Goal: Task Accomplishment & Management: Complete application form

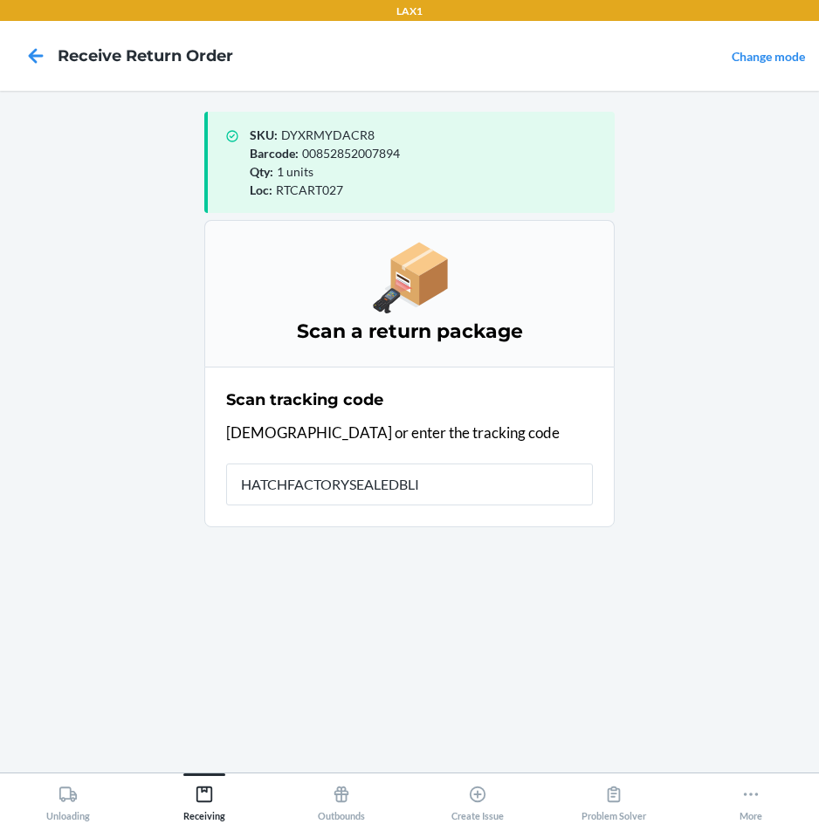
type input "HATCHFACTORYSEALEDBLIN"
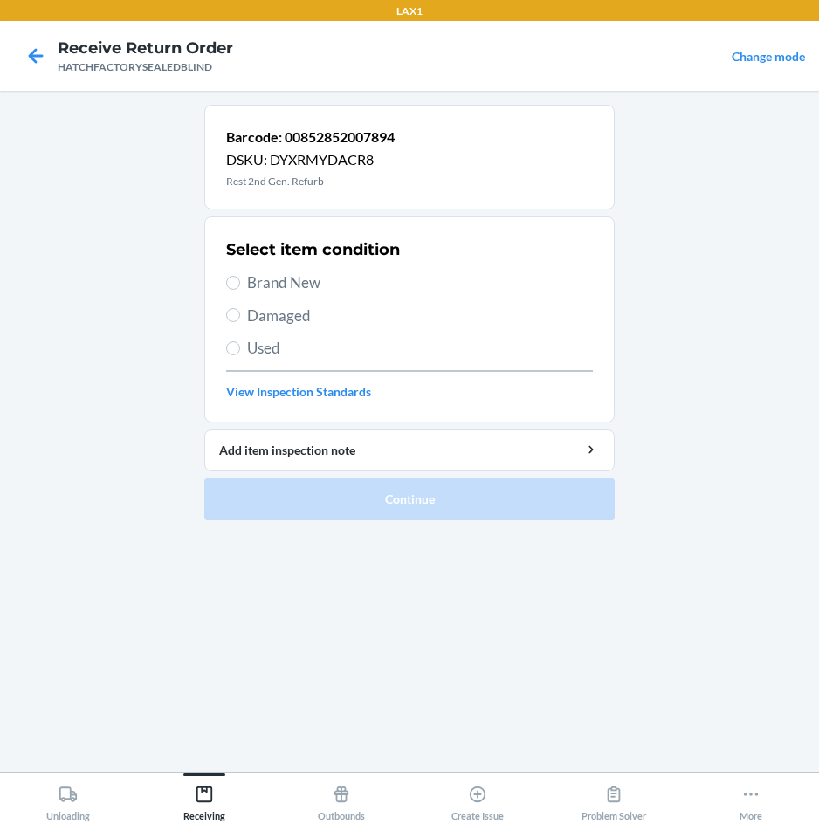
click at [296, 308] on span "Damaged" at bounding box center [420, 316] width 346 height 23
click at [240, 308] on input "Damaged" at bounding box center [233, 315] width 14 height 14
radio input "true"
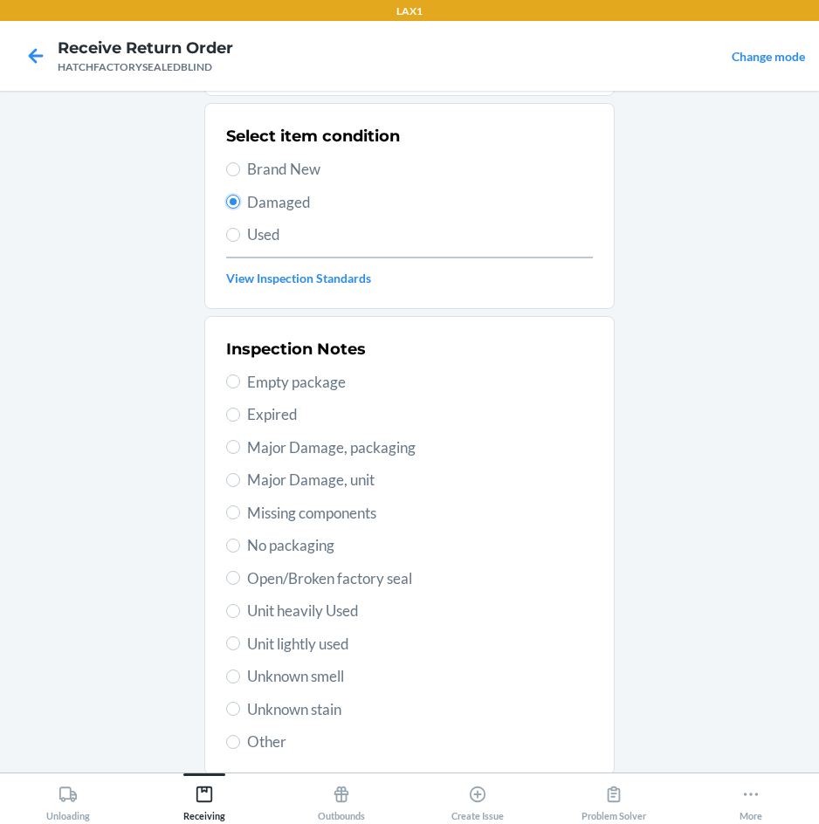
scroll to position [228, 0]
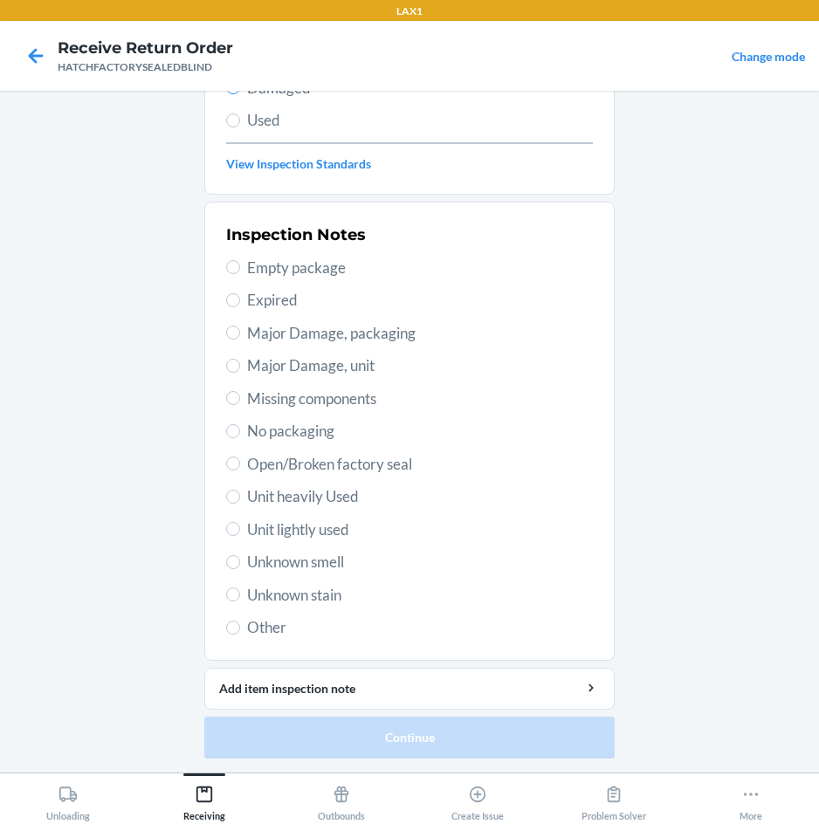
click at [314, 363] on span "Major Damage, unit" at bounding box center [420, 365] width 346 height 23
click at [240, 363] on input "Major Damage, unit" at bounding box center [233, 366] width 14 height 14
radio input "true"
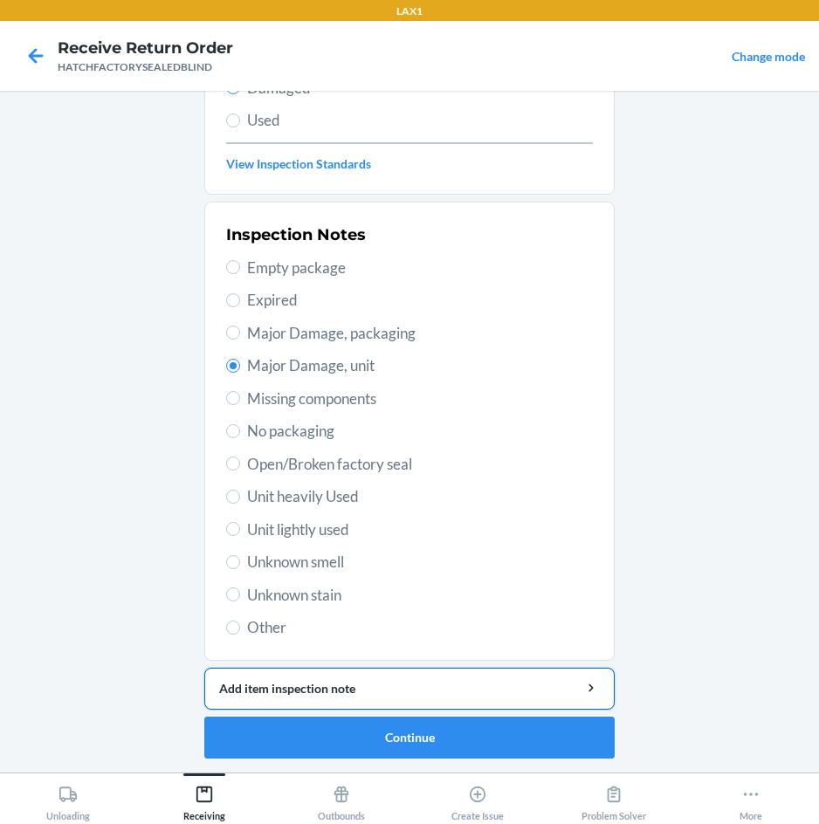
click at [425, 699] on button "Add item inspection note" at bounding box center [409, 689] width 410 height 42
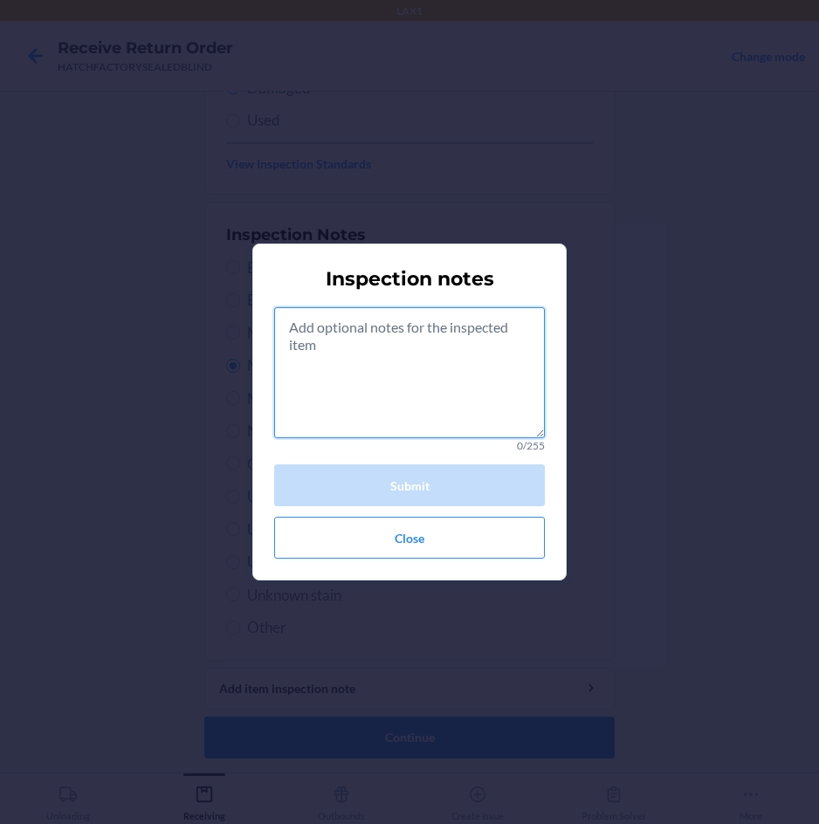
click at [425, 361] on textarea at bounding box center [409, 372] width 271 height 131
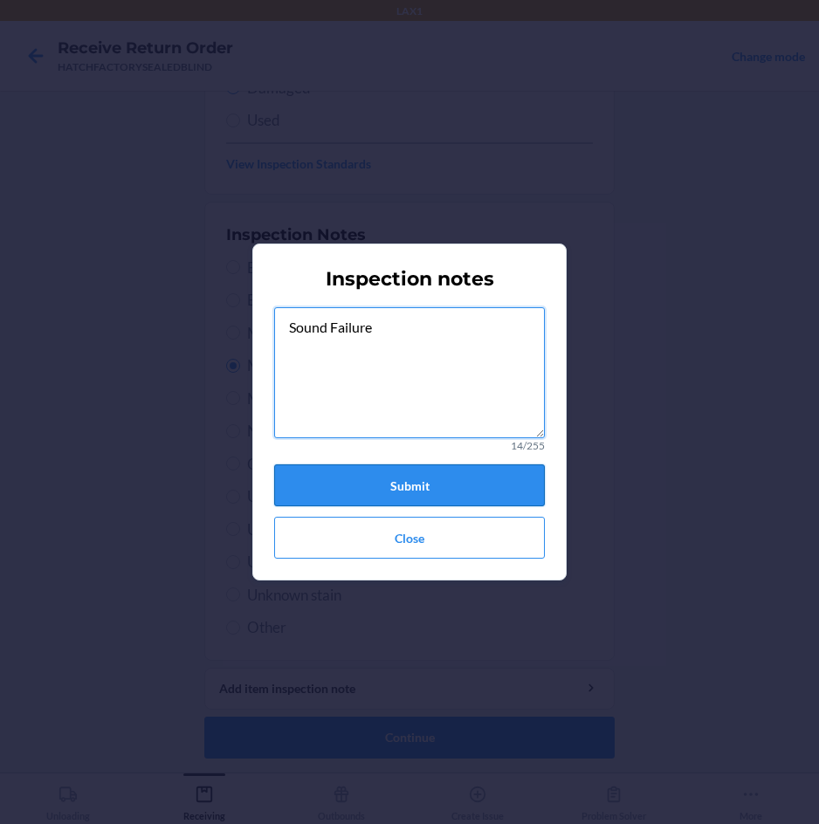
type textarea "Sound Failure"
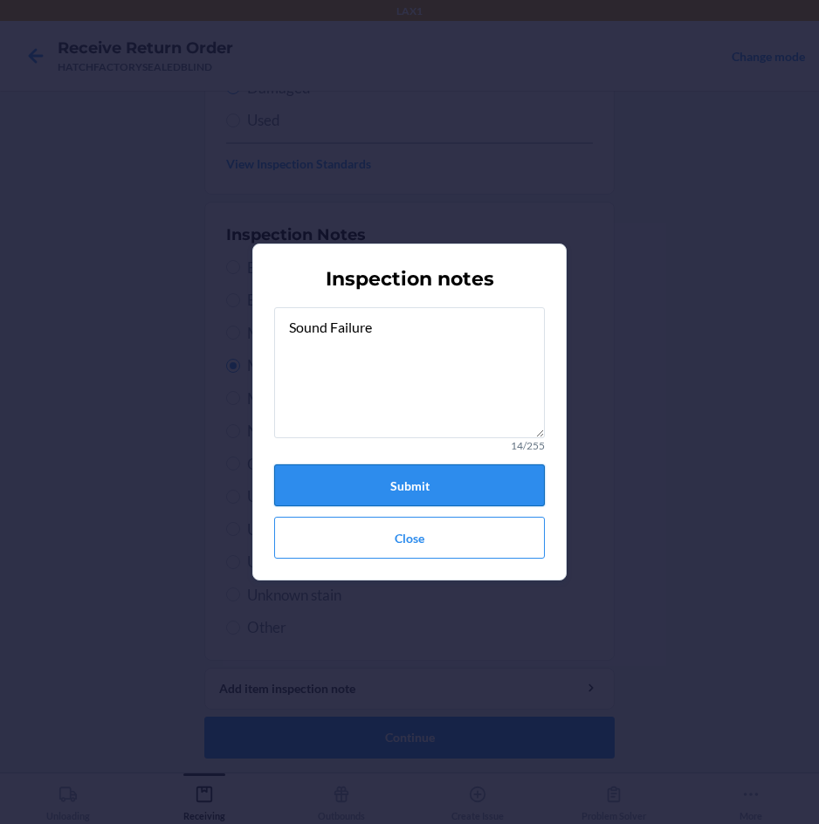
click at [476, 491] on button "Submit" at bounding box center [409, 485] width 271 height 42
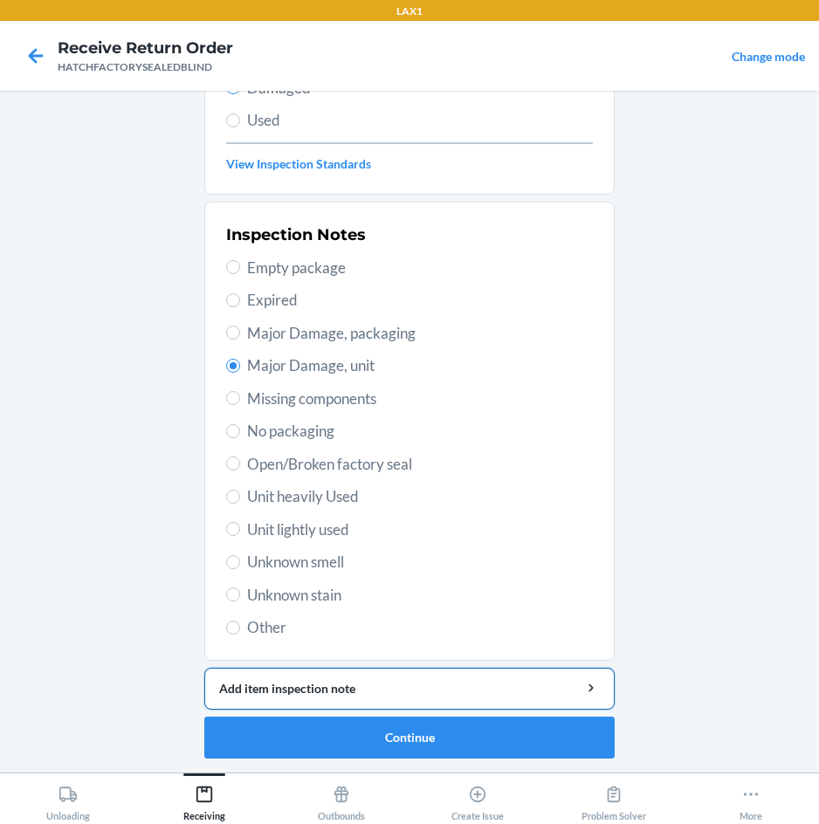
click at [436, 691] on div "Add item inspection note" at bounding box center [409, 688] width 381 height 18
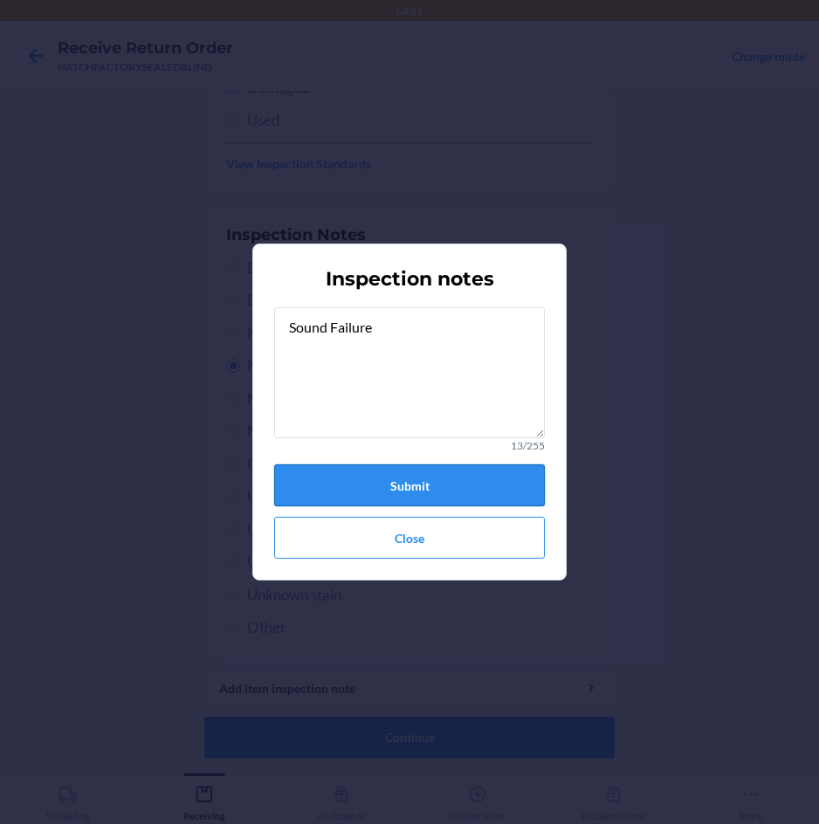
click at [502, 487] on button "Submit" at bounding box center [409, 485] width 271 height 42
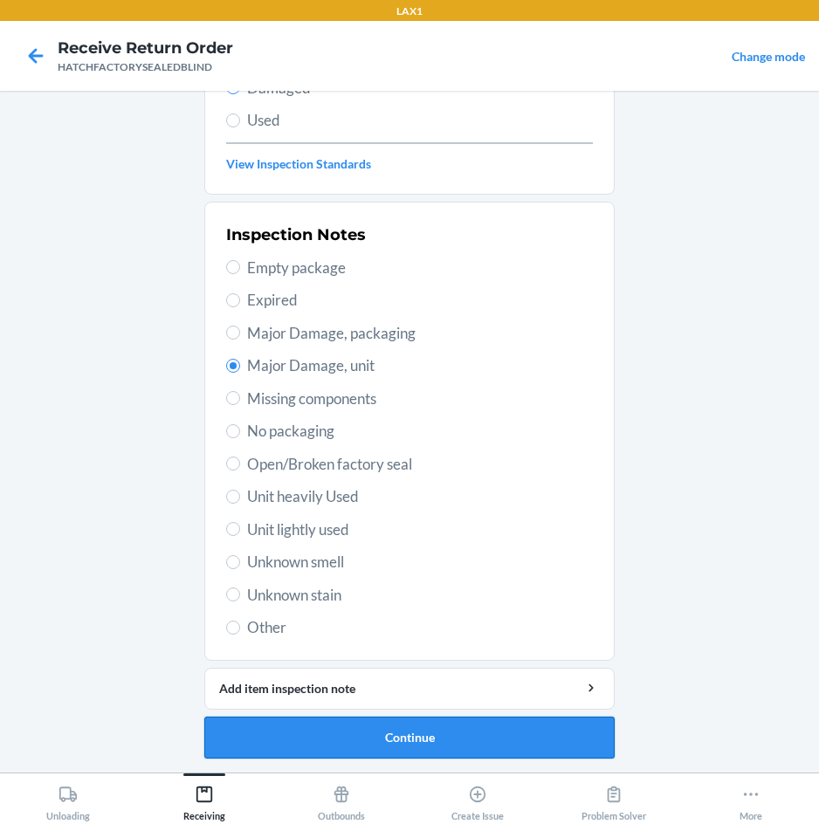
click at [512, 740] on button "Continue" at bounding box center [409, 738] width 410 height 42
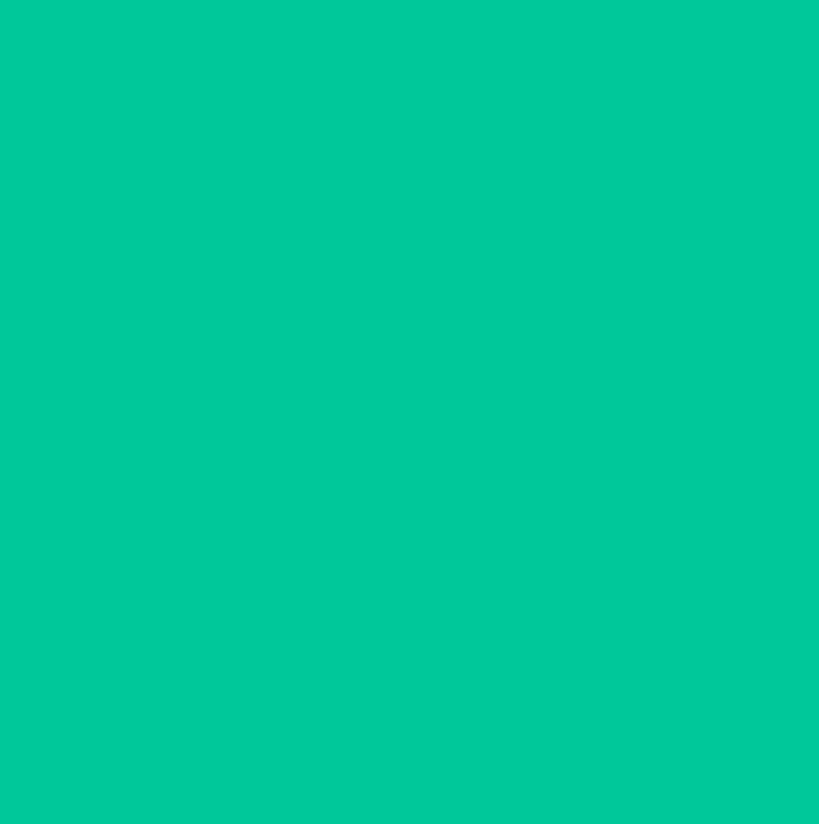
scroll to position [84, 0]
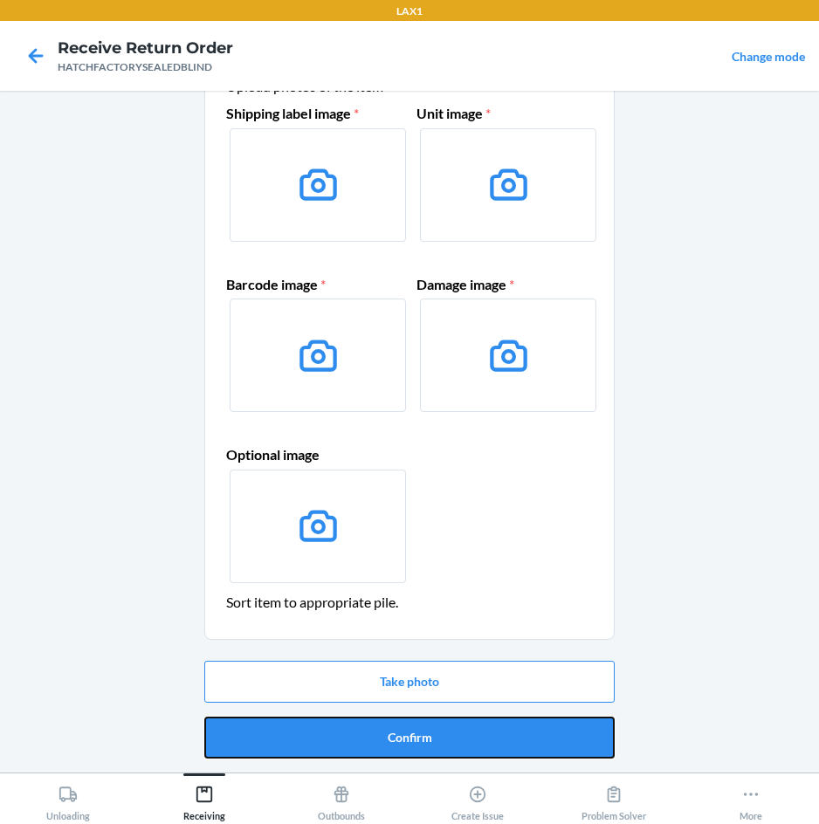
click at [512, 740] on button "Confirm" at bounding box center [409, 738] width 410 height 42
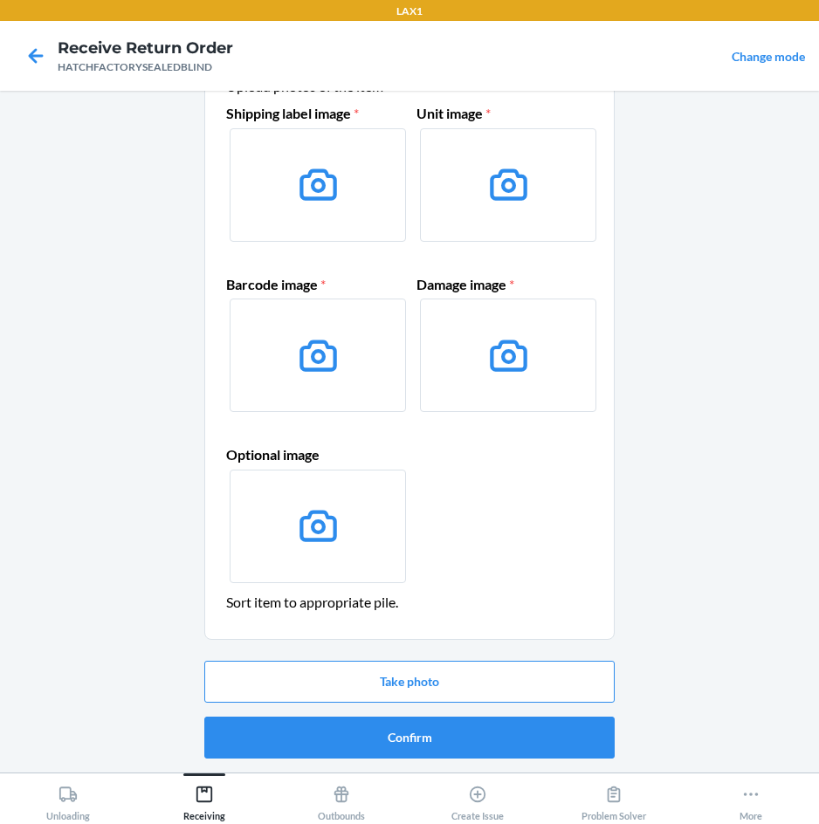
scroll to position [0, 0]
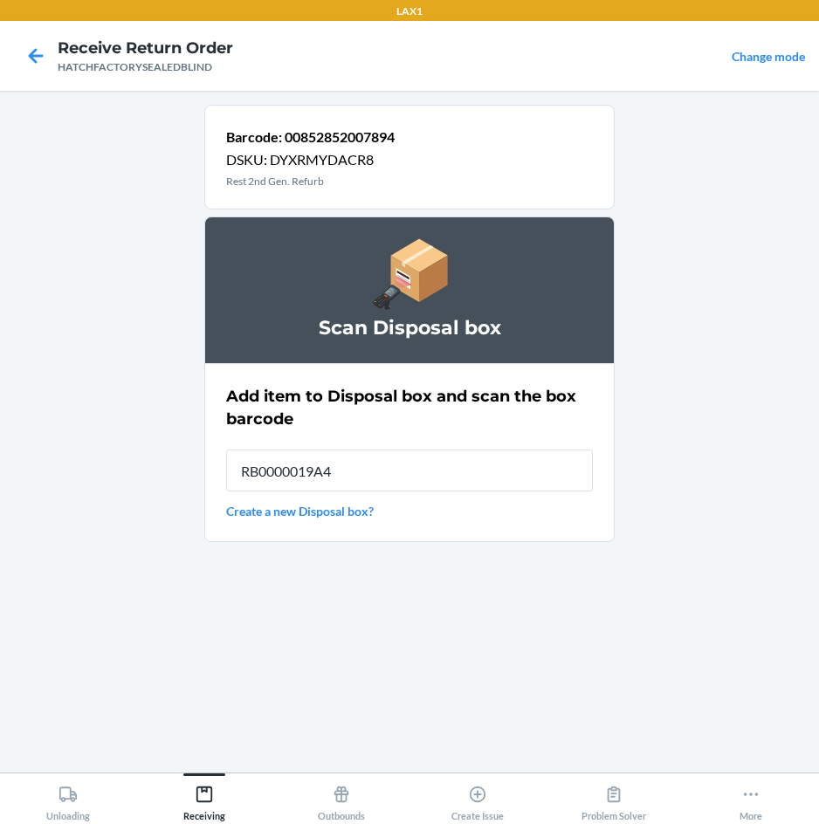
type input "RB0000019A4"
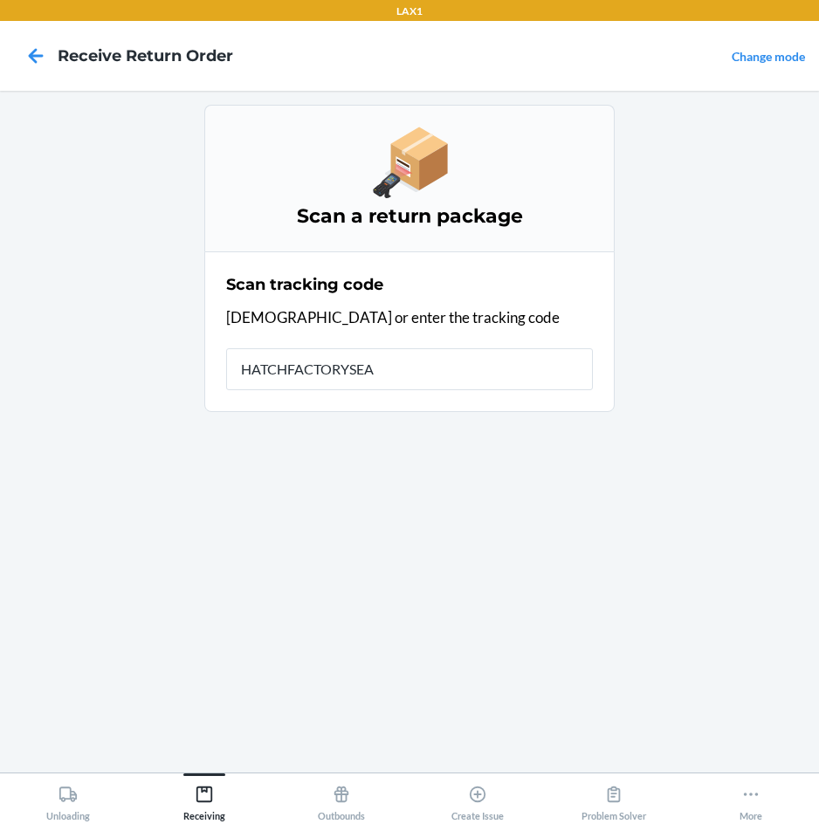
type input "HATCHFACTORYSEAL"
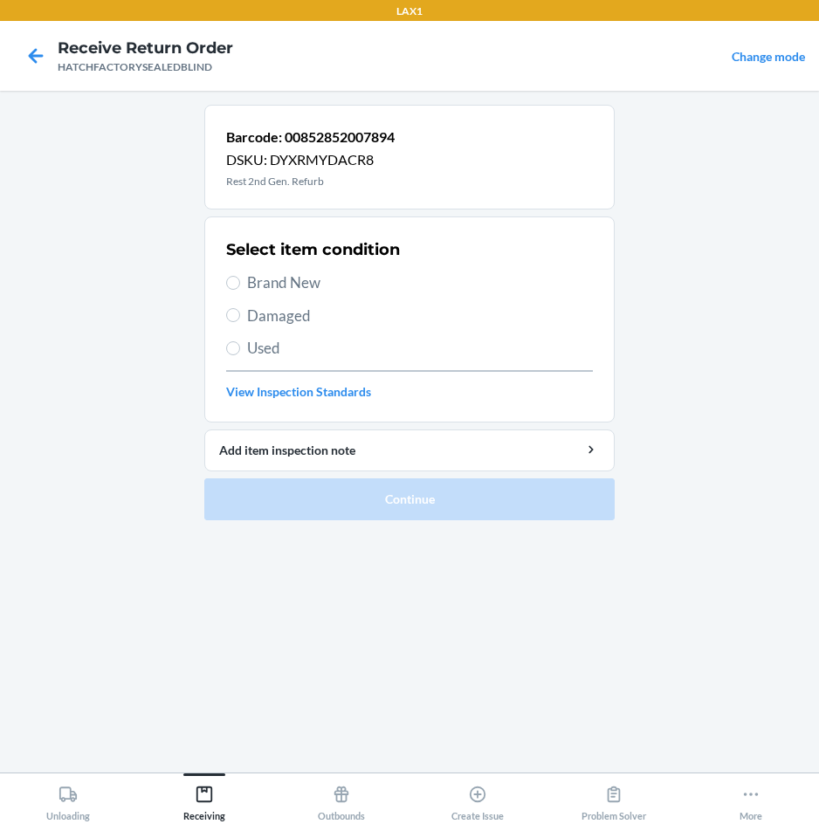
click at [304, 320] on span "Damaged" at bounding box center [420, 316] width 346 height 23
click at [240, 320] on input "Damaged" at bounding box center [233, 315] width 14 height 14
radio input "true"
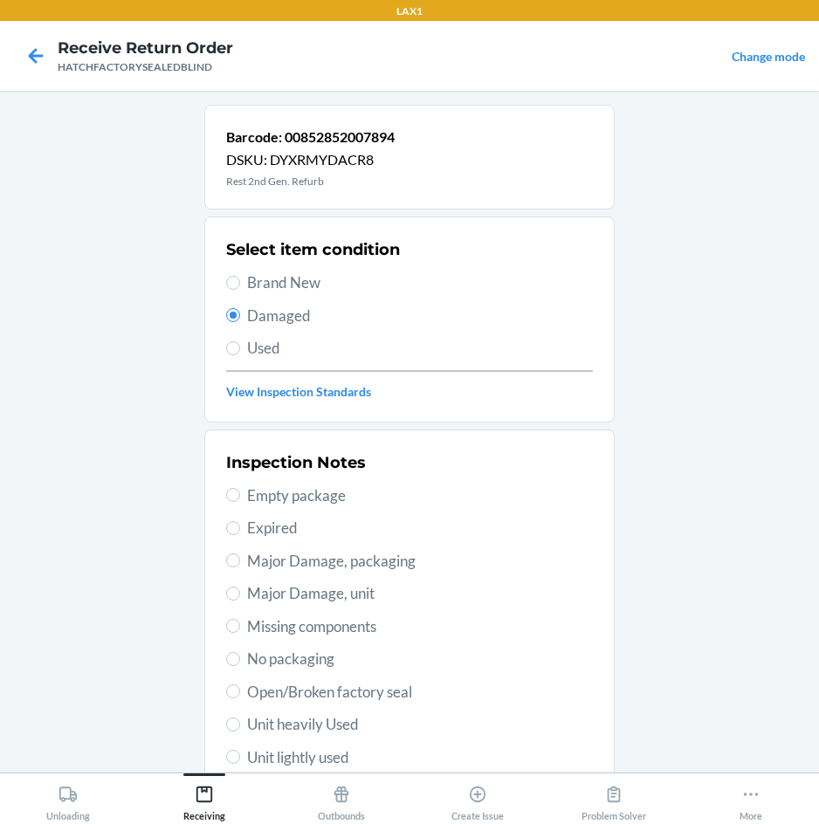
click at [321, 590] on span "Major Damage, unit" at bounding box center [420, 593] width 346 height 23
click at [240, 590] on input "Major Damage, unit" at bounding box center [233, 594] width 14 height 14
radio input "true"
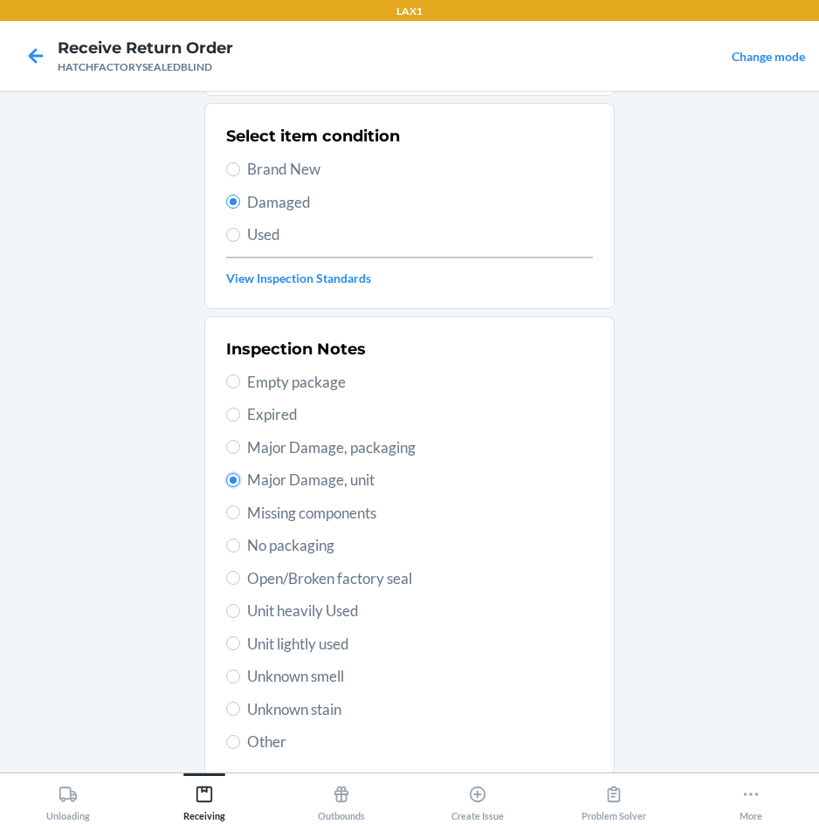
scroll to position [228, 0]
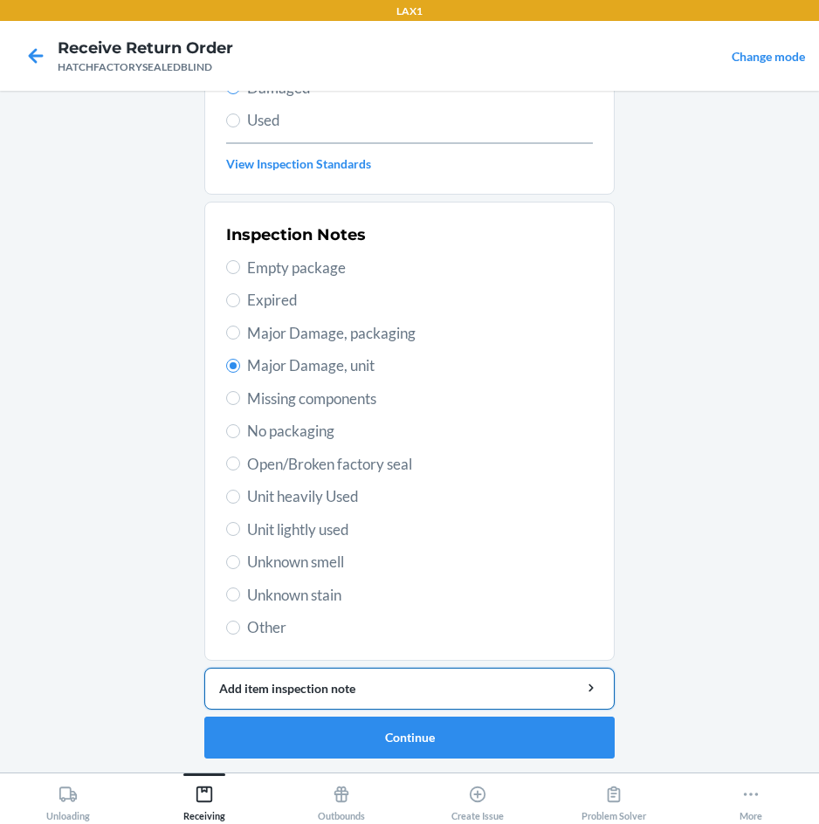
click at [355, 699] on button "Add item inspection note" at bounding box center [409, 689] width 410 height 42
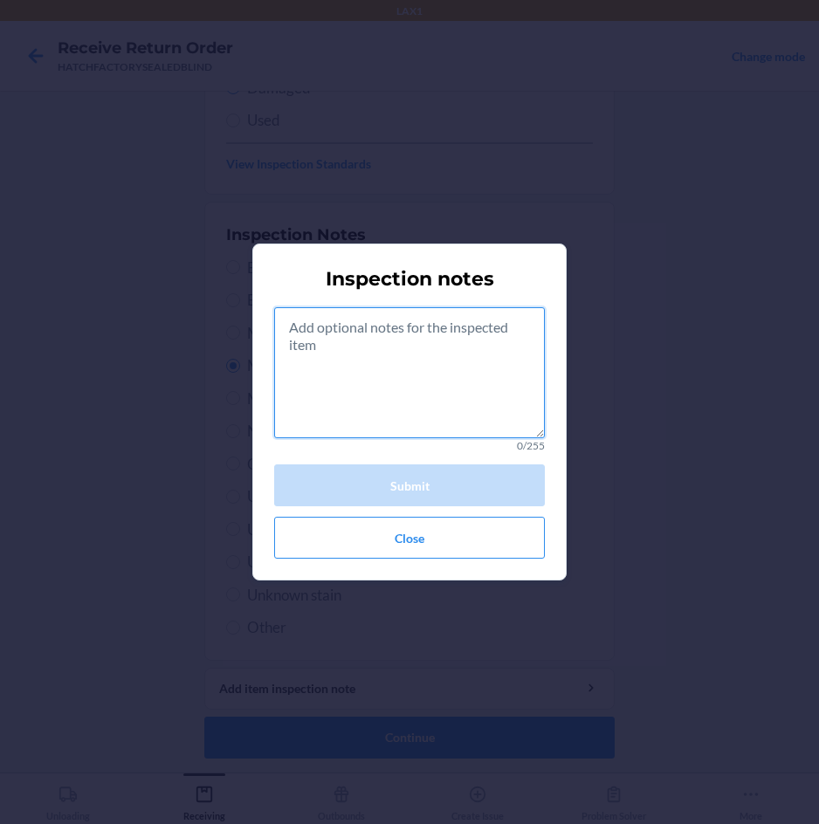
click at [410, 409] on textarea at bounding box center [409, 372] width 271 height 131
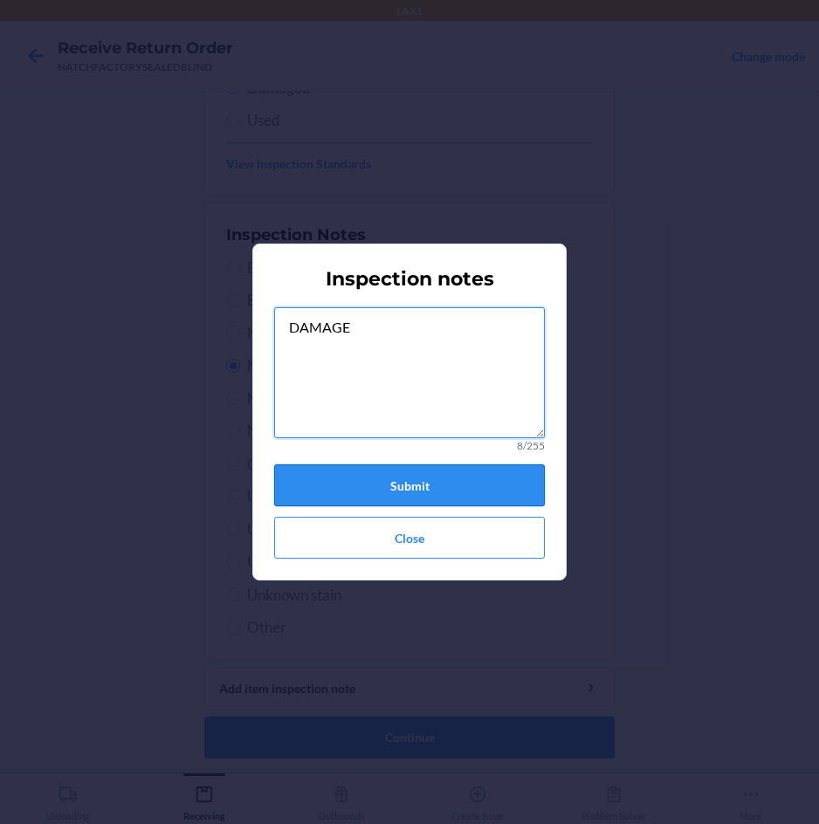
type textarea "DAMAGE"
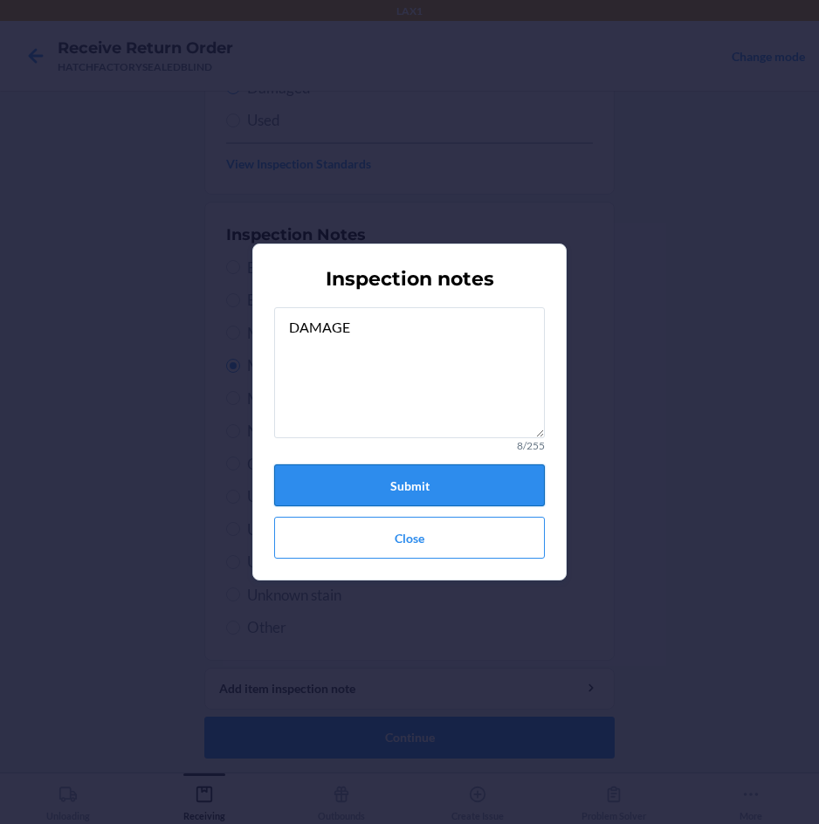
click at [431, 477] on button "Submit" at bounding box center [409, 485] width 271 height 42
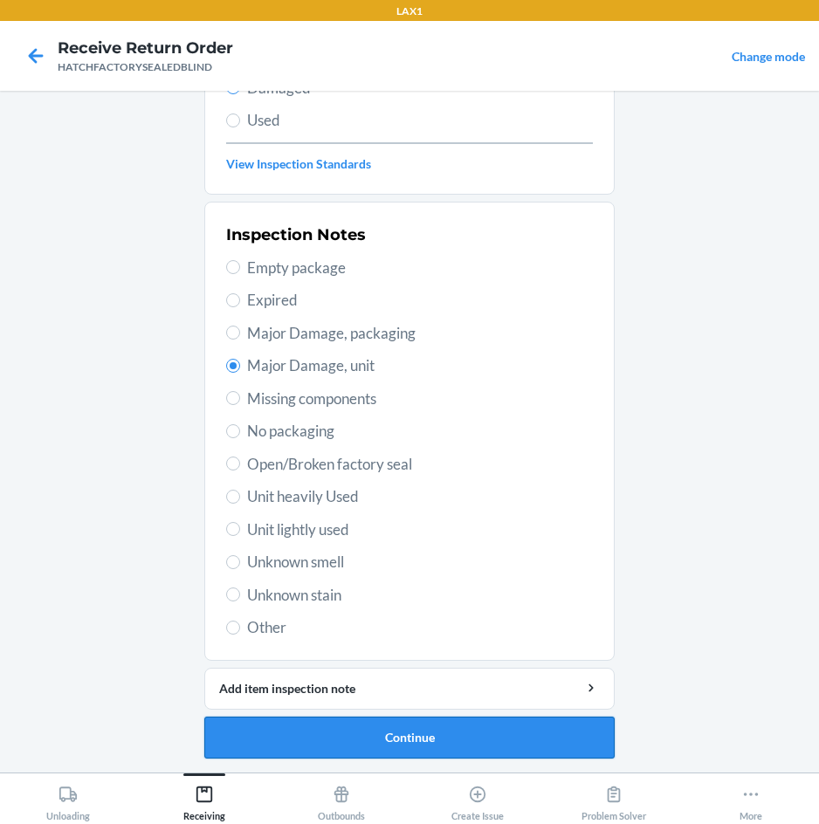
click at [406, 730] on button "Continue" at bounding box center [409, 738] width 410 height 42
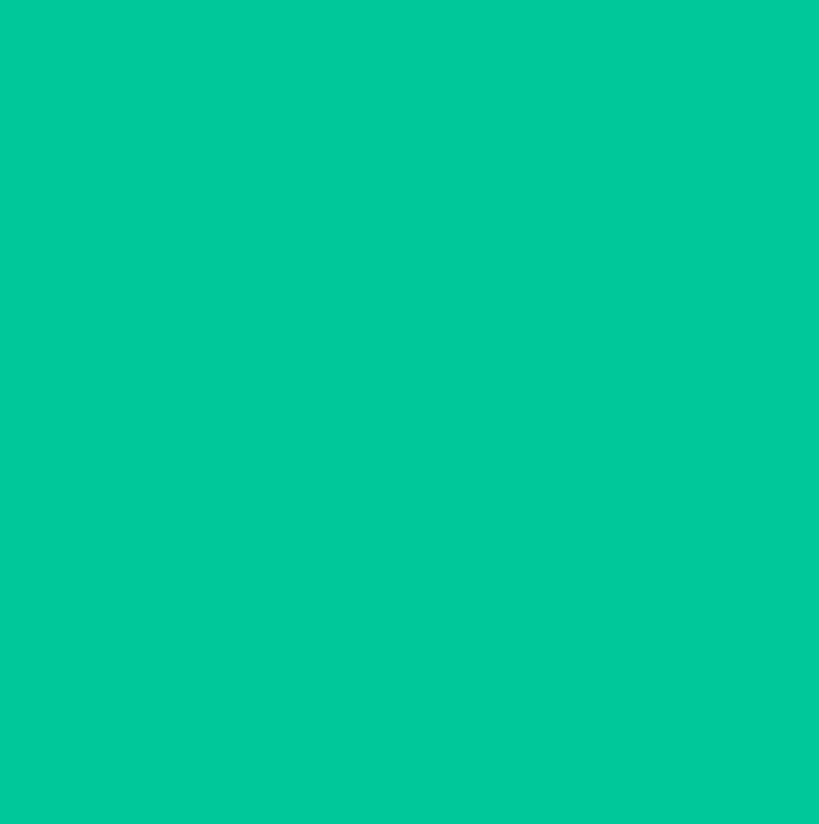
click at [406, 730] on button "Confirm" at bounding box center [409, 738] width 410 height 42
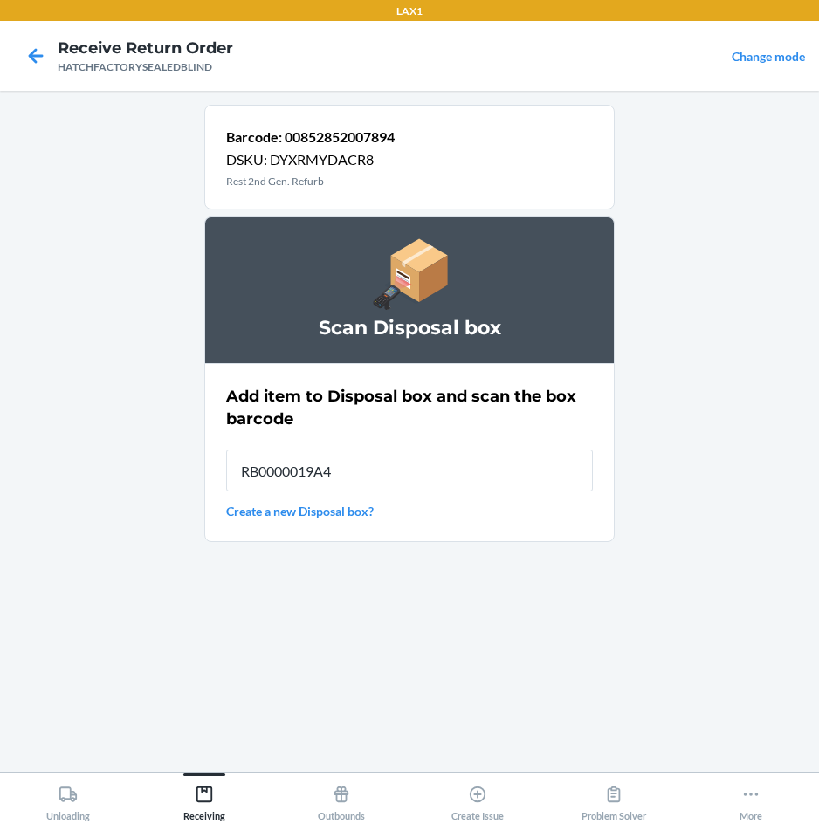
type input "RB0000019A4"
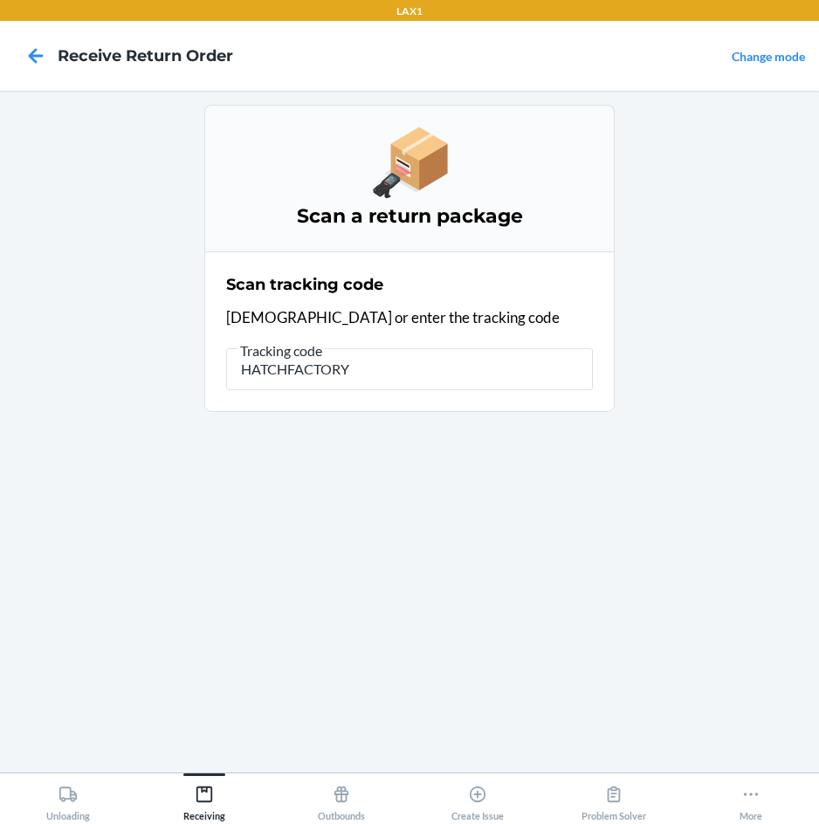
type input "HATCHFACTORYS"
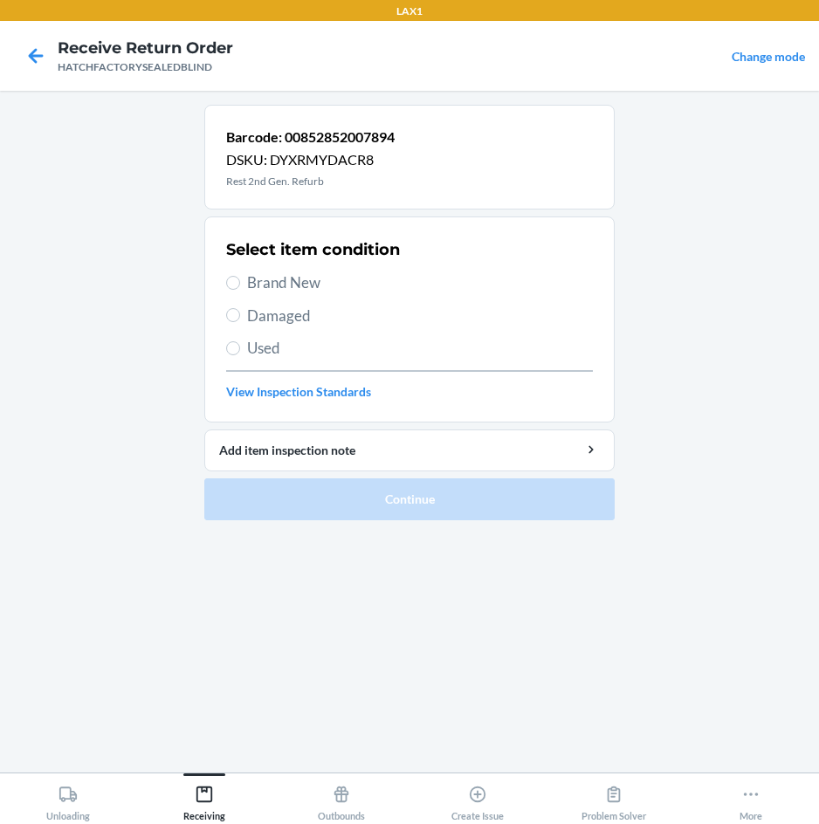
click at [278, 321] on span "Damaged" at bounding box center [420, 316] width 346 height 23
click at [240, 321] on input "Damaged" at bounding box center [233, 315] width 14 height 14
radio input "true"
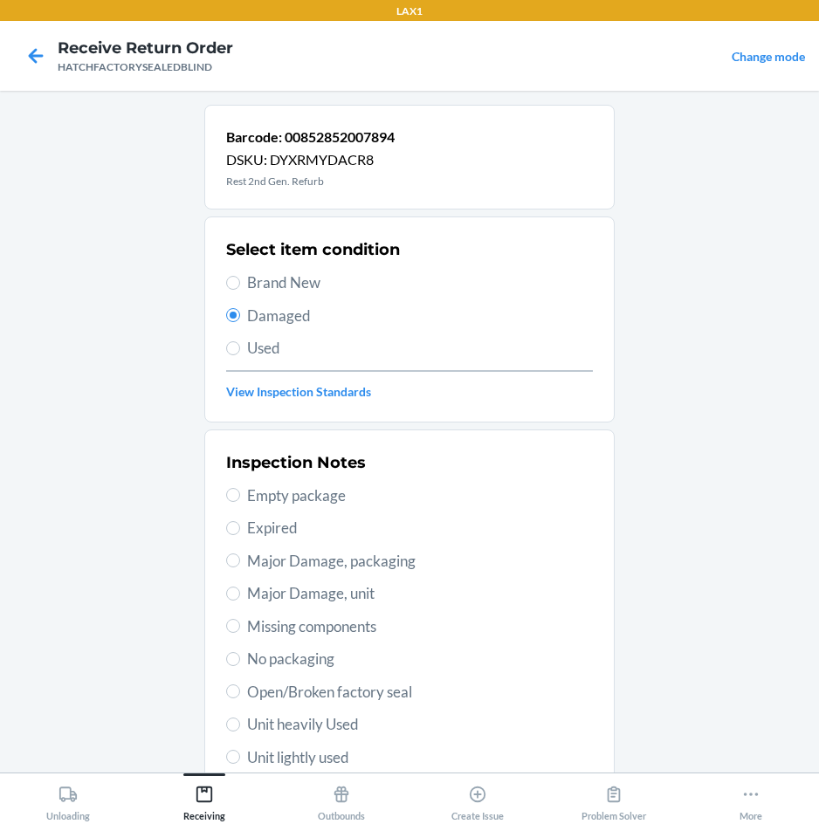
click at [333, 592] on span "Major Damage, unit" at bounding box center [420, 593] width 346 height 23
click at [240, 592] on input "Major Damage, unit" at bounding box center [233, 594] width 14 height 14
radio input "true"
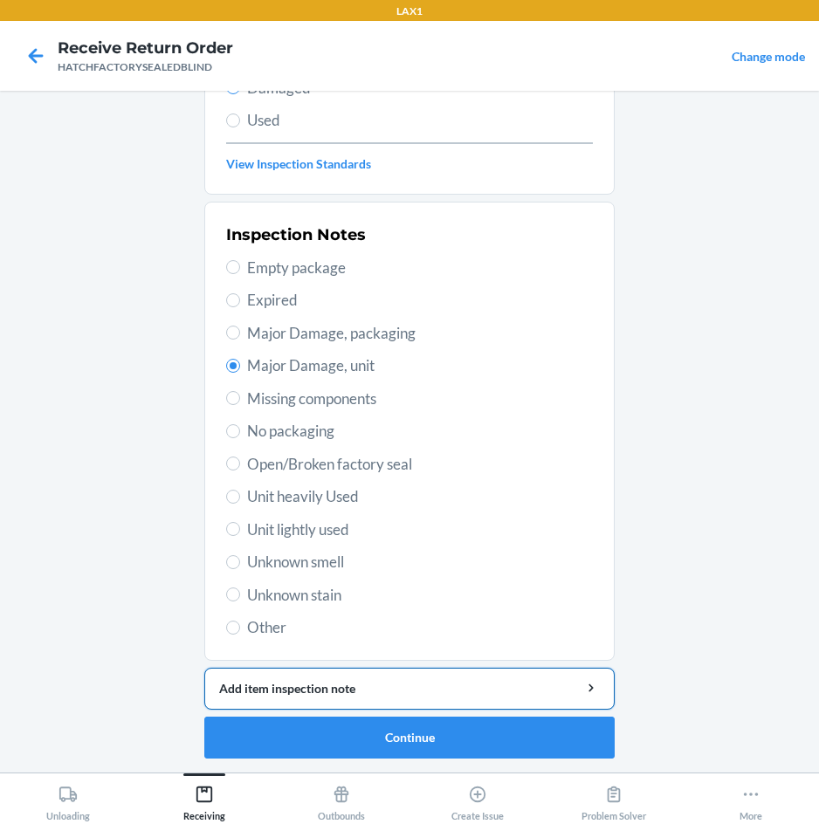
click at [407, 699] on button "Add item inspection note" at bounding box center [409, 689] width 410 height 42
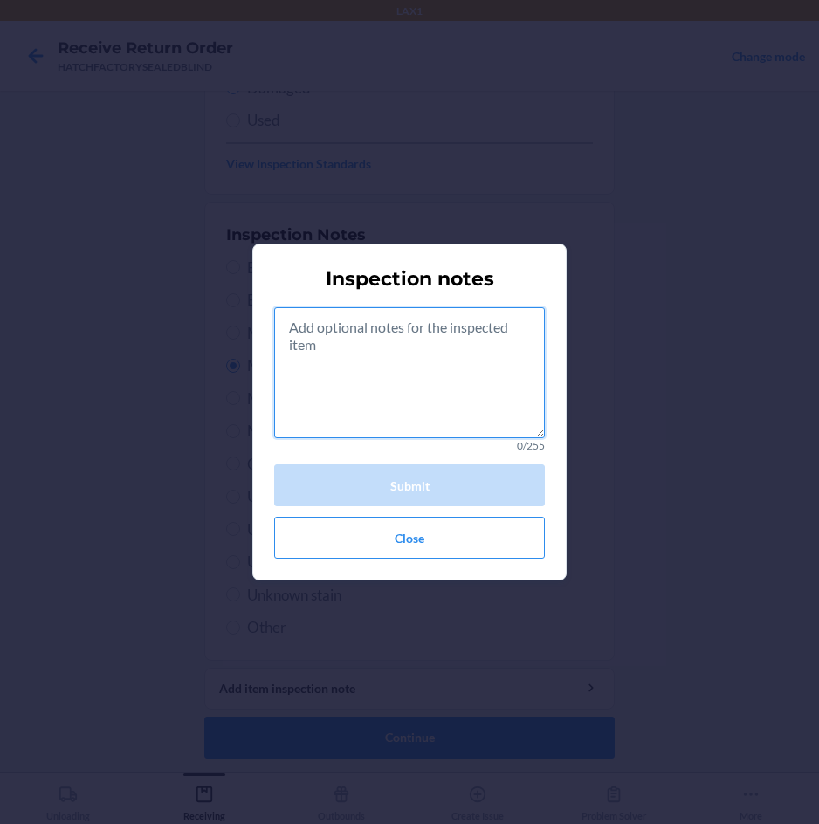
click at [399, 348] on textarea at bounding box center [409, 372] width 271 height 131
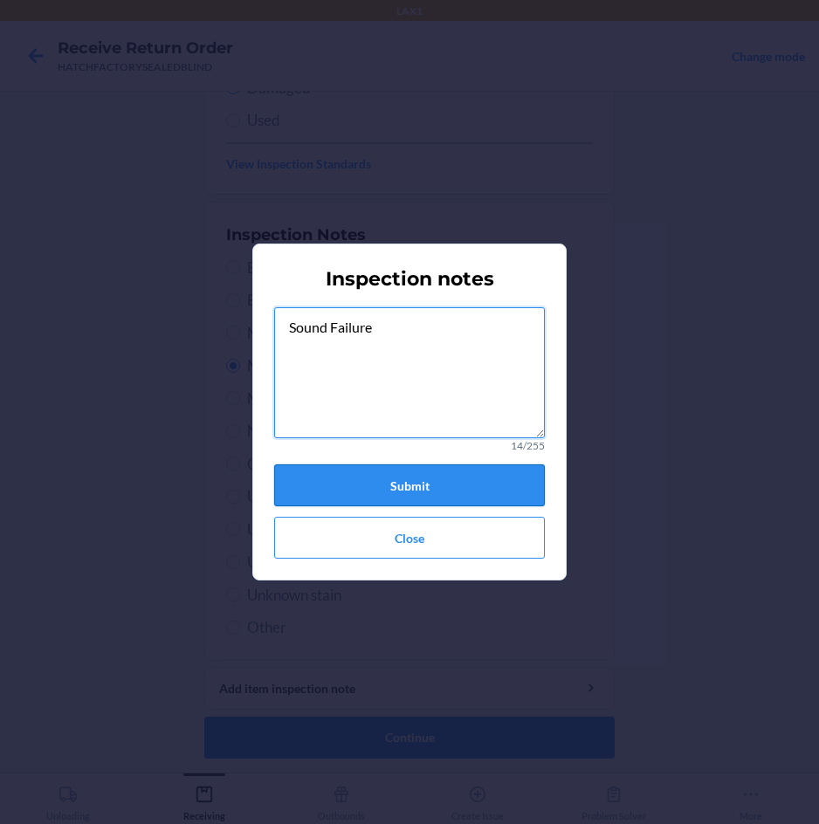
type textarea "Sound Failure"
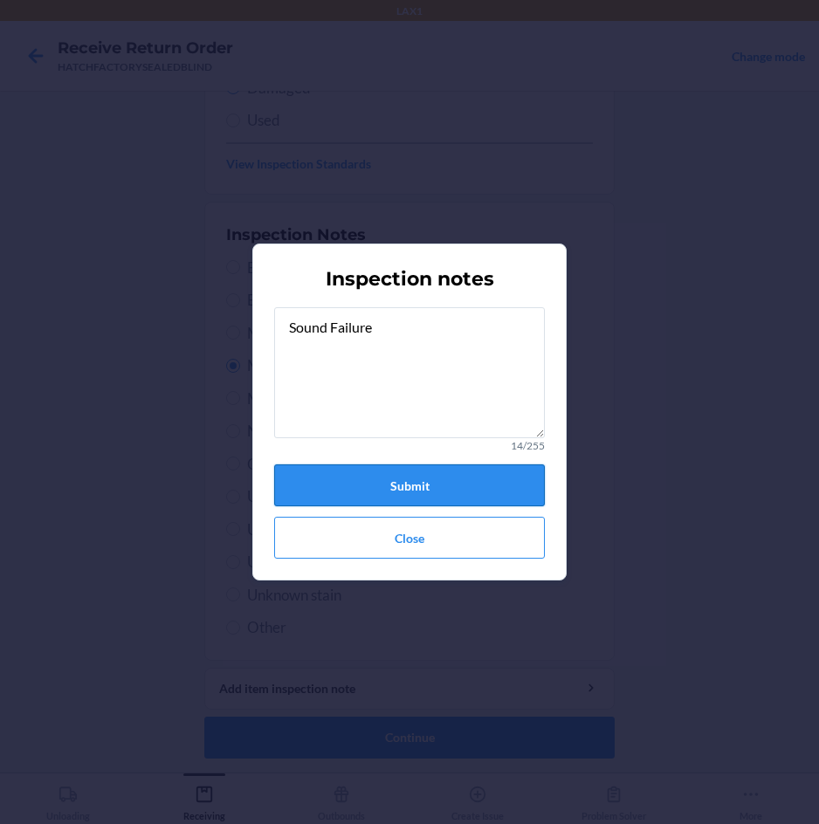
click at [402, 471] on button "Submit" at bounding box center [409, 485] width 271 height 42
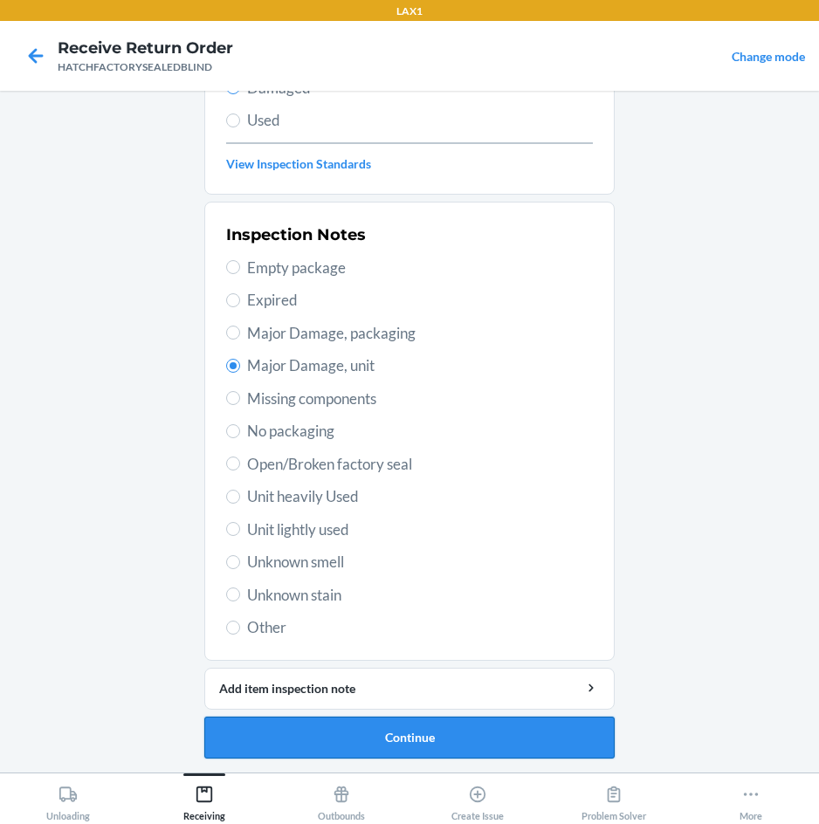
click at [484, 739] on button "Continue" at bounding box center [409, 738] width 410 height 42
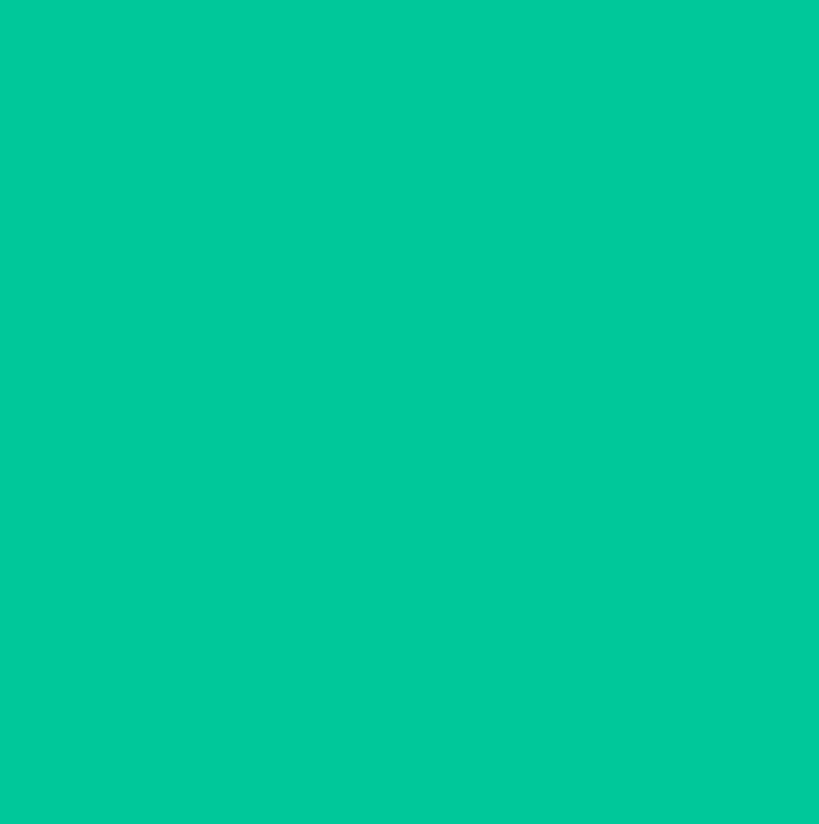
scroll to position [84, 0]
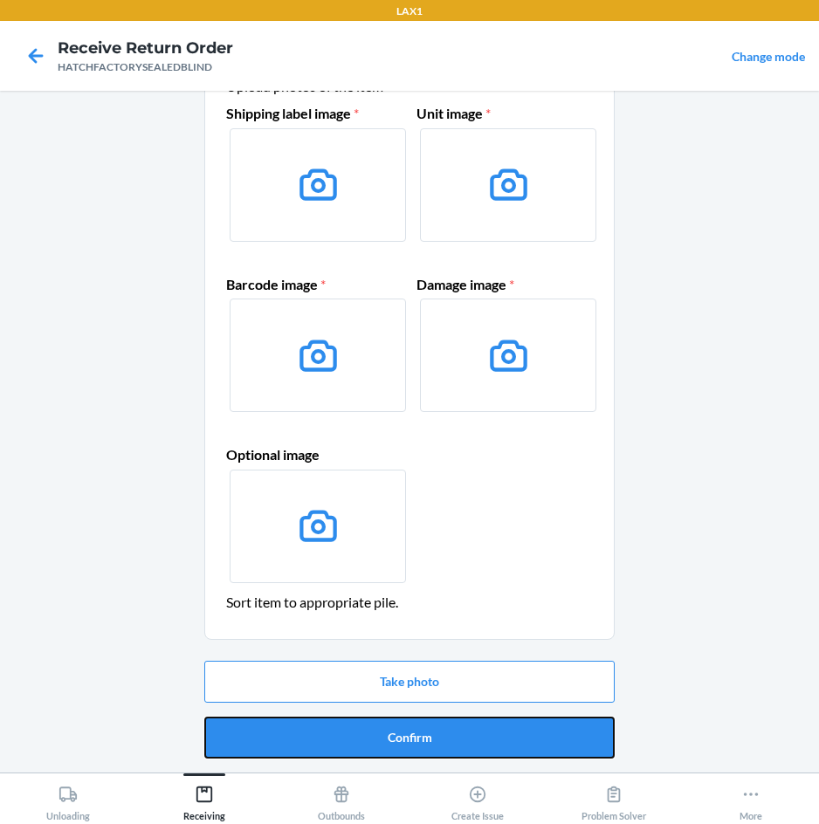
click at [484, 739] on button "Confirm" at bounding box center [409, 738] width 410 height 42
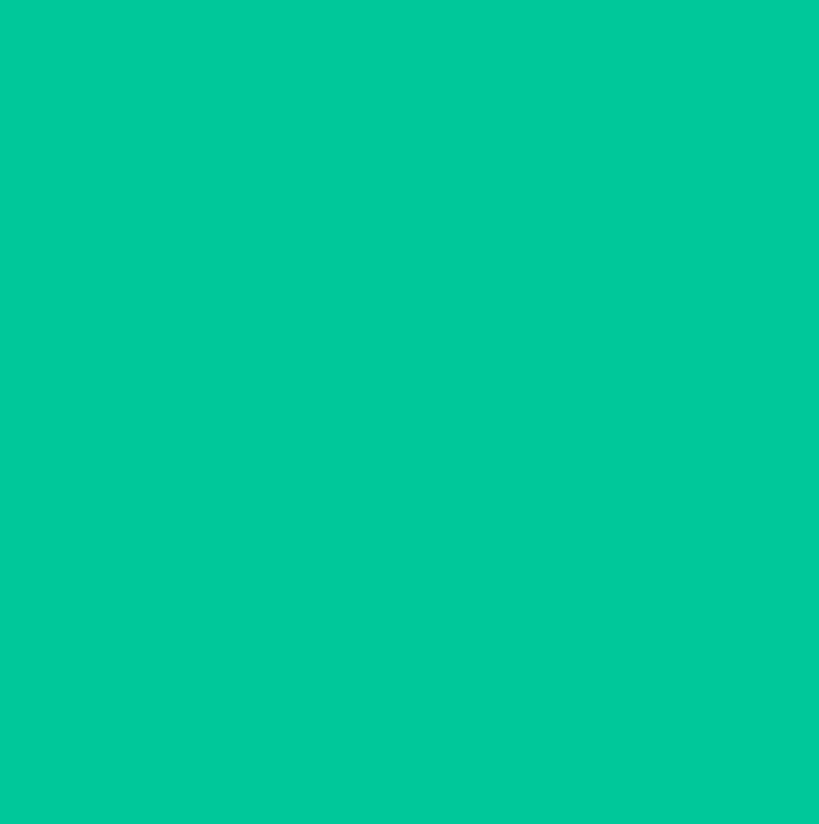
scroll to position [0, 0]
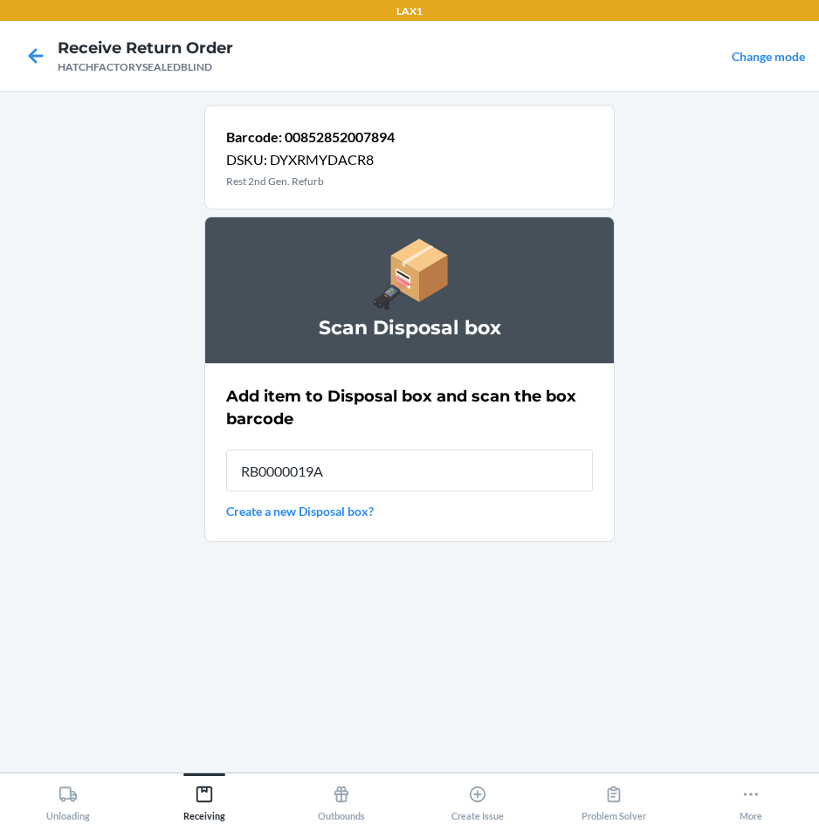
type input "RB0000019A4"
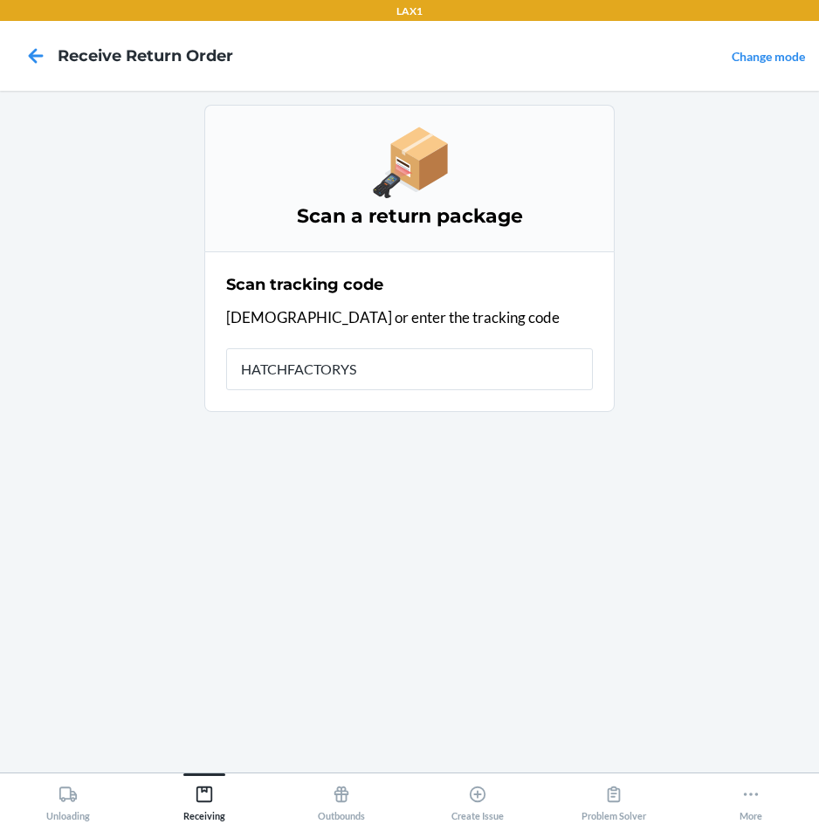
type input "HATCHFACTORYSE"
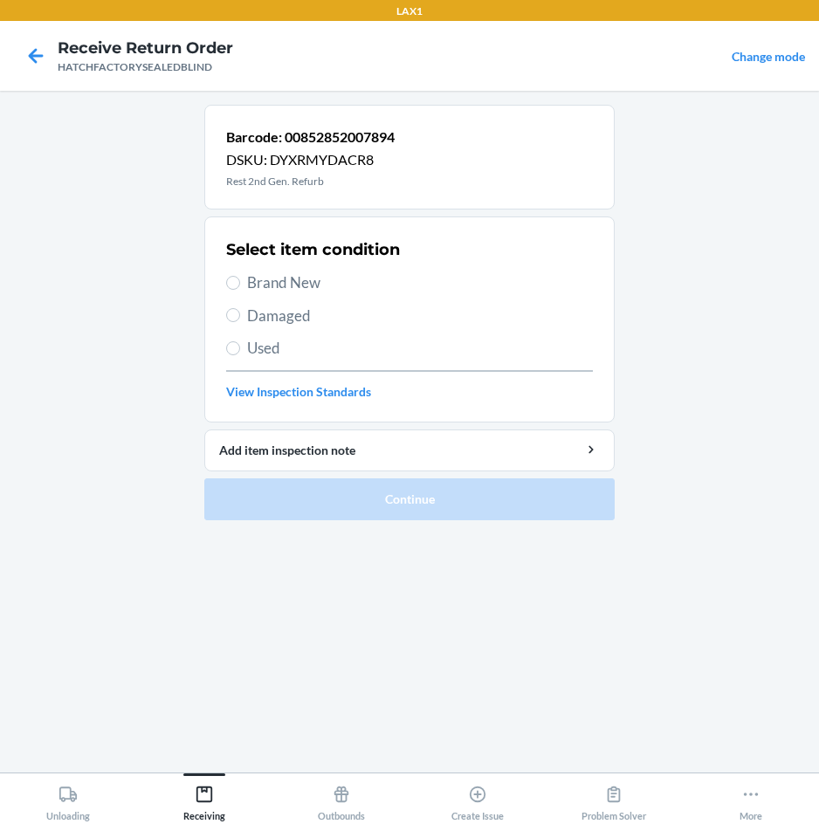
click at [298, 315] on span "Damaged" at bounding box center [420, 316] width 346 height 23
click at [240, 315] on input "Damaged" at bounding box center [233, 315] width 14 height 14
radio input "true"
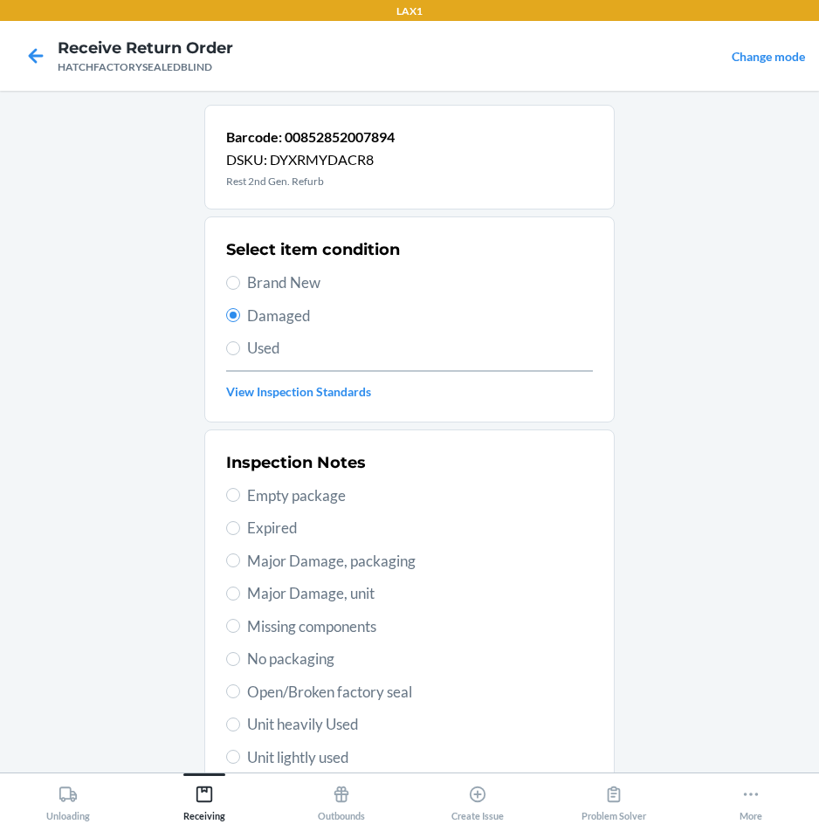
click at [328, 599] on span "Major Damage, unit" at bounding box center [420, 593] width 346 height 23
click at [240, 599] on input "Major Damage, unit" at bounding box center [233, 594] width 14 height 14
radio input "true"
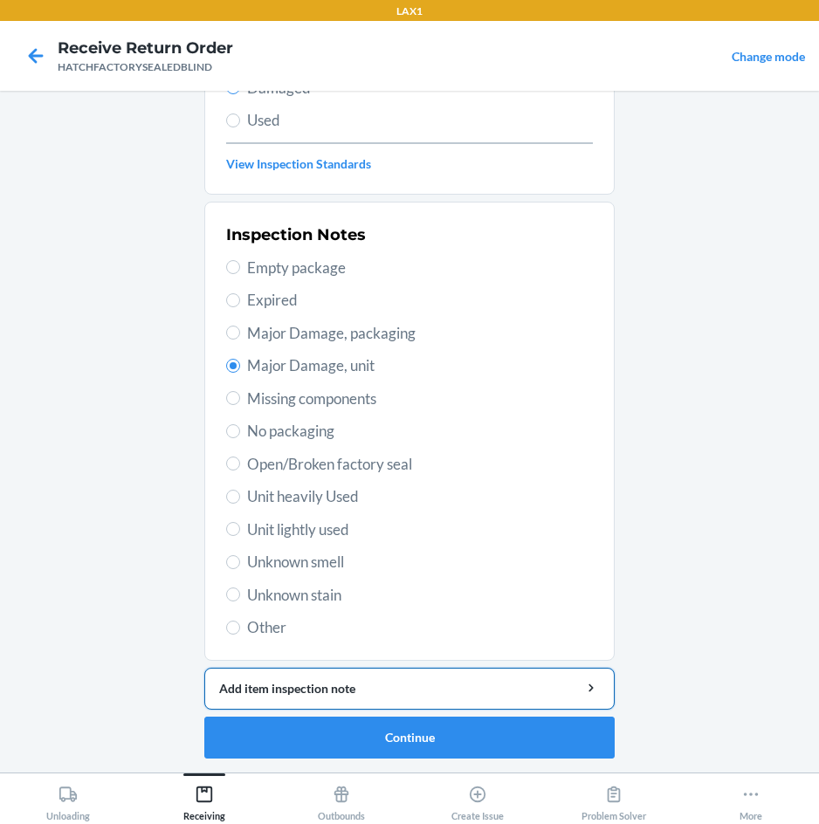
click at [357, 688] on div "Add item inspection note" at bounding box center [409, 688] width 381 height 18
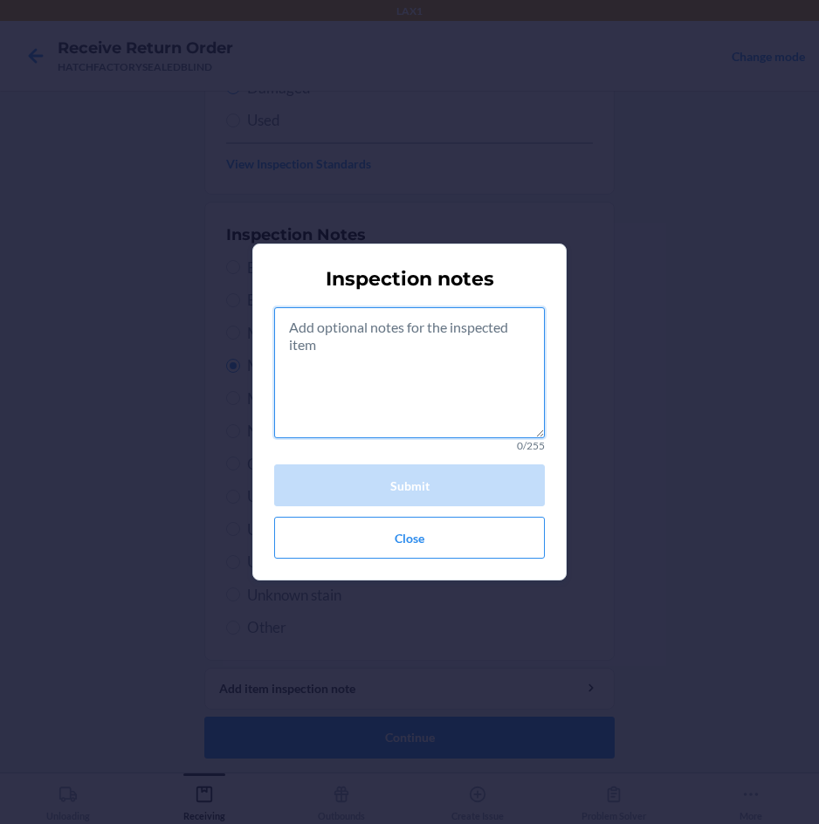
click at [346, 414] on textarea at bounding box center [409, 372] width 271 height 131
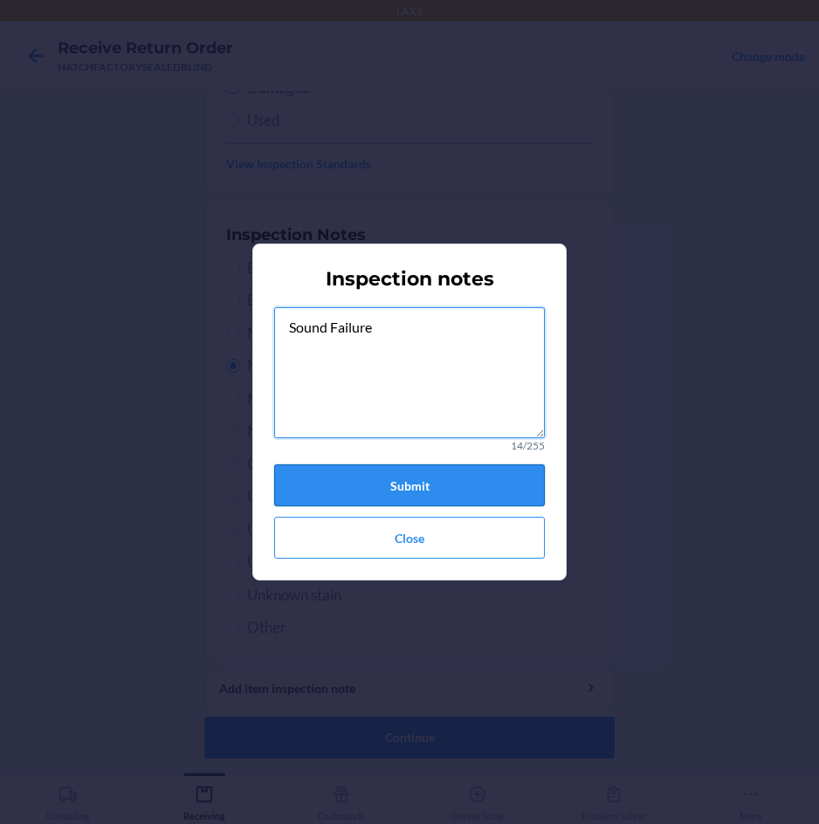
type textarea "Sound Failure"
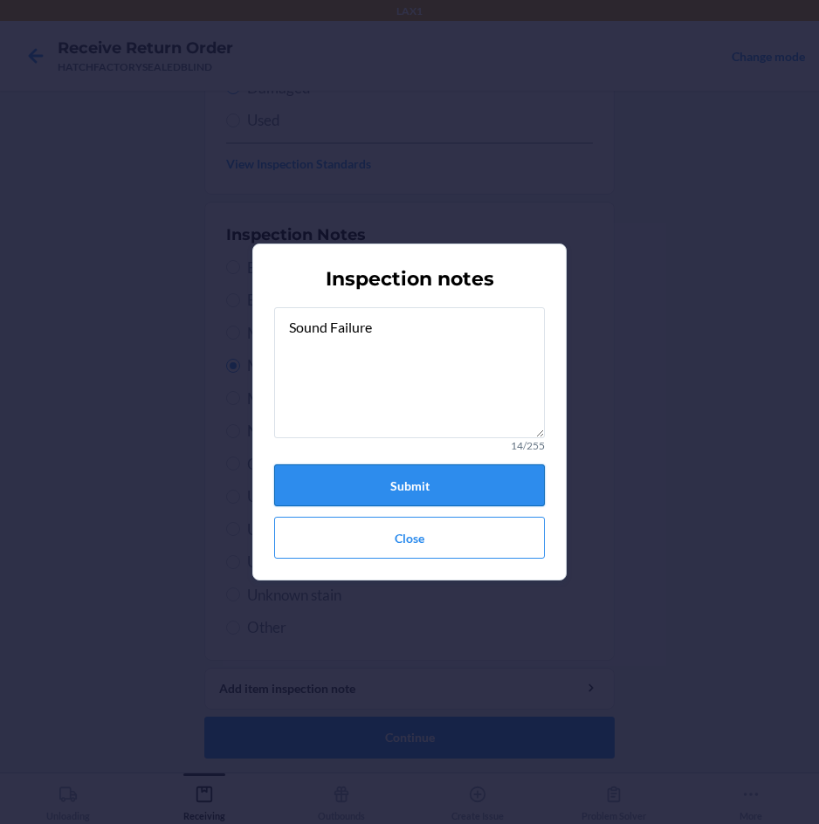
click at [394, 488] on button "Submit" at bounding box center [409, 485] width 271 height 42
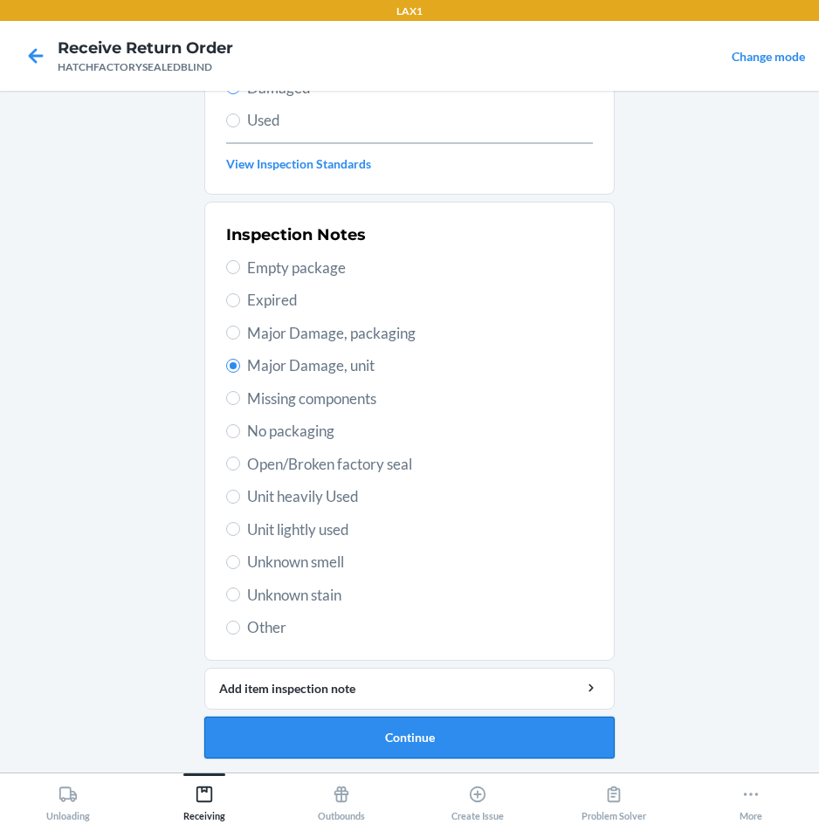
click at [505, 725] on button "Continue" at bounding box center [409, 738] width 410 height 42
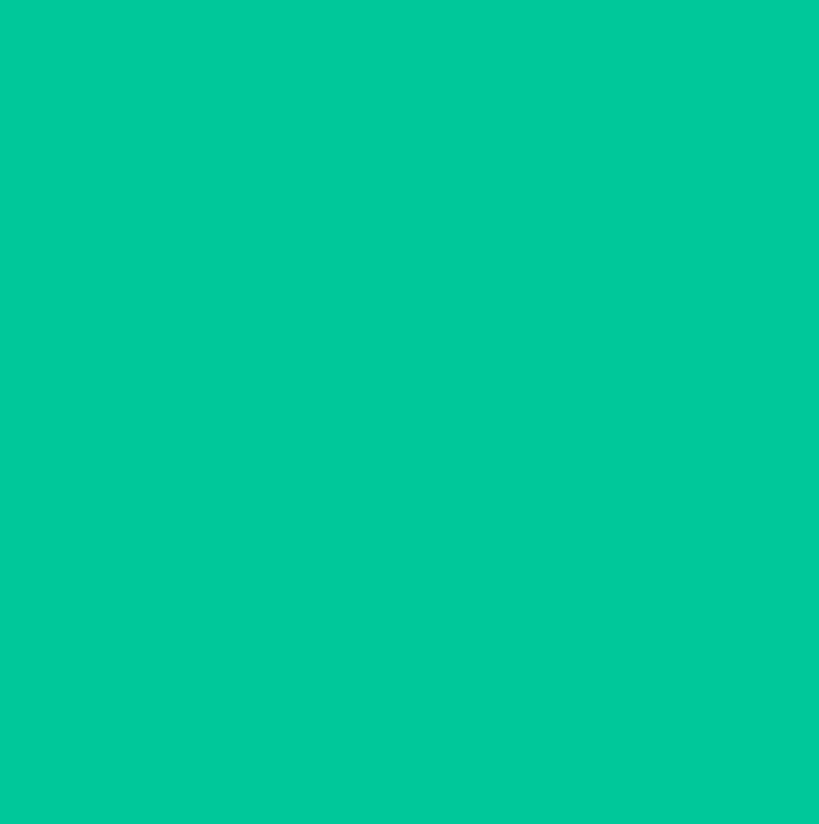
scroll to position [84, 0]
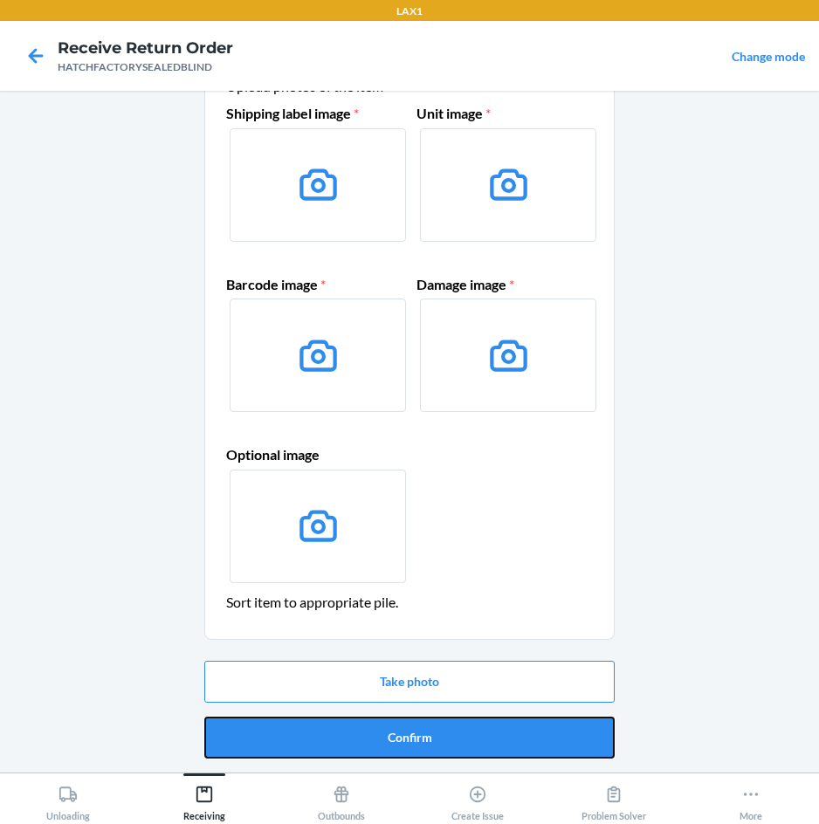
click at [505, 725] on button "Confirm" at bounding box center [409, 738] width 410 height 42
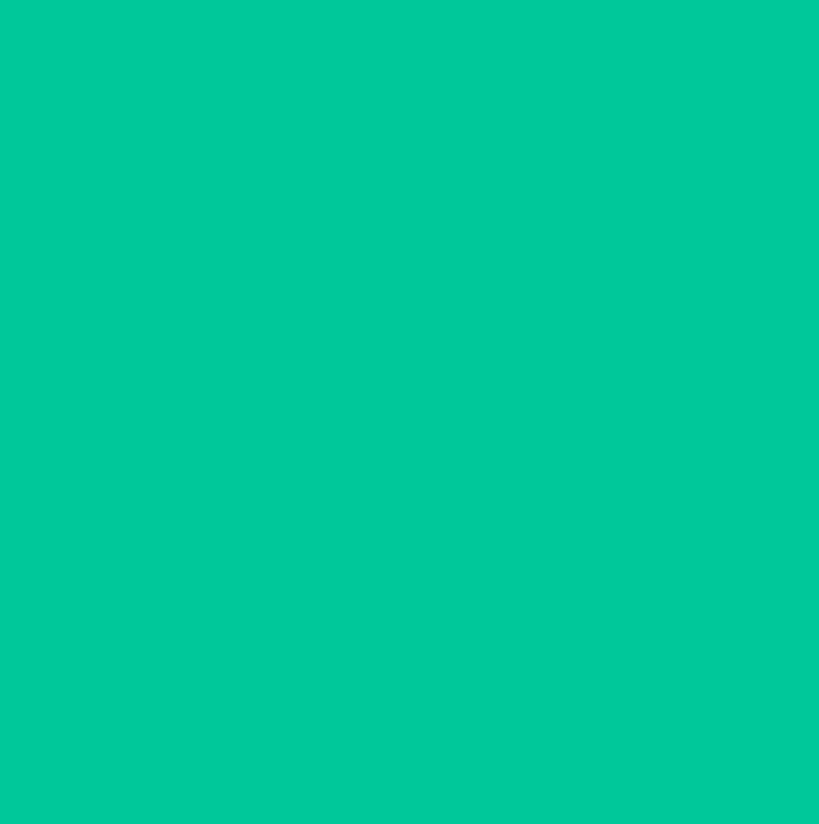
scroll to position [0, 0]
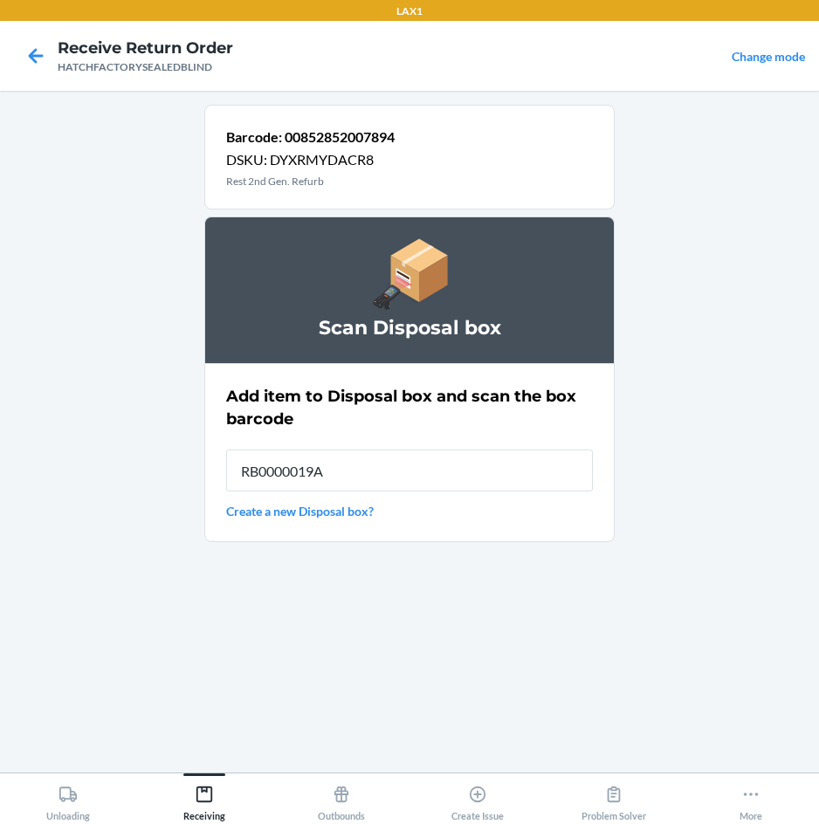
type input "RB0000019A4"
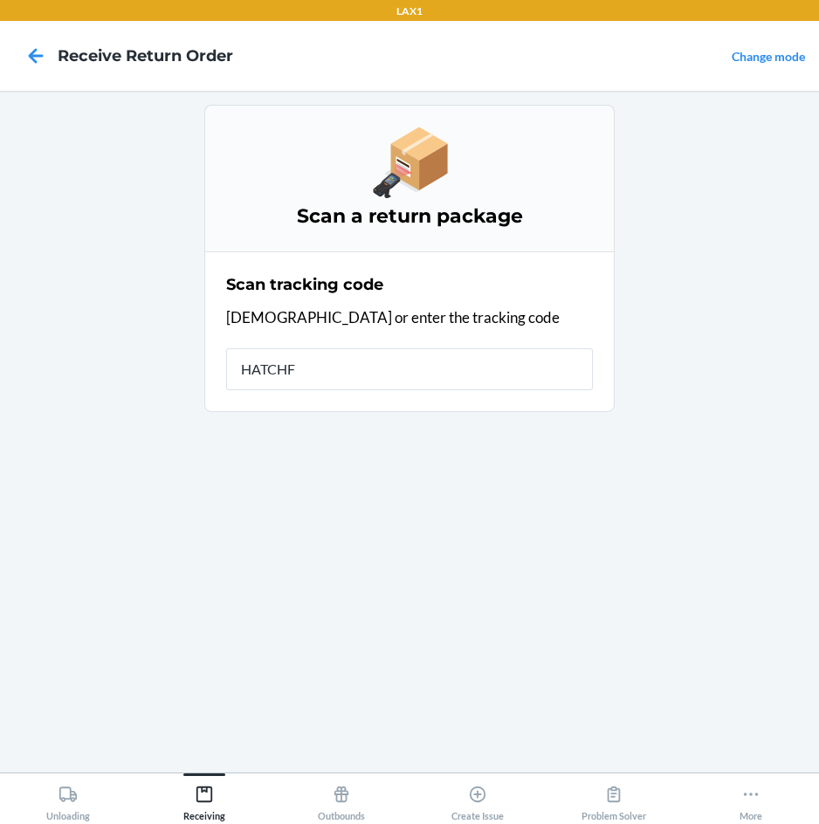
type input "HATCHFA"
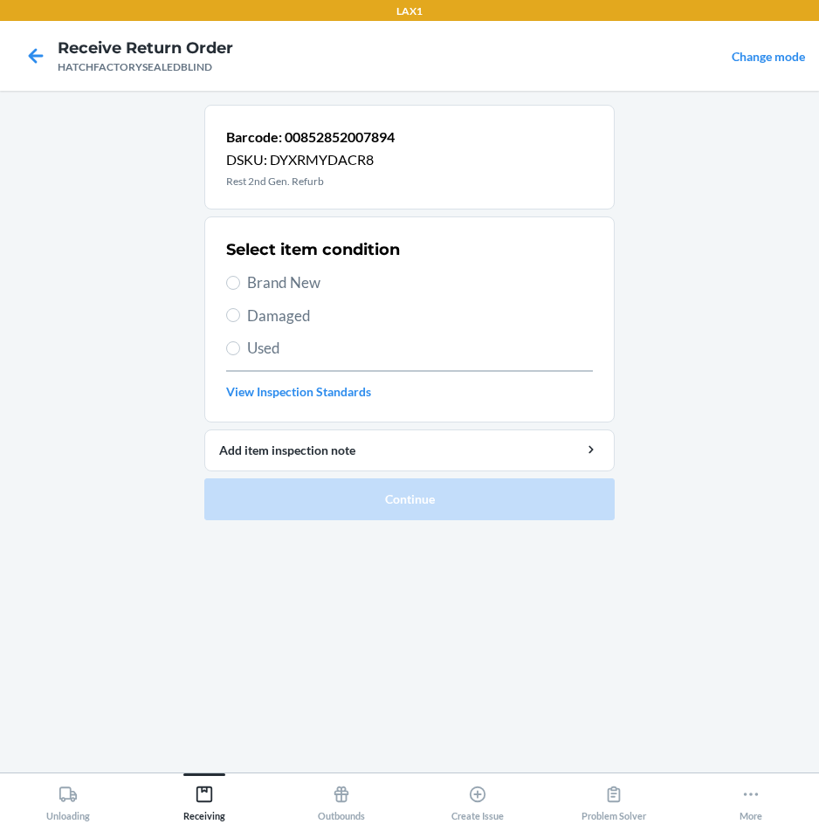
click at [270, 314] on span "Damaged" at bounding box center [420, 316] width 346 height 23
click at [240, 314] on input "Damaged" at bounding box center [233, 315] width 14 height 14
radio input "true"
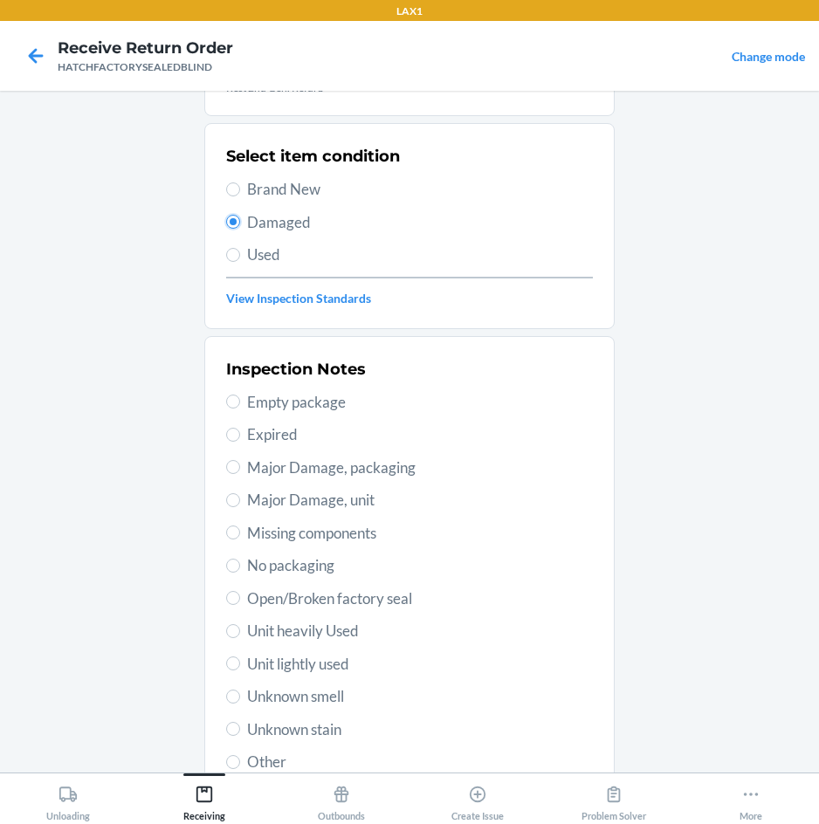
scroll to position [228, 0]
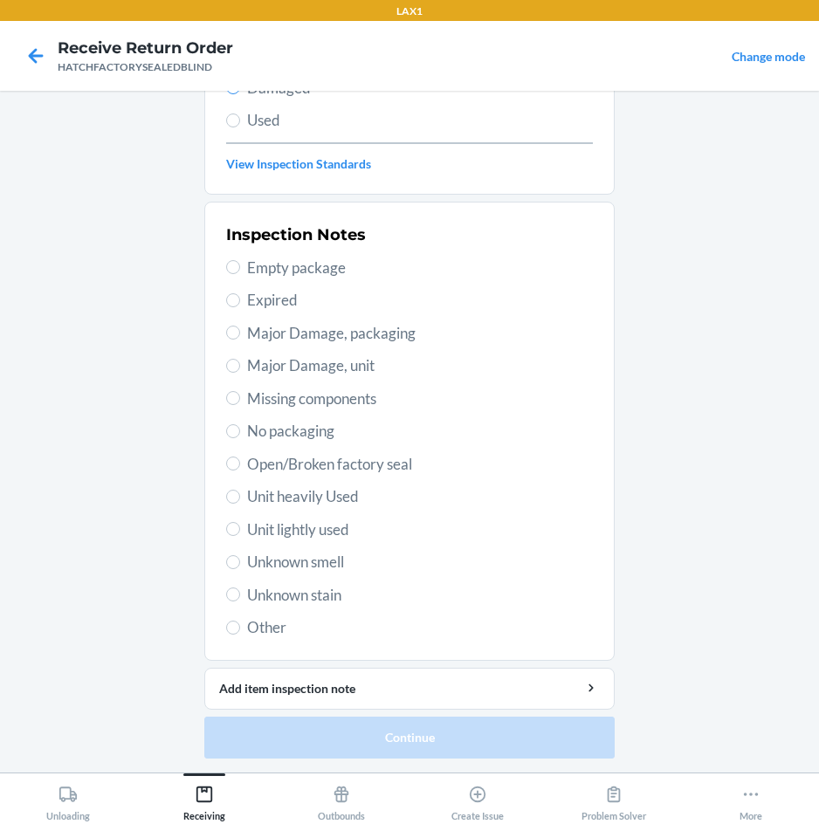
click at [320, 359] on span "Major Damage, unit" at bounding box center [420, 365] width 346 height 23
click at [240, 359] on input "Major Damage, unit" at bounding box center [233, 366] width 14 height 14
radio input "true"
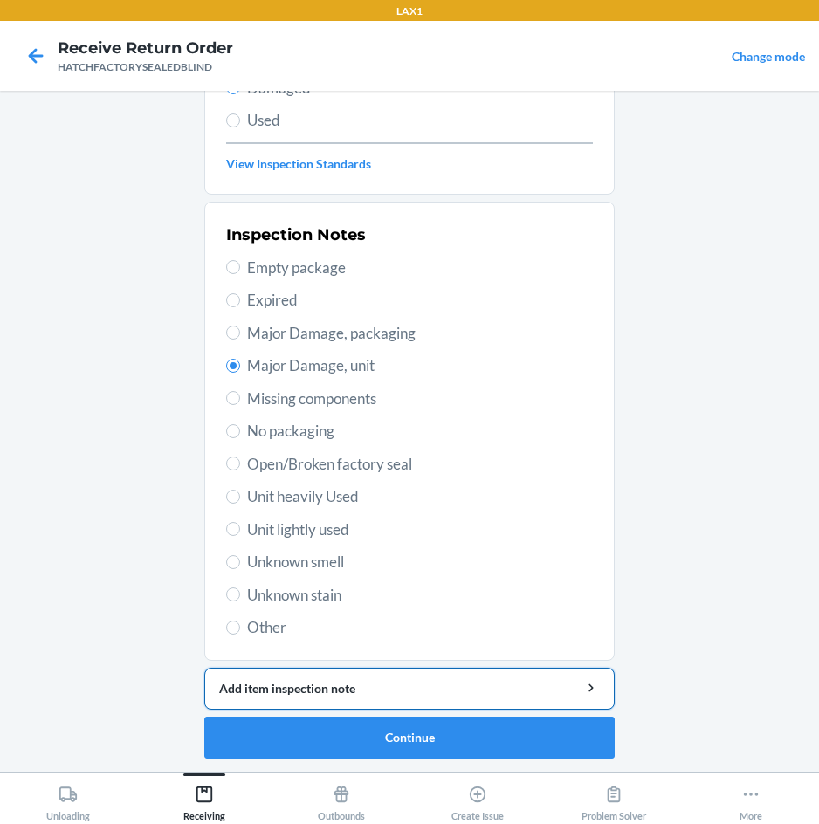
click at [456, 685] on div "Add item inspection note" at bounding box center [409, 688] width 381 height 18
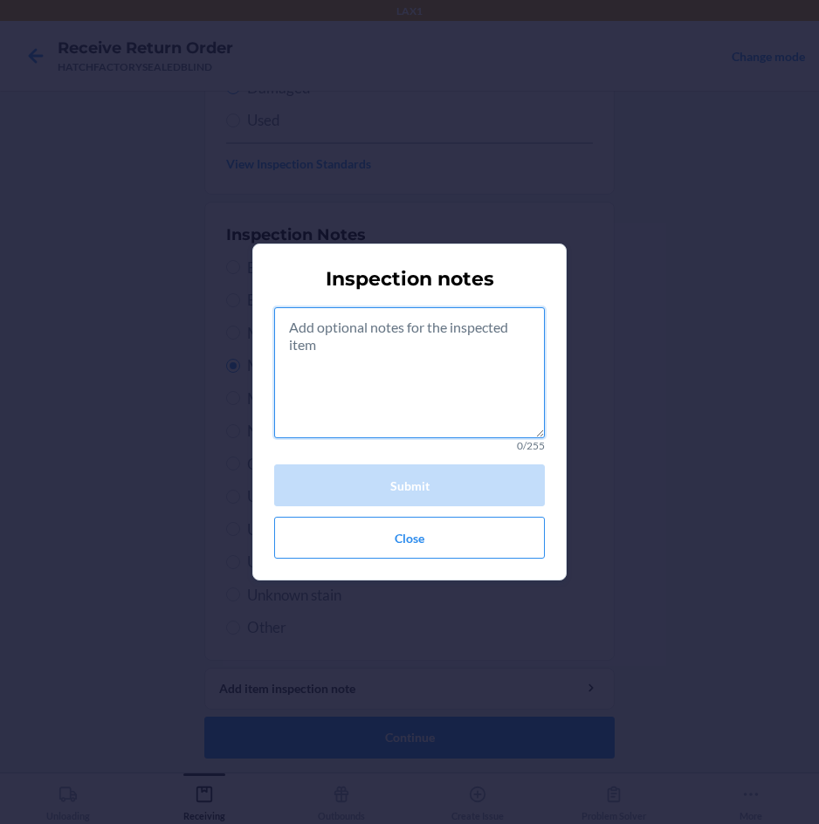
click at [376, 408] on textarea at bounding box center [409, 372] width 271 height 131
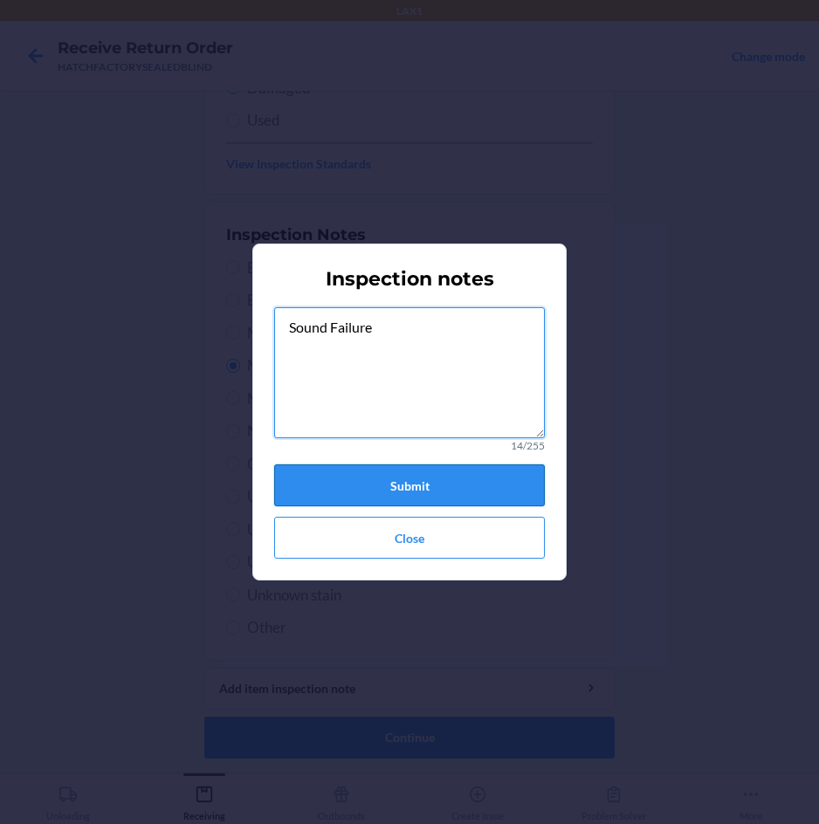
type textarea "Sound Failure"
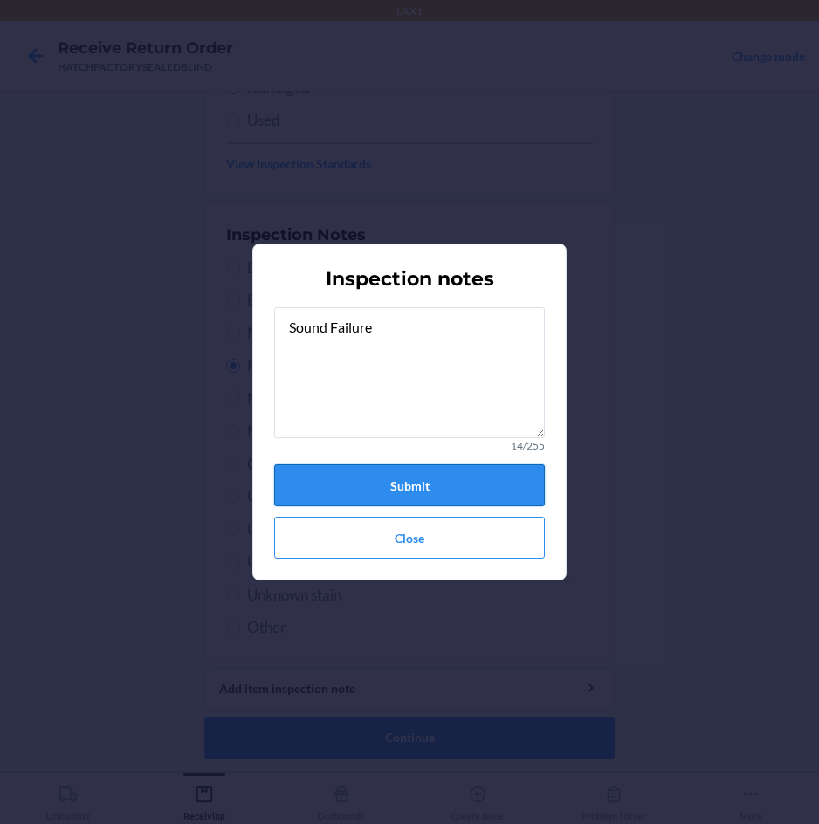
click at [416, 494] on button "Submit" at bounding box center [409, 485] width 271 height 42
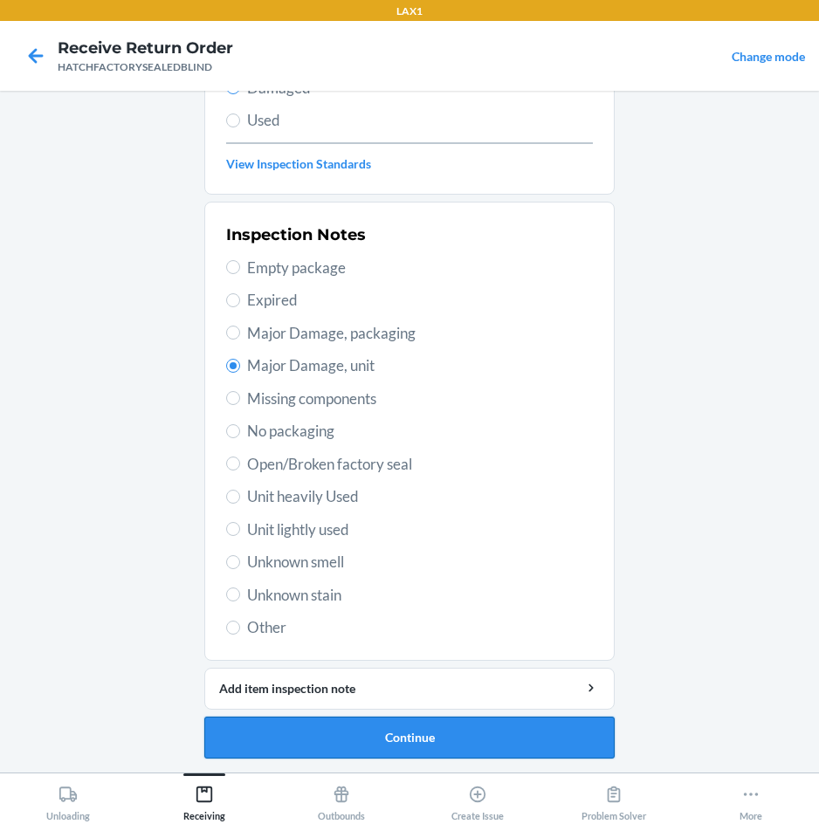
click at [453, 726] on button "Continue" at bounding box center [409, 738] width 410 height 42
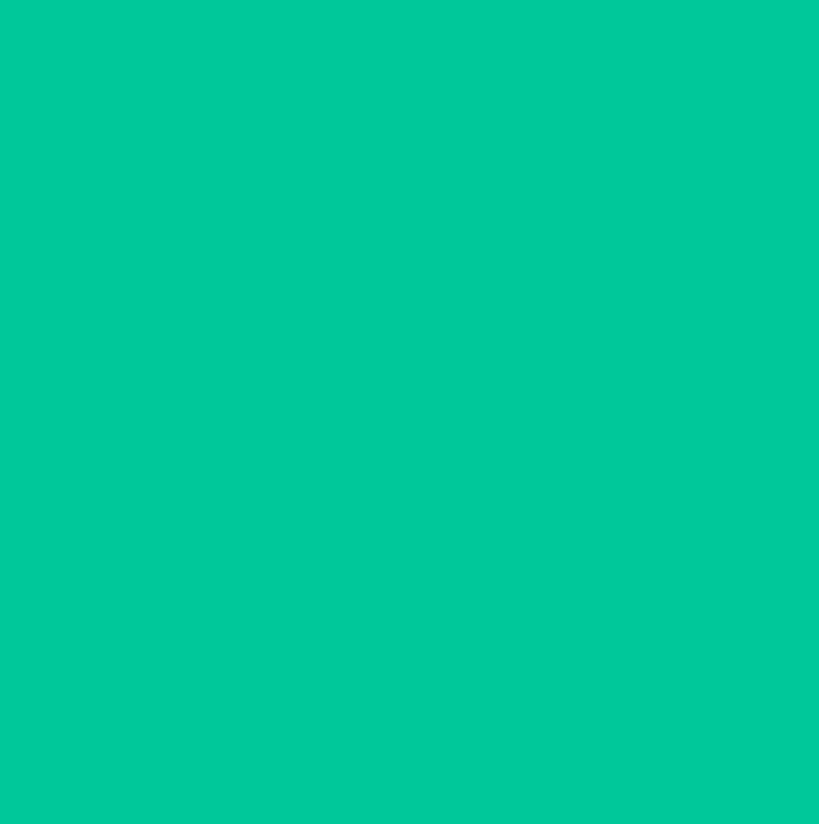
scroll to position [84, 0]
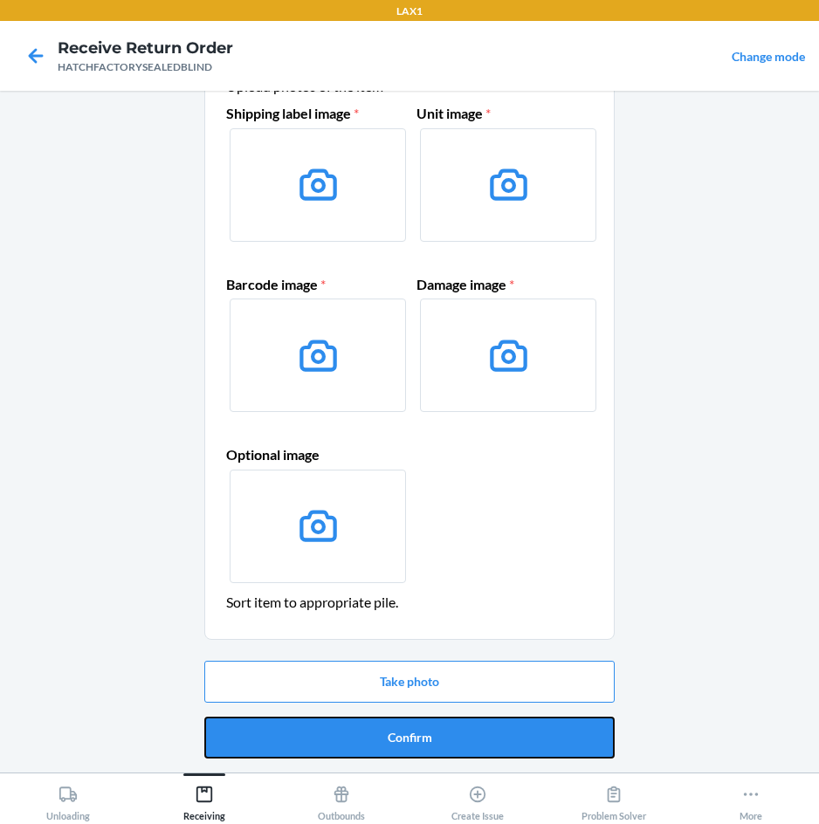
click at [453, 726] on button "Confirm" at bounding box center [409, 738] width 410 height 42
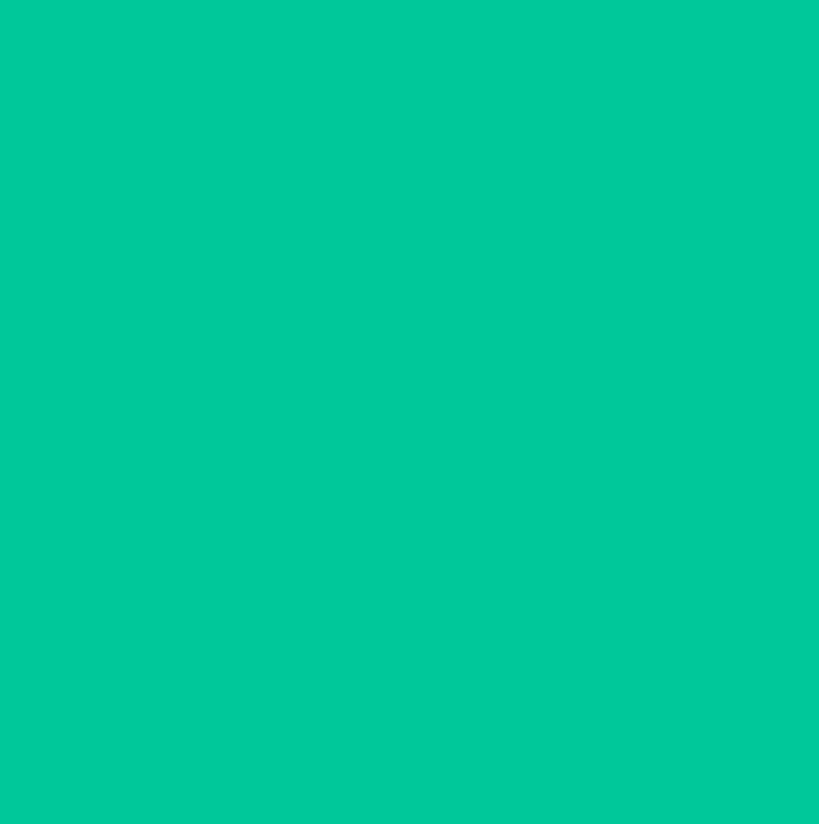
scroll to position [0, 0]
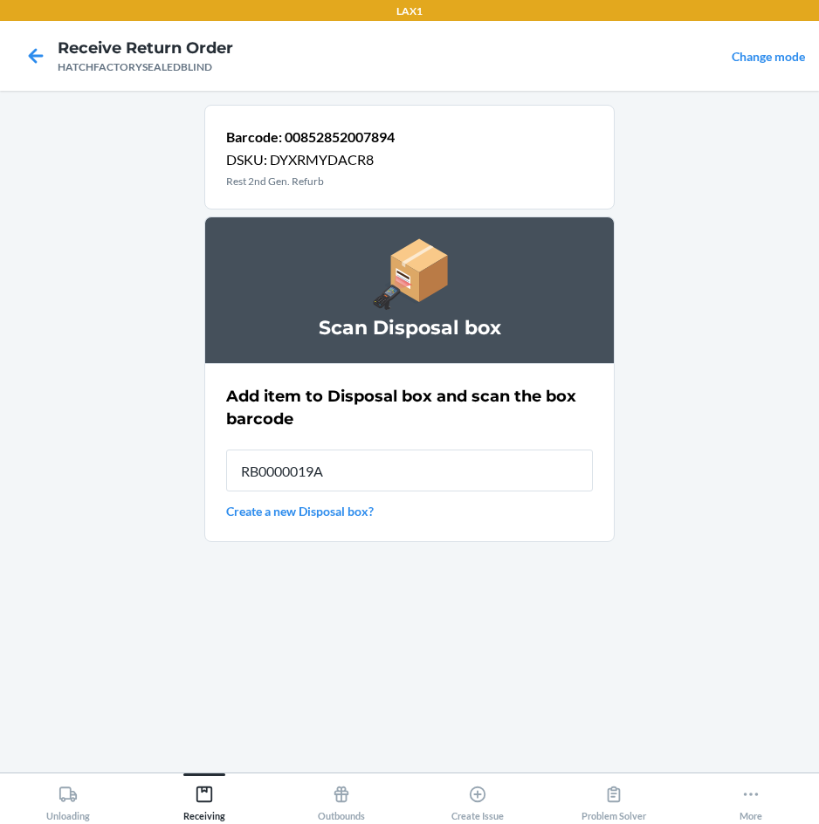
type input "RB0000019A4"
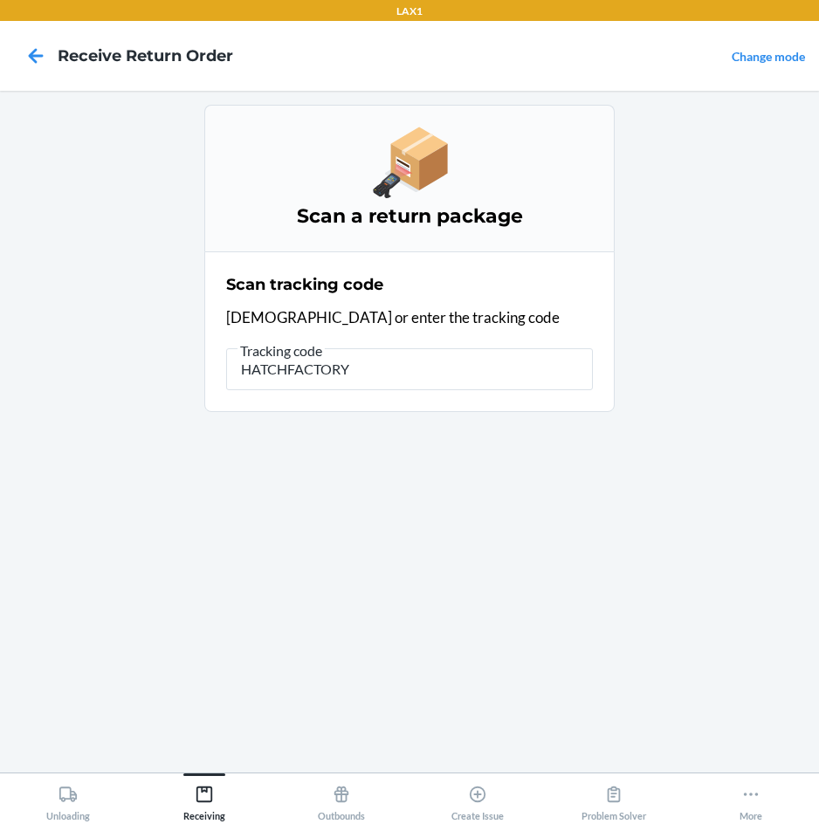
type input "HATCHFACTORYS"
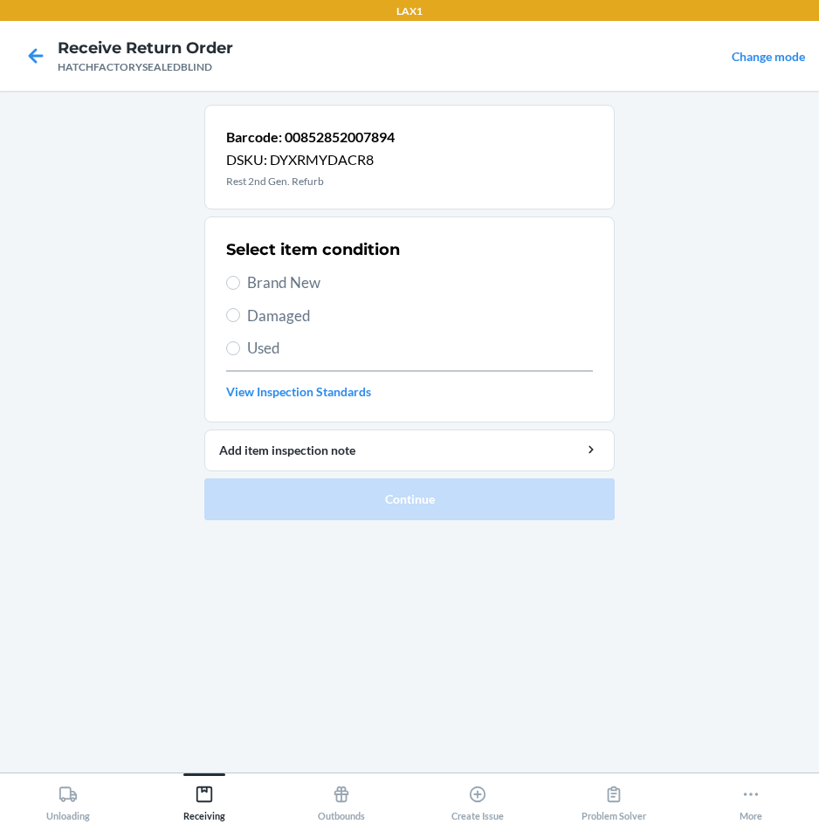
click at [291, 318] on span "Damaged" at bounding box center [420, 316] width 346 height 23
click at [240, 318] on input "Damaged" at bounding box center [233, 315] width 14 height 14
radio input "true"
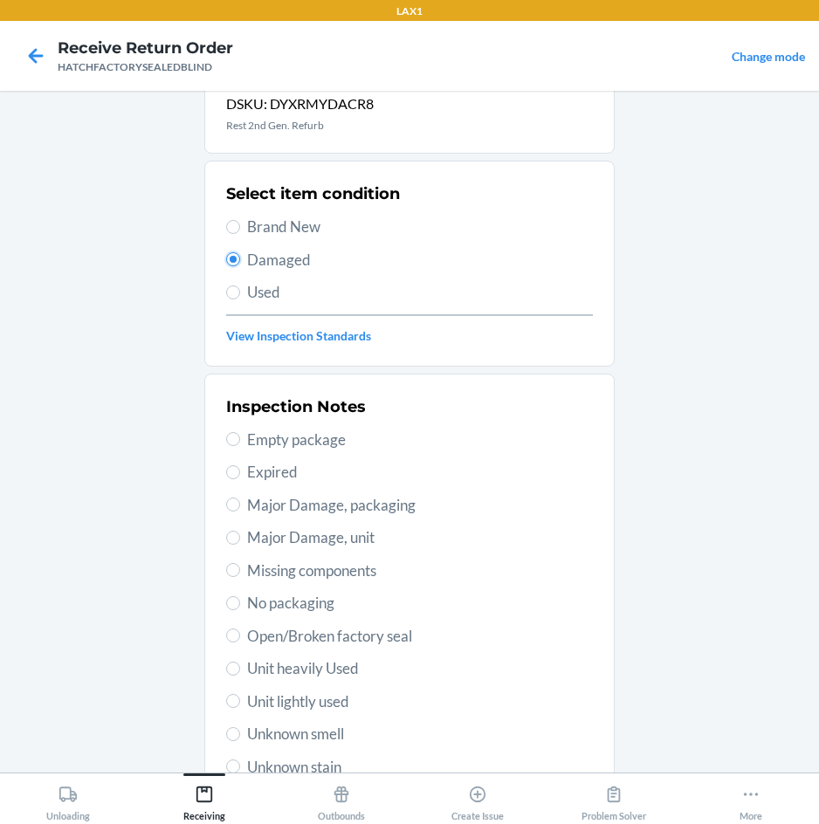
scroll to position [87, 0]
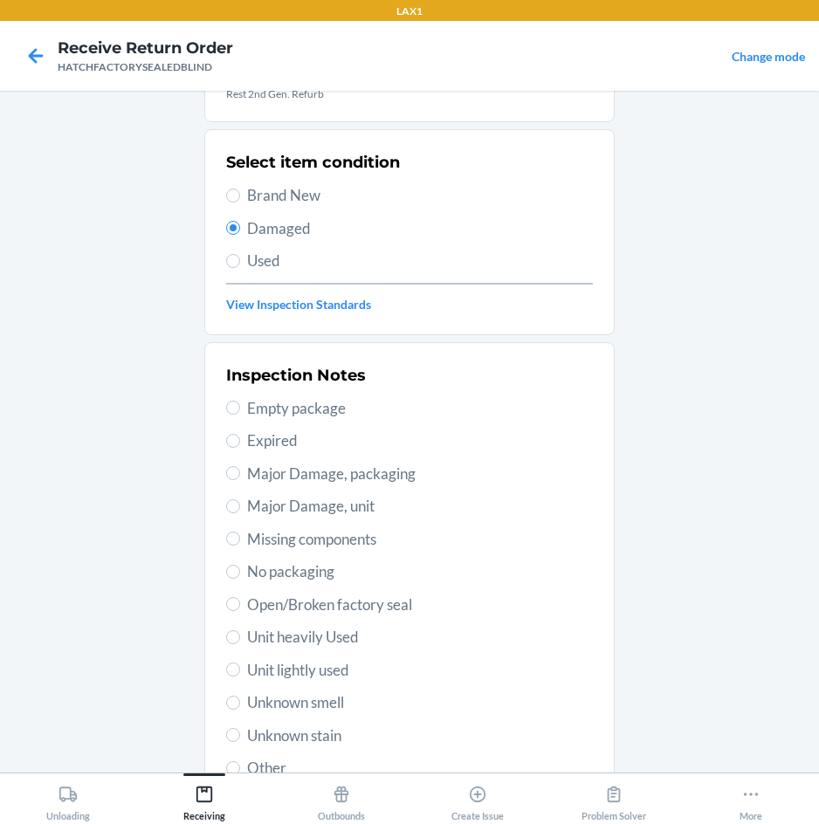
click at [332, 507] on span "Major Damage, unit" at bounding box center [420, 506] width 346 height 23
click at [240, 507] on input "Major Damage, unit" at bounding box center [233, 506] width 14 height 14
radio input "true"
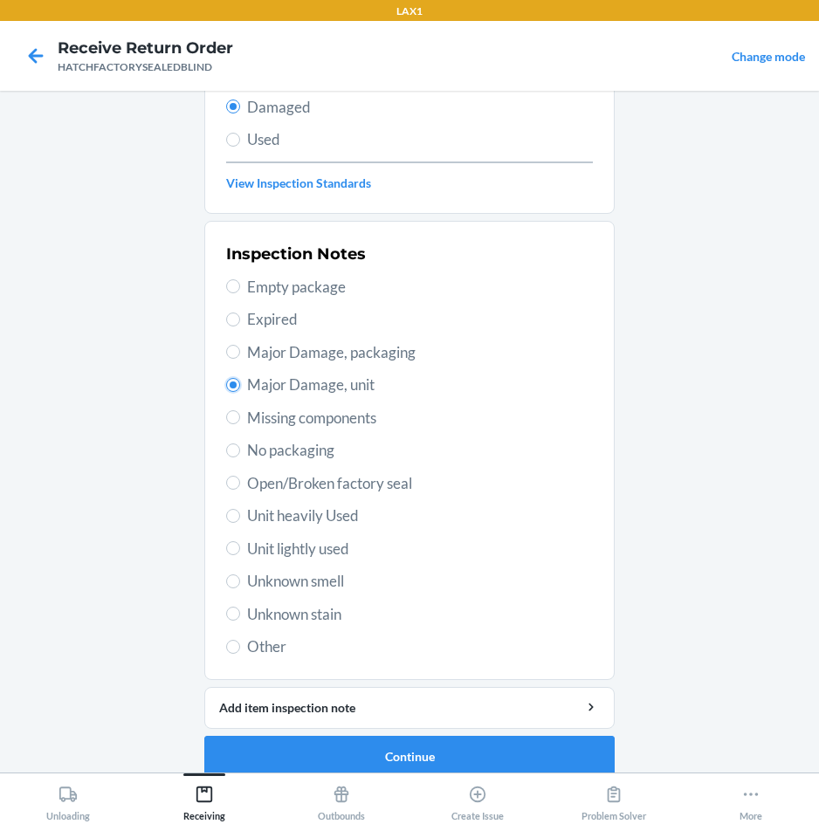
scroll to position [228, 0]
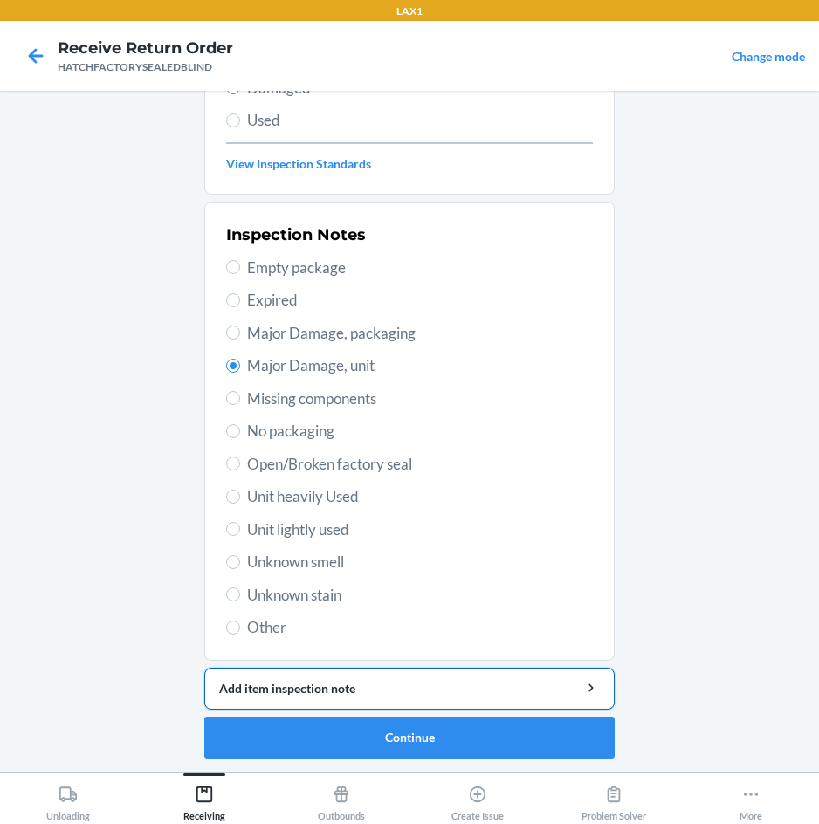
click at [409, 684] on div "Add item inspection note" at bounding box center [409, 688] width 381 height 18
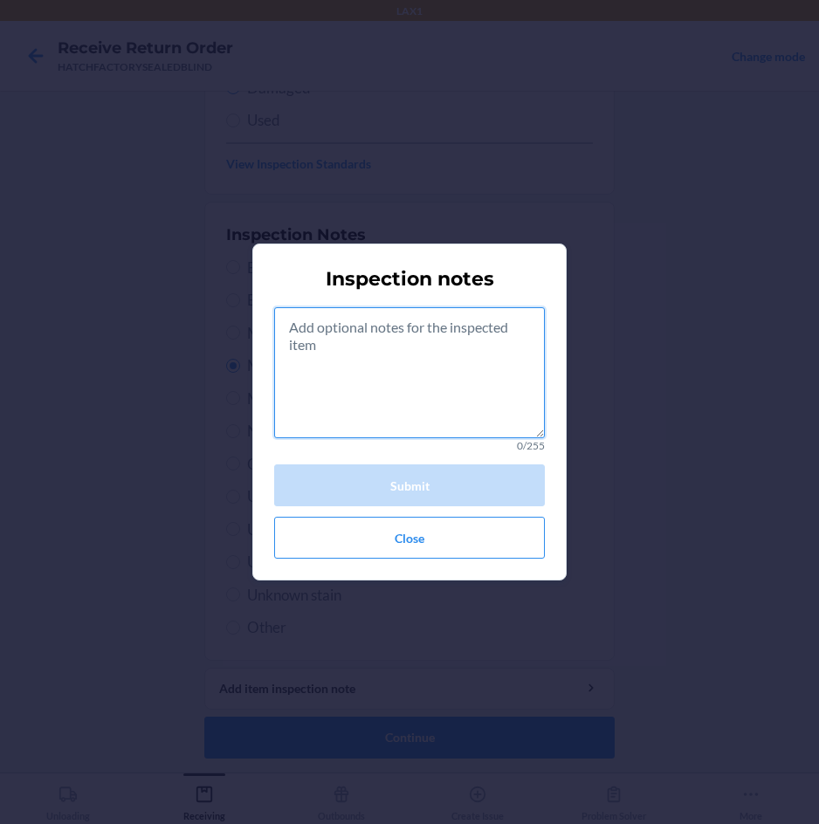
click at [441, 360] on textarea at bounding box center [409, 372] width 271 height 131
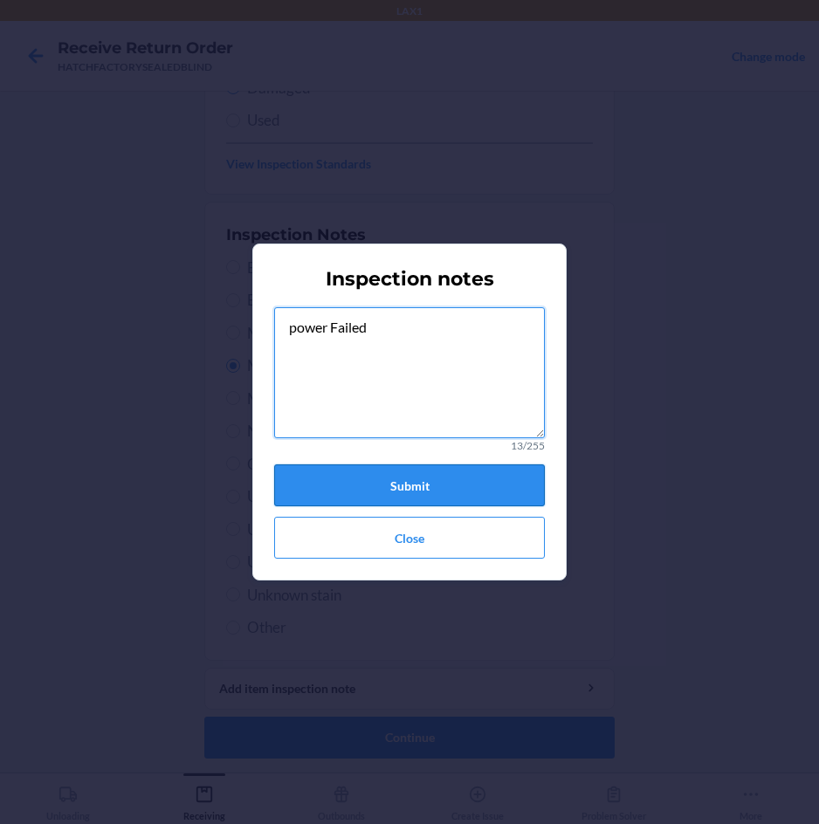
type textarea "power Failed"
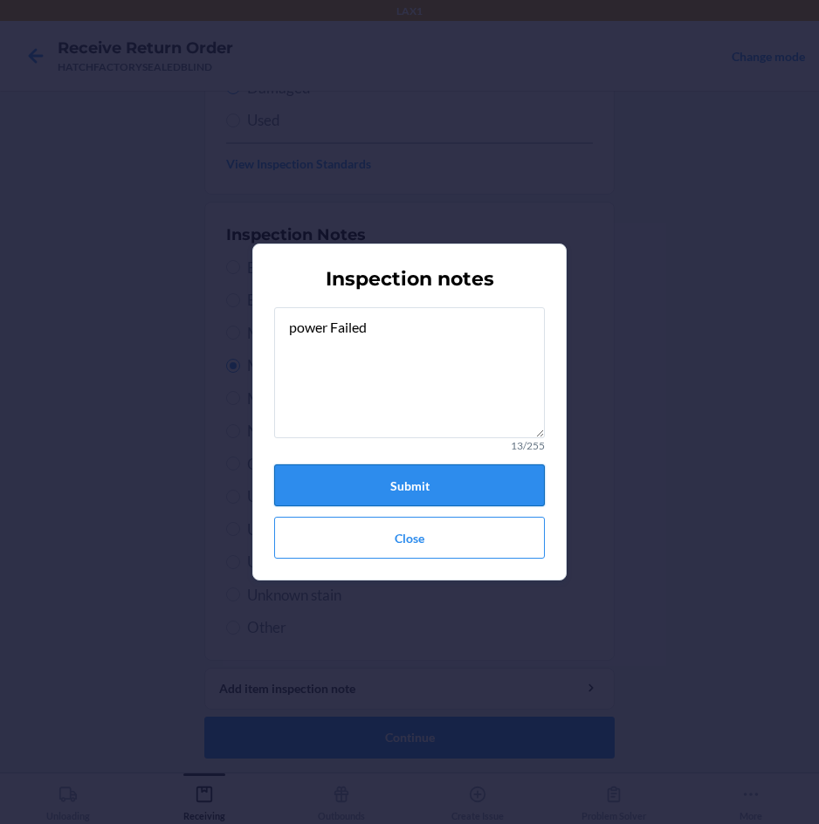
click at [442, 474] on button "Submit" at bounding box center [409, 485] width 271 height 42
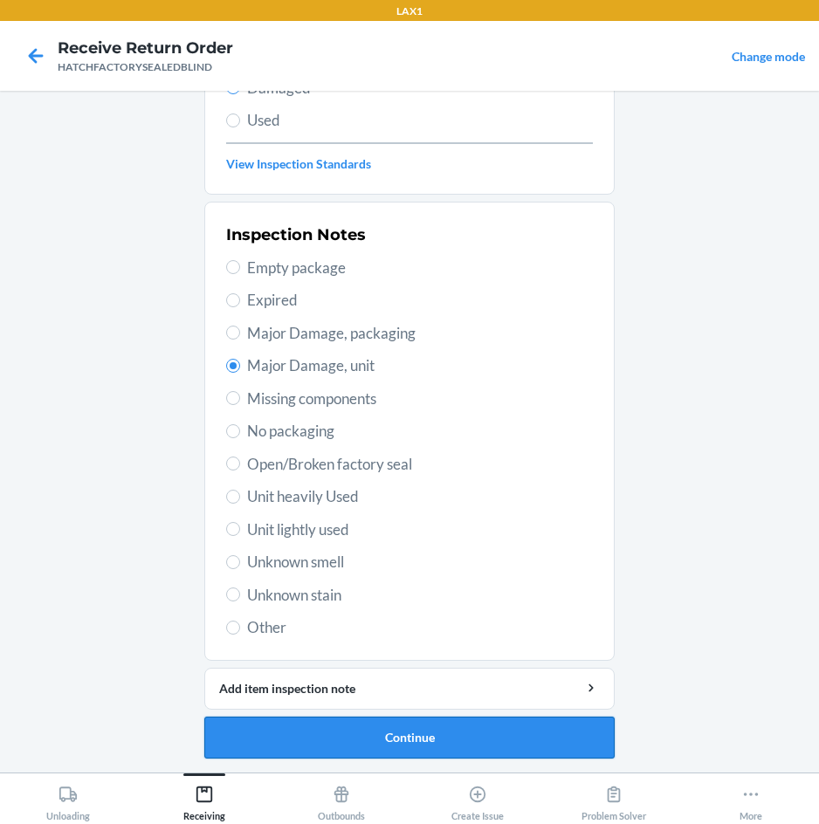
click at [448, 737] on button "Continue" at bounding box center [409, 738] width 410 height 42
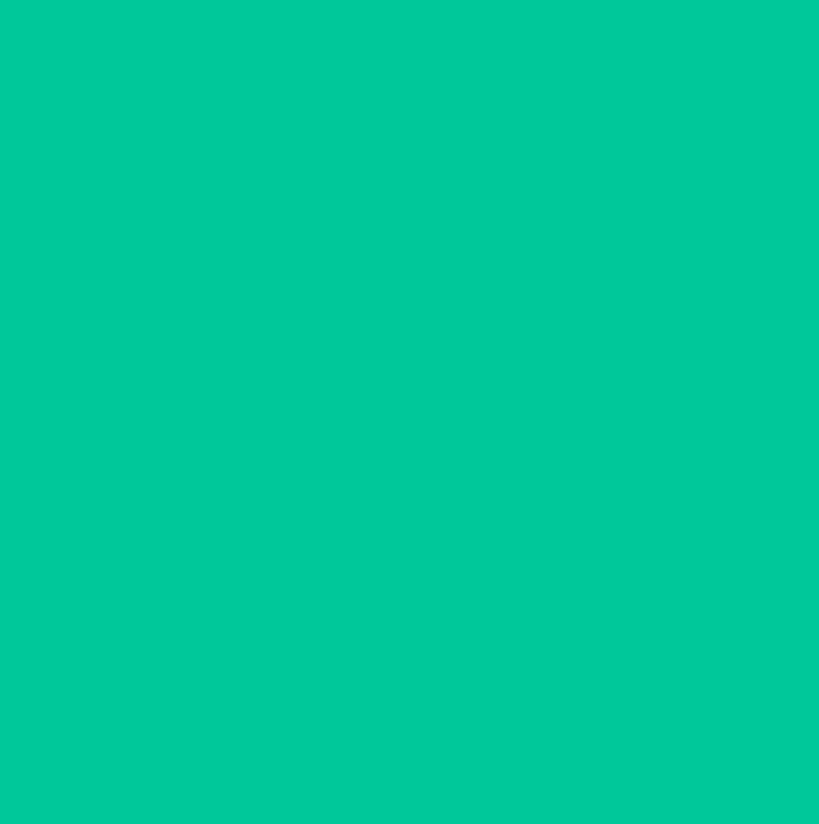
scroll to position [84, 0]
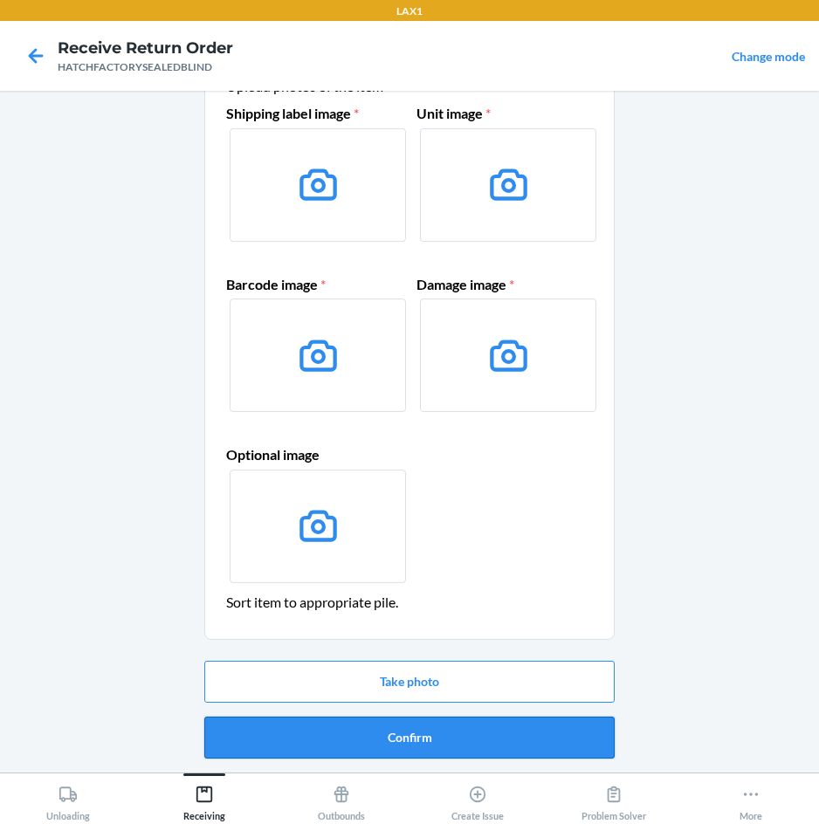
click at [491, 733] on button "Confirm" at bounding box center [409, 738] width 410 height 42
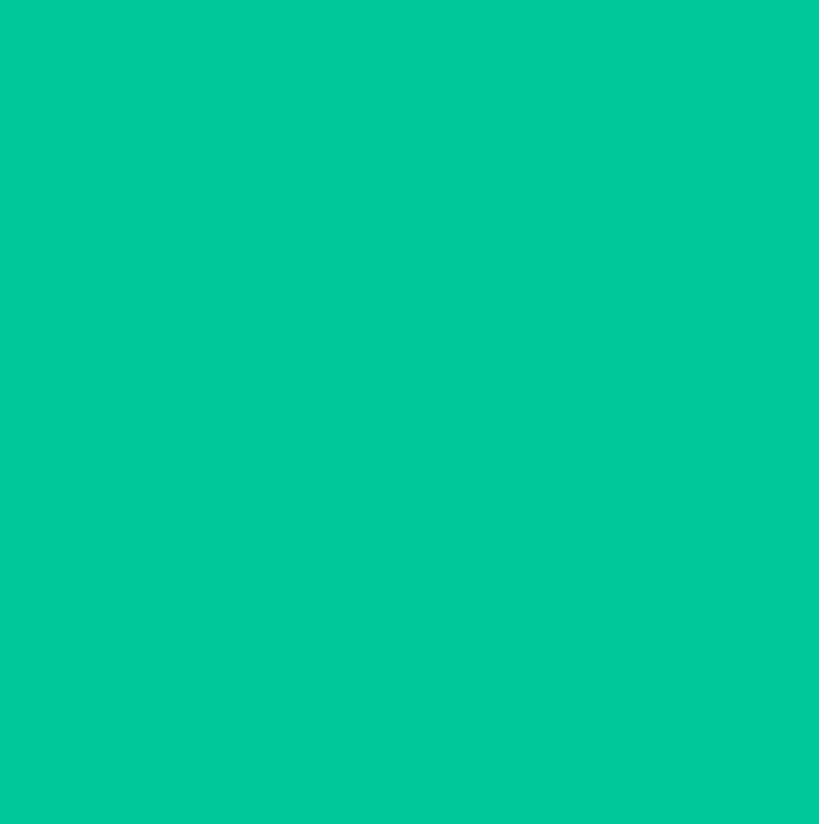
scroll to position [0, 0]
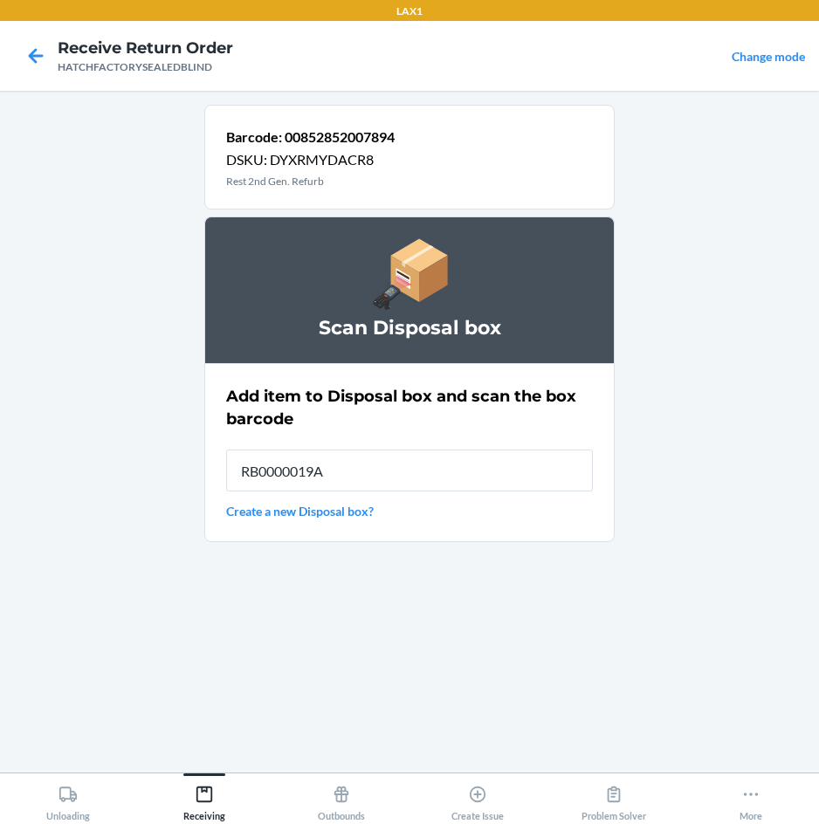
type input "RB0000019A4"
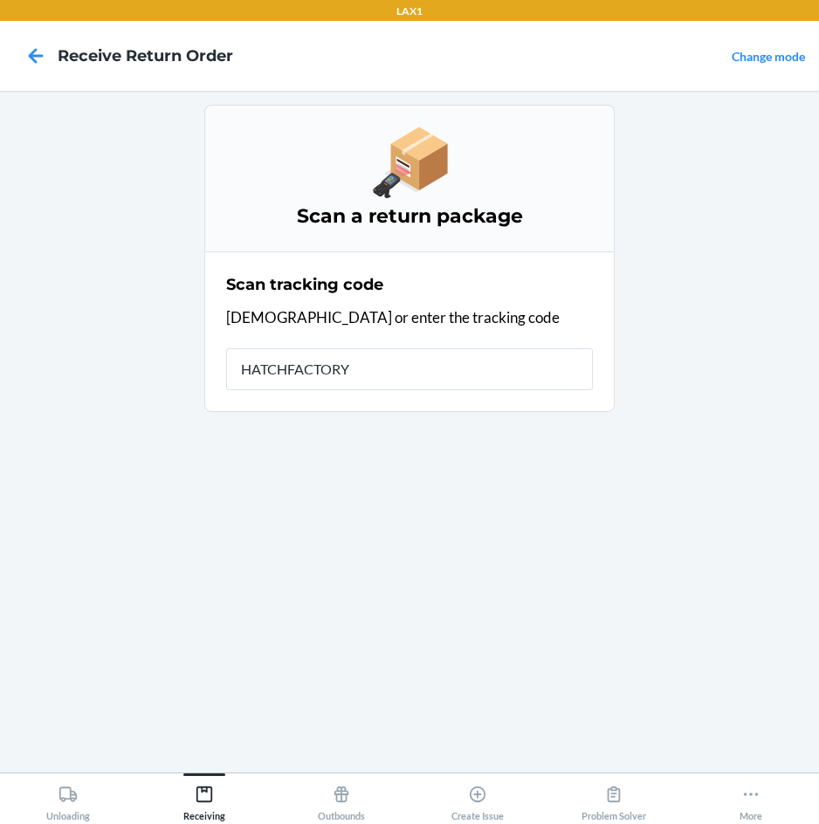
type input "HATCHFACTORYS"
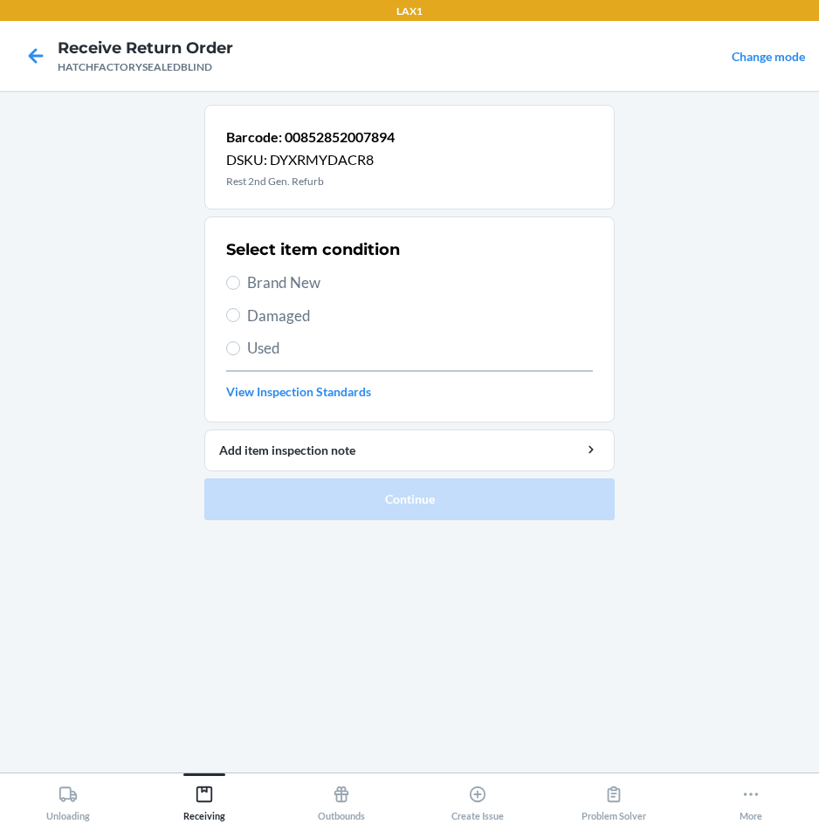
click at [292, 322] on span "Damaged" at bounding box center [420, 316] width 346 height 23
click at [240, 322] on input "Damaged" at bounding box center [233, 315] width 14 height 14
radio input "true"
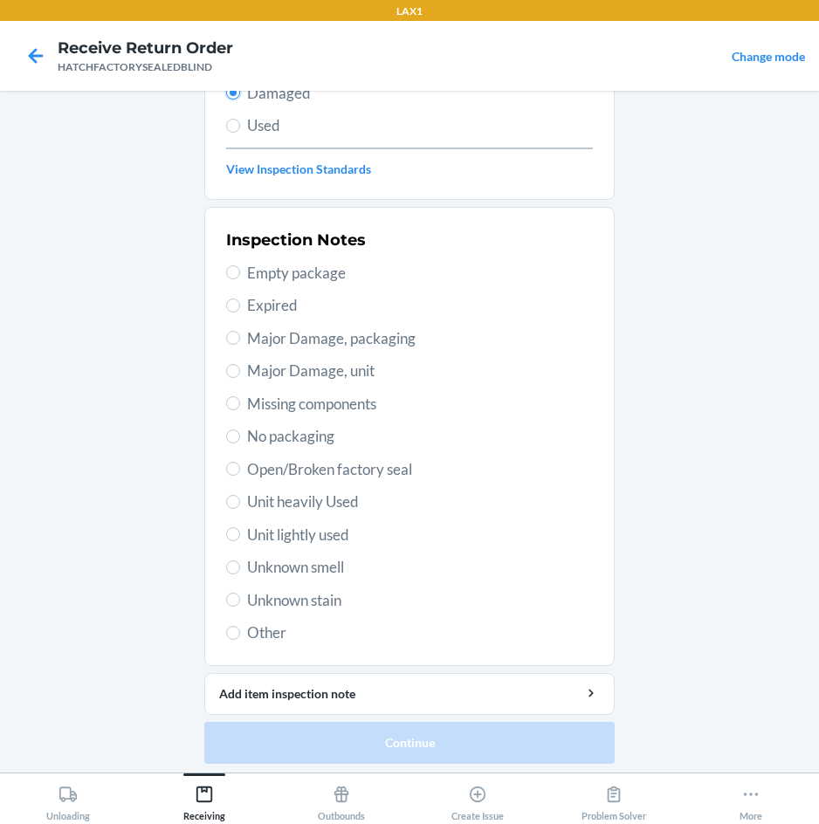
scroll to position [228, 0]
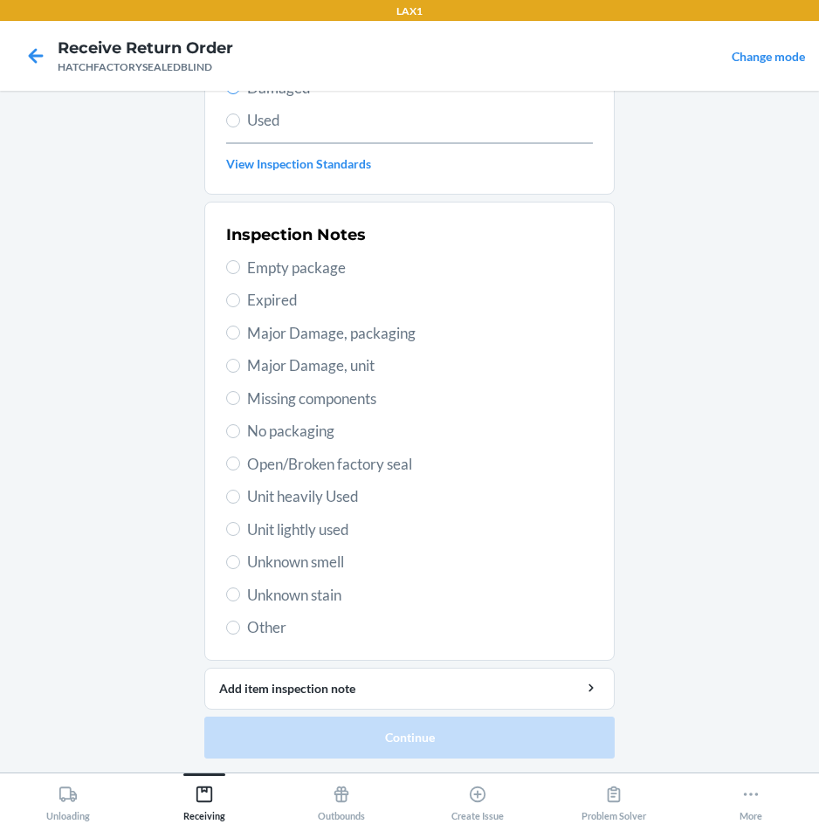
click at [327, 368] on span "Major Damage, unit" at bounding box center [420, 365] width 346 height 23
click at [240, 368] on input "Major Damage, unit" at bounding box center [233, 366] width 14 height 14
radio input "true"
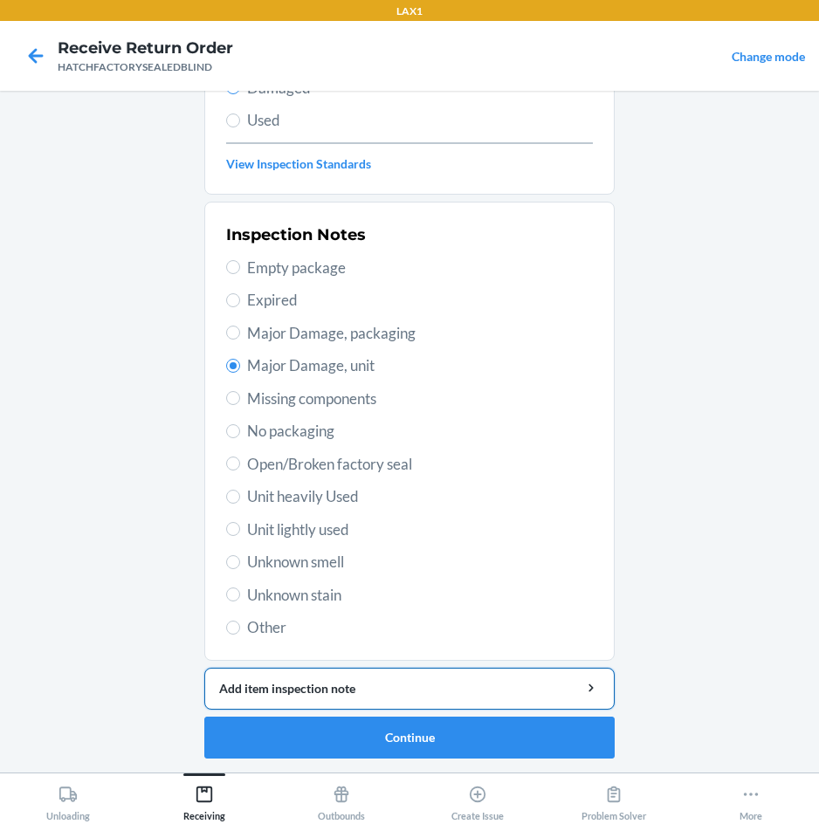
click at [451, 684] on div "Add item inspection note" at bounding box center [409, 688] width 381 height 18
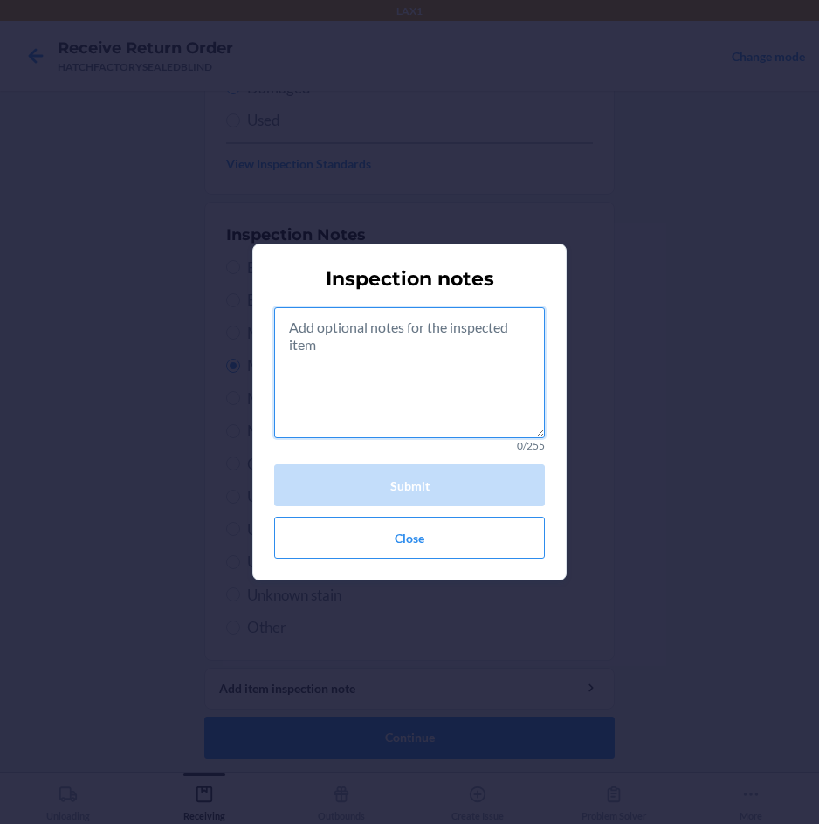
click at [458, 418] on textarea at bounding box center [409, 372] width 271 height 131
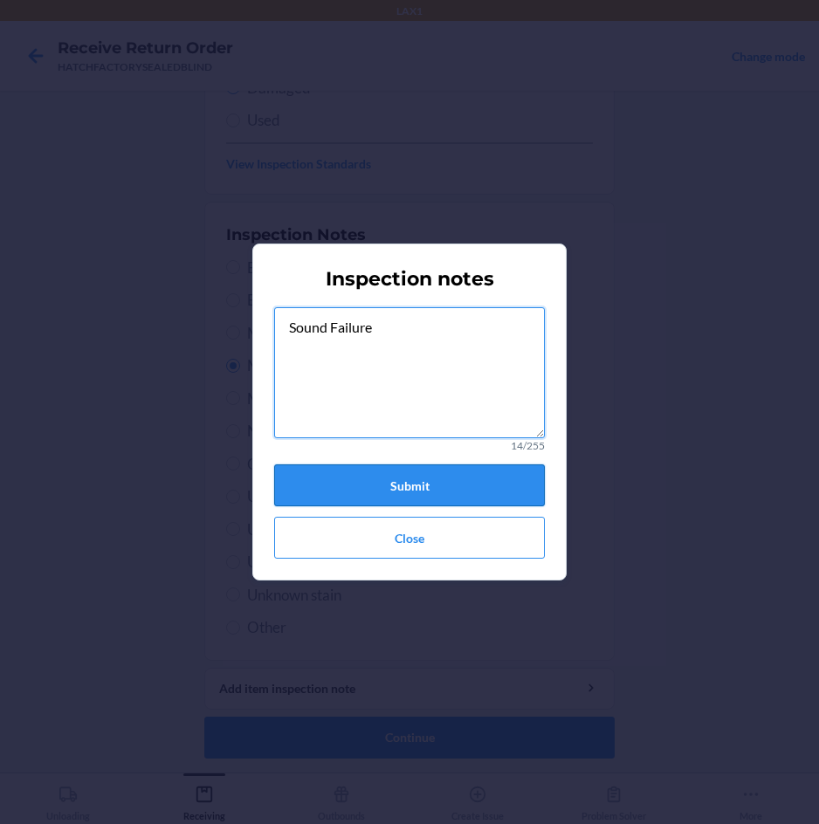
type textarea "Sound Failure"
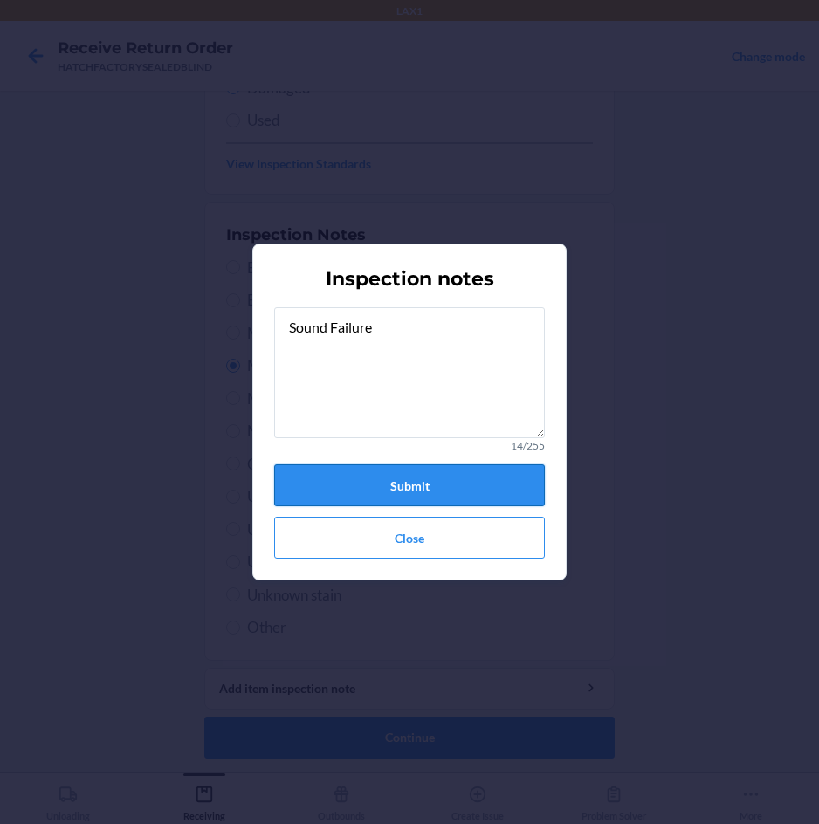
click at [460, 478] on button "Submit" at bounding box center [409, 485] width 271 height 42
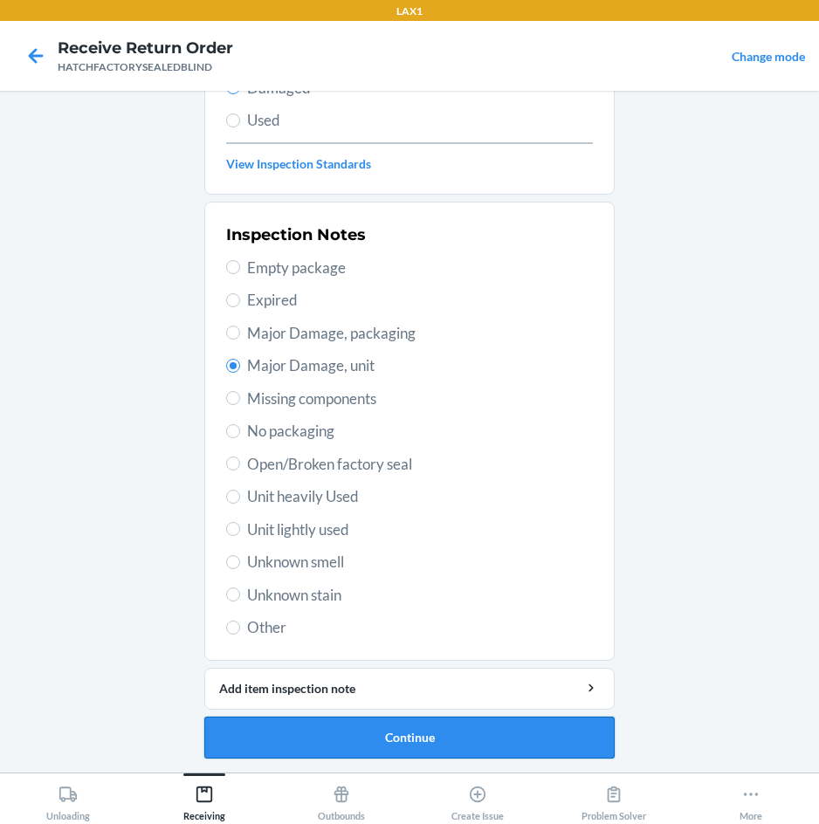
click at [429, 737] on button "Continue" at bounding box center [409, 738] width 410 height 42
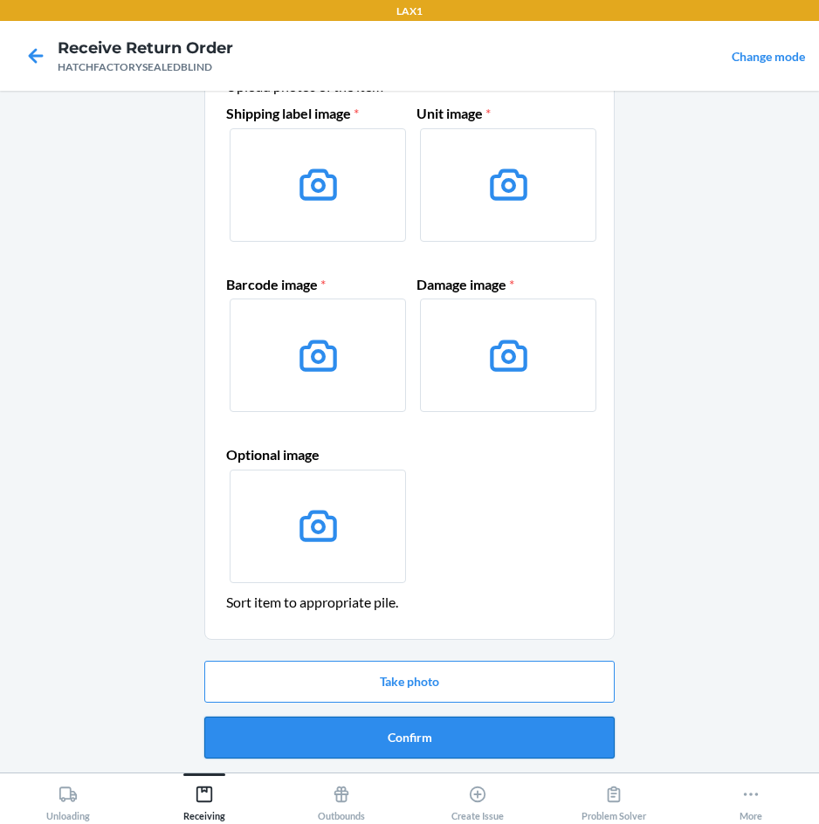
click at [429, 736] on button "Confirm" at bounding box center [409, 738] width 410 height 42
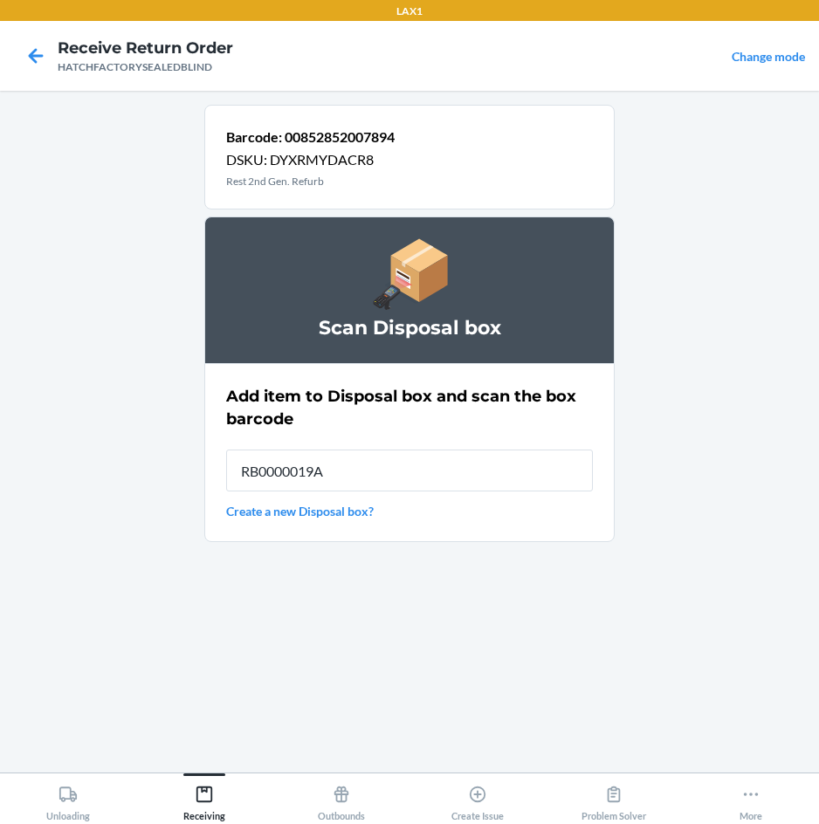
type input "RB0000019A4"
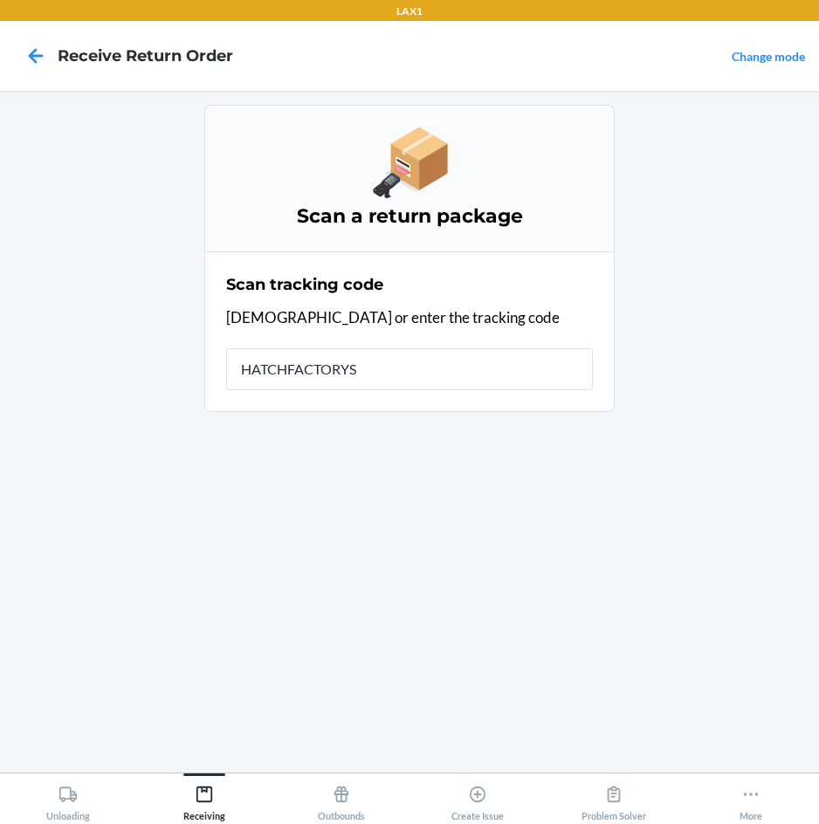
type input "HATCHFACTORYSE"
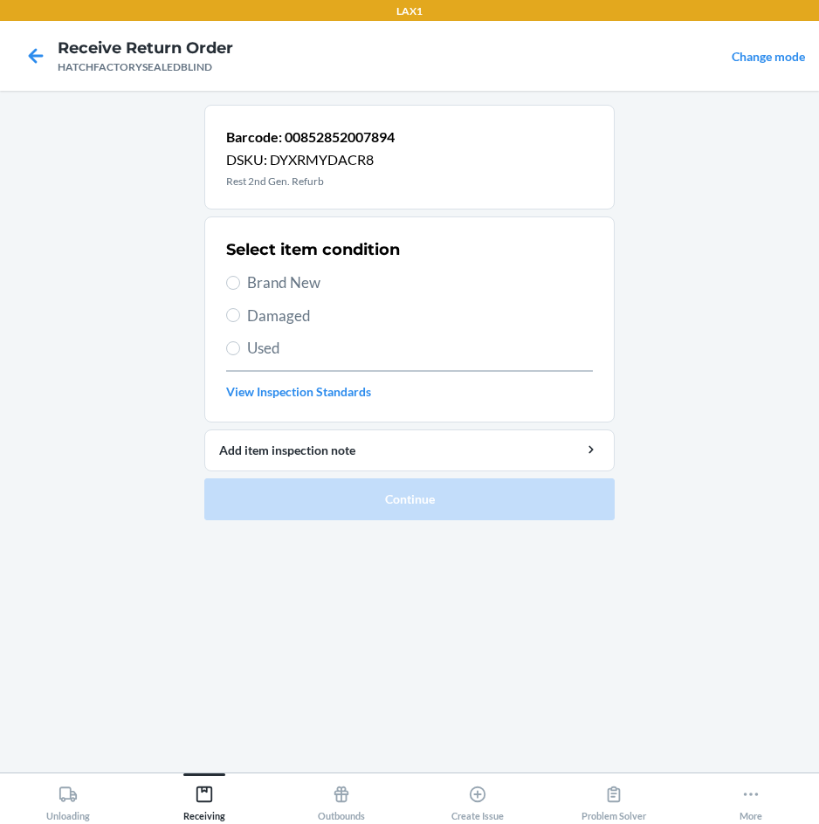
click at [286, 313] on span "Damaged" at bounding box center [420, 316] width 346 height 23
click at [240, 313] on input "Damaged" at bounding box center [233, 315] width 14 height 14
radio input "true"
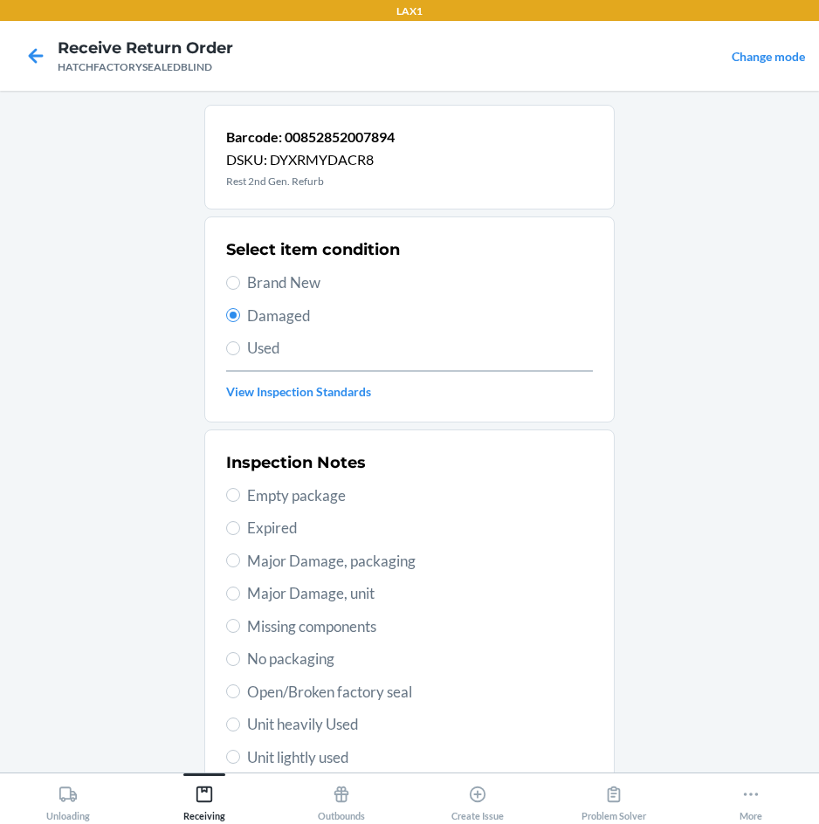
click at [354, 601] on span "Major Damage, unit" at bounding box center [420, 593] width 346 height 23
click at [240, 601] on input "Major Damage, unit" at bounding box center [233, 594] width 14 height 14
radio input "true"
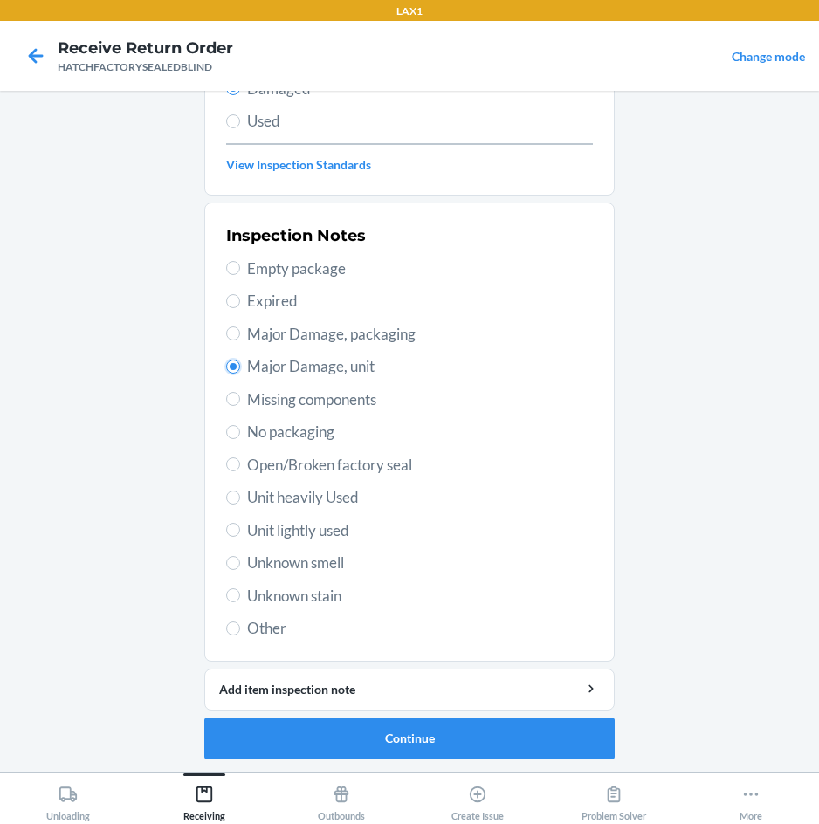
scroll to position [228, 0]
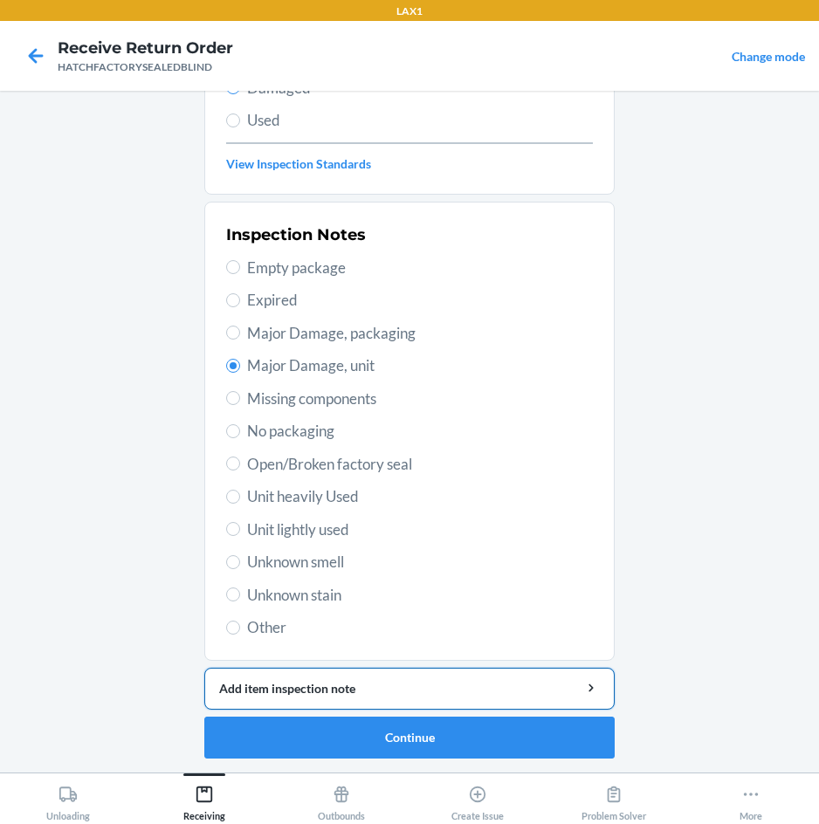
click at [374, 682] on div "Add item inspection note" at bounding box center [409, 688] width 381 height 18
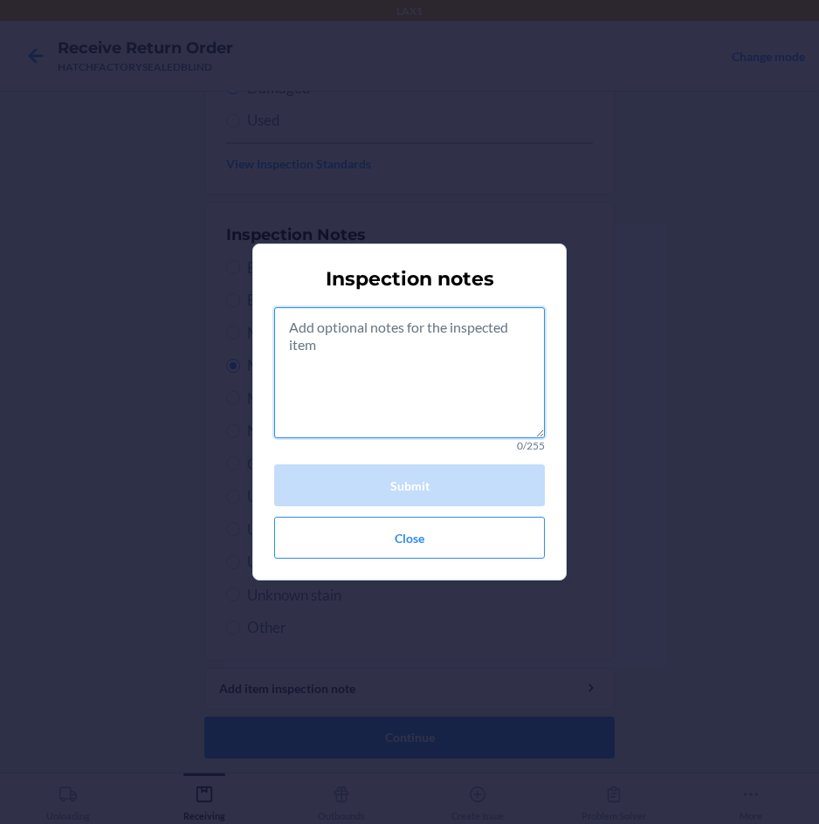
click at [372, 368] on textarea at bounding box center [409, 372] width 271 height 131
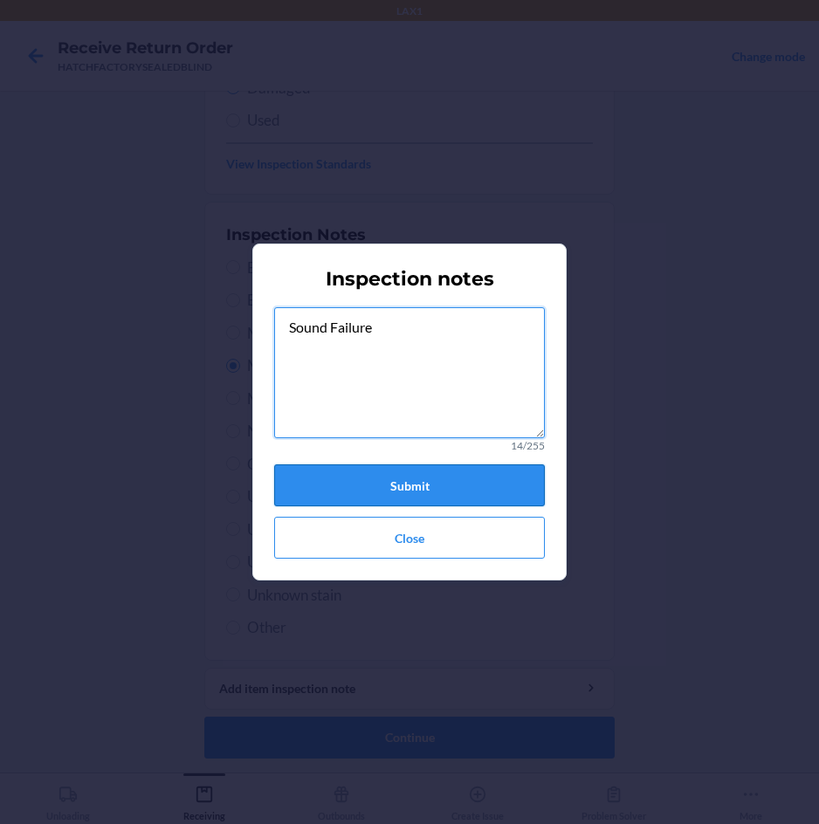
type textarea "Sound Failure"
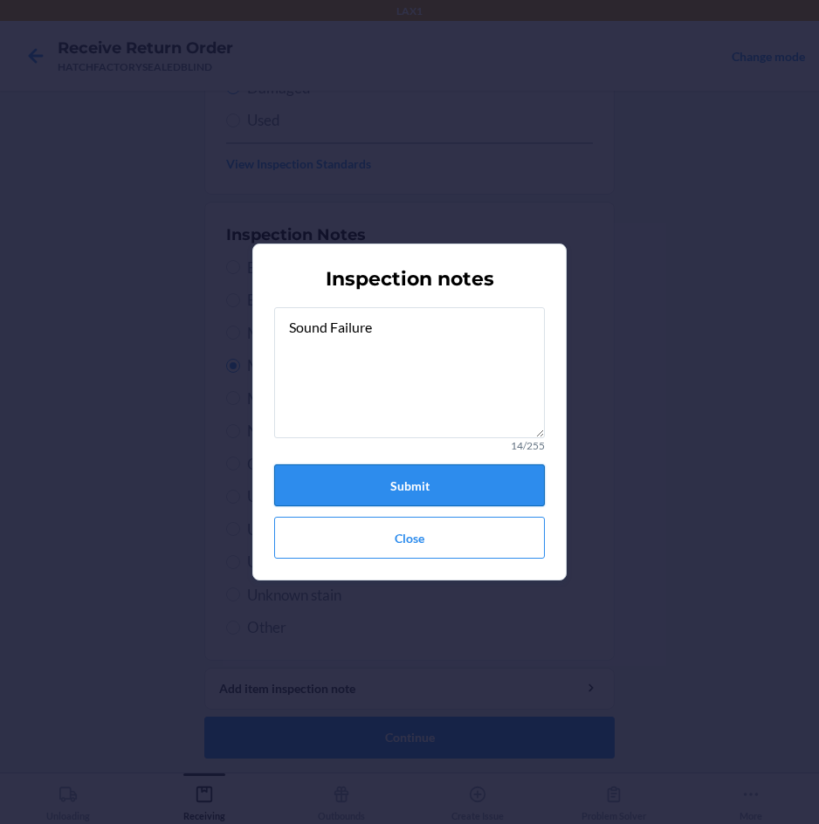
click at [387, 486] on button "Submit" at bounding box center [409, 485] width 271 height 42
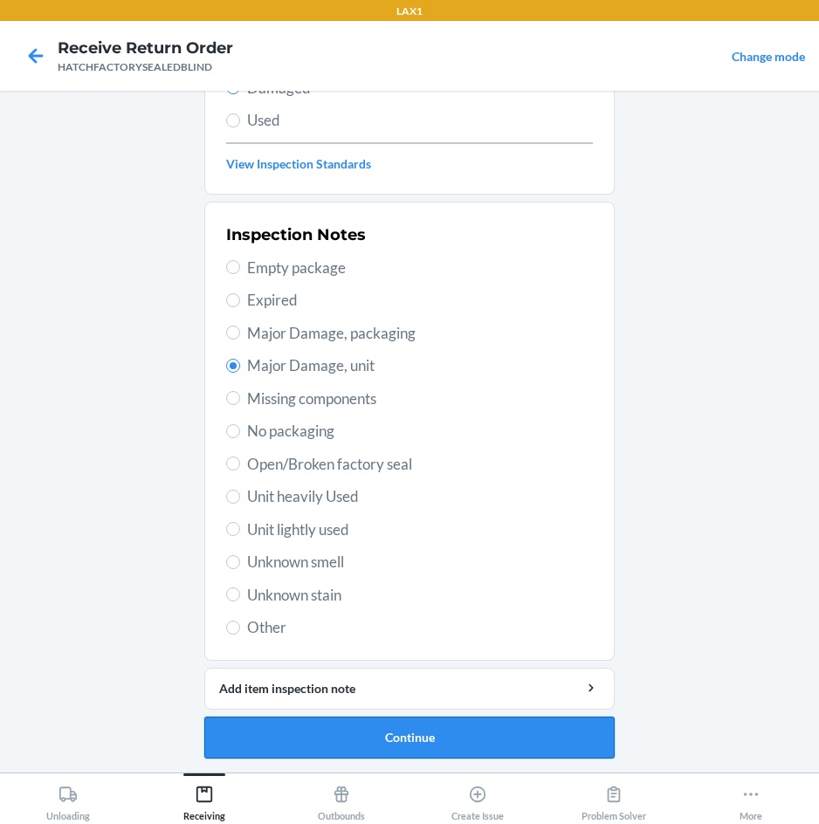
click at [468, 738] on button "Continue" at bounding box center [409, 738] width 410 height 42
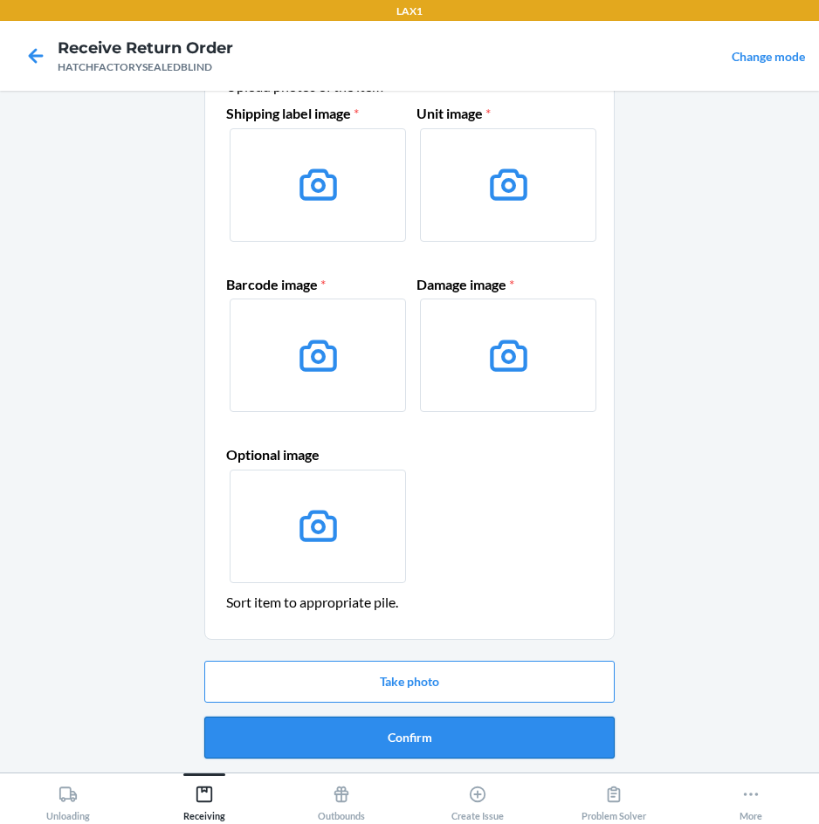
click at [480, 744] on button "Confirm" at bounding box center [409, 738] width 410 height 42
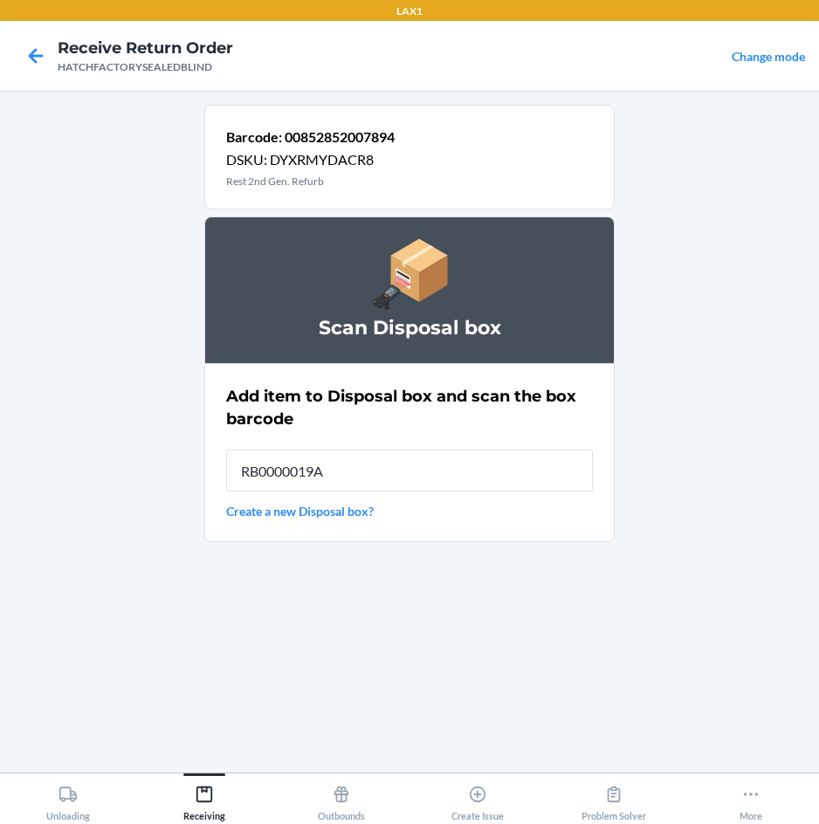
type input "RB0000019A4"
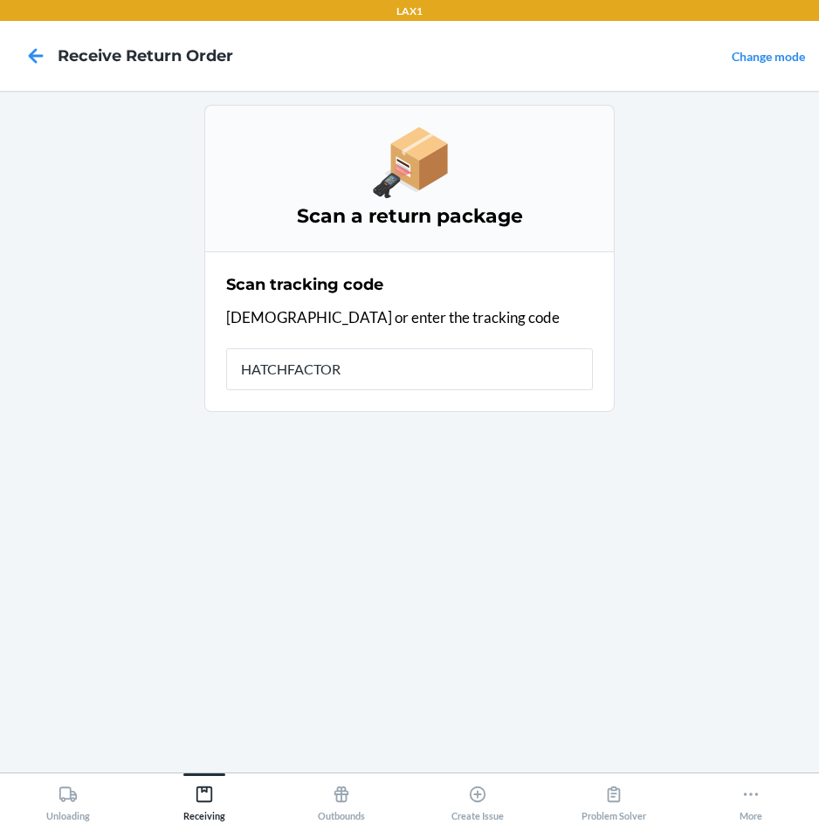
type input "HATCHFACTORY"
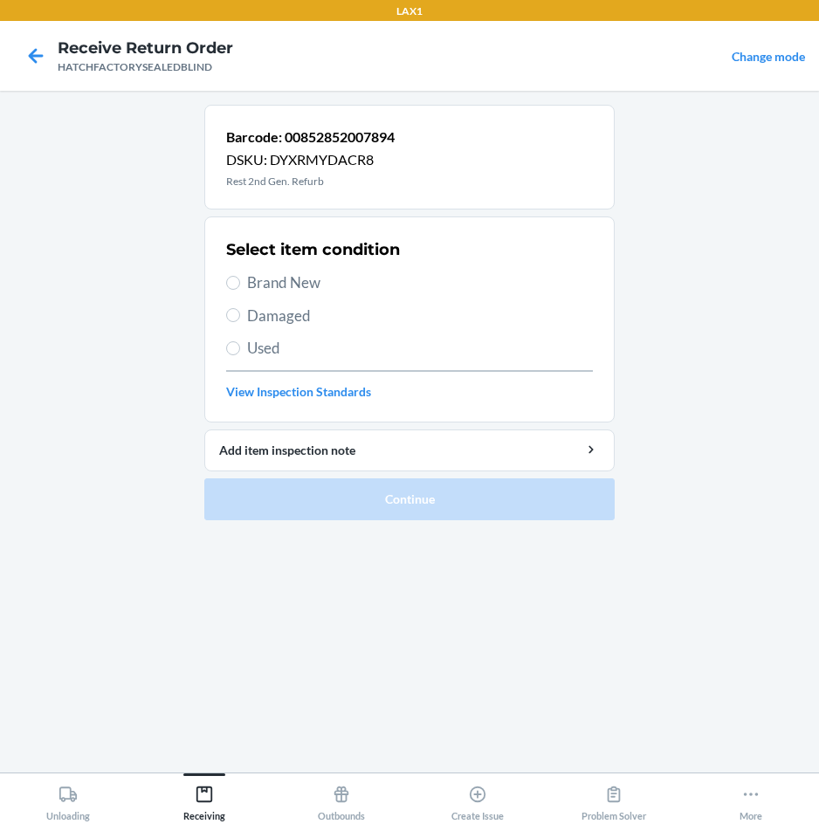
click at [287, 313] on span "Damaged" at bounding box center [420, 316] width 346 height 23
click at [240, 313] on input "Damaged" at bounding box center [233, 315] width 14 height 14
radio input "true"
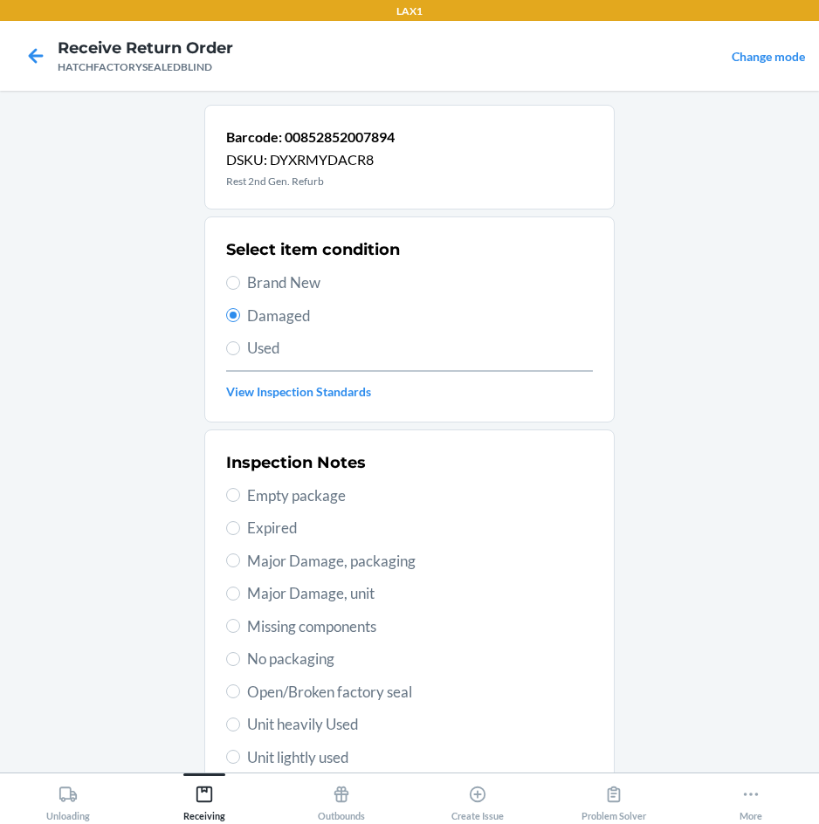
click at [326, 597] on span "Major Damage, unit" at bounding box center [420, 593] width 346 height 23
click at [240, 597] on input "Major Damage, unit" at bounding box center [233, 594] width 14 height 14
radio input "true"
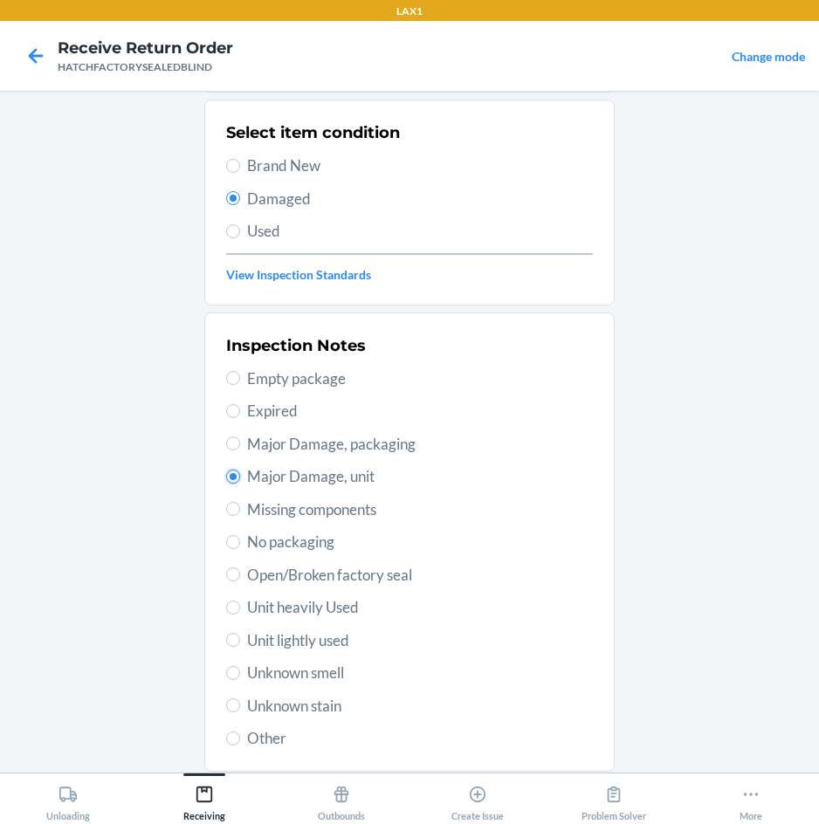
scroll to position [228, 0]
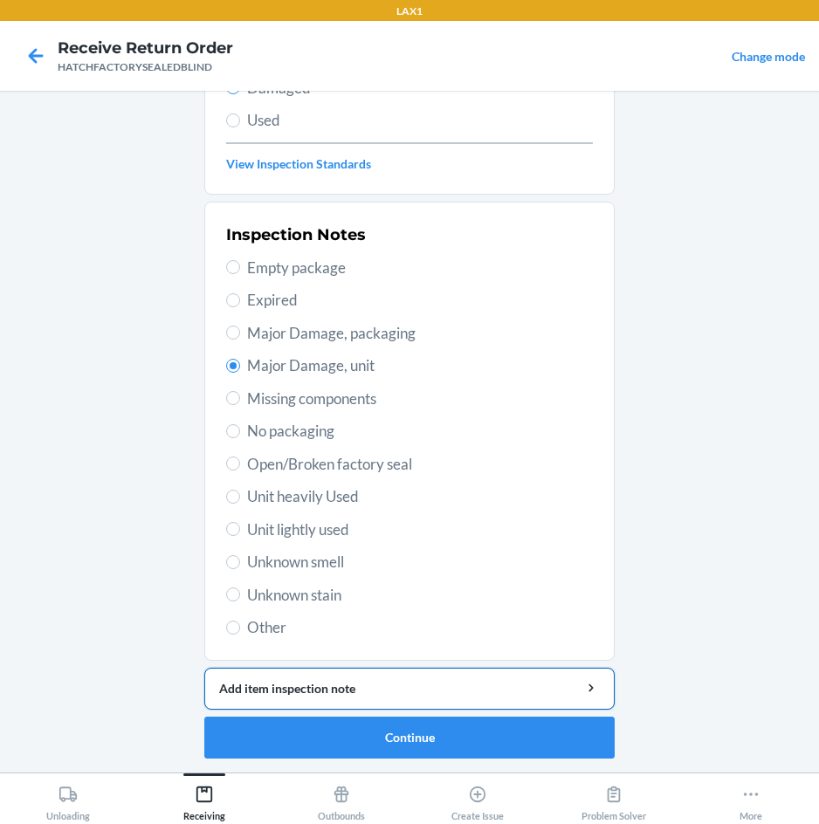
click at [380, 677] on button "Add item inspection note" at bounding box center [409, 689] width 410 height 42
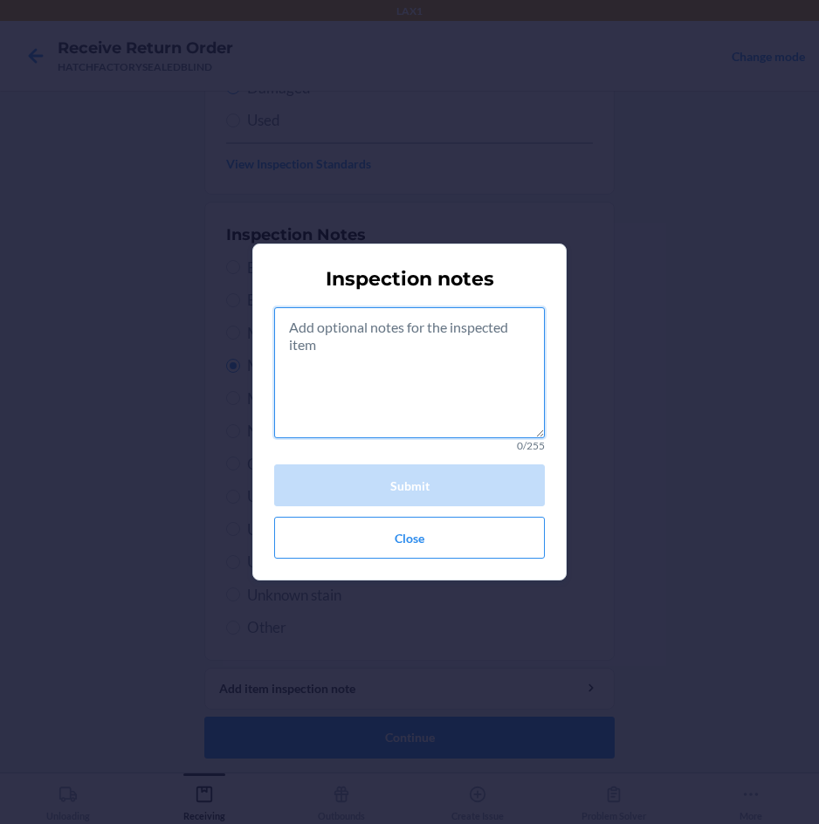
click at [370, 375] on textarea at bounding box center [409, 372] width 271 height 131
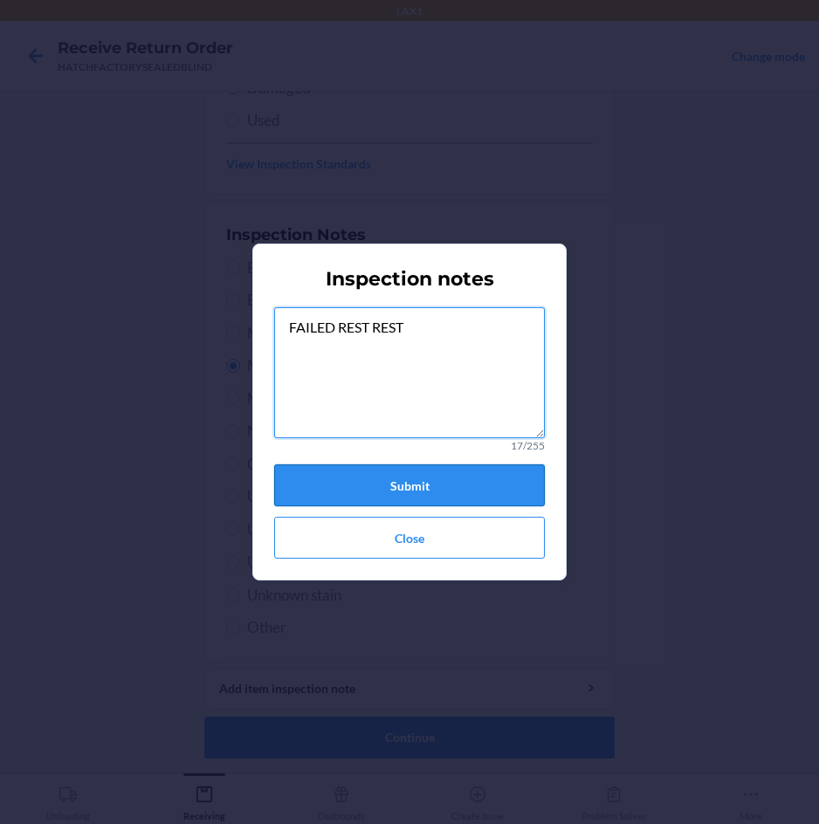
type textarea "FAILED REST REST"
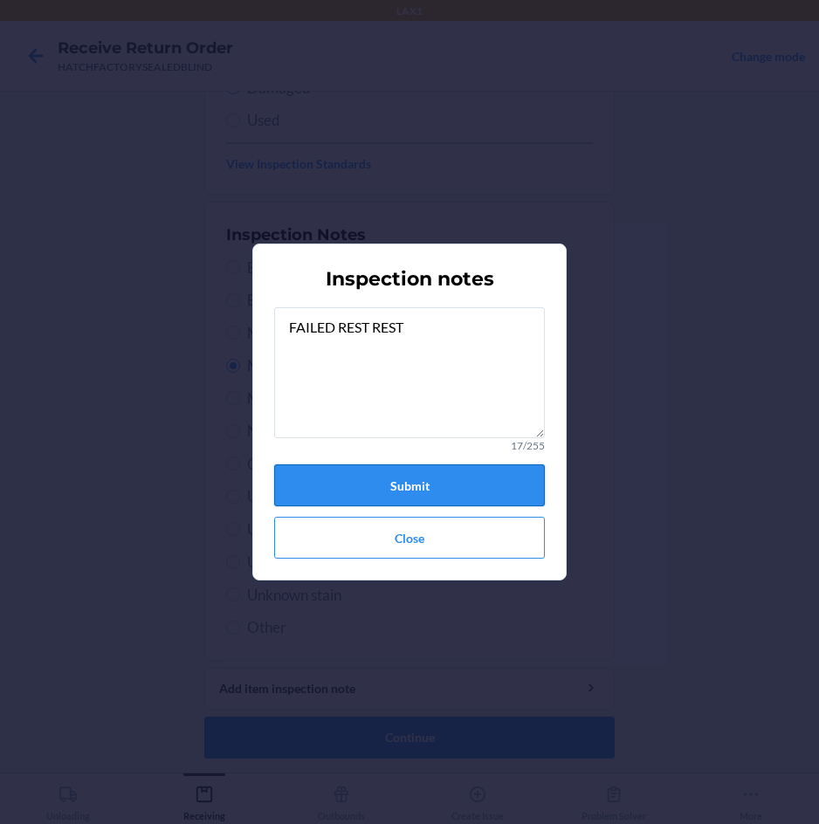
click at [412, 489] on button "Submit" at bounding box center [409, 485] width 271 height 42
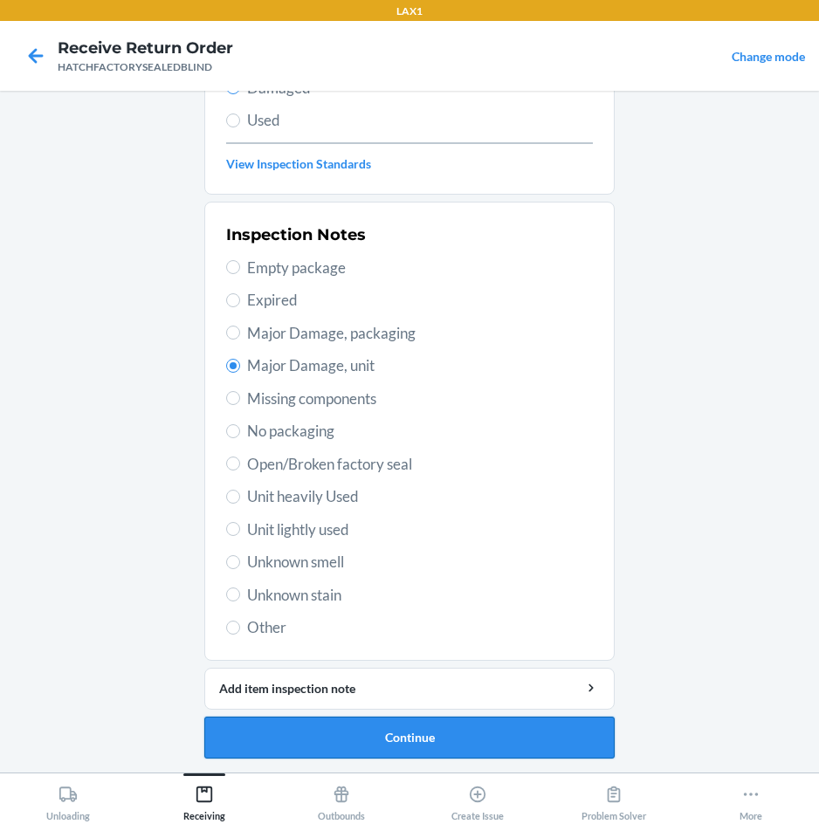
click at [430, 738] on button "Continue" at bounding box center [409, 738] width 410 height 42
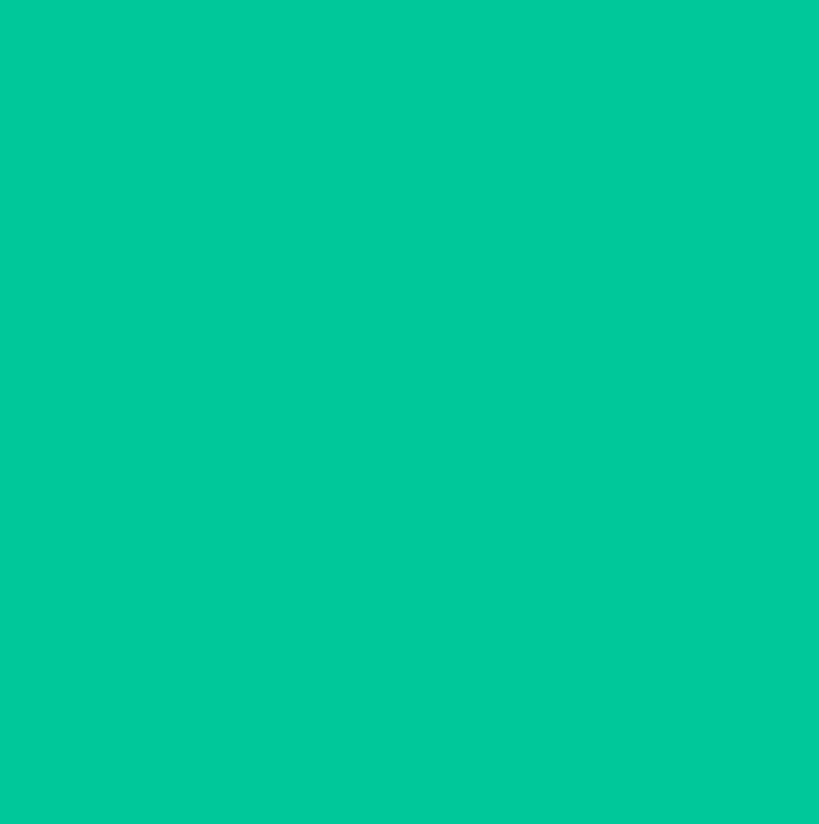
scroll to position [84, 0]
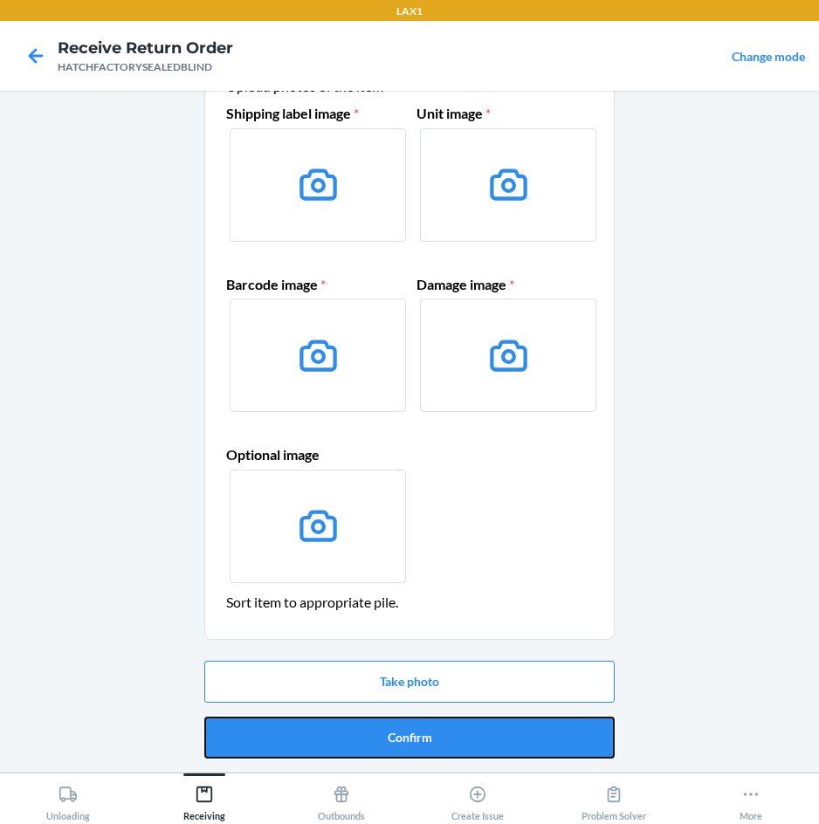
click at [430, 738] on button "Confirm" at bounding box center [409, 738] width 410 height 42
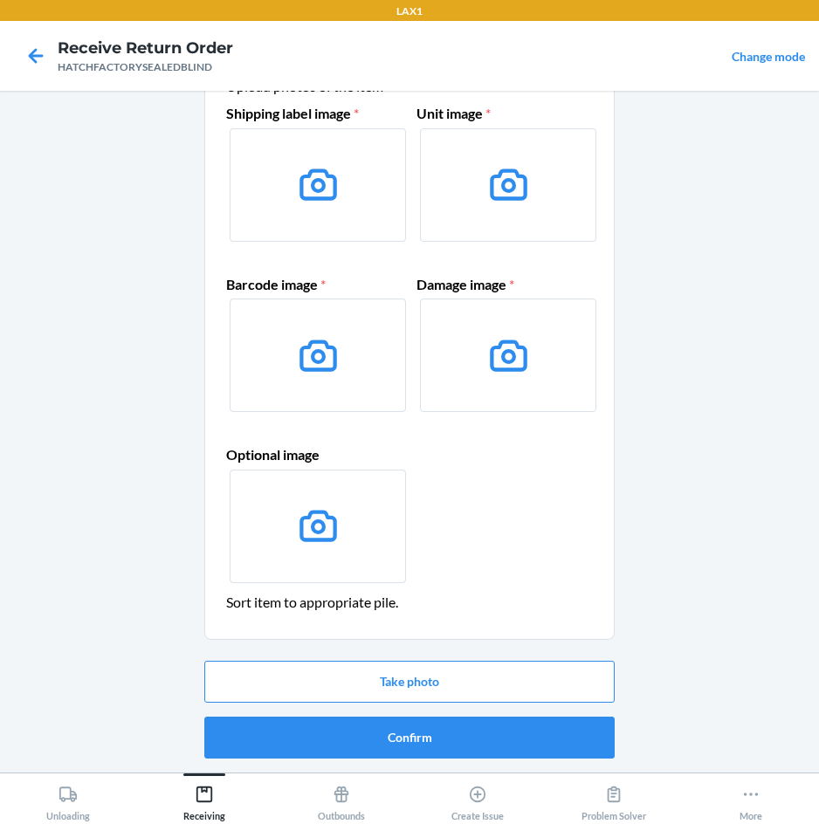
scroll to position [0, 0]
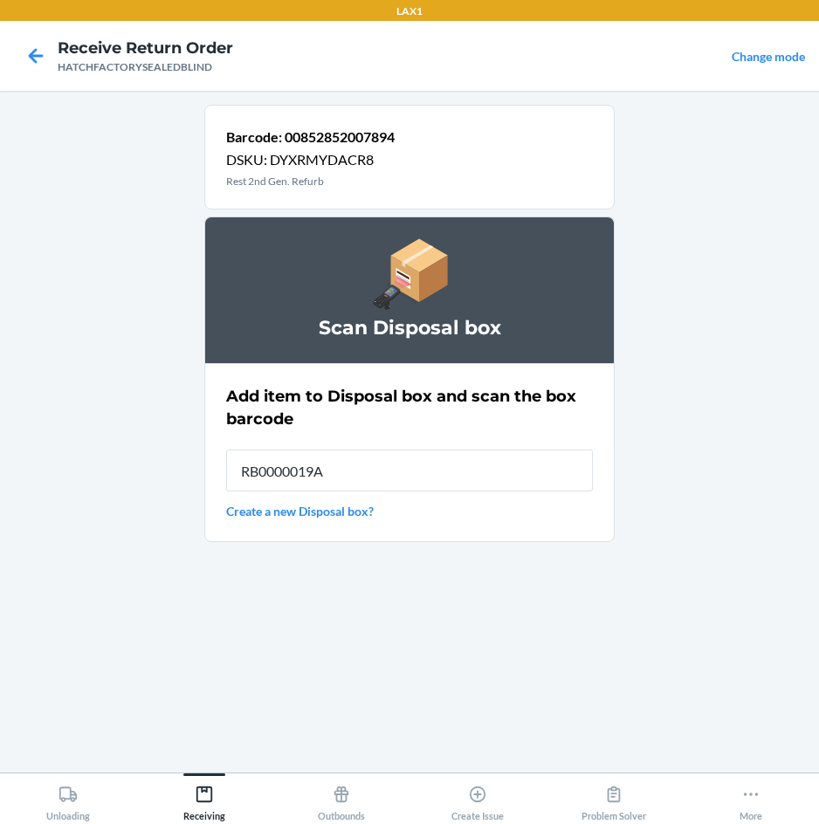
type input "RB0000019A4"
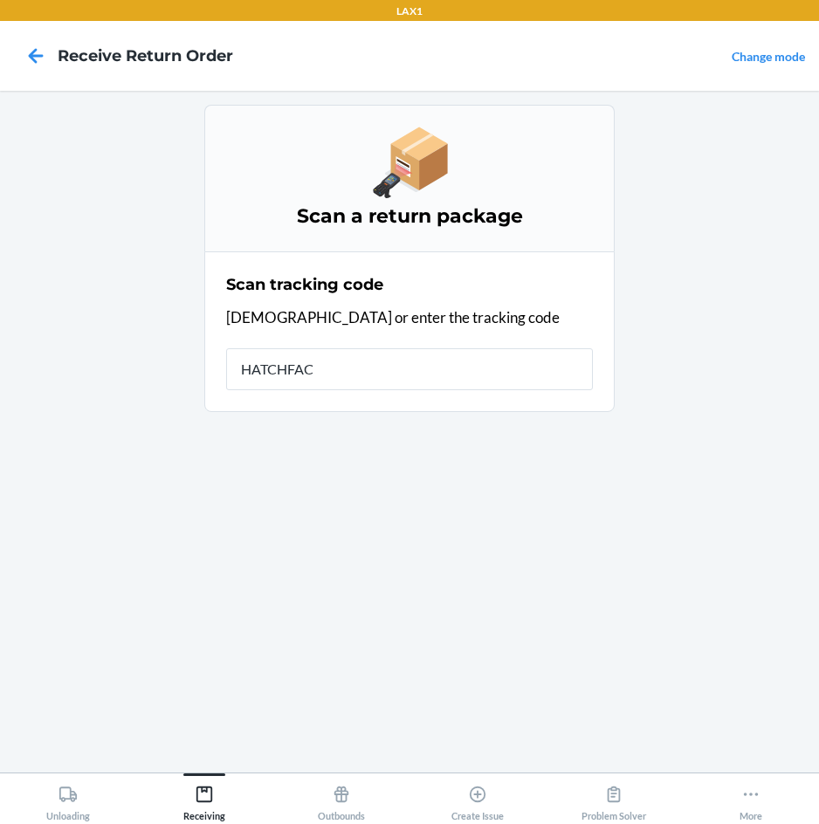
type input "HATCHFACT"
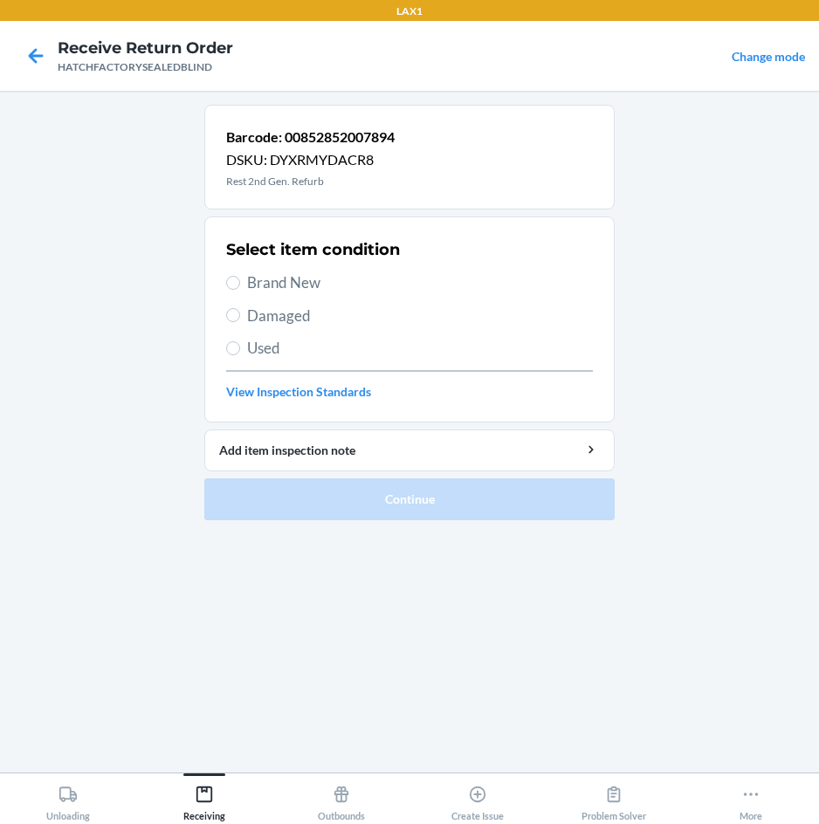
click at [287, 317] on span "Damaged" at bounding box center [420, 316] width 346 height 23
click at [240, 317] on input "Damaged" at bounding box center [233, 315] width 14 height 14
radio input "true"
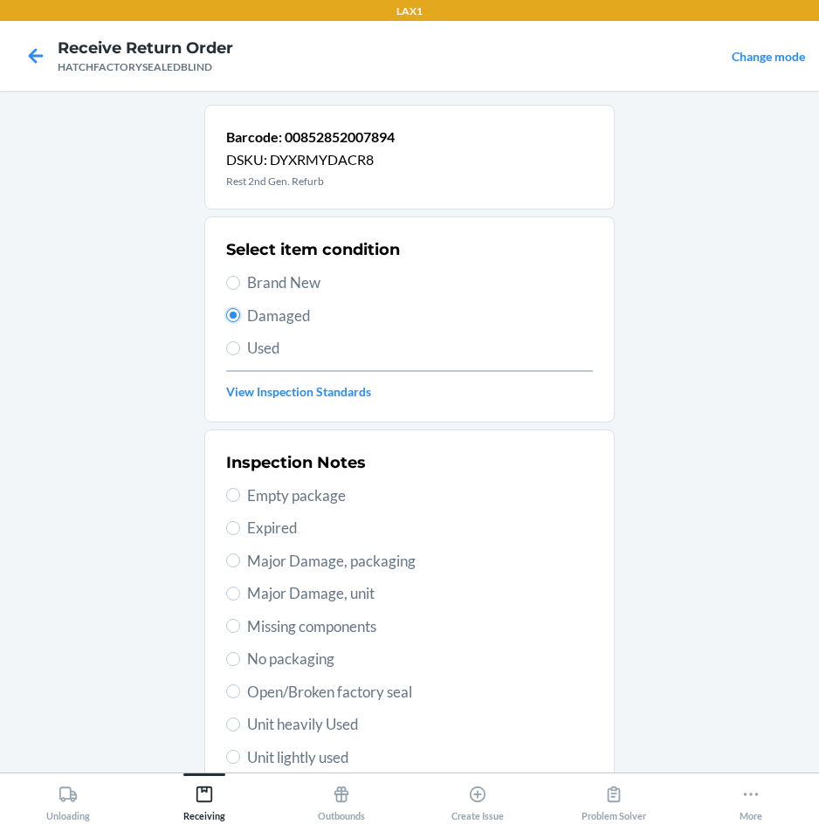
scroll to position [87, 0]
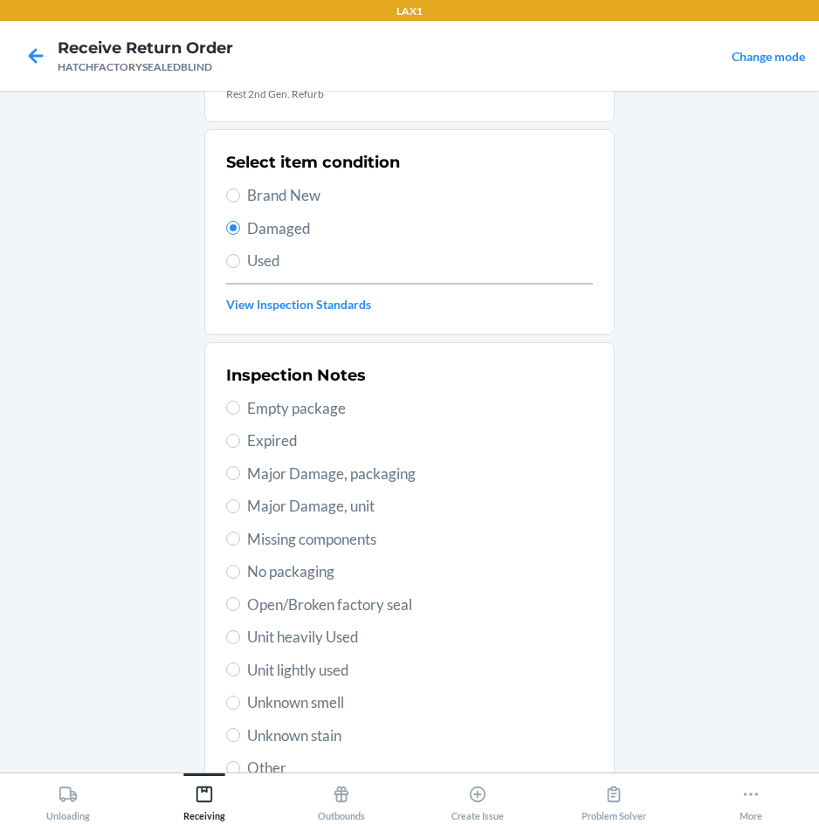
click at [352, 509] on span "Major Damage, unit" at bounding box center [420, 506] width 346 height 23
click at [240, 509] on input "Major Damage, unit" at bounding box center [233, 506] width 14 height 14
radio input "true"
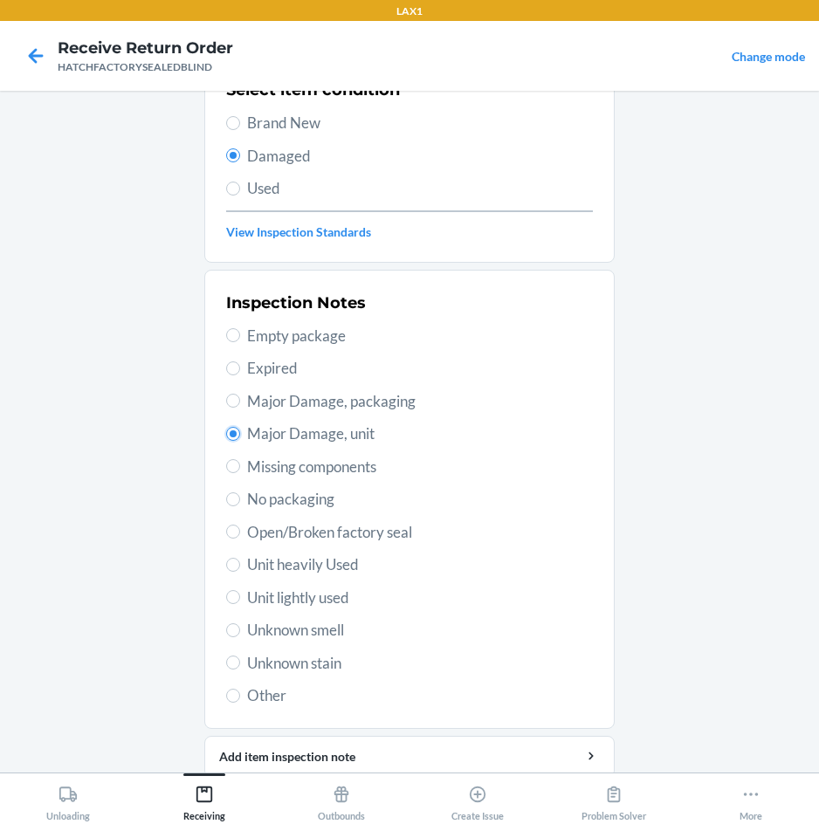
scroll to position [228, 0]
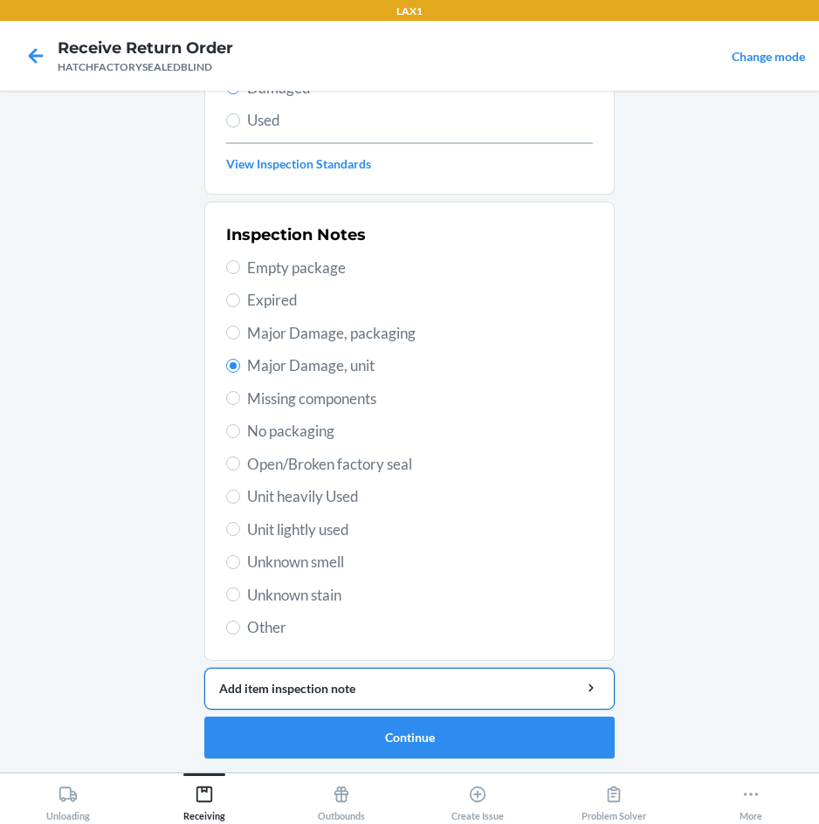
click at [402, 689] on div "Add item inspection note" at bounding box center [409, 688] width 381 height 18
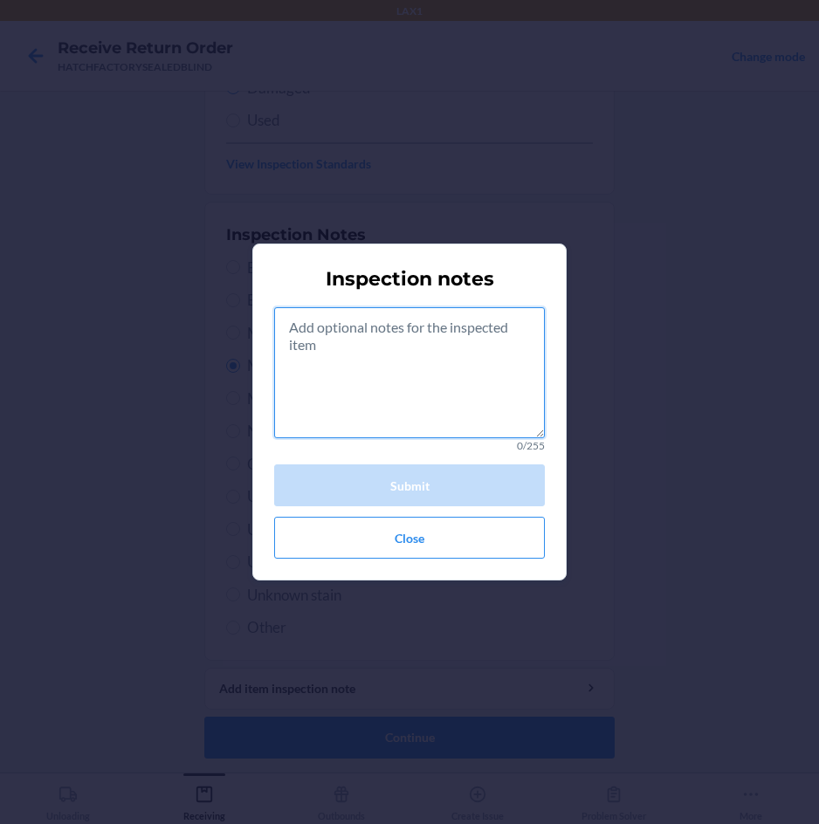
click at [411, 382] on textarea at bounding box center [409, 372] width 271 height 131
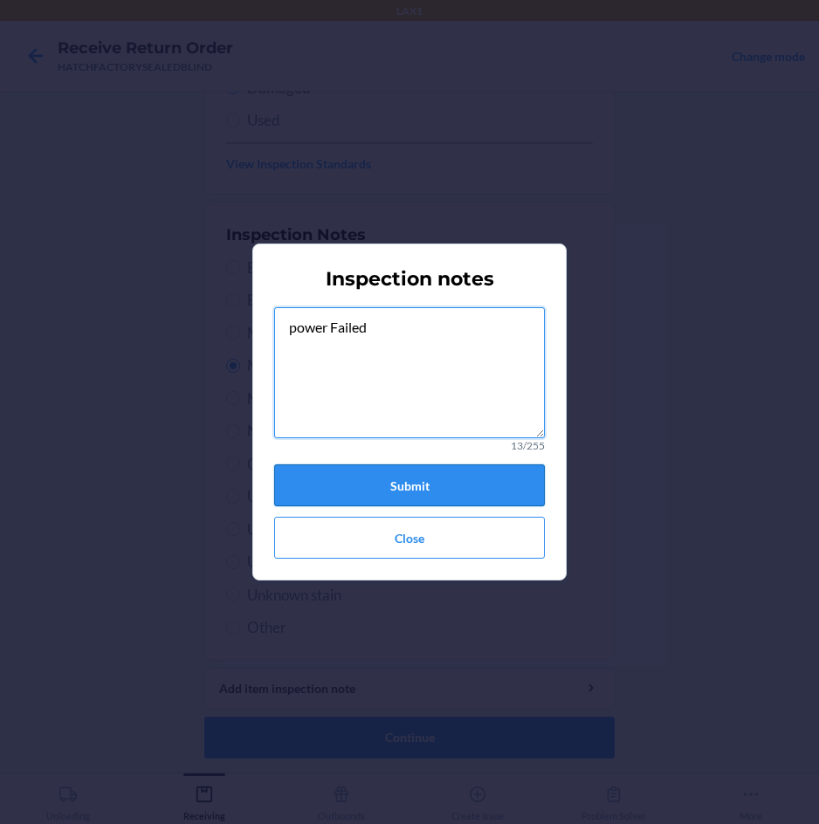
type textarea "power Failed"
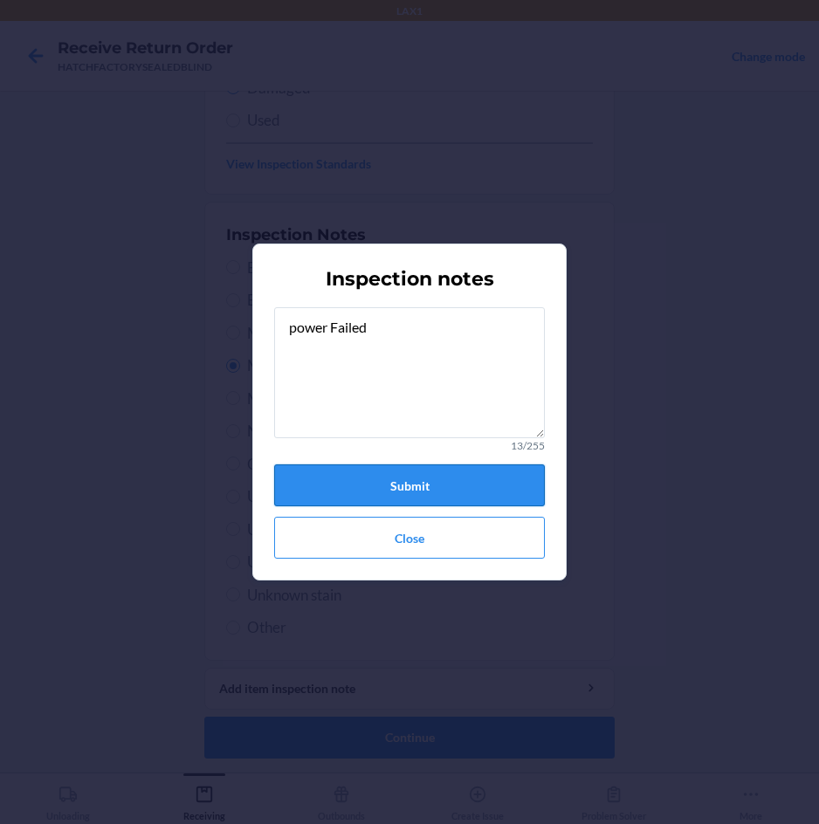
click at [436, 469] on button "Submit" at bounding box center [409, 485] width 271 height 42
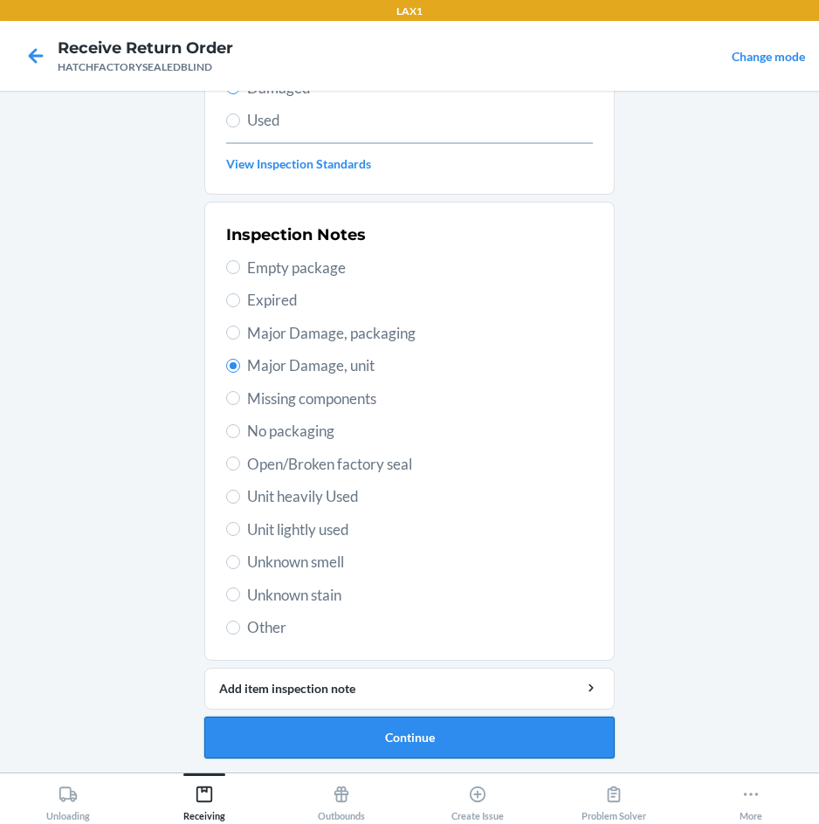
click at [448, 732] on button "Continue" at bounding box center [409, 738] width 410 height 42
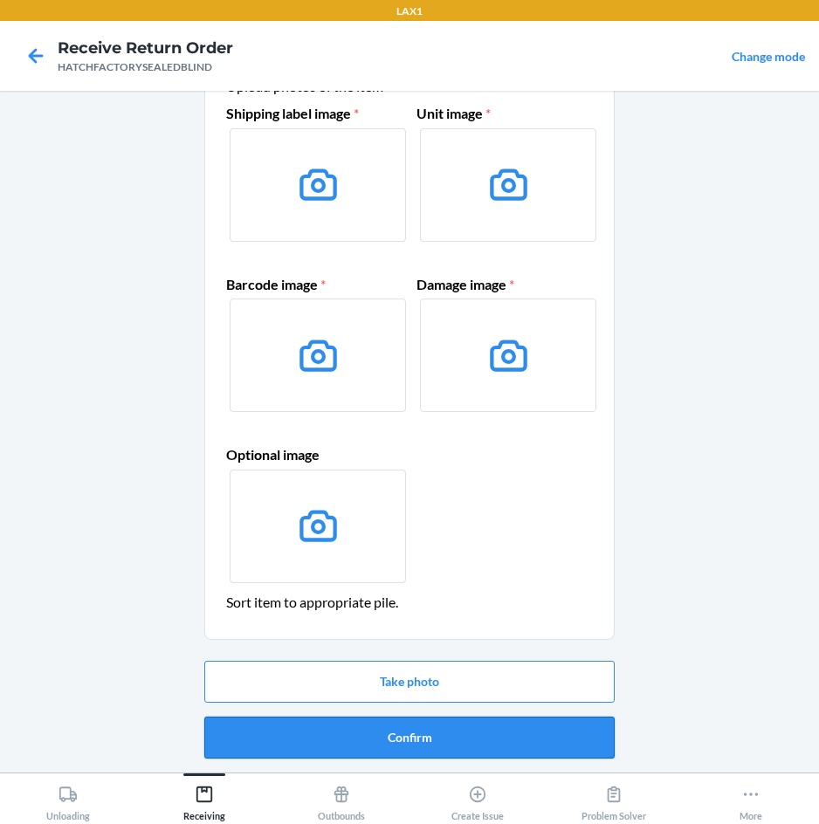
click at [462, 741] on button "Confirm" at bounding box center [409, 738] width 410 height 42
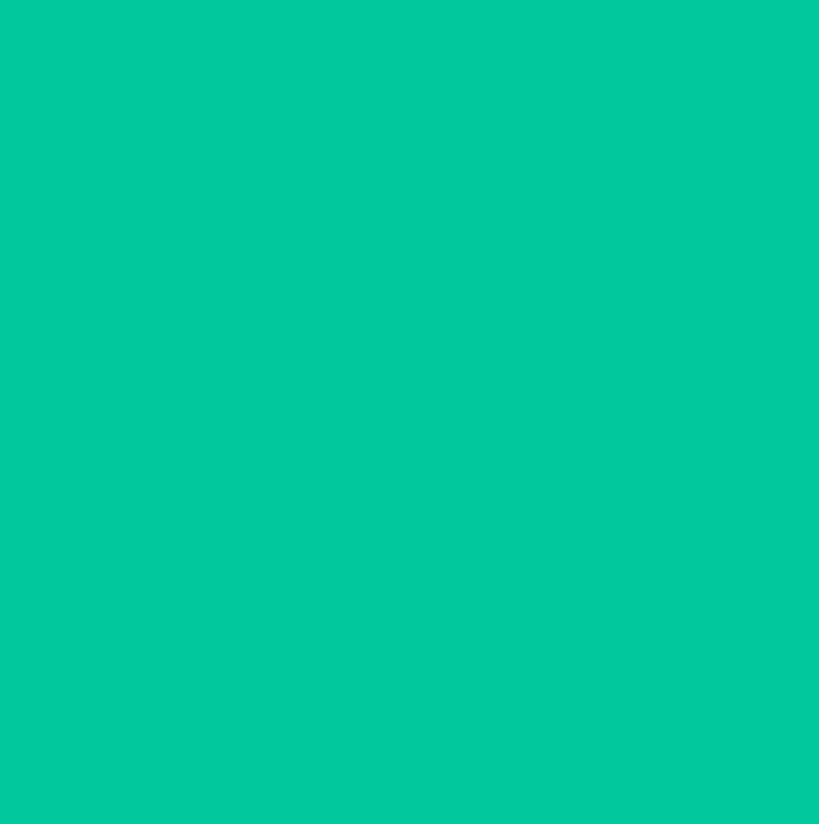
scroll to position [0, 0]
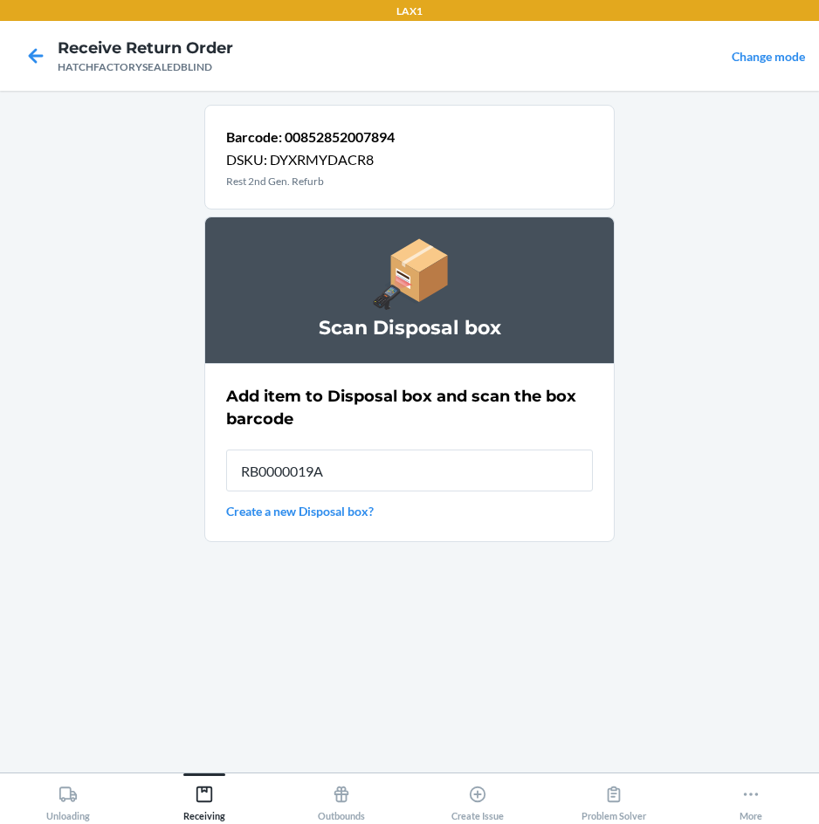
type input "RB0000019A4"
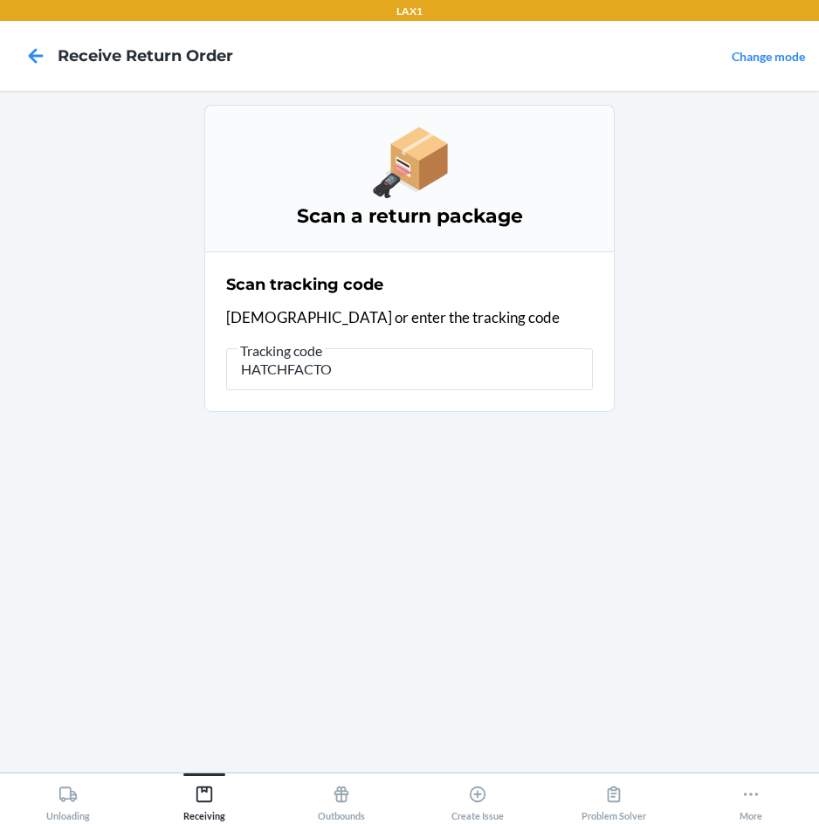
type input "HATCHFACTOR"
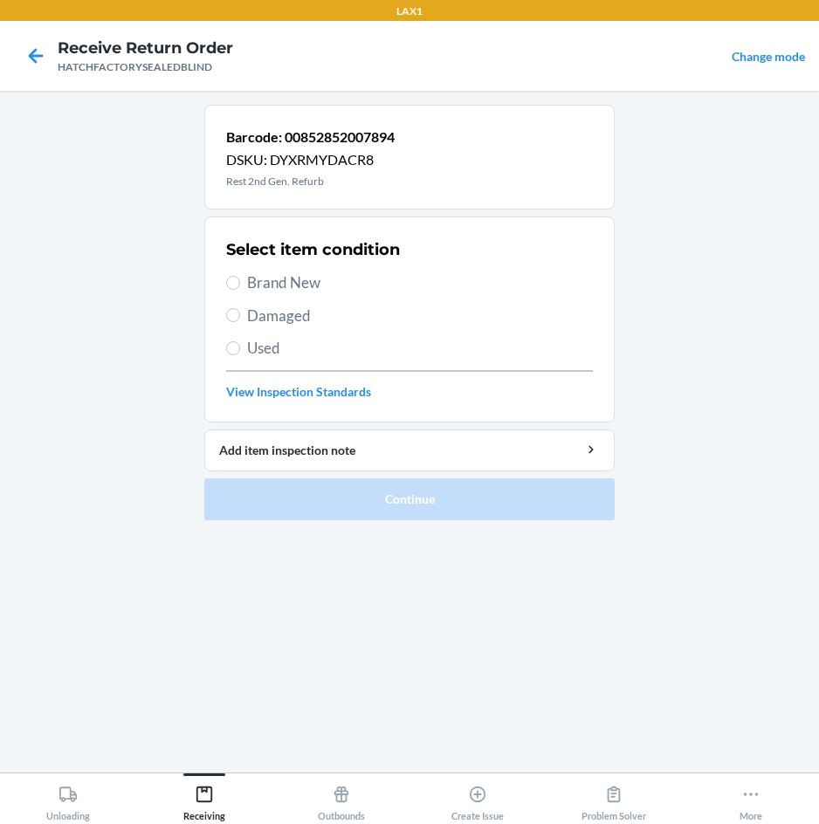
click at [302, 322] on span "Damaged" at bounding box center [420, 316] width 346 height 23
click at [240, 322] on input "Damaged" at bounding box center [233, 315] width 14 height 14
radio input "true"
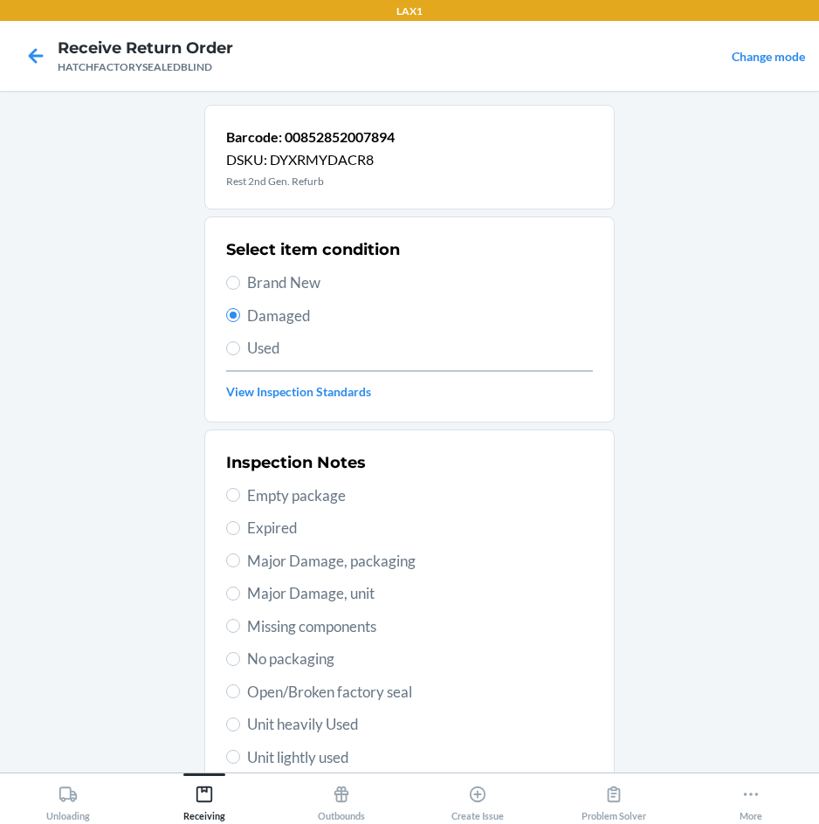
click at [326, 591] on span "Major Damage, unit" at bounding box center [420, 593] width 346 height 23
click at [240, 591] on input "Major Damage, unit" at bounding box center [233, 594] width 14 height 14
radio input "true"
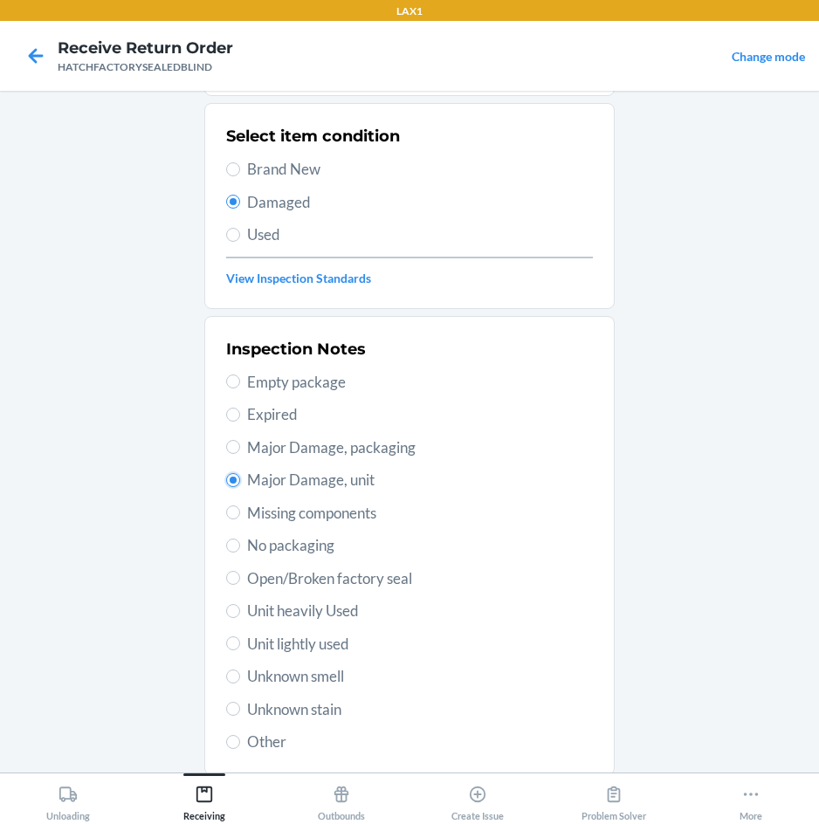
scroll to position [228, 0]
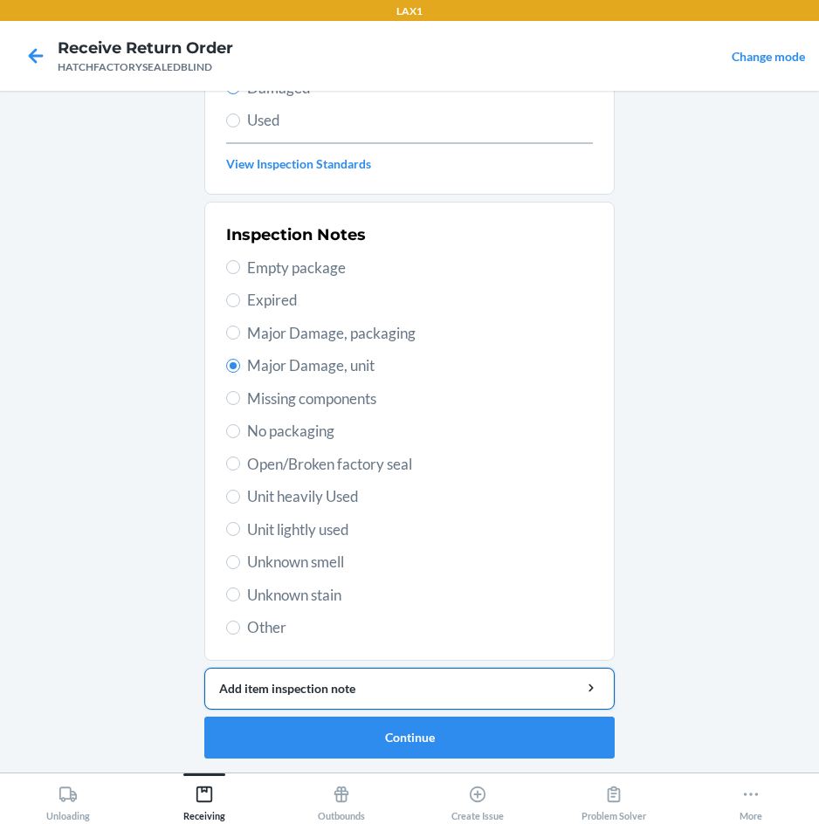
click at [374, 692] on div "Add item inspection note" at bounding box center [409, 688] width 381 height 18
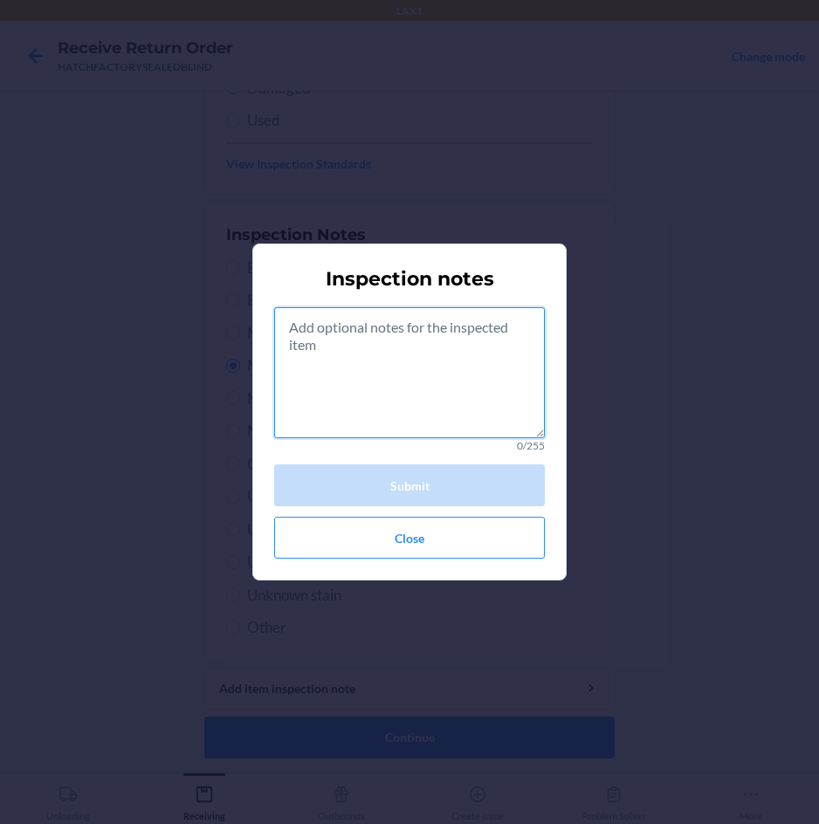
click at [429, 356] on textarea at bounding box center [409, 372] width 271 height 131
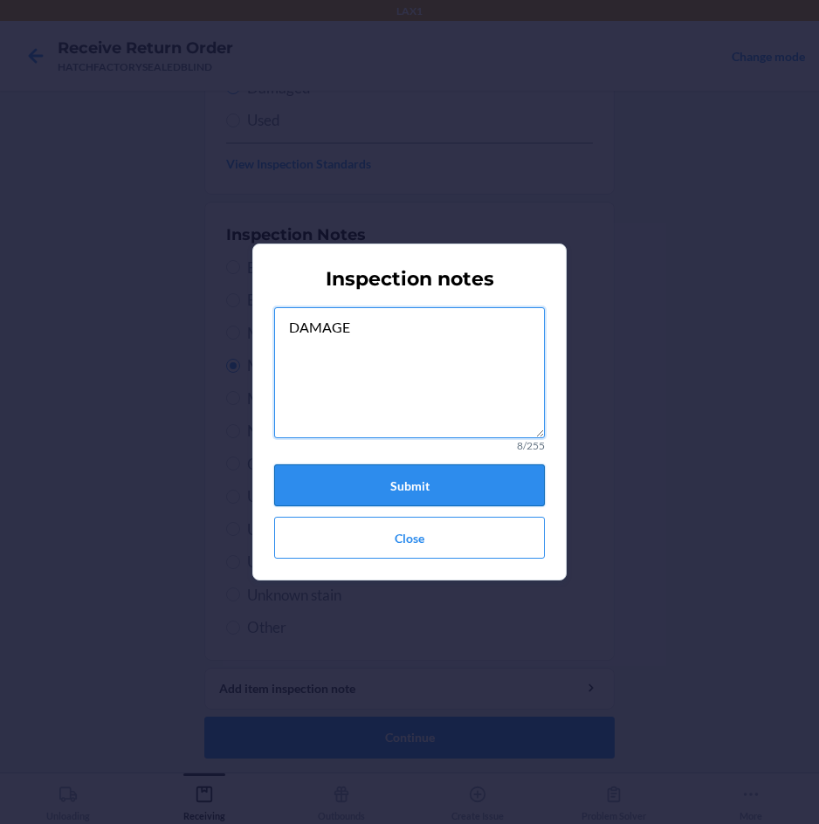
type textarea "DAMAGE"
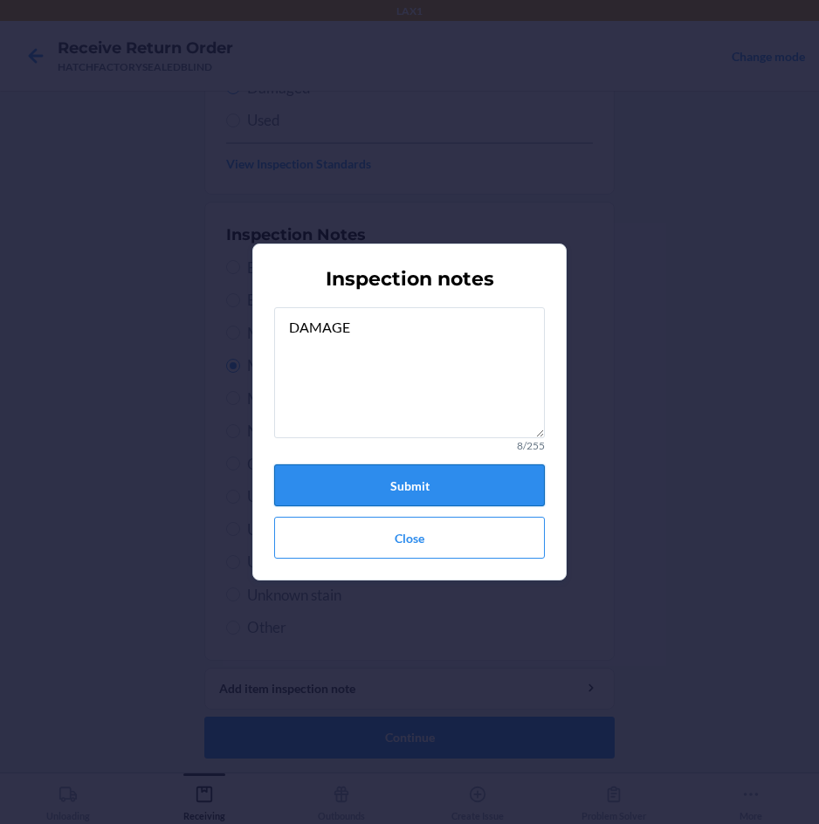
click at [409, 472] on button "Submit" at bounding box center [409, 485] width 271 height 42
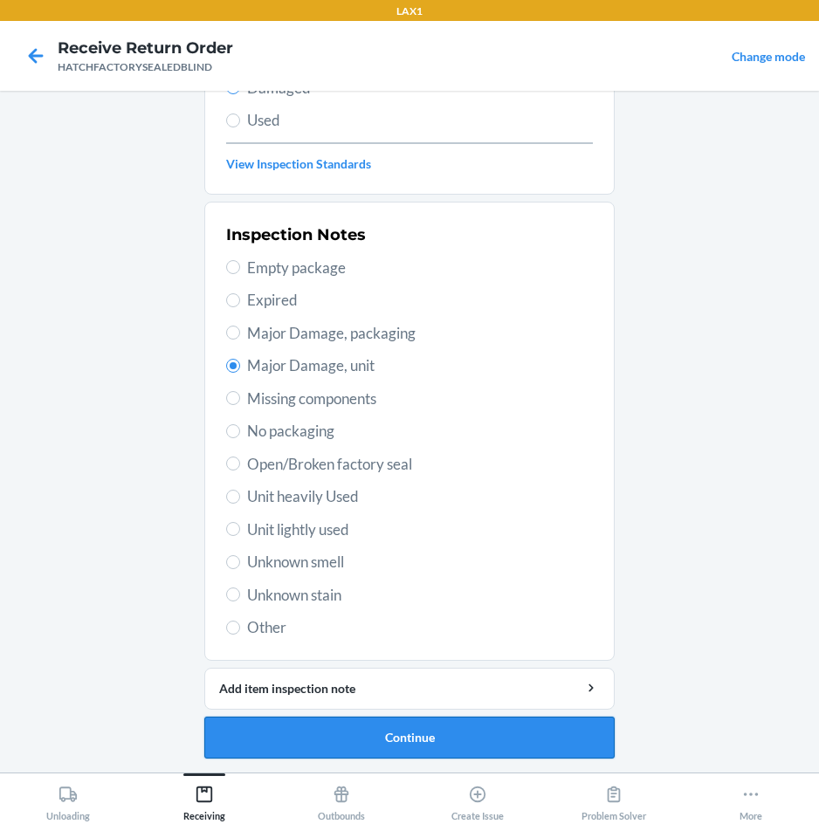
click at [465, 737] on button "Continue" at bounding box center [409, 738] width 410 height 42
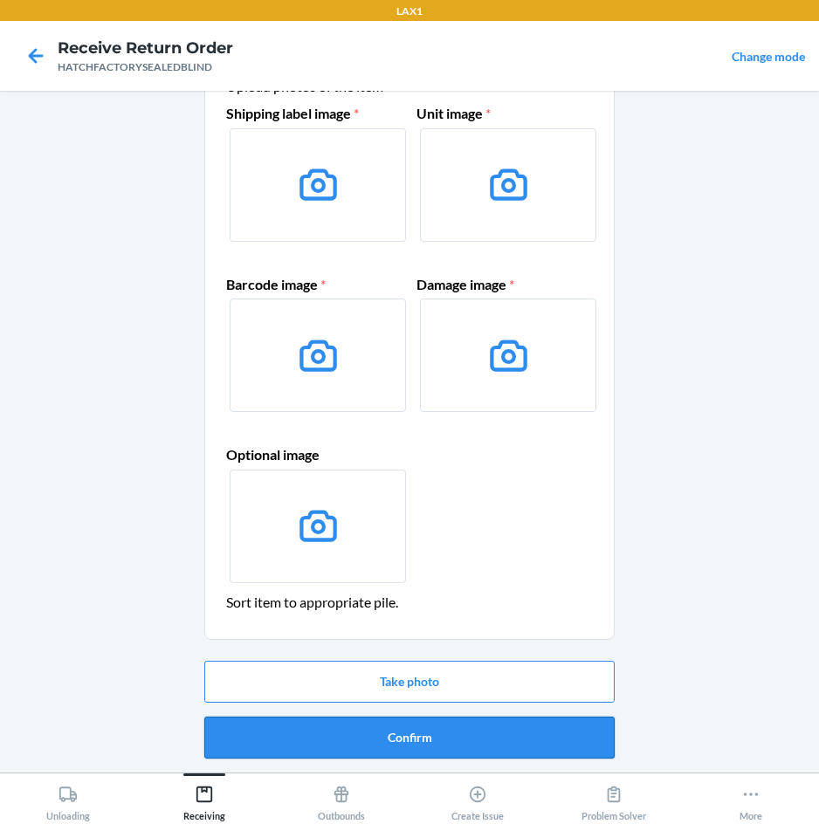
click at [466, 725] on button "Confirm" at bounding box center [409, 738] width 410 height 42
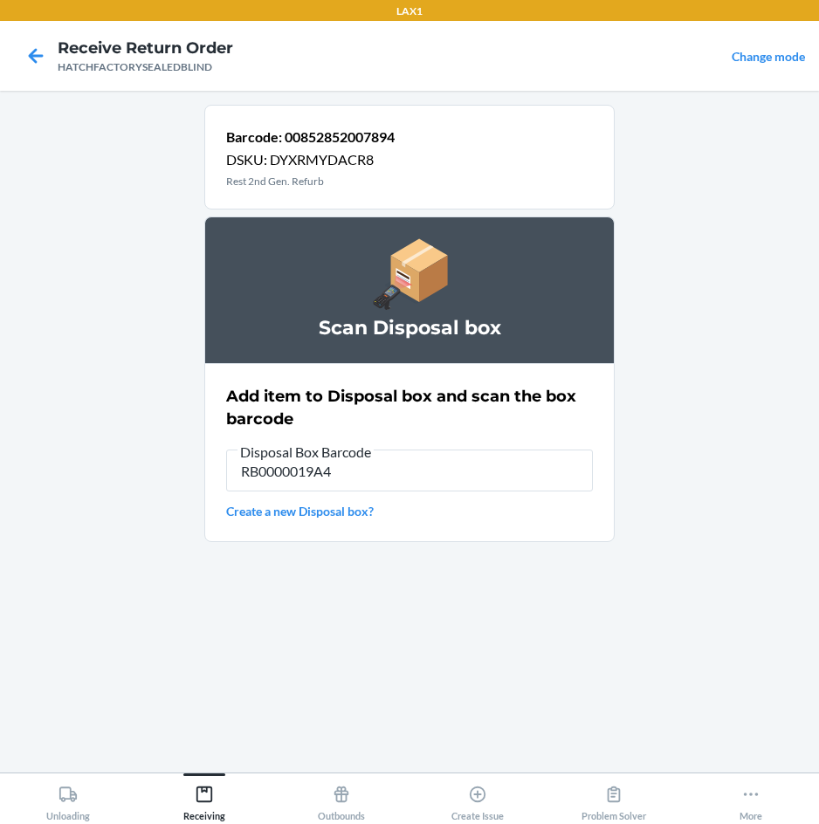
type input "RB0000019A4"
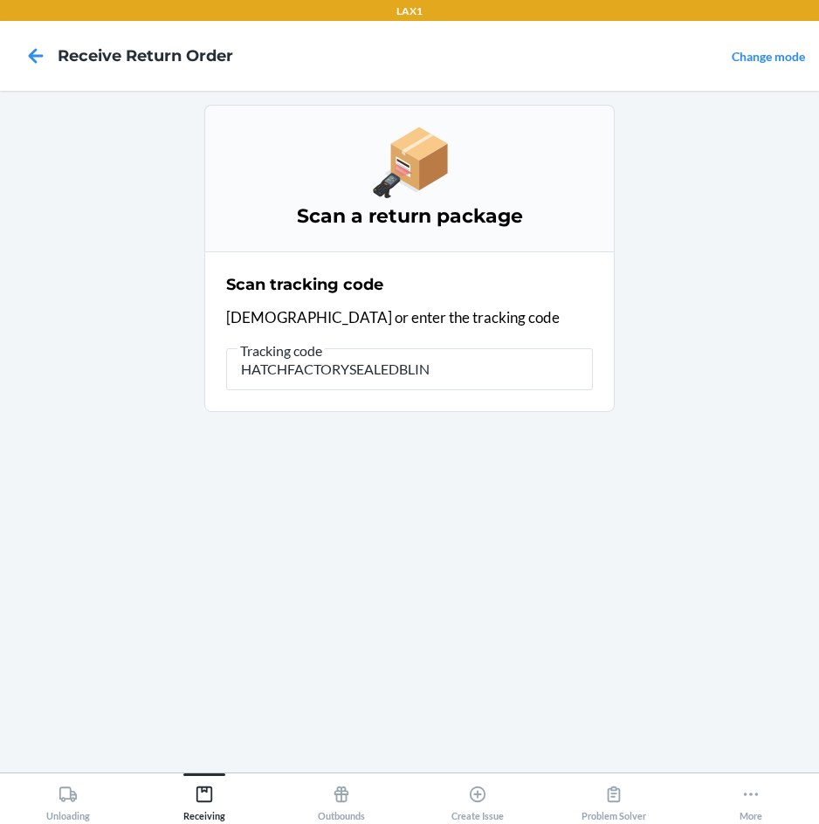
type input "HATCHFACTORYSEALEDBLIND"
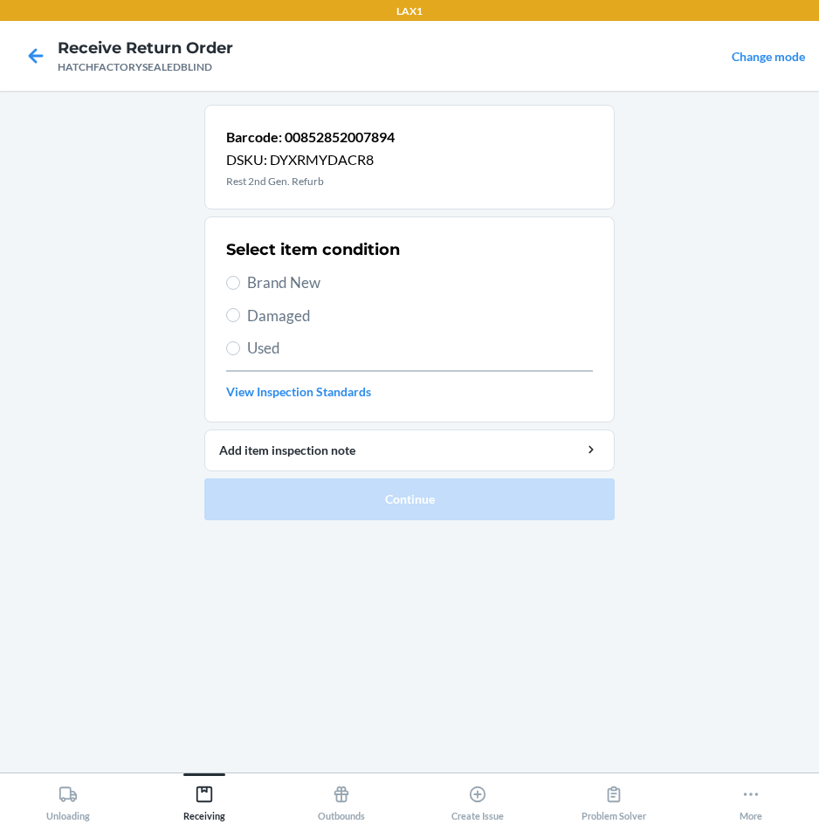
click at [291, 323] on span "Damaged" at bounding box center [420, 316] width 346 height 23
click at [240, 322] on input "Damaged" at bounding box center [233, 315] width 14 height 14
radio input "true"
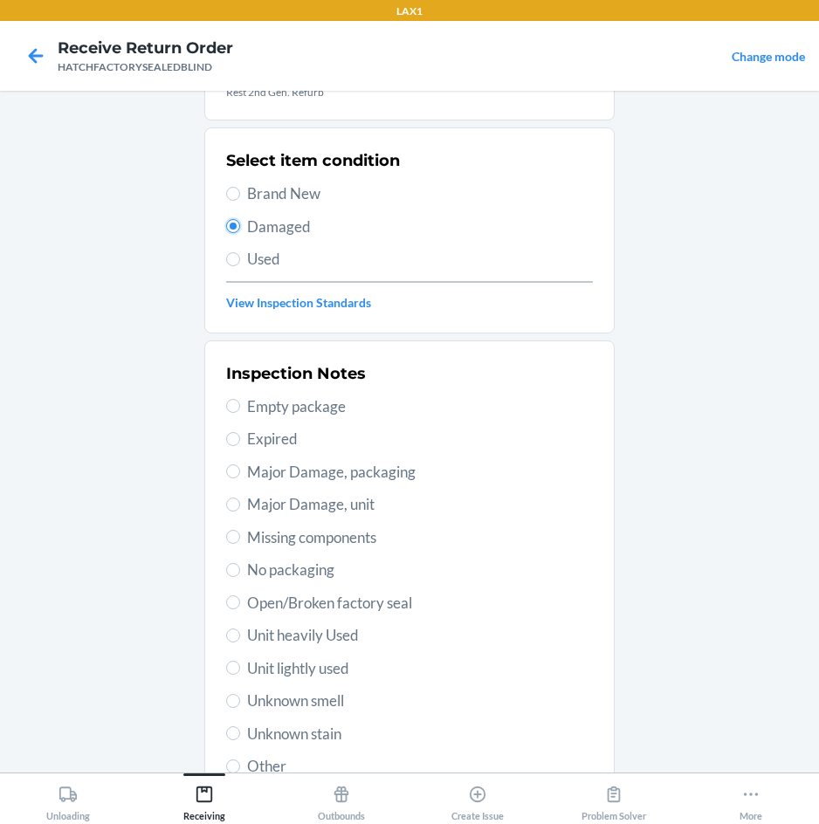
scroll to position [175, 0]
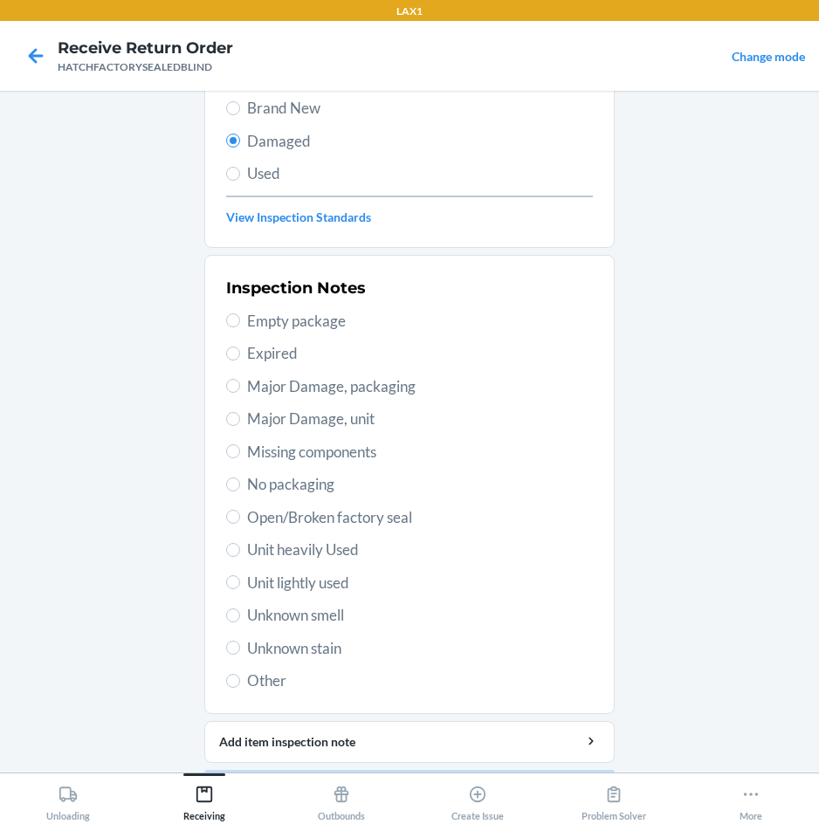
click at [336, 424] on span "Major Damage, unit" at bounding box center [420, 419] width 346 height 23
click at [240, 424] on input "Major Damage, unit" at bounding box center [233, 419] width 14 height 14
radio input "true"
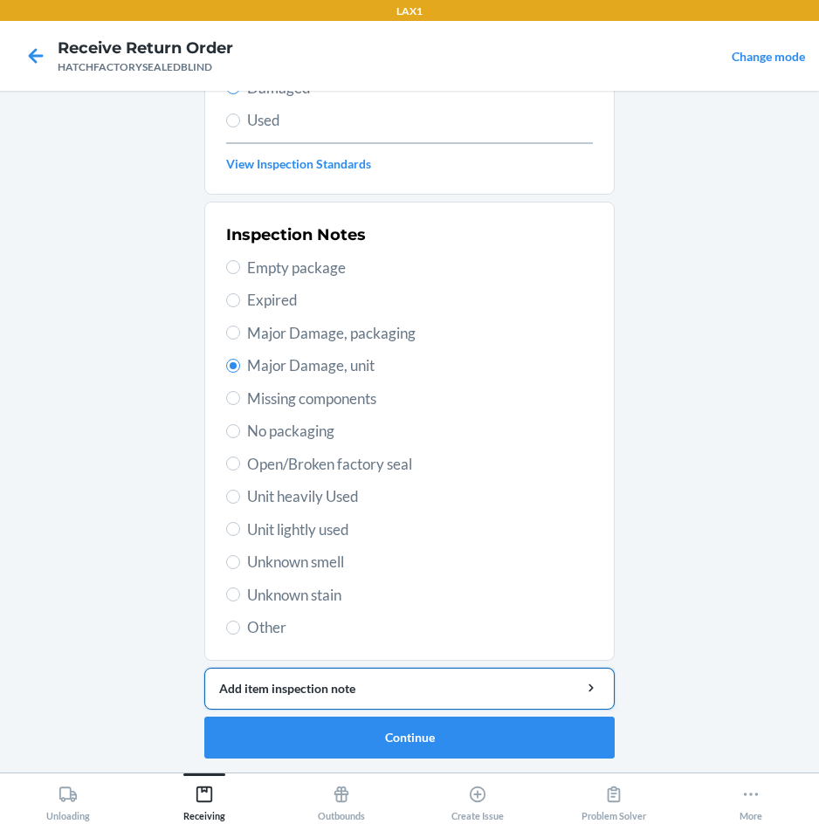
click at [444, 686] on div "Add item inspection note" at bounding box center [409, 688] width 381 height 18
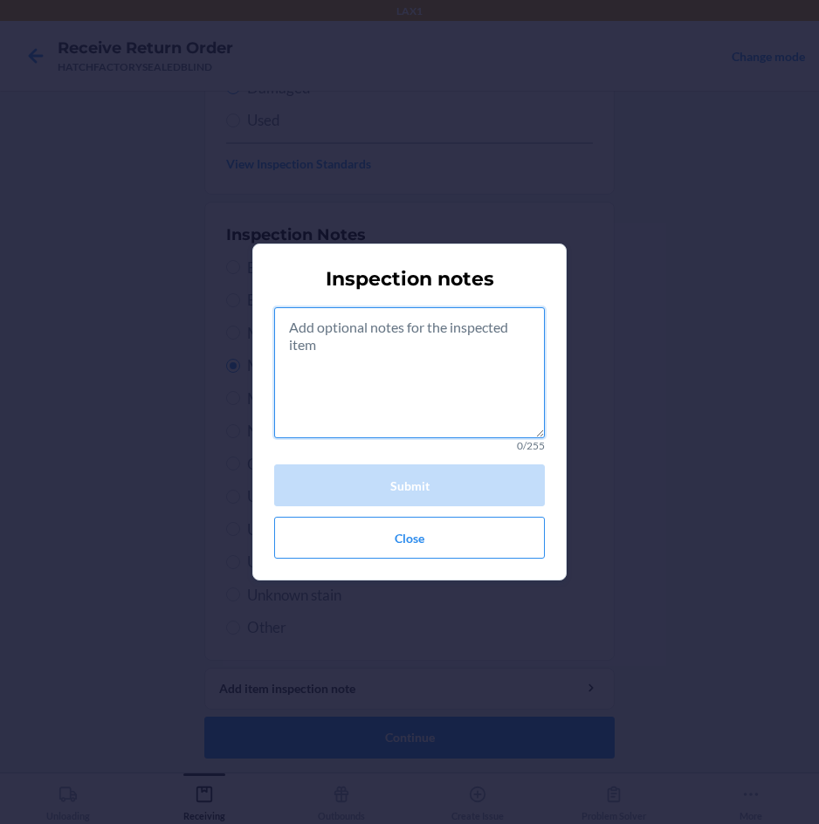
click at [446, 352] on textarea at bounding box center [409, 372] width 271 height 131
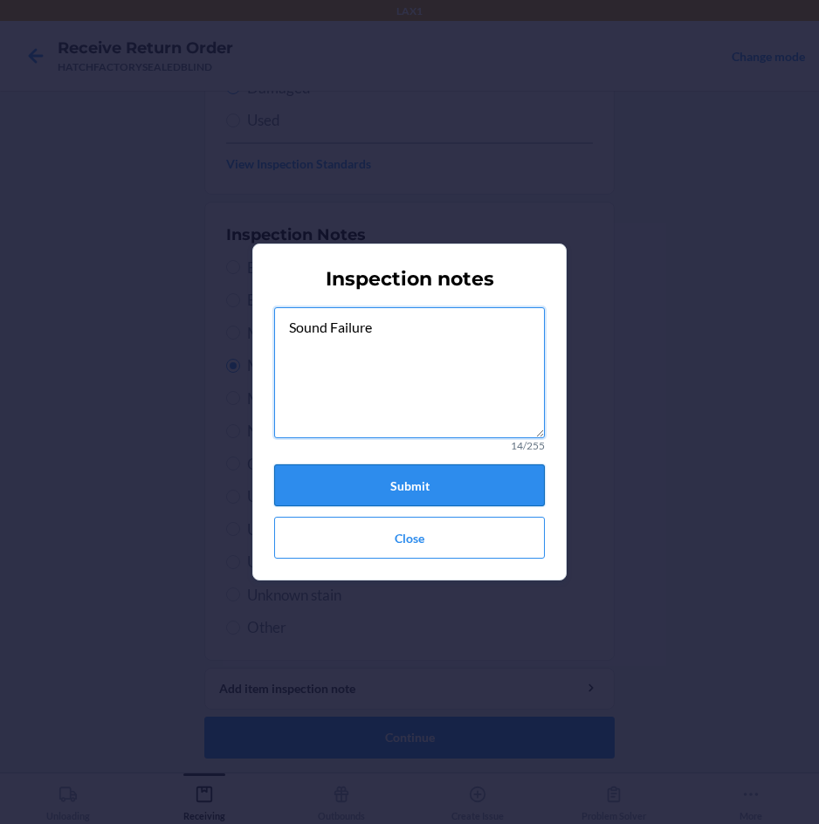
type textarea "Sound Failure"
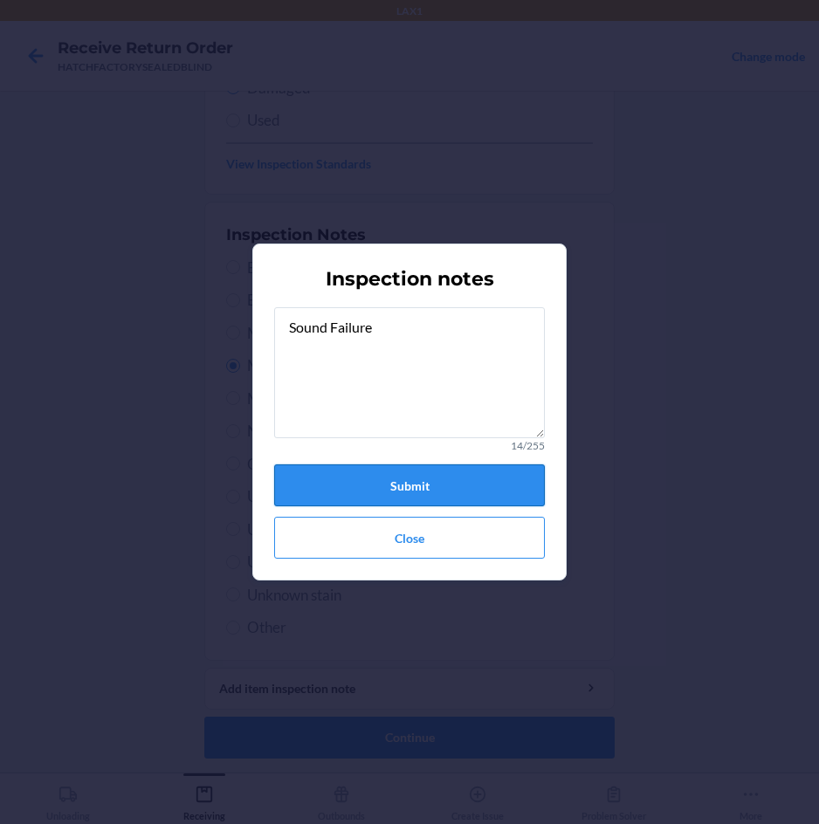
click at [427, 481] on button "Submit" at bounding box center [409, 485] width 271 height 42
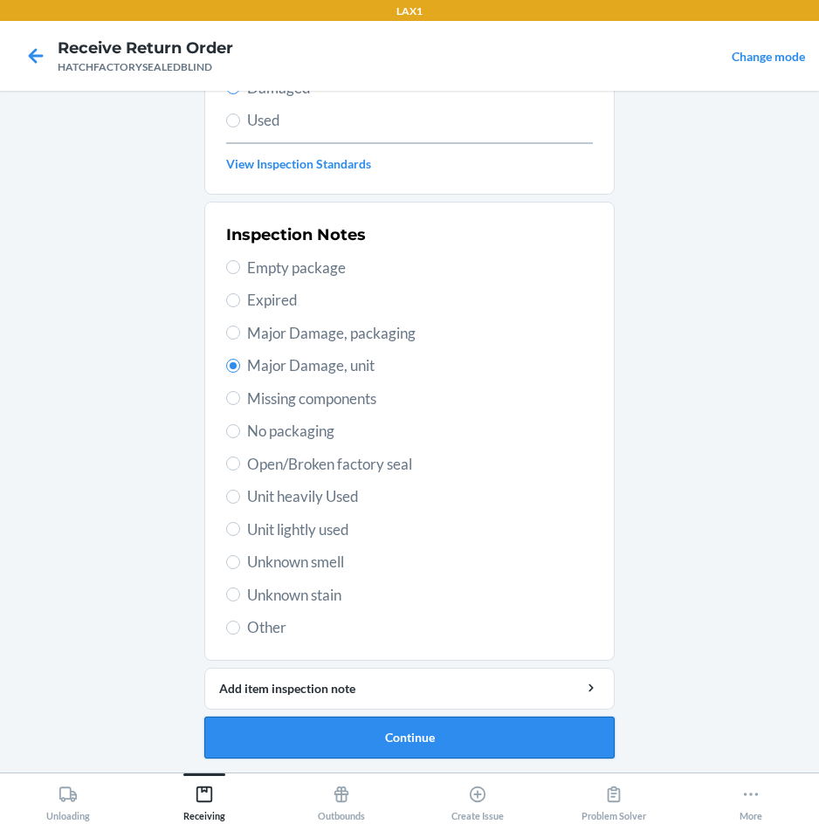
click at [356, 737] on button "Continue" at bounding box center [409, 738] width 410 height 42
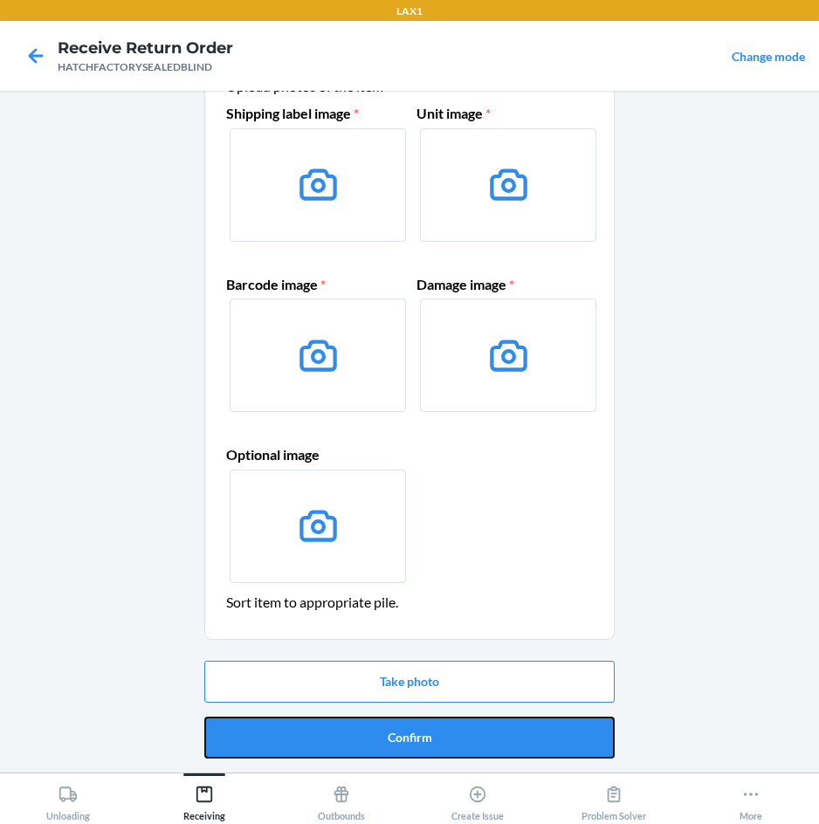
click at [356, 737] on button "Confirm" at bounding box center [409, 738] width 410 height 42
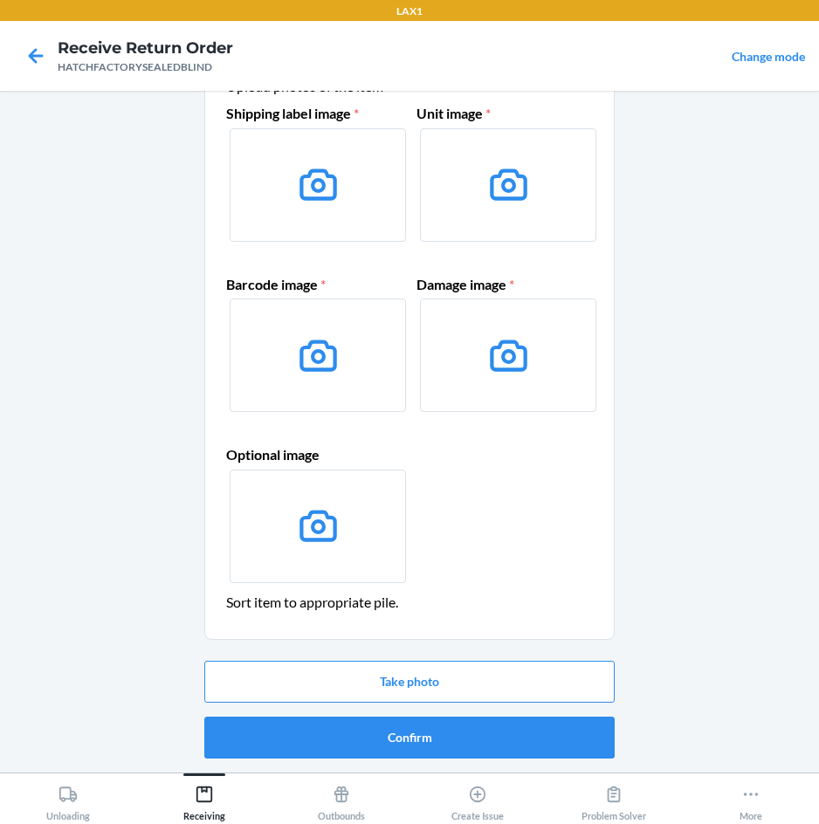
scroll to position [0, 0]
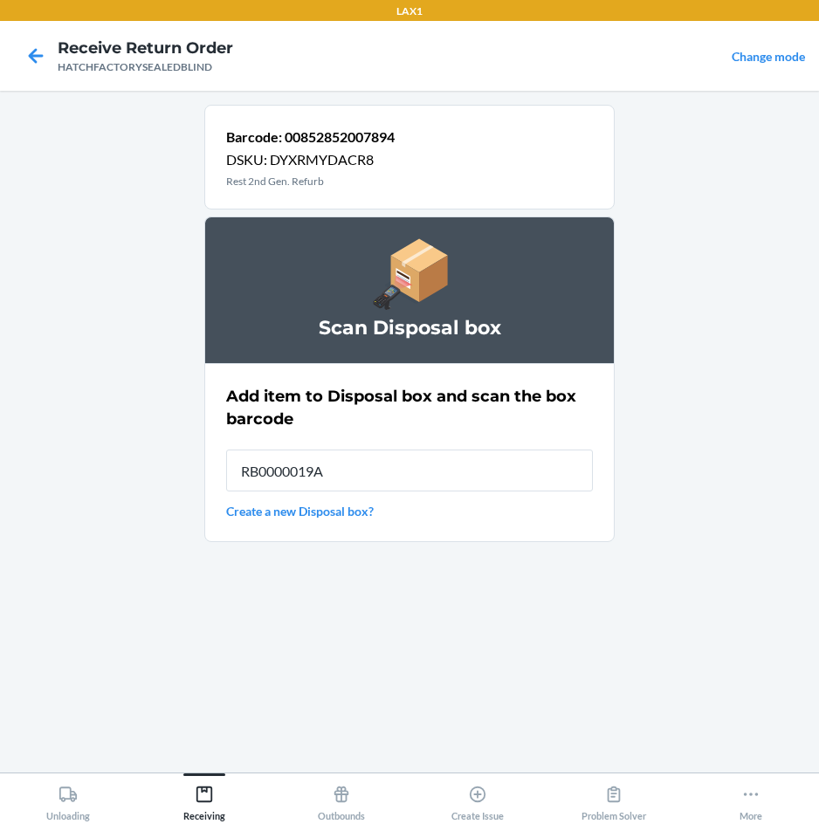
type input "RB0000019A4"
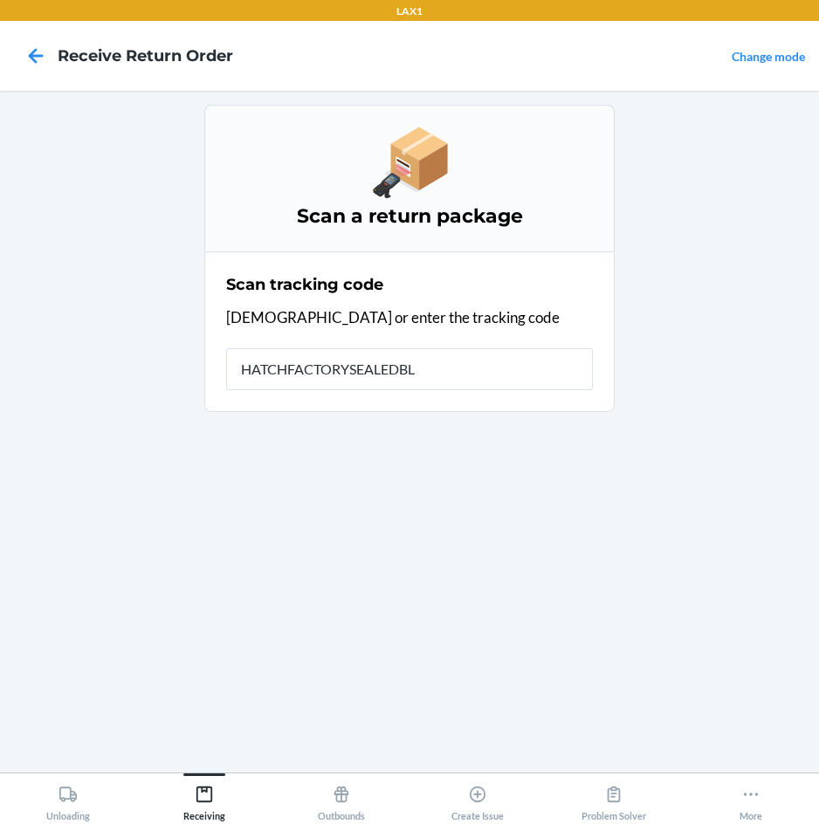
type input "HATCHFACTORYSEALEDBLI"
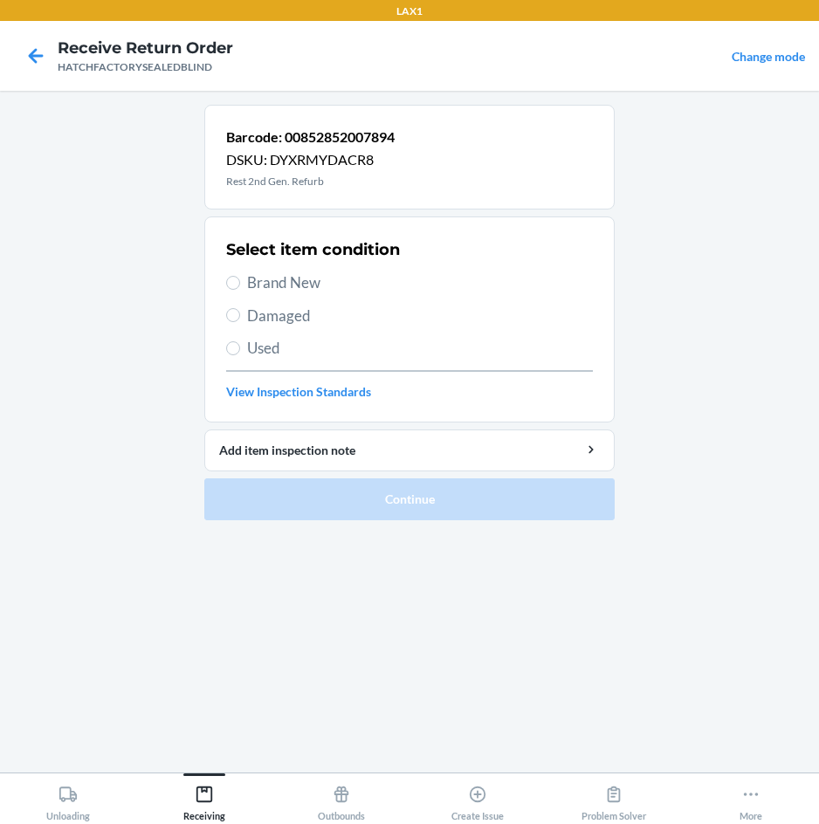
click at [282, 320] on span "Damaged" at bounding box center [420, 316] width 346 height 23
click at [240, 320] on input "Damaged" at bounding box center [233, 315] width 14 height 14
radio input "true"
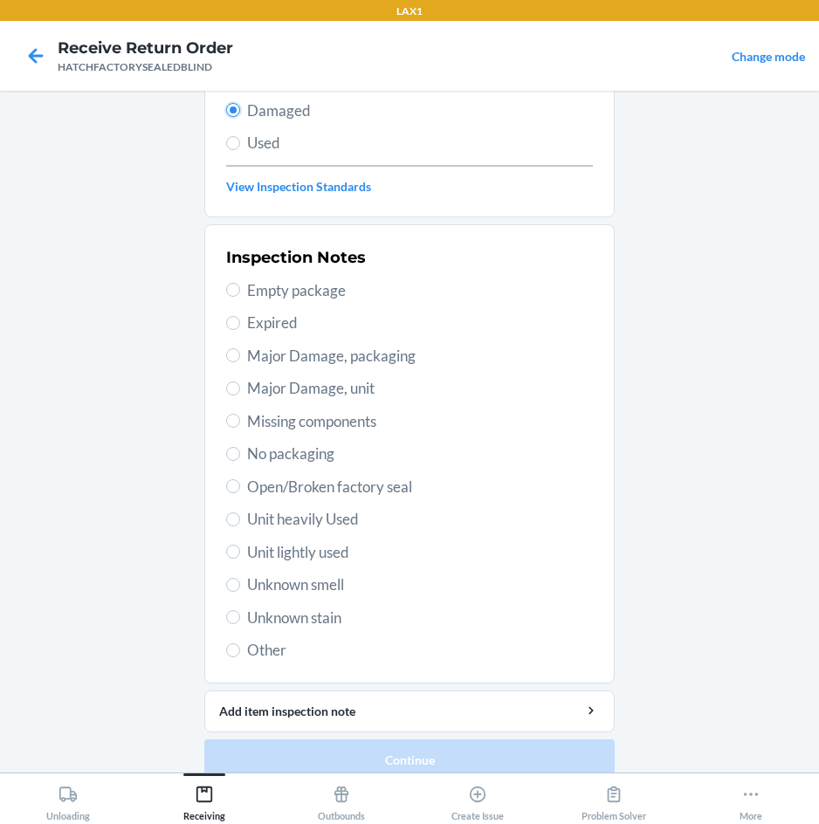
scroll to position [228, 0]
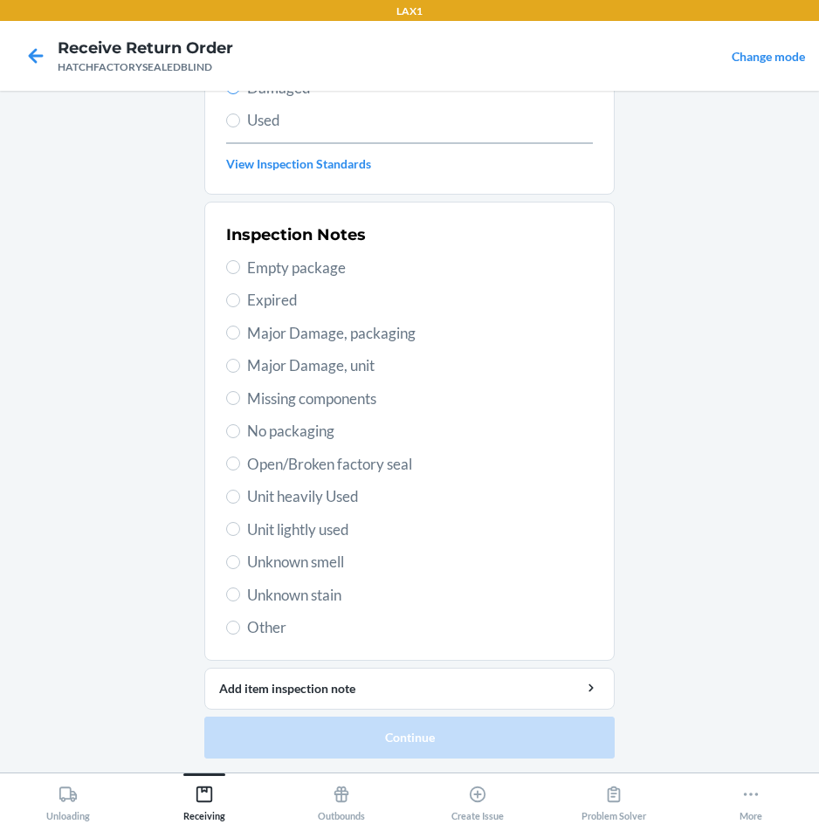
click at [312, 372] on span "Major Damage, unit" at bounding box center [420, 365] width 346 height 23
click at [240, 372] on input "Major Damage, unit" at bounding box center [233, 366] width 14 height 14
radio input "true"
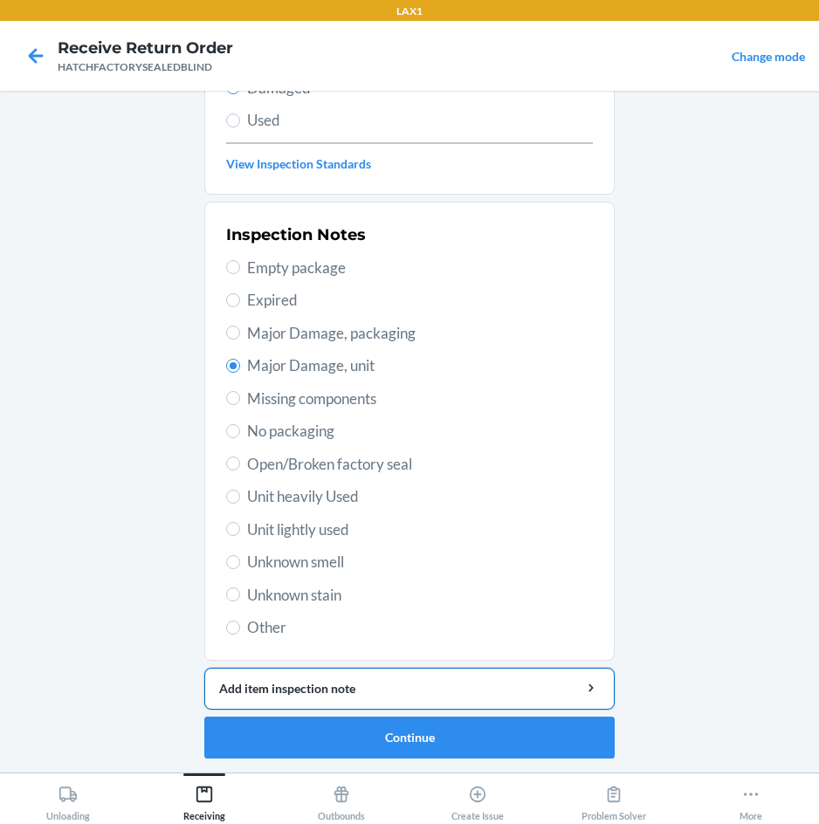
click at [427, 694] on div "Add item inspection note" at bounding box center [409, 688] width 381 height 18
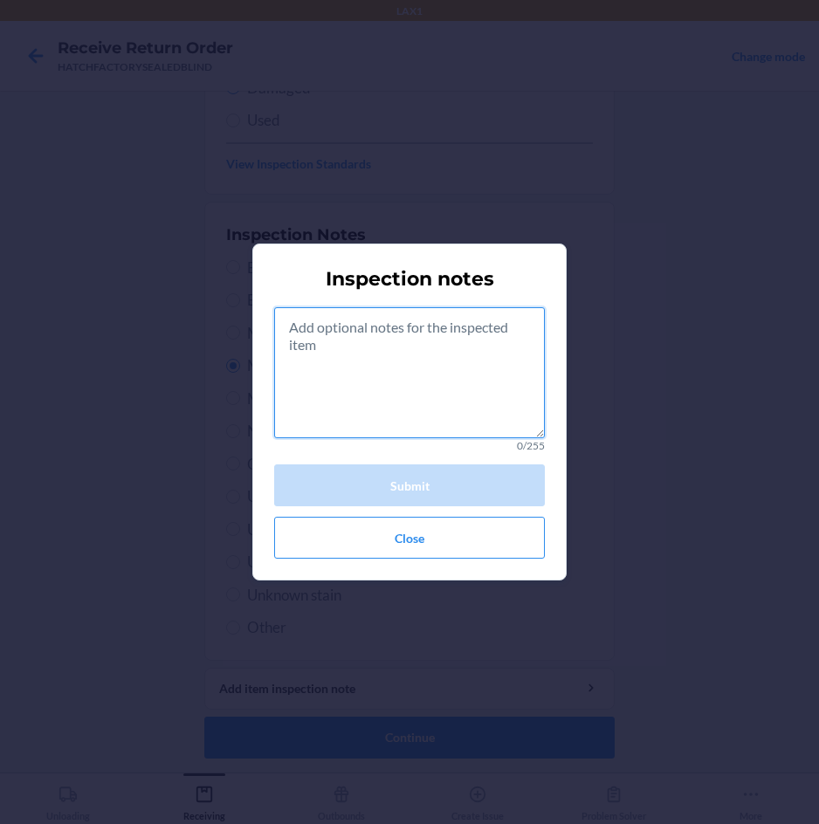
click at [447, 410] on textarea at bounding box center [409, 372] width 271 height 131
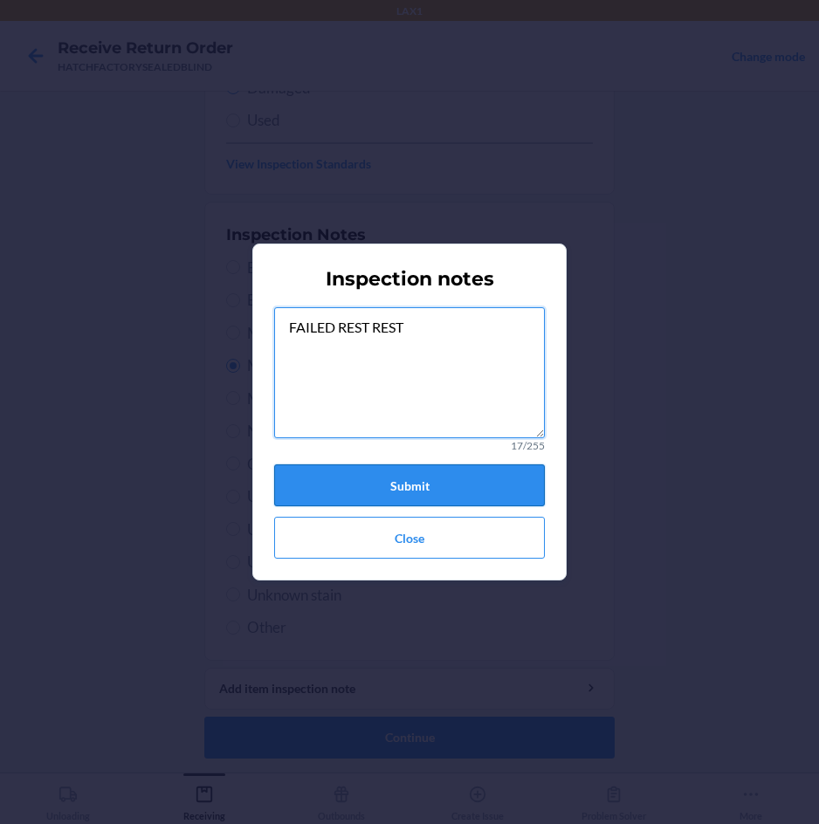
type textarea "FAILED REST REST"
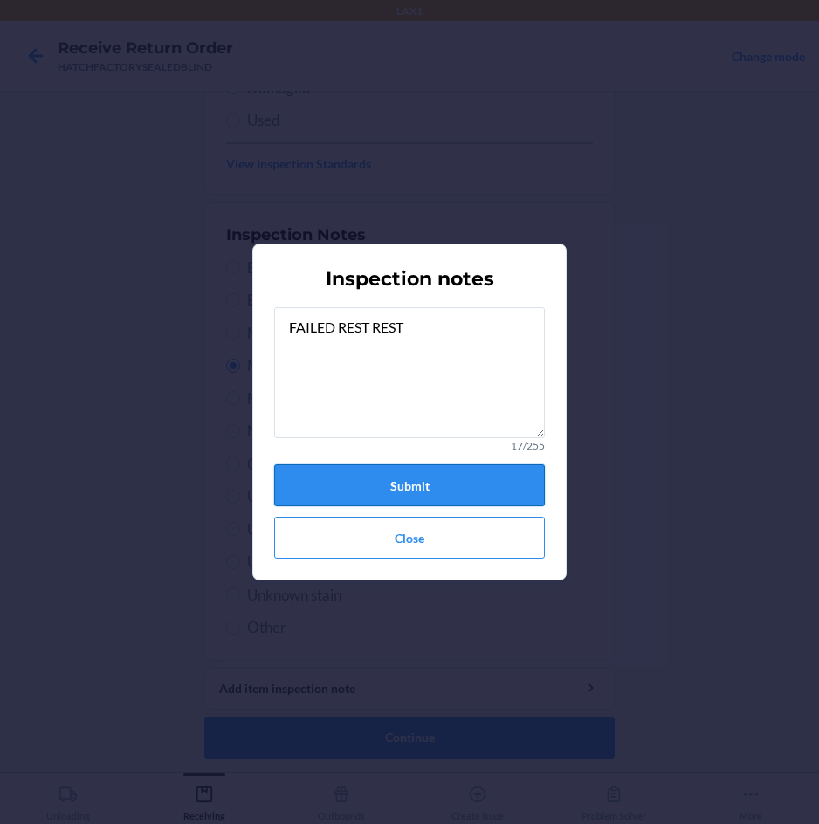
click at [478, 490] on button "Submit" at bounding box center [409, 485] width 271 height 42
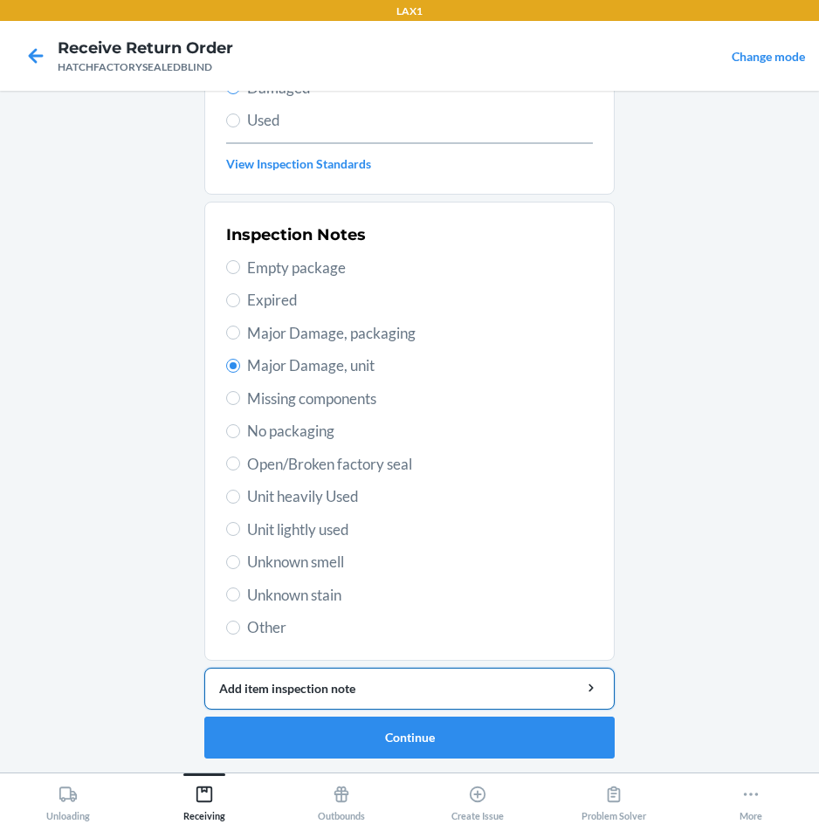
click at [498, 689] on div "Add item inspection note" at bounding box center [409, 688] width 381 height 18
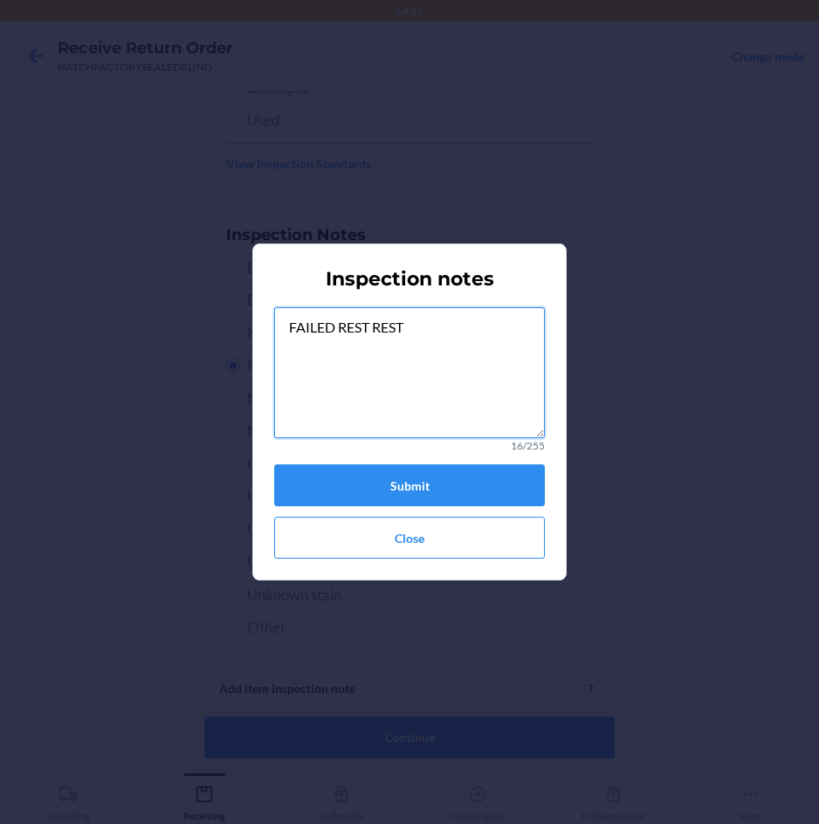
click at [457, 320] on textarea "FAILED REST REST" at bounding box center [409, 372] width 271 height 131
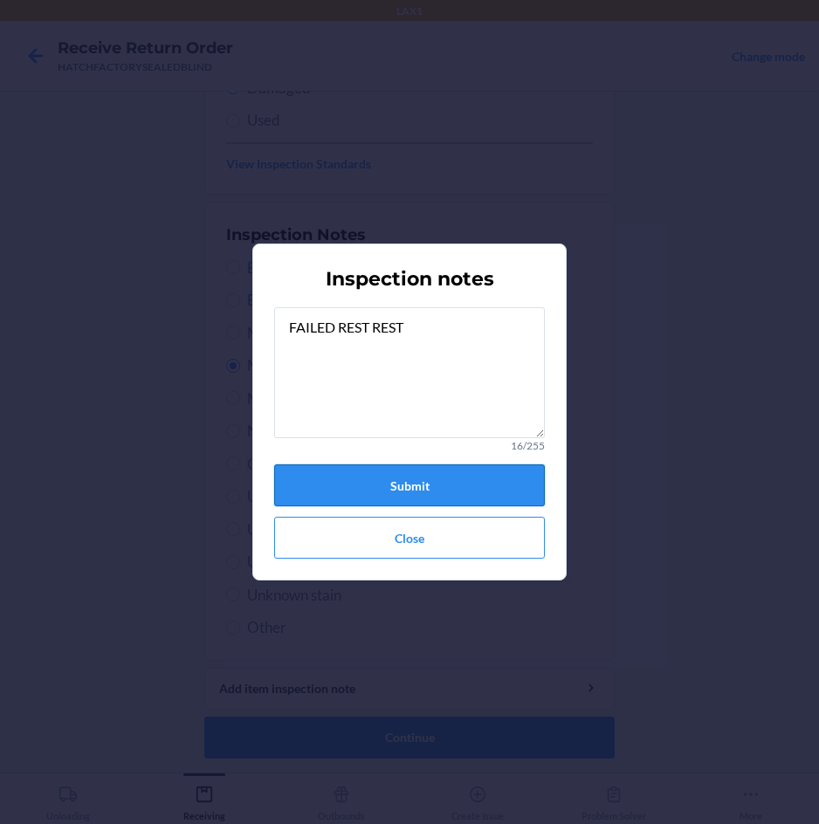
click at [409, 471] on button "Submit" at bounding box center [409, 485] width 271 height 42
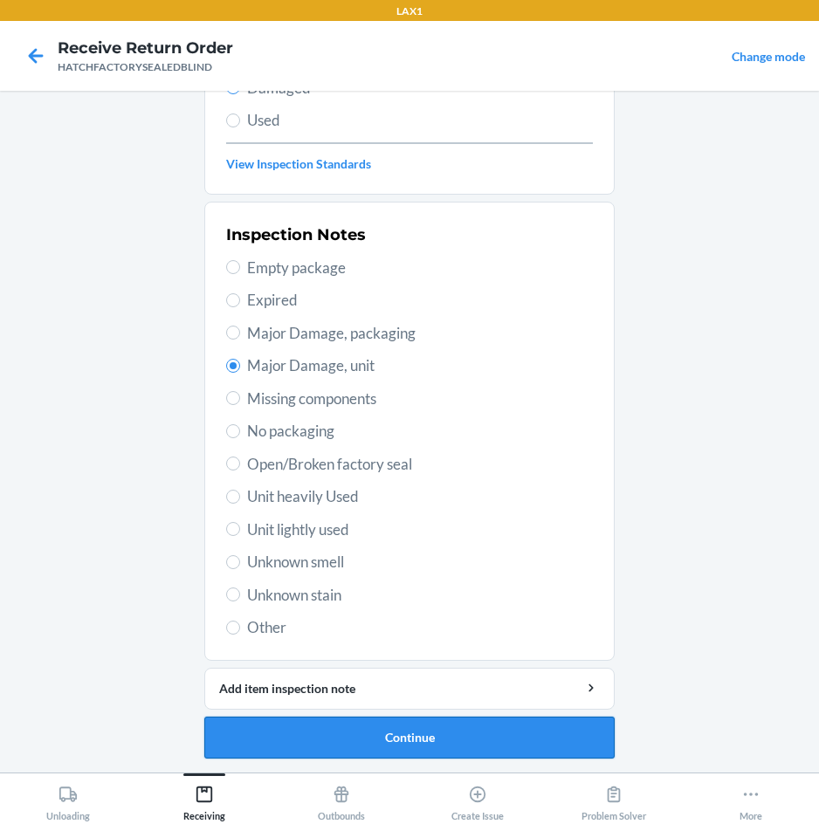
click at [500, 733] on button "Continue" at bounding box center [409, 738] width 410 height 42
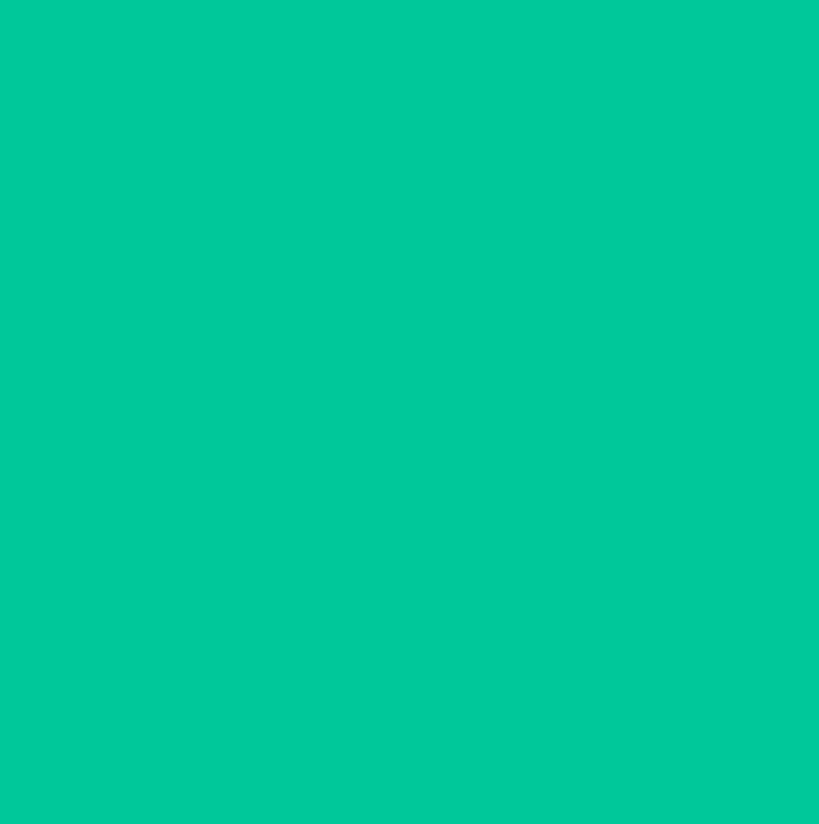
scroll to position [84, 0]
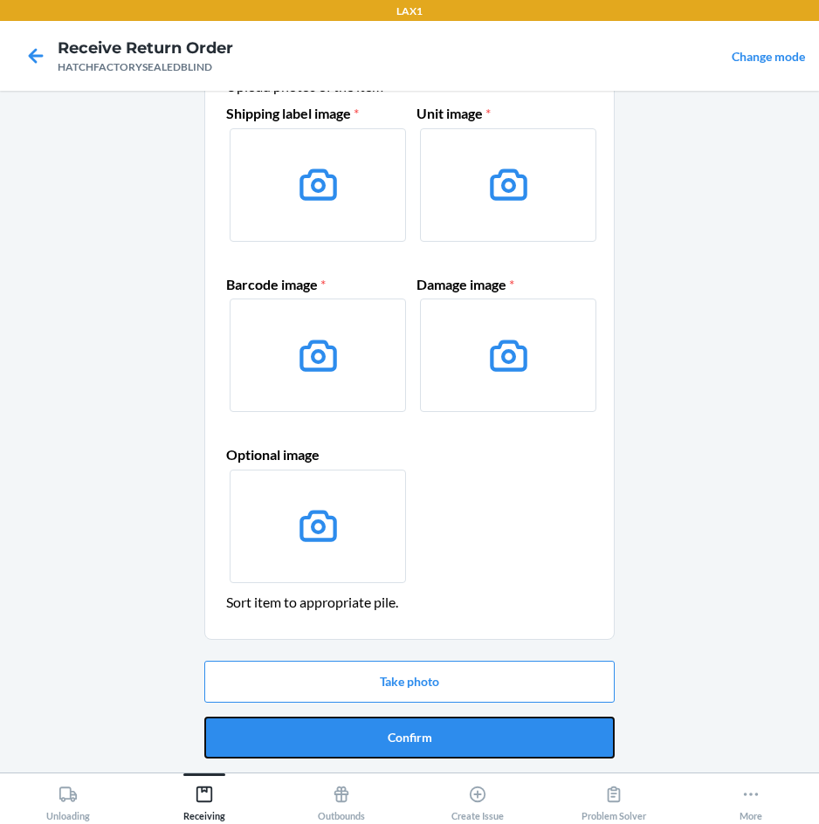
click at [500, 733] on button "Confirm" at bounding box center [409, 738] width 410 height 42
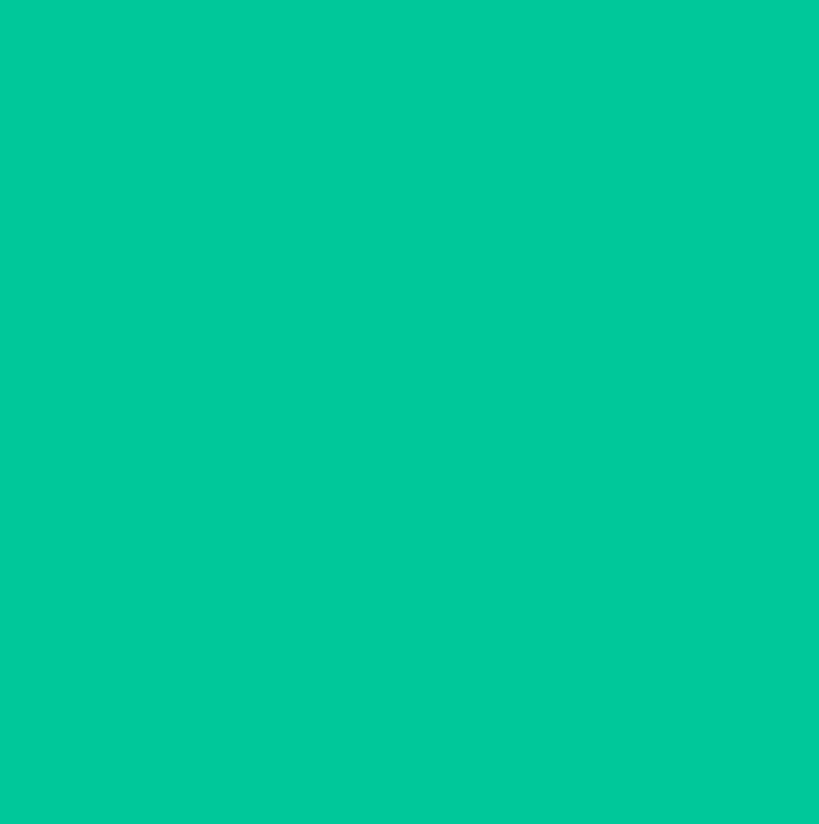
scroll to position [0, 0]
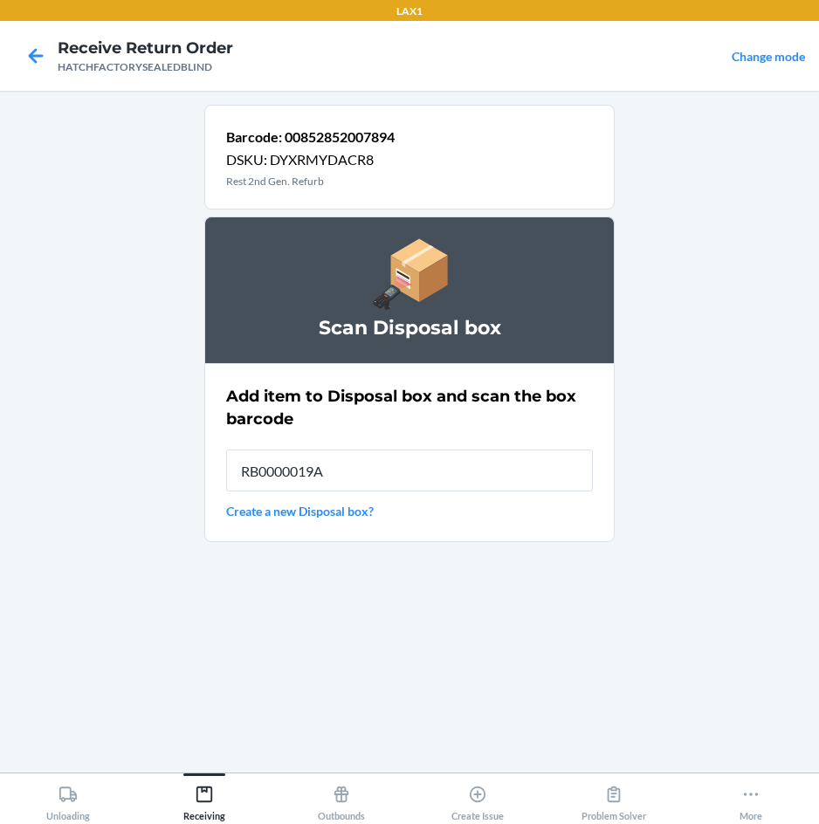
type input "RB0000019A4"
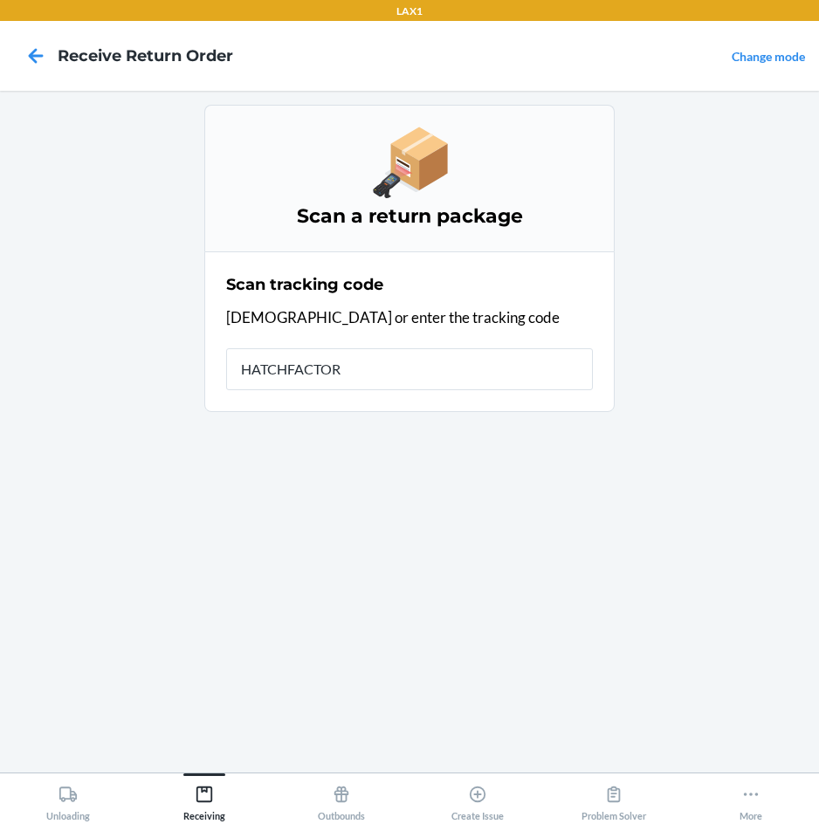
type input "HATCHFACTORY"
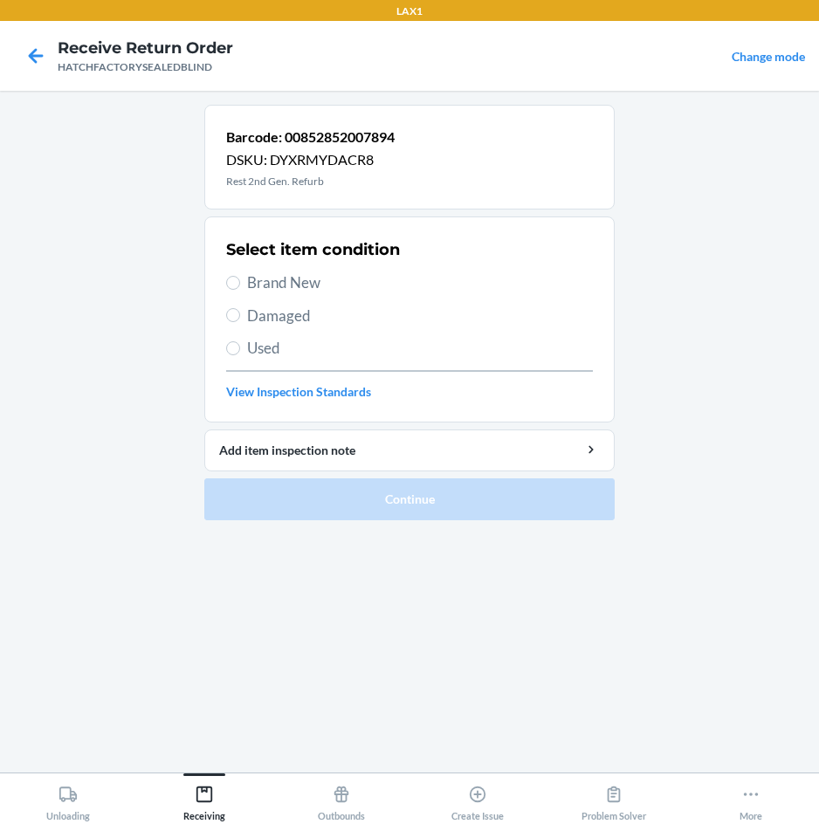
click at [293, 312] on span "Damaged" at bounding box center [420, 316] width 346 height 23
click at [240, 312] on input "Damaged" at bounding box center [233, 315] width 14 height 14
radio input "true"
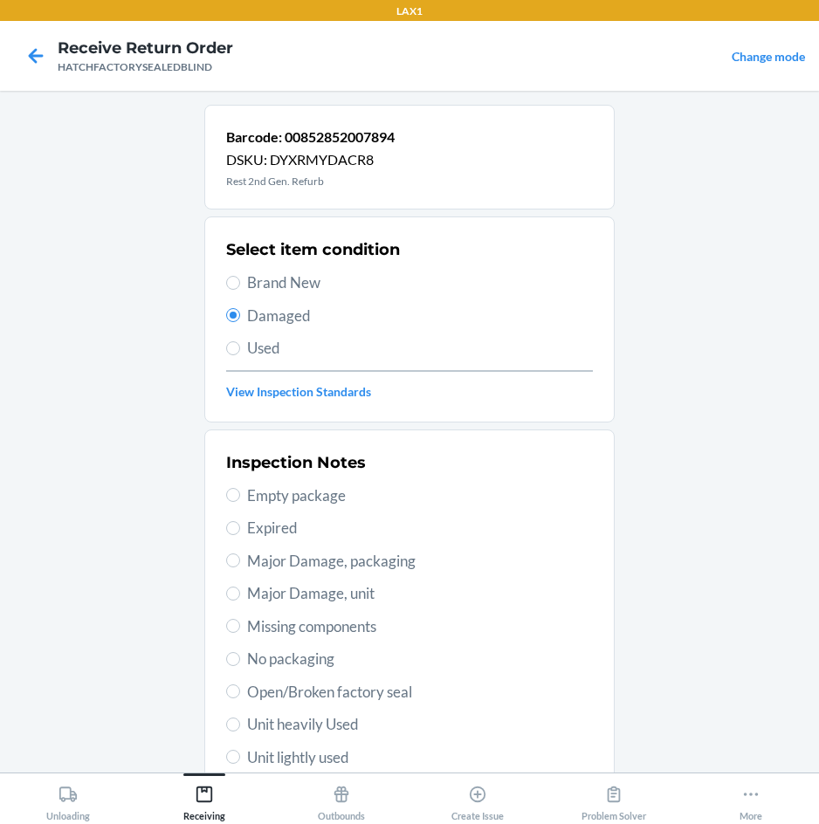
click at [306, 588] on span "Major Damage, unit" at bounding box center [420, 593] width 346 height 23
click at [240, 588] on input "Major Damage, unit" at bounding box center [233, 594] width 14 height 14
radio input "true"
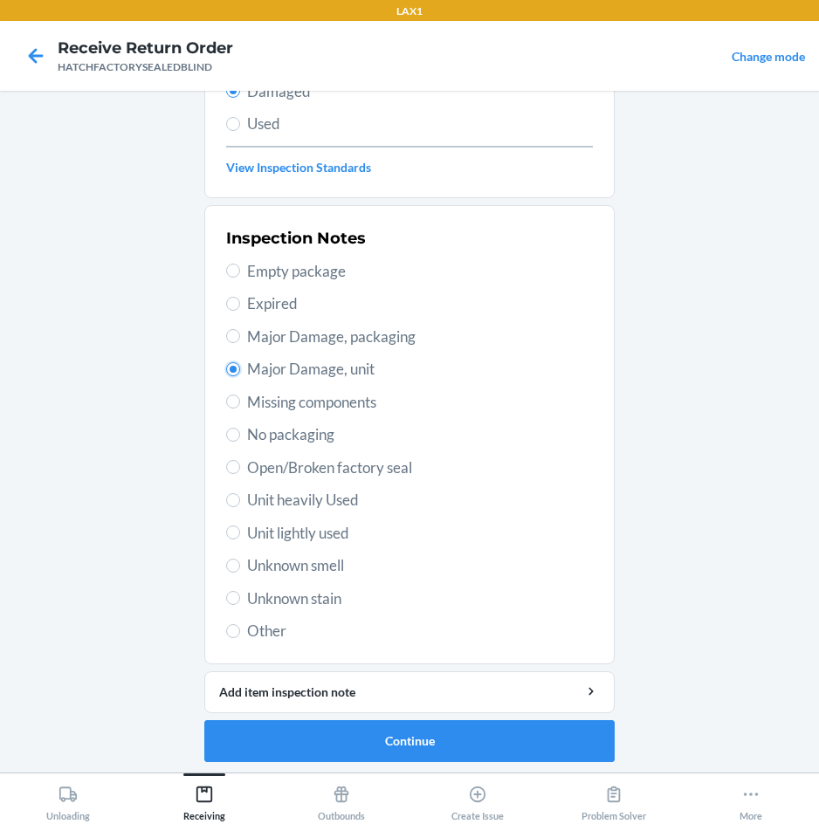
scroll to position [228, 0]
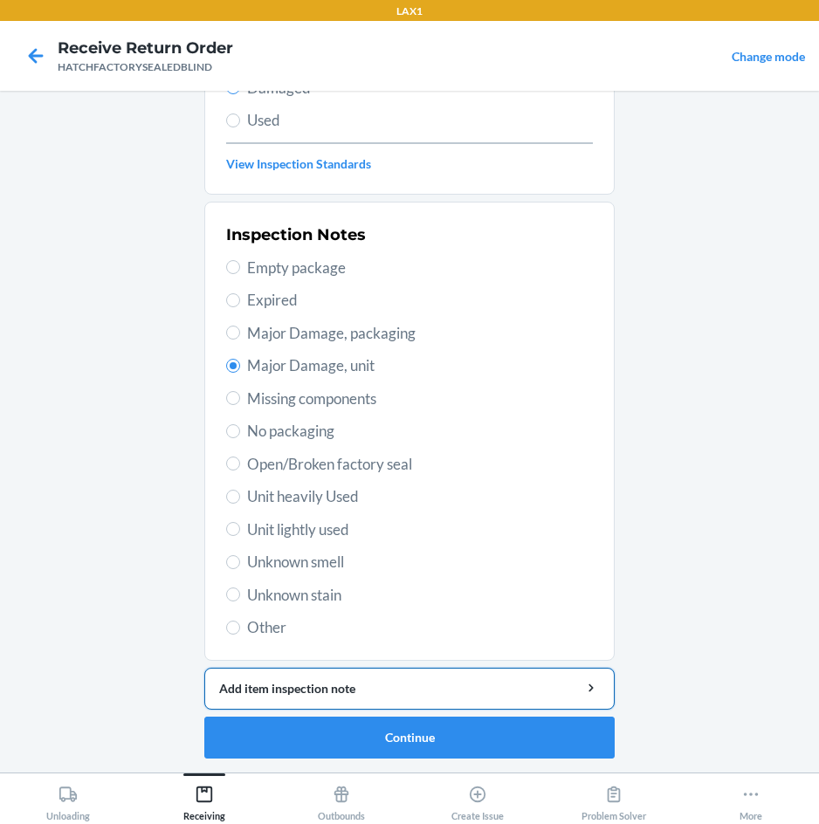
click at [341, 691] on div "Add item inspection note" at bounding box center [409, 688] width 381 height 18
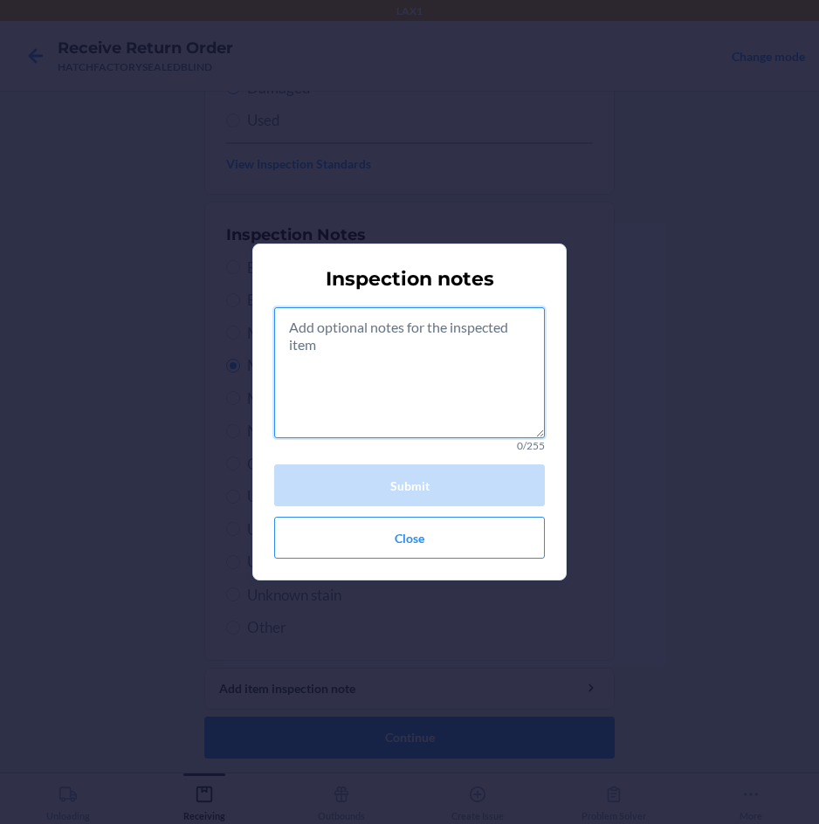
click at [319, 357] on textarea at bounding box center [409, 372] width 271 height 131
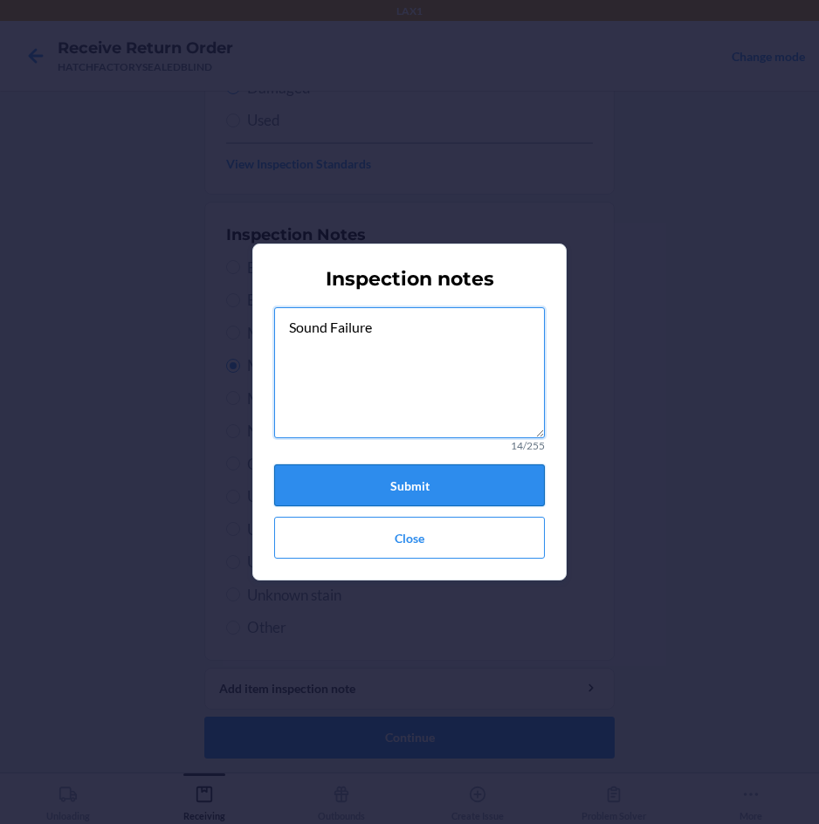
type textarea "Sound Failure"
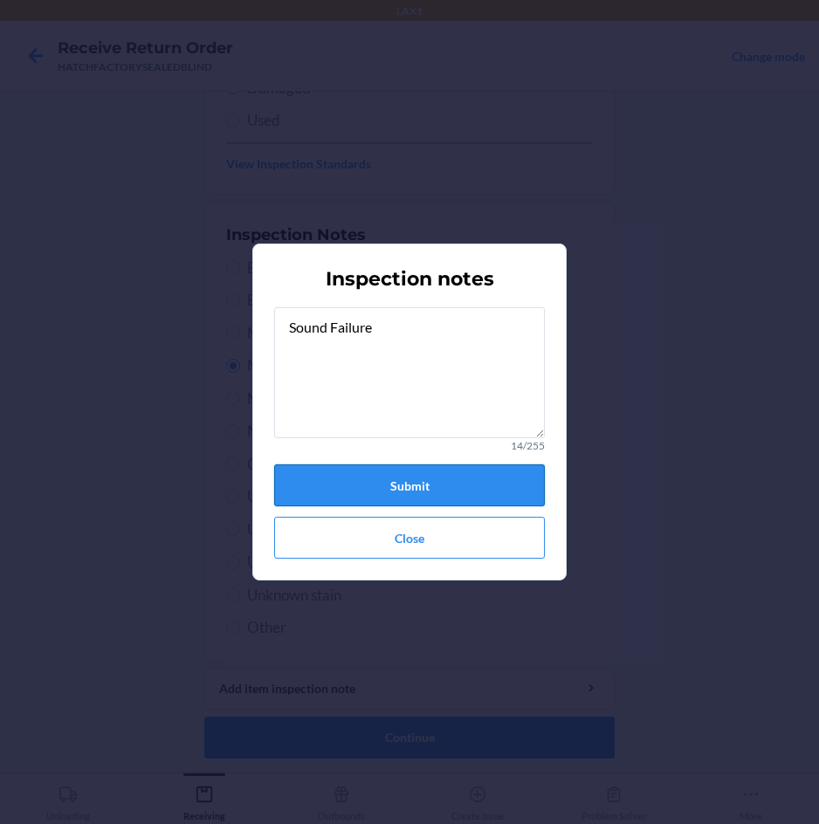
click at [339, 481] on button "Submit" at bounding box center [409, 485] width 271 height 42
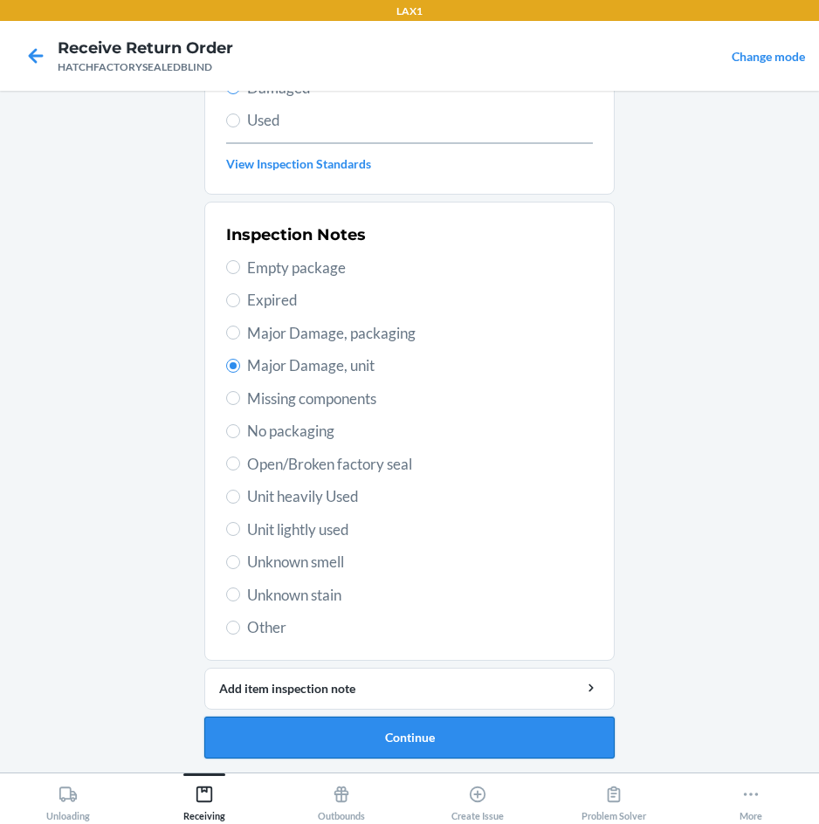
click at [424, 732] on button "Continue" at bounding box center [409, 738] width 410 height 42
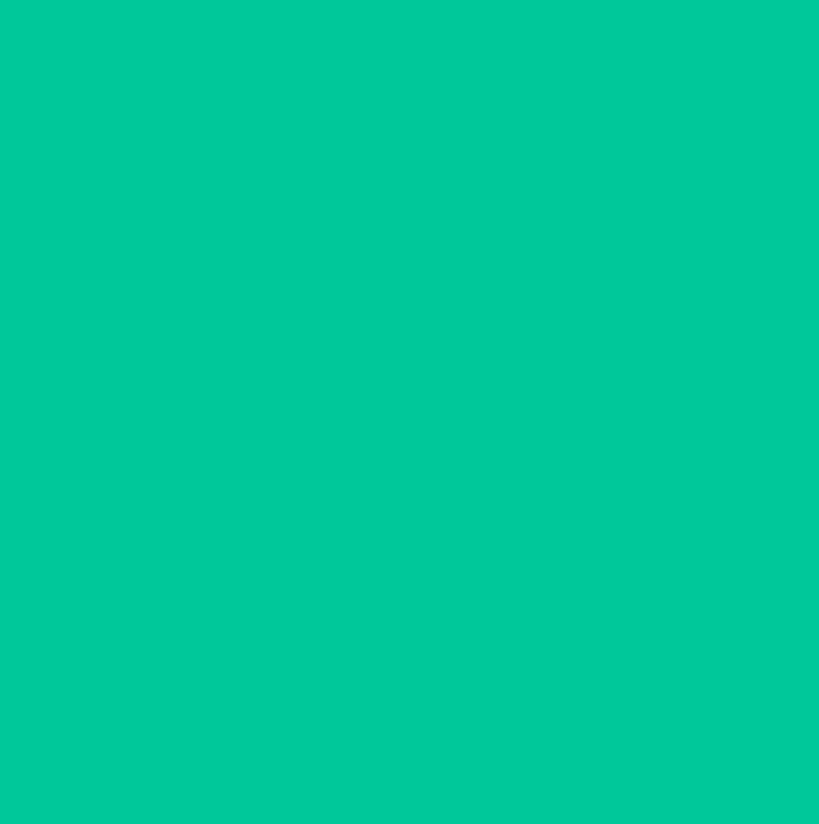
scroll to position [84, 0]
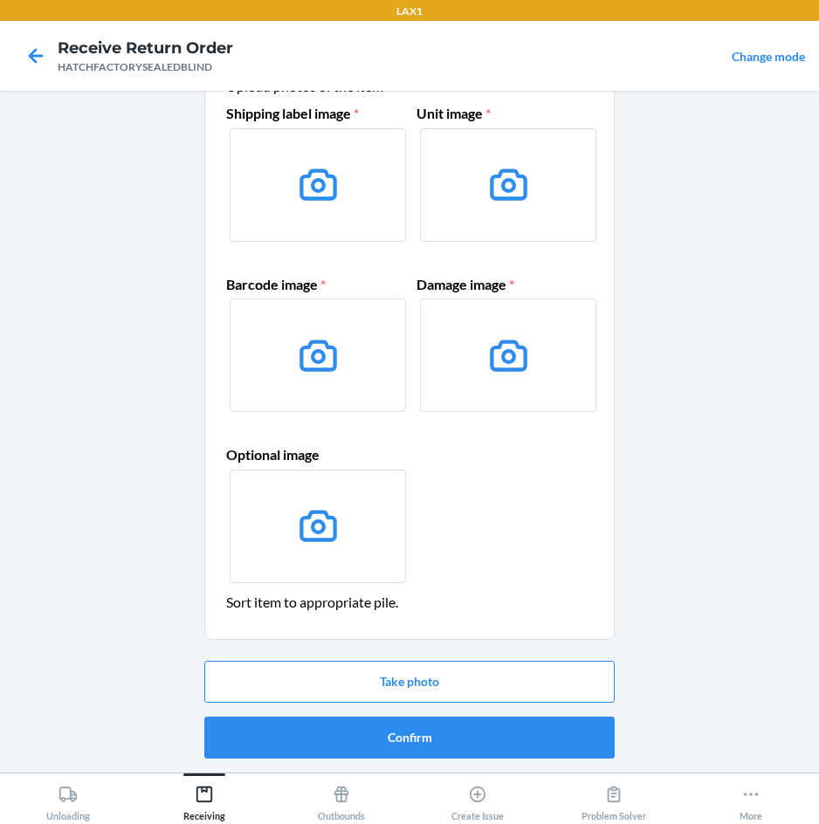
click at [435, 714] on div "Take photo Confirm" at bounding box center [409, 710] width 410 height 112
click at [436, 741] on button "Confirm" at bounding box center [409, 738] width 410 height 42
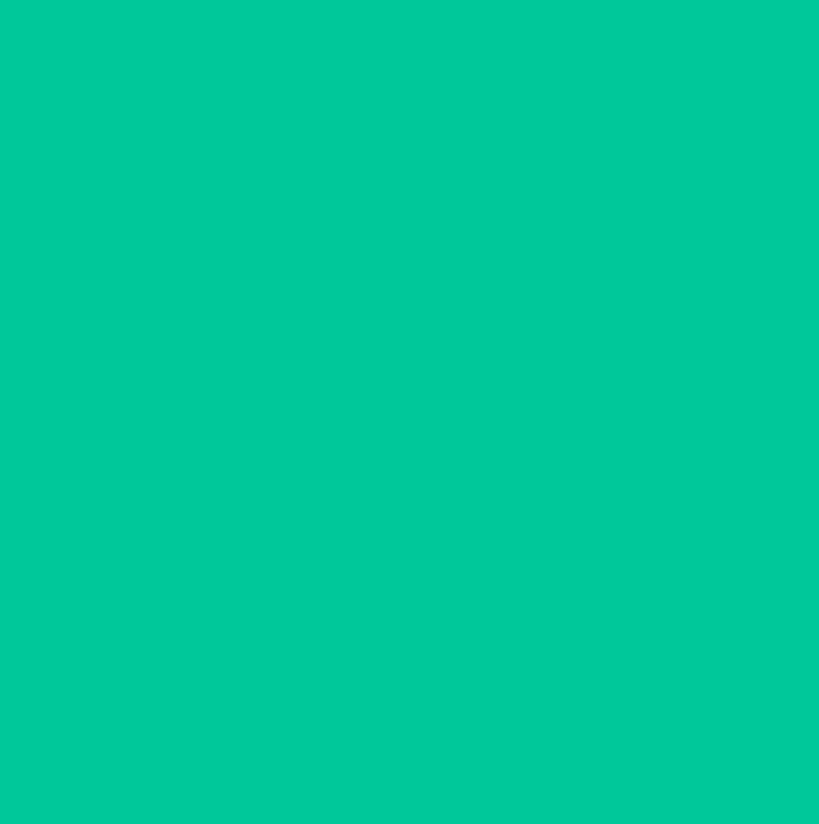
scroll to position [0, 0]
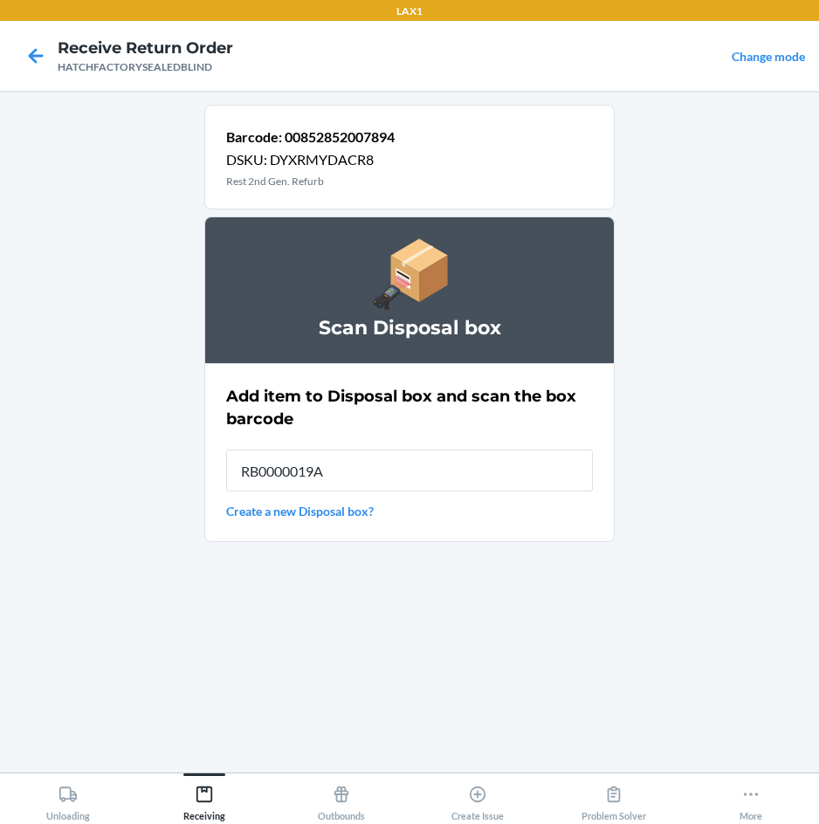
type input "RB0000019A4"
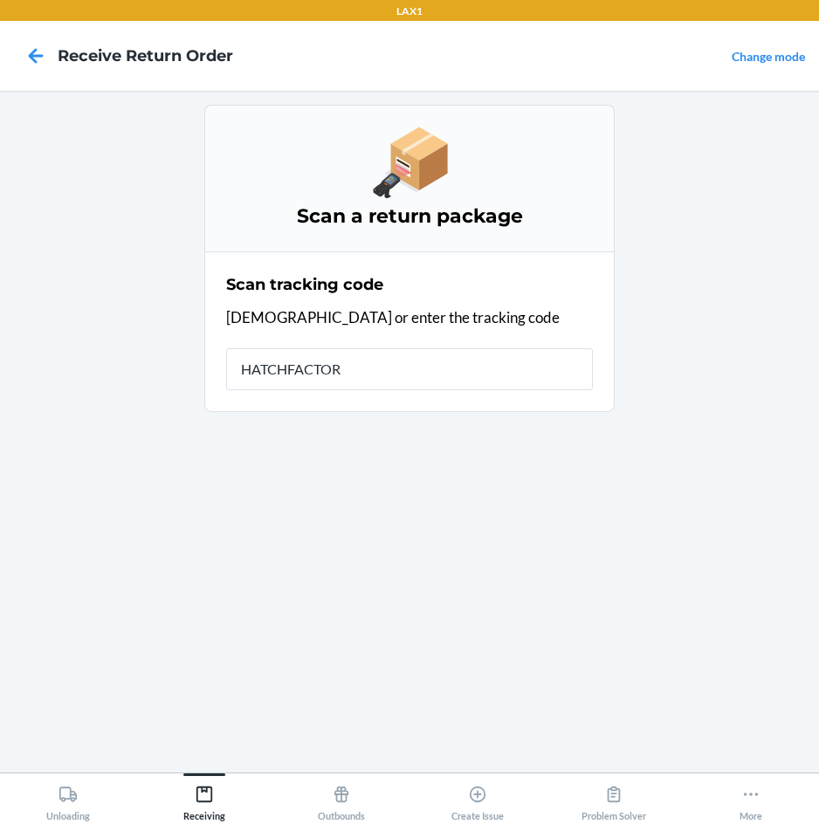
type input "HATCHFACTORY"
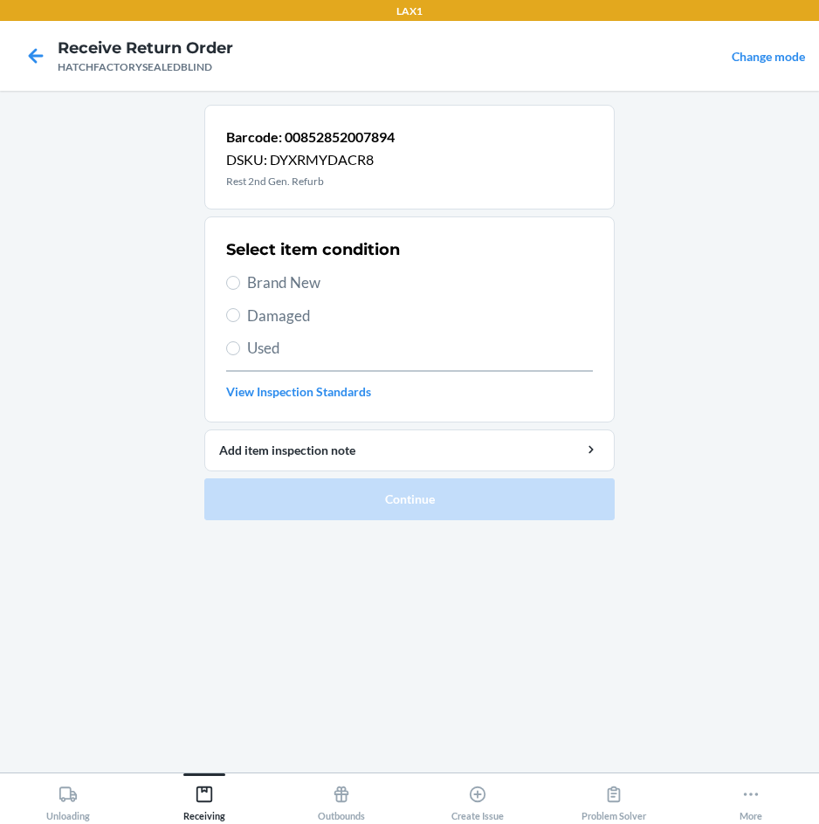
click at [251, 321] on span "Damaged" at bounding box center [420, 316] width 346 height 23
click at [240, 321] on input "Damaged" at bounding box center [233, 315] width 14 height 14
radio input "true"
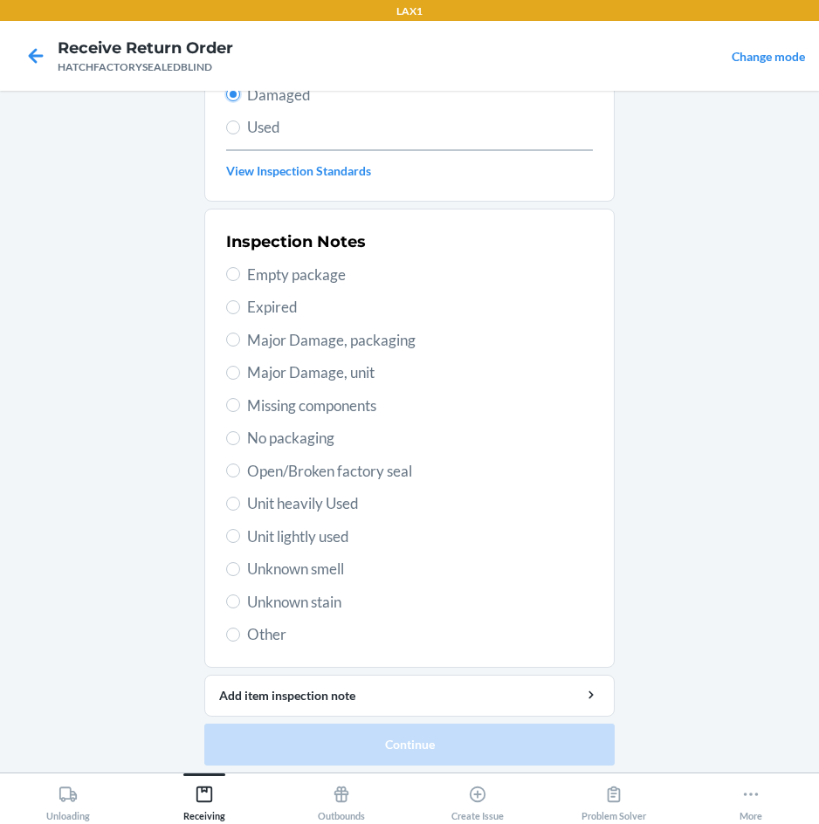
scroll to position [228, 0]
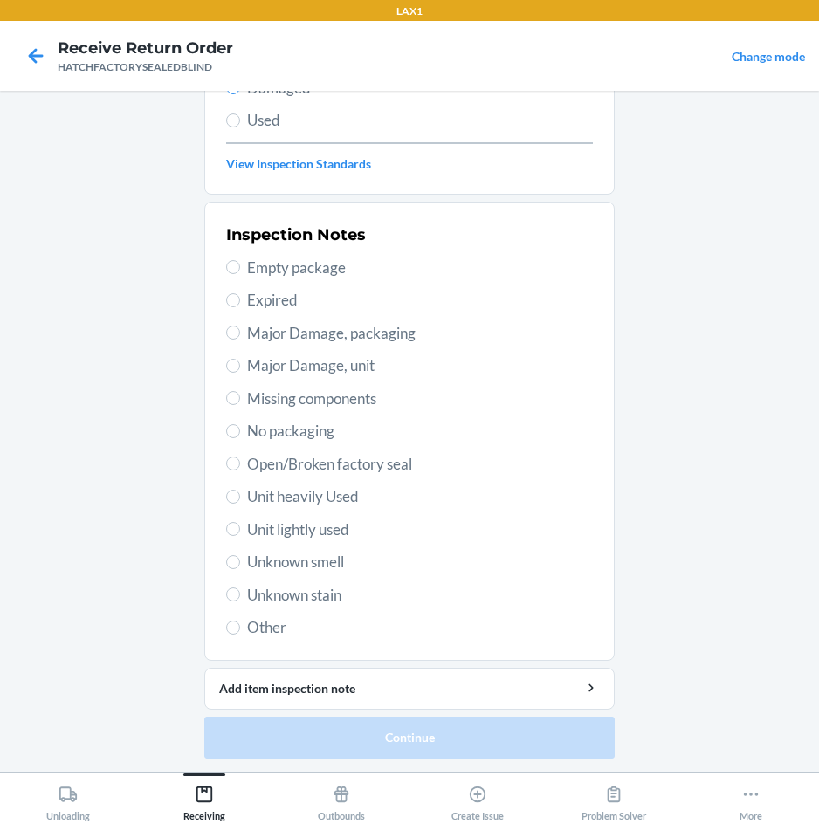
click at [316, 371] on span "Major Damage, unit" at bounding box center [420, 365] width 346 height 23
click at [240, 371] on input "Major Damage, unit" at bounding box center [233, 366] width 14 height 14
radio input "true"
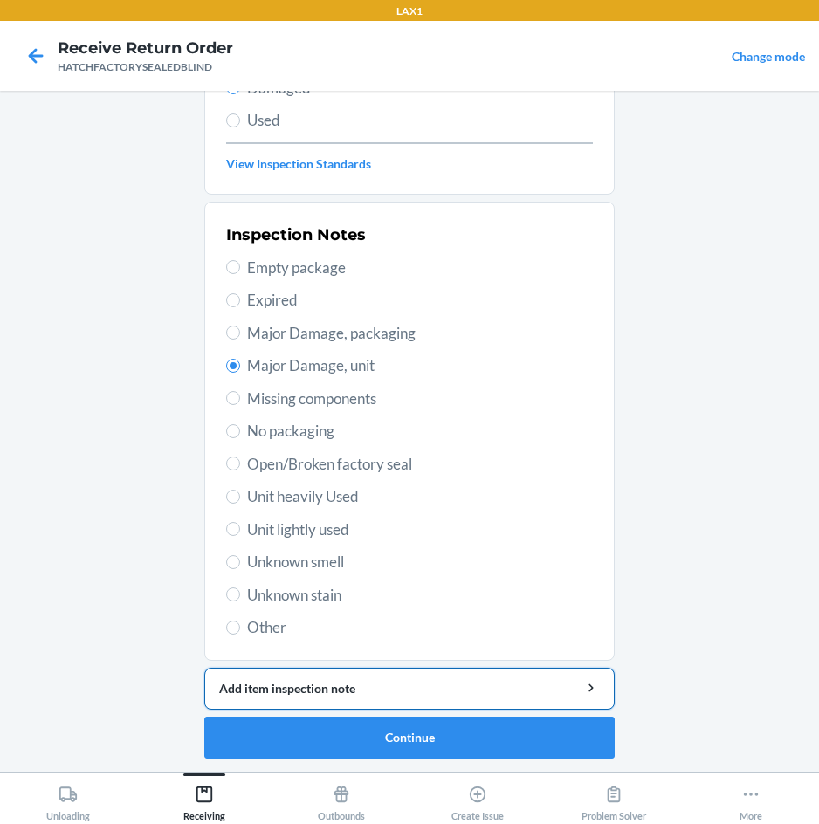
click at [434, 693] on div "Add item inspection note" at bounding box center [409, 688] width 381 height 18
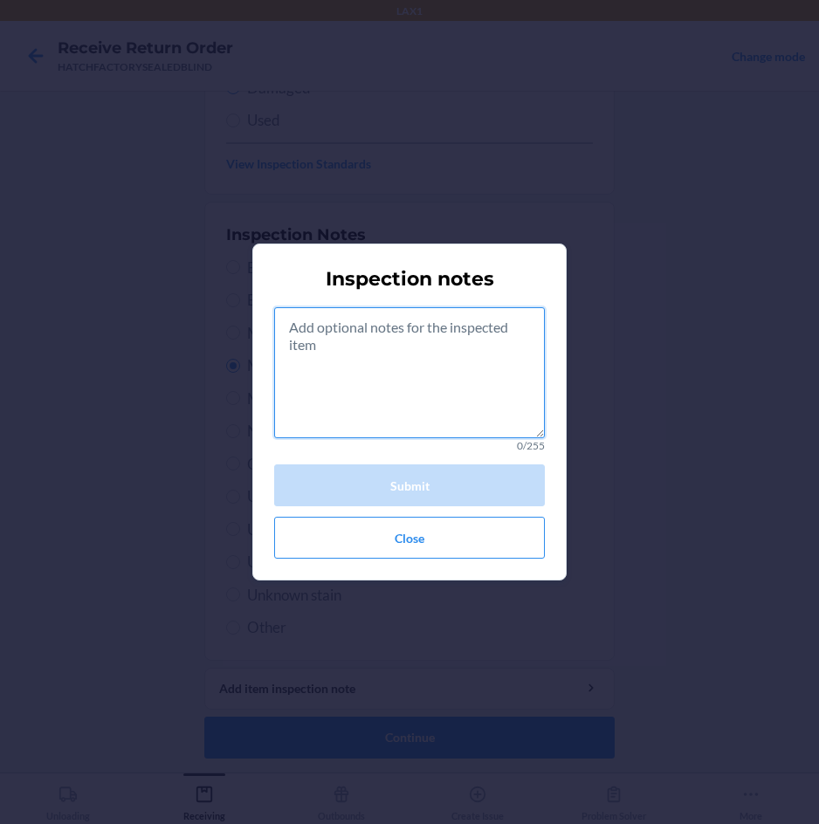
click at [428, 393] on textarea at bounding box center [409, 372] width 271 height 131
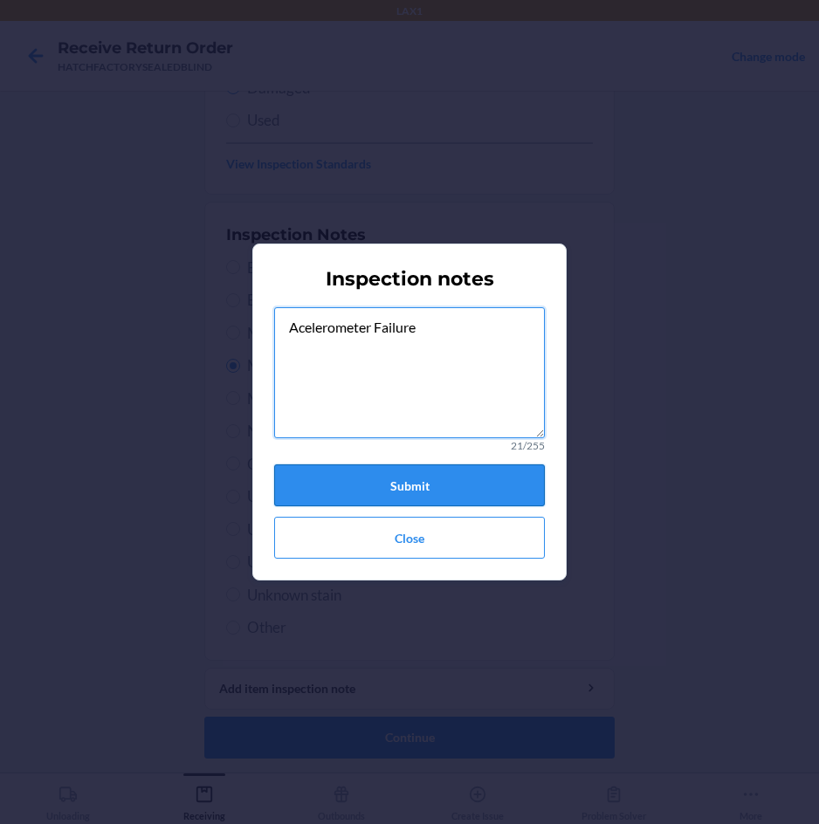
type textarea "Acelerometer Failure"
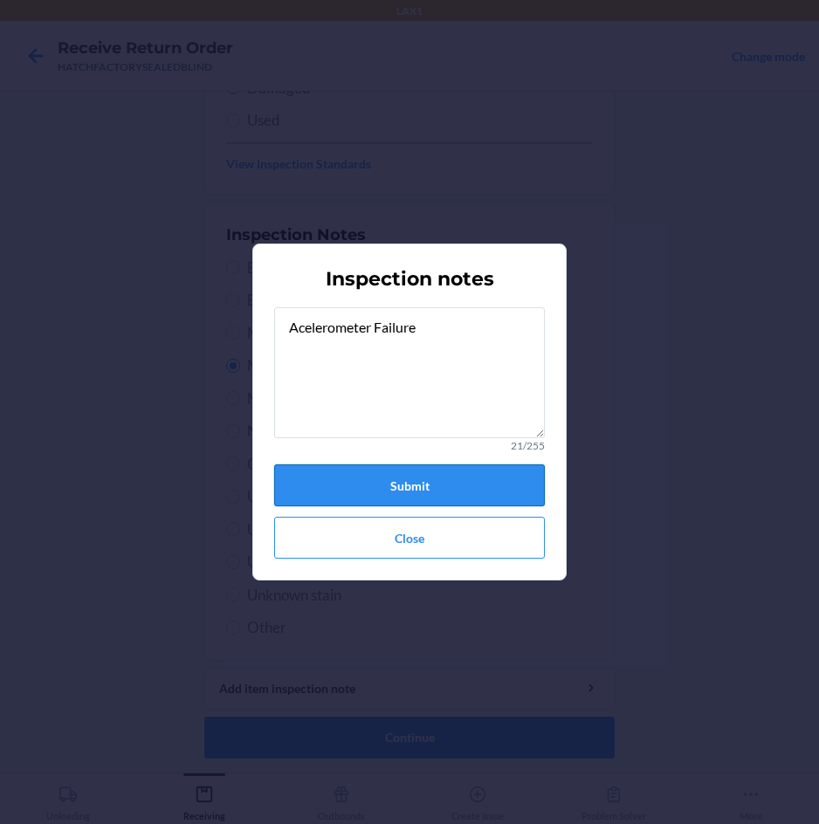
click at [450, 492] on button "Submit" at bounding box center [409, 485] width 271 height 42
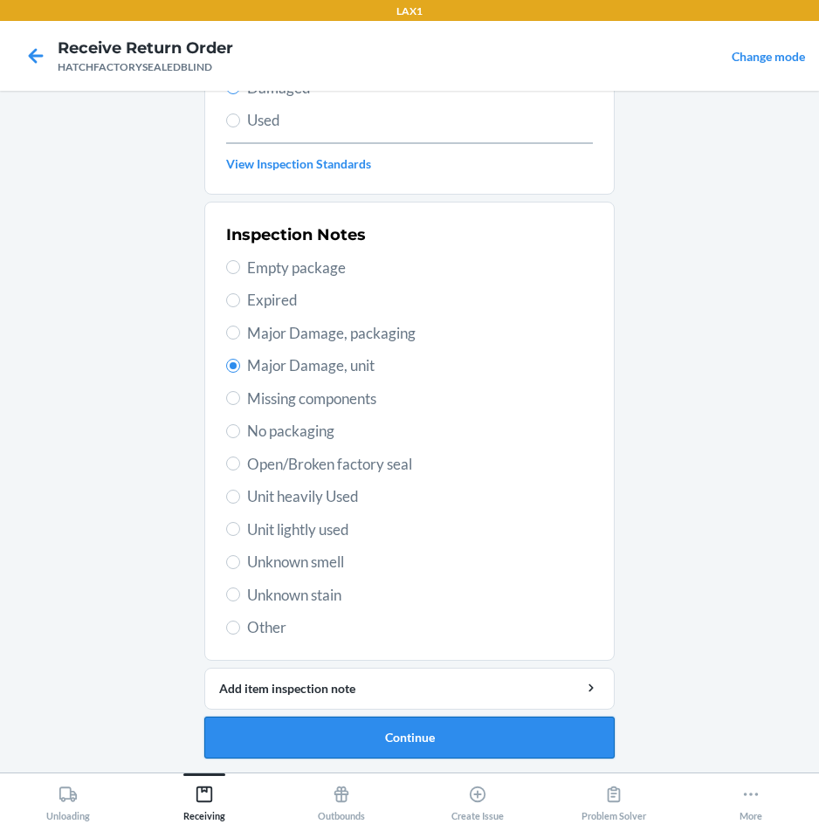
click at [471, 735] on button "Continue" at bounding box center [409, 738] width 410 height 42
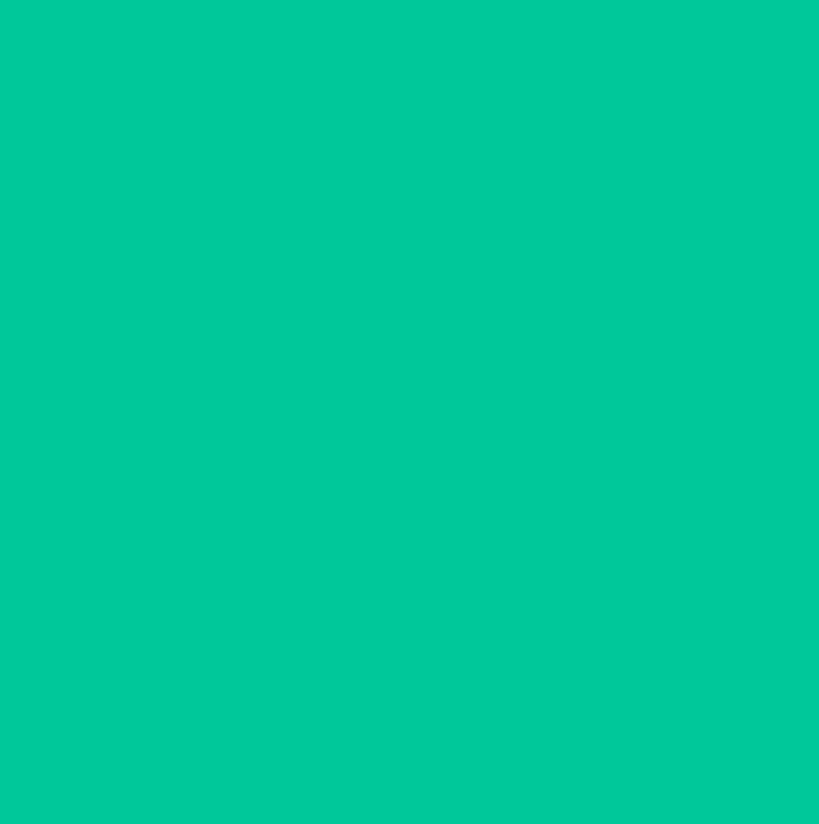
scroll to position [84, 0]
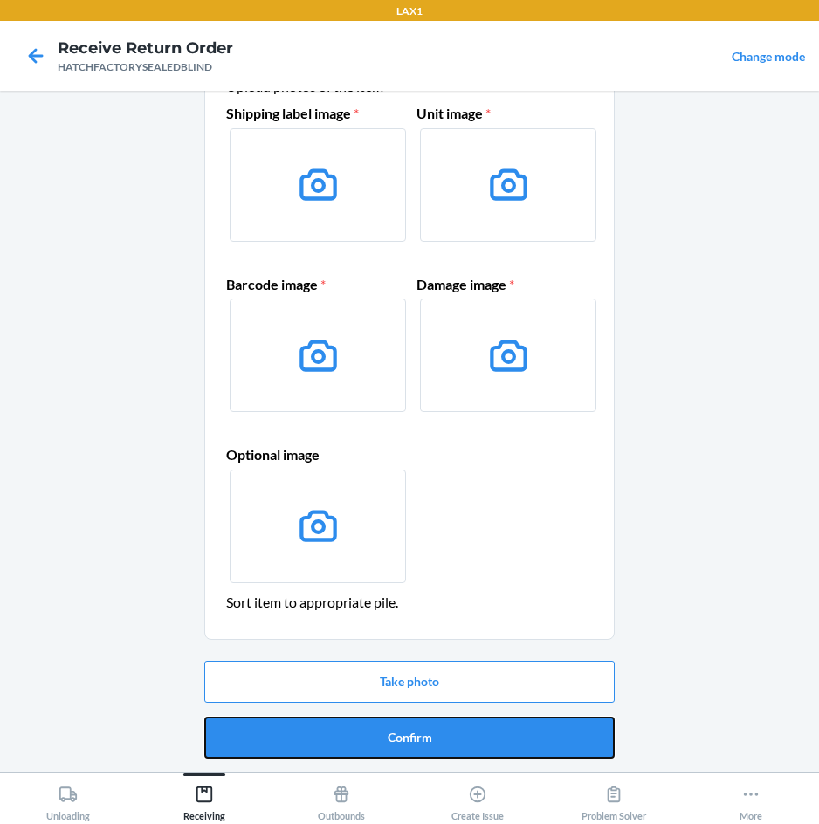
click at [471, 736] on button "Confirm" at bounding box center [409, 738] width 410 height 42
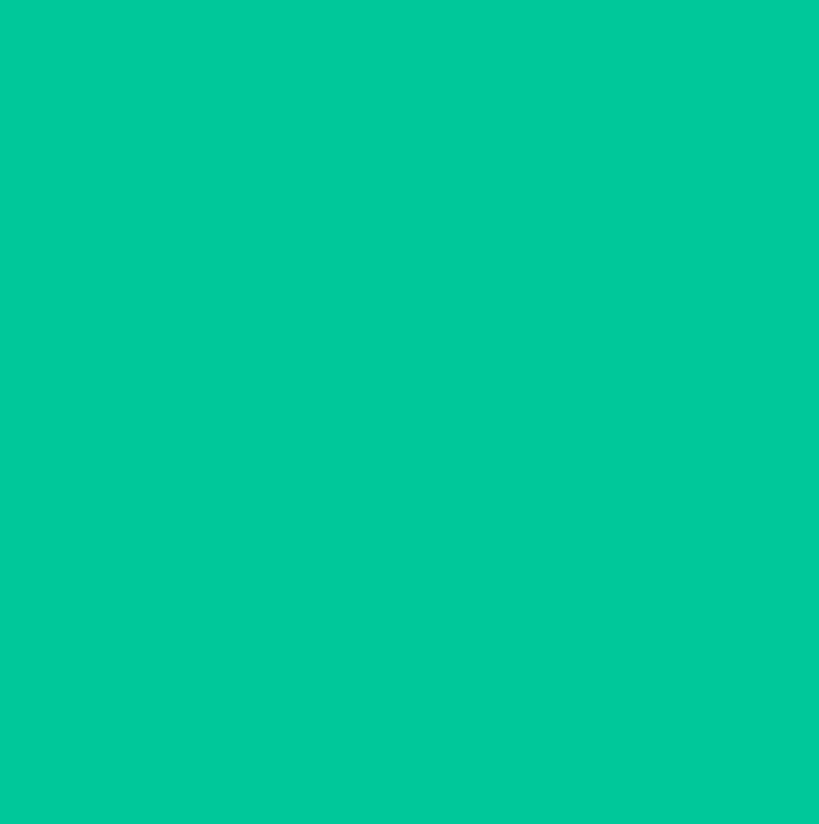
scroll to position [0, 0]
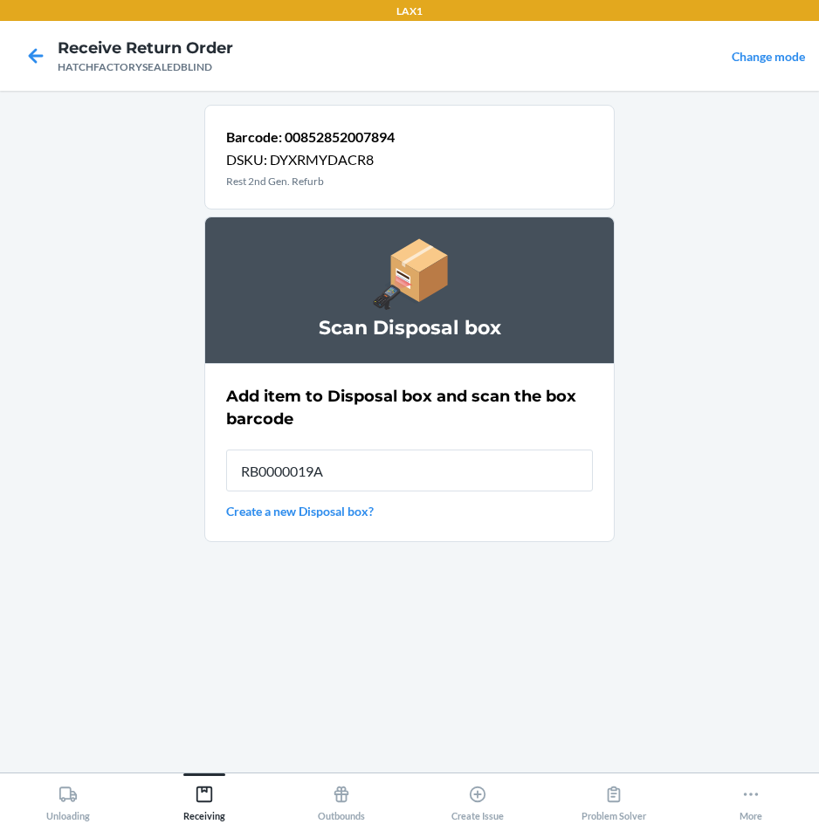
type input "RB0000019A4"
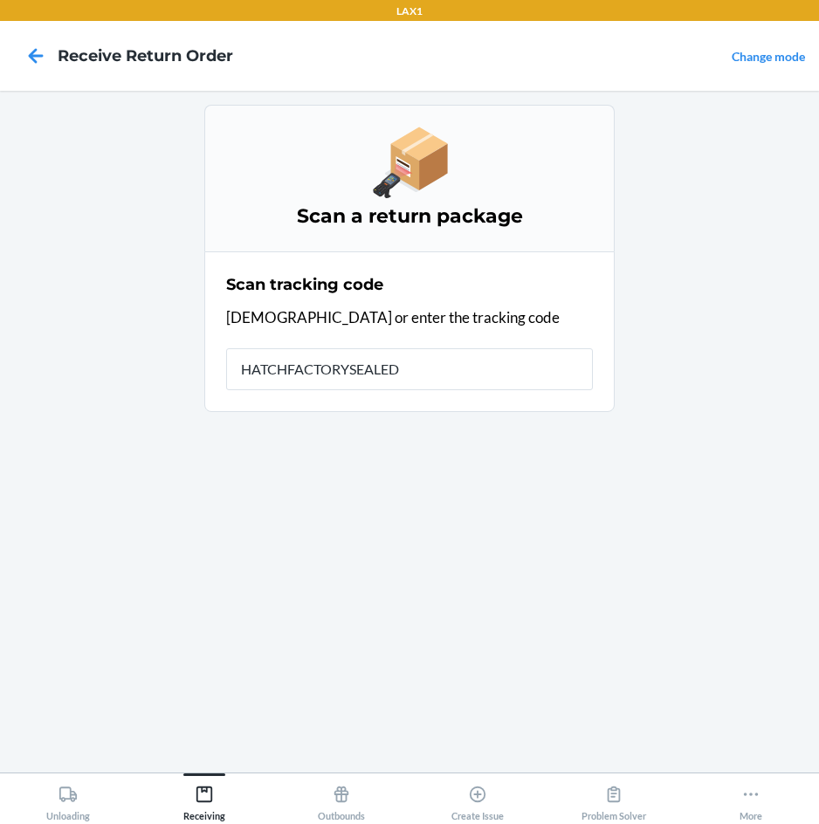
type input "HATCHFACTORYSEALEDB"
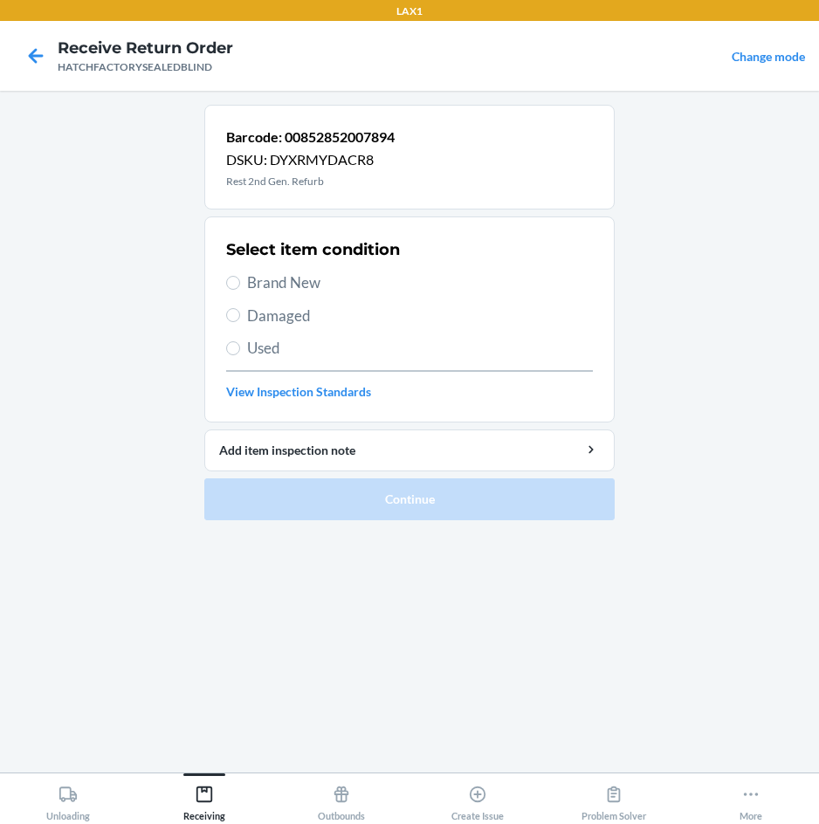
click at [290, 320] on span "Damaged" at bounding box center [420, 316] width 346 height 23
click at [240, 320] on input "Damaged" at bounding box center [233, 315] width 14 height 14
radio input "true"
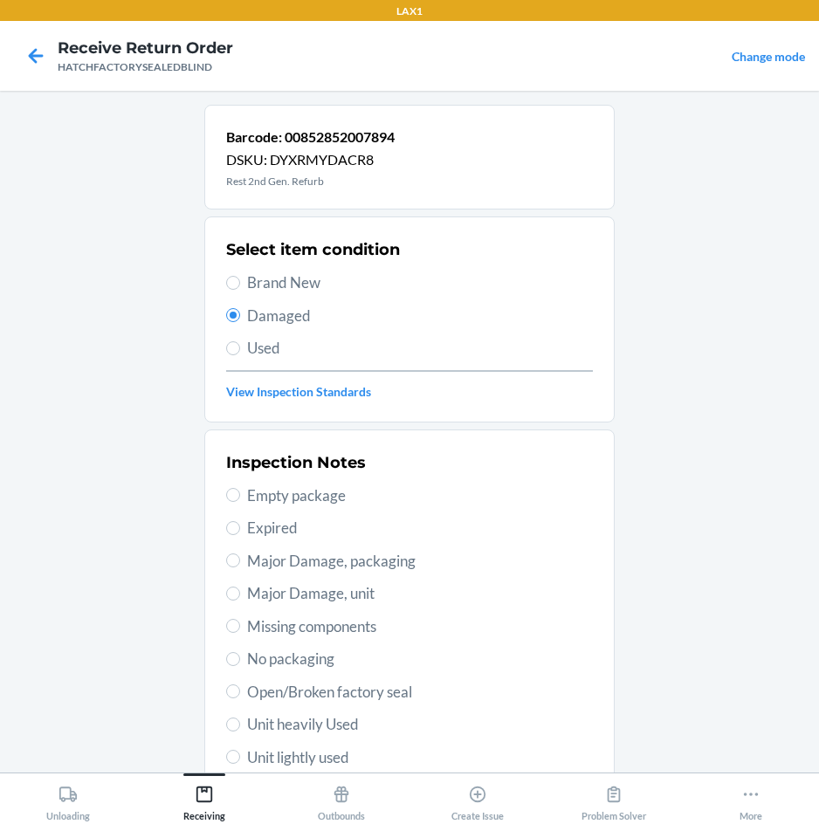
click at [324, 586] on span "Major Damage, unit" at bounding box center [420, 593] width 346 height 23
click at [240, 587] on input "Major Damage, unit" at bounding box center [233, 594] width 14 height 14
radio input "true"
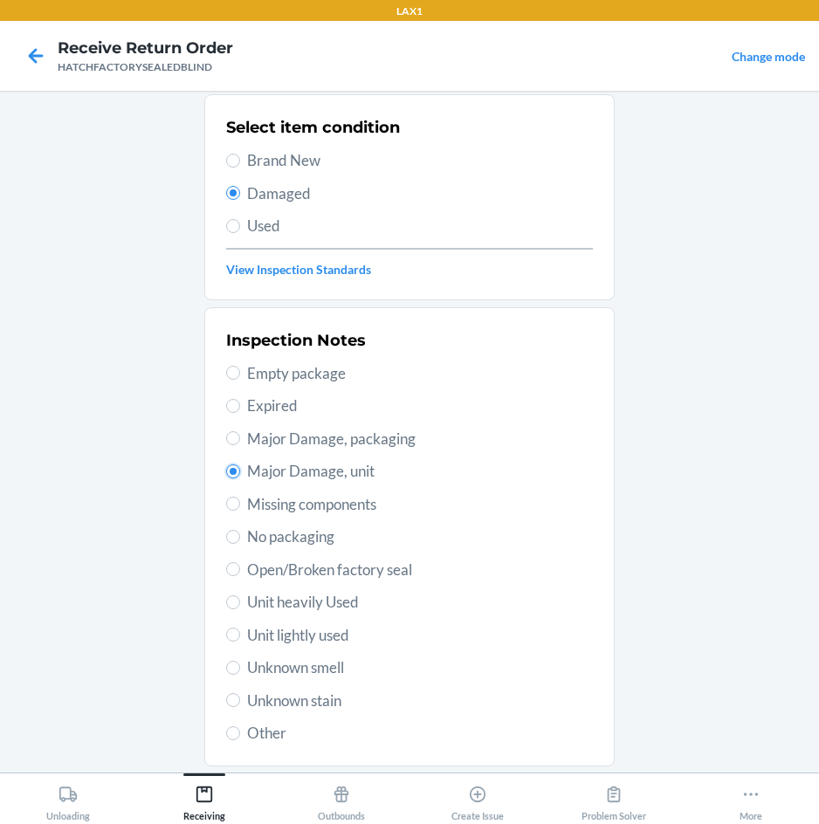
scroll to position [228, 0]
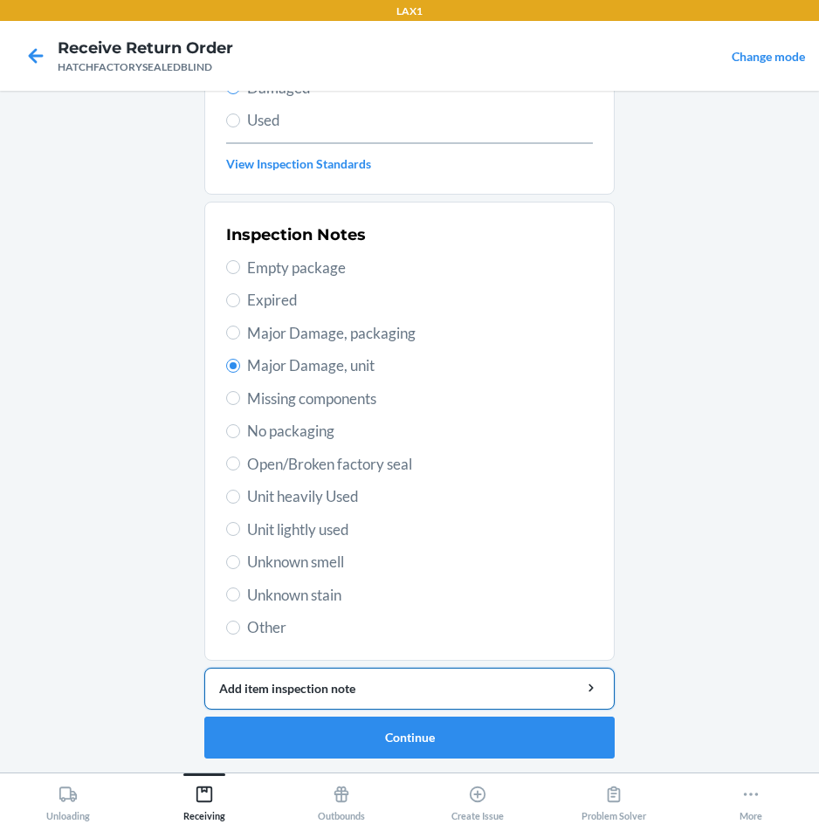
click at [354, 691] on div "Add item inspection note" at bounding box center [409, 688] width 381 height 18
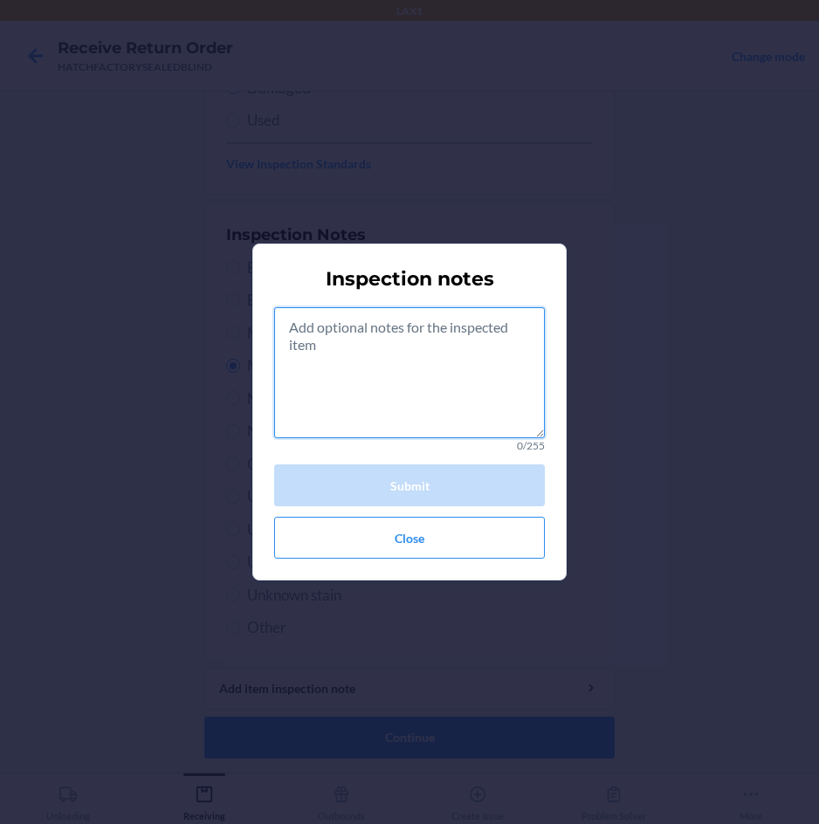
click at [368, 402] on textarea at bounding box center [409, 372] width 271 height 131
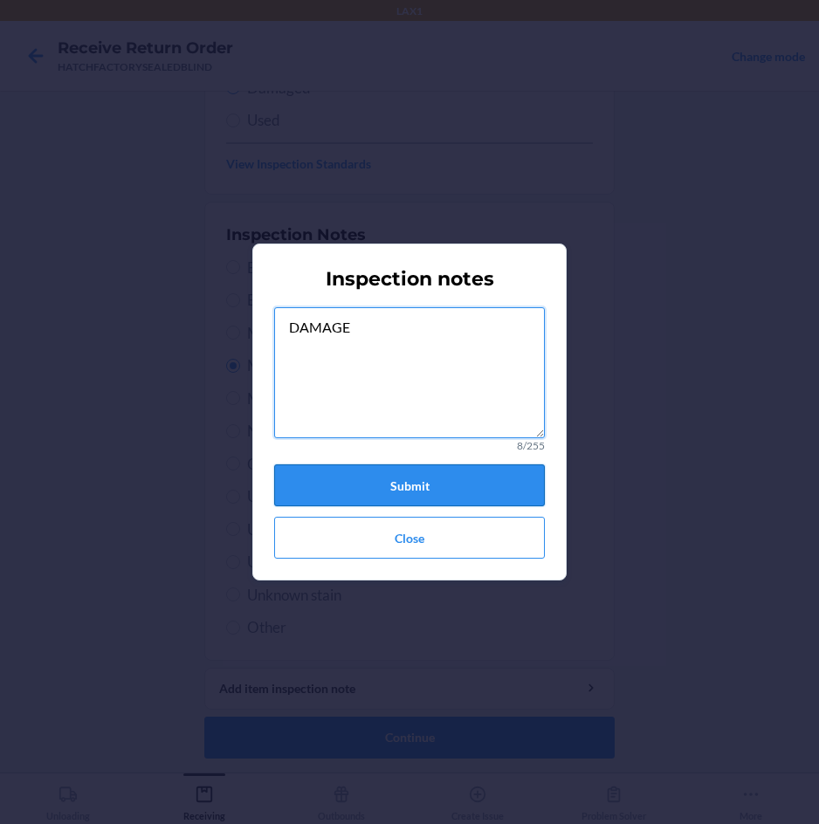
type textarea "DAMAGE"
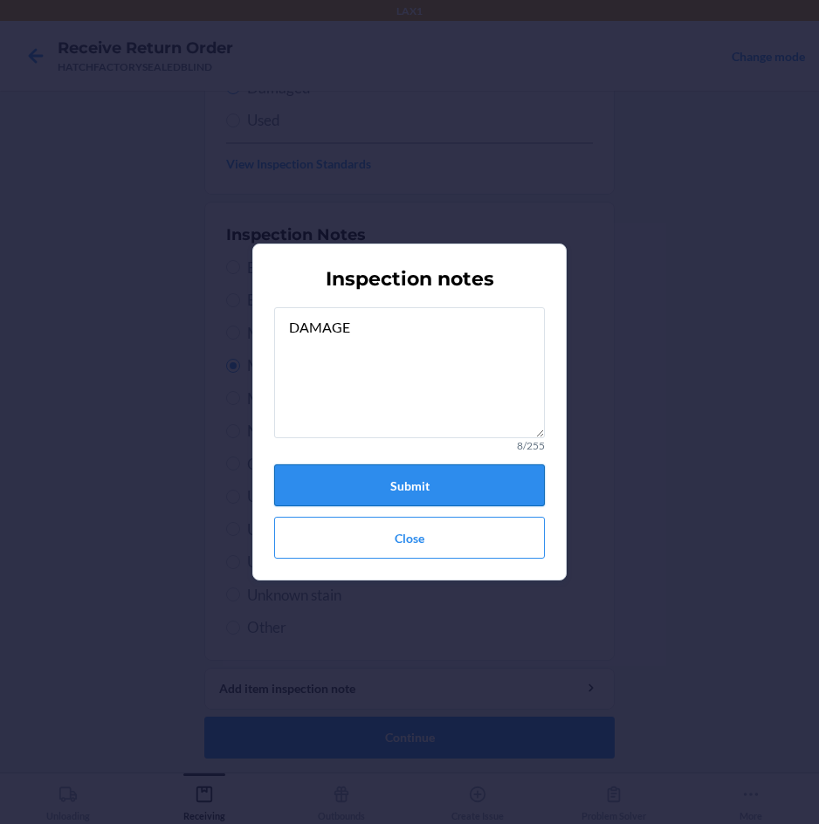
click at [438, 491] on button "Submit" at bounding box center [409, 485] width 271 height 42
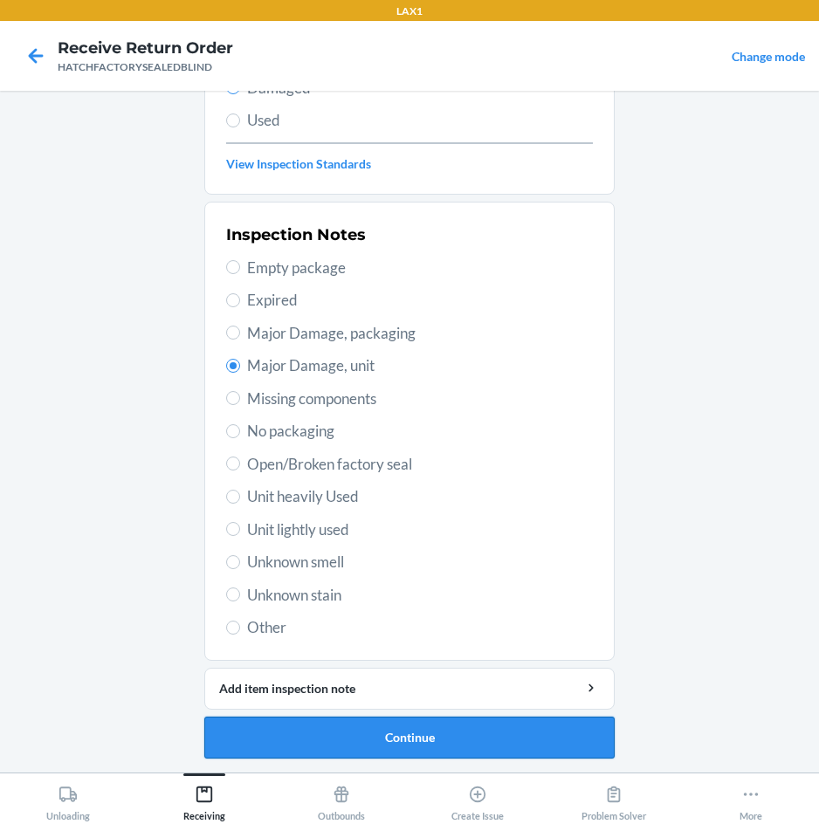
click at [429, 747] on button "Continue" at bounding box center [409, 738] width 410 height 42
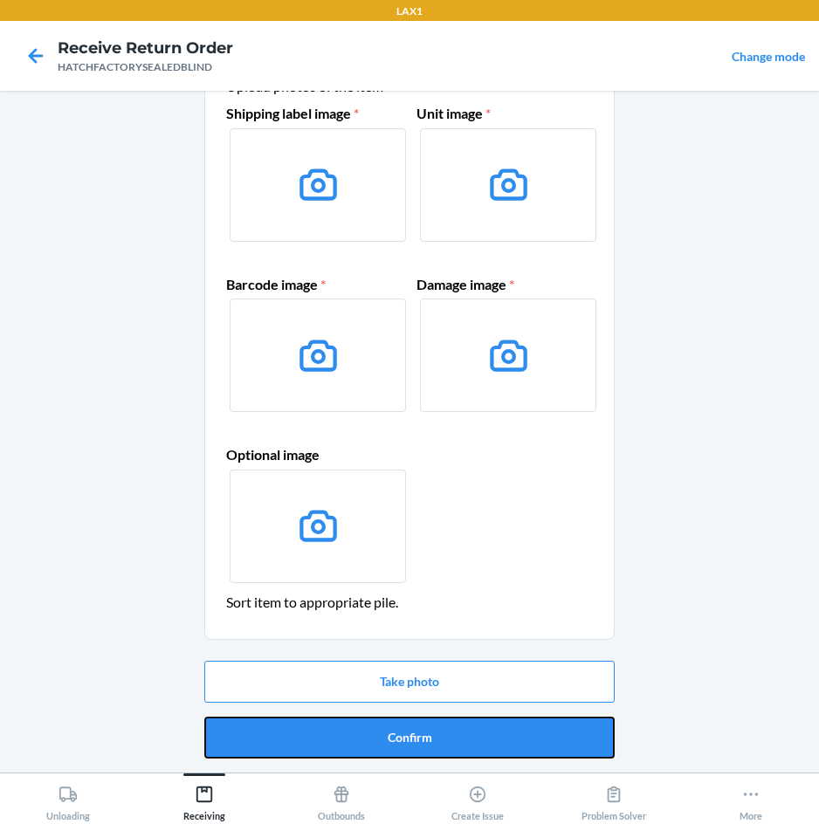
click at [427, 732] on button "Confirm" at bounding box center [409, 738] width 410 height 42
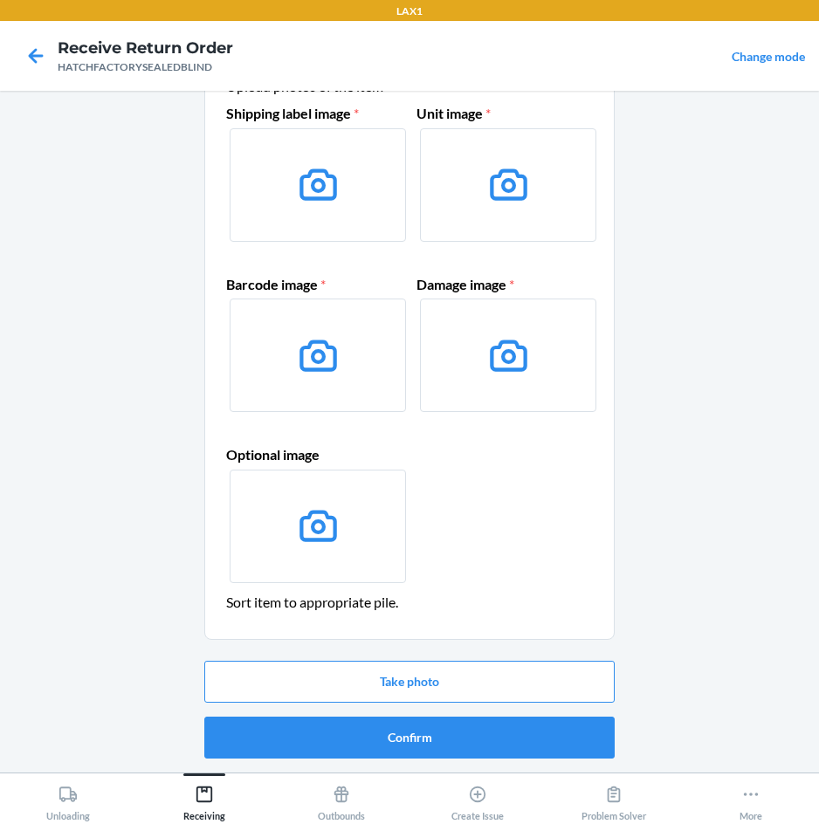
scroll to position [0, 0]
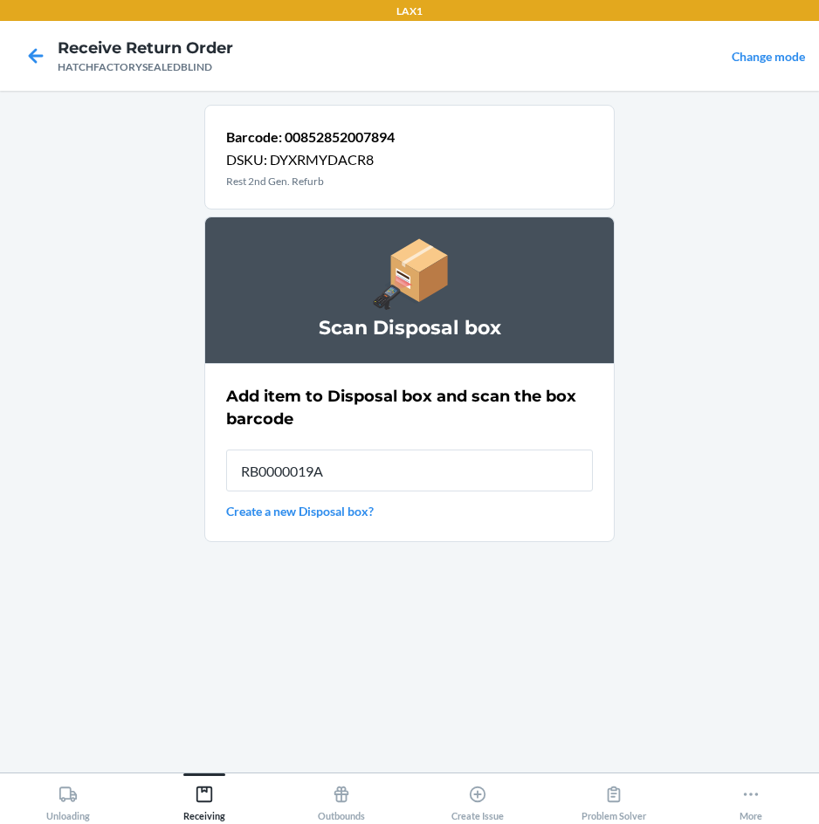
type input "RB0000019A4"
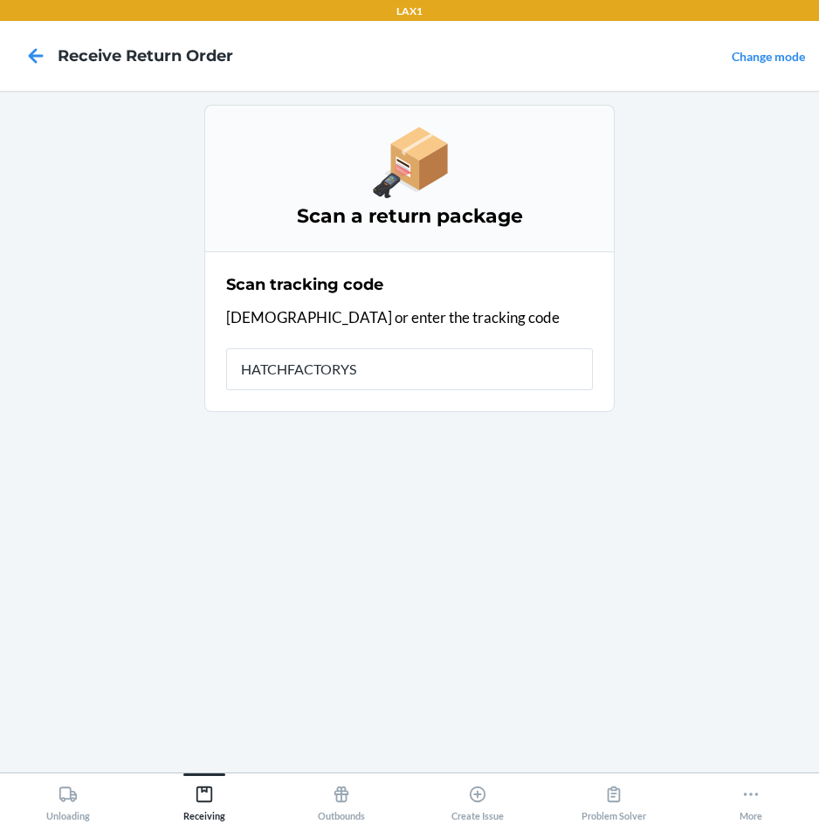
type input "HATCHFACTORYSE"
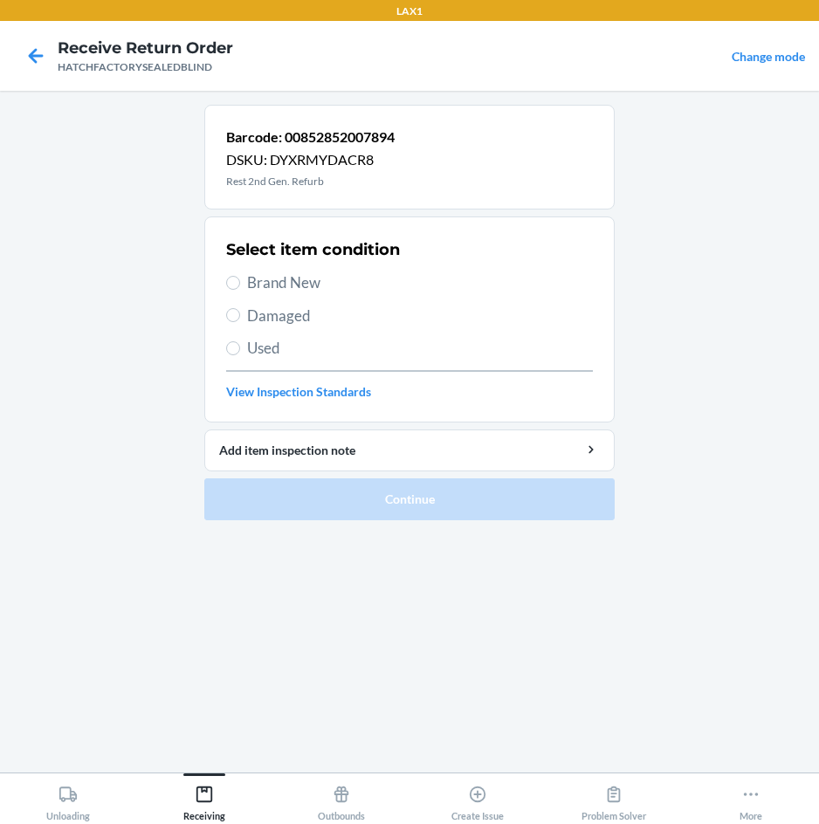
click at [295, 288] on span "Brand New" at bounding box center [420, 282] width 346 height 23
click at [240, 288] on input "Brand New" at bounding box center [233, 283] width 14 height 14
radio input "true"
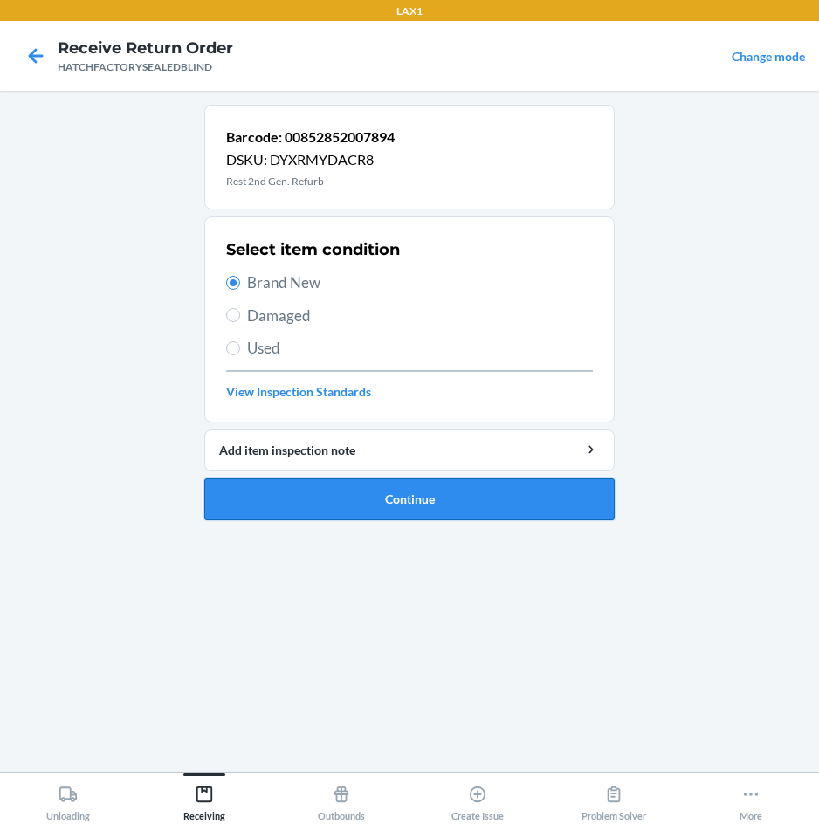
click at [440, 496] on button "Continue" at bounding box center [409, 499] width 410 height 42
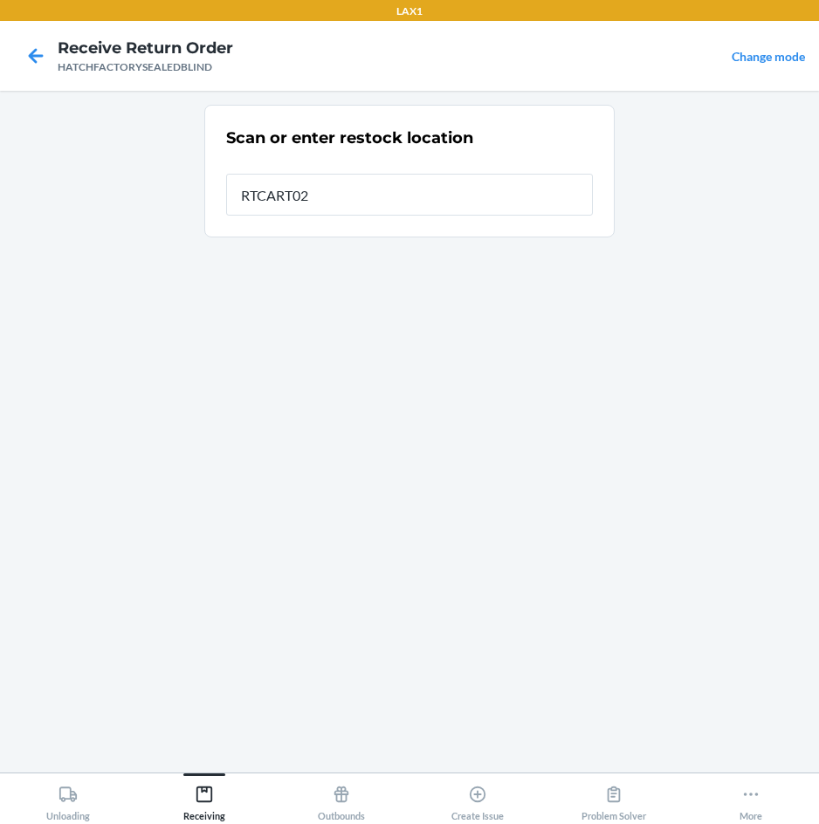
type input "RTCART027"
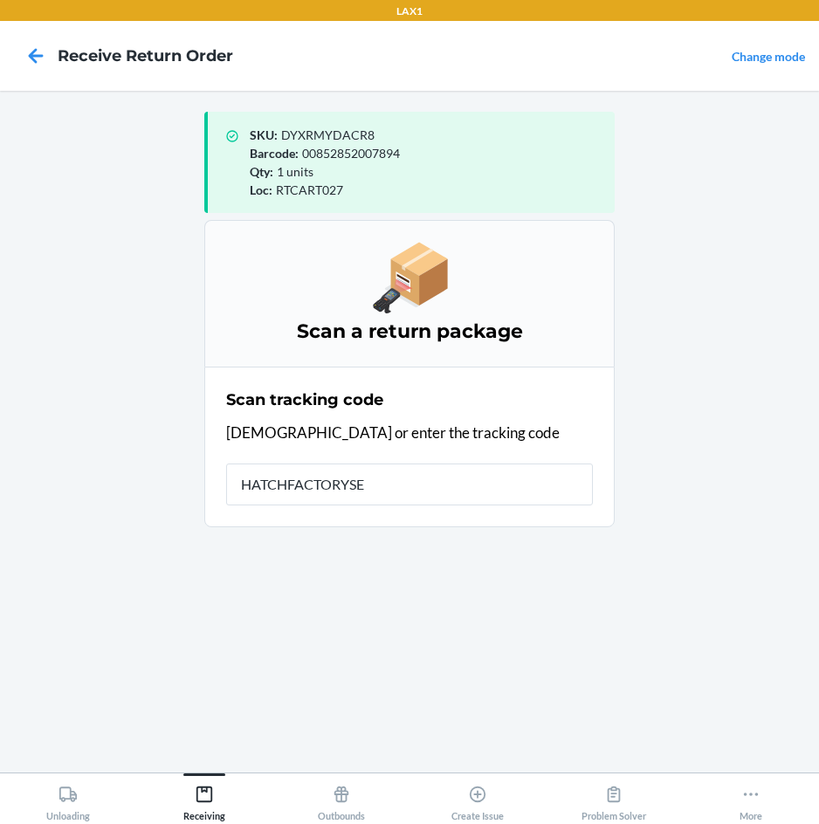
type input "HATCHFACTORYSEA"
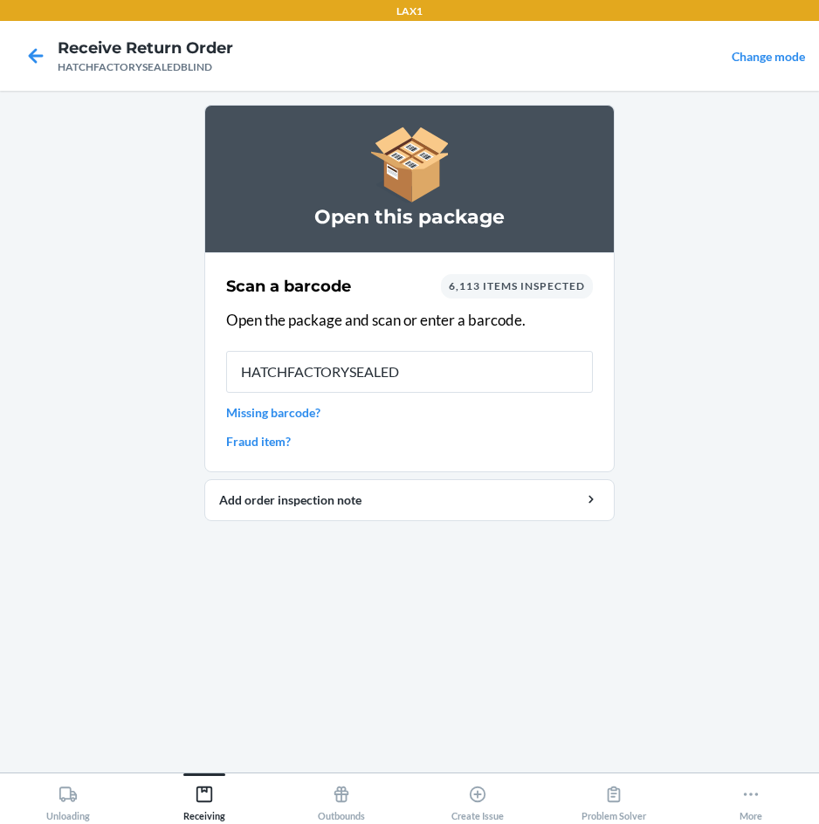
type input "HATCHFACTORYSEALEDB"
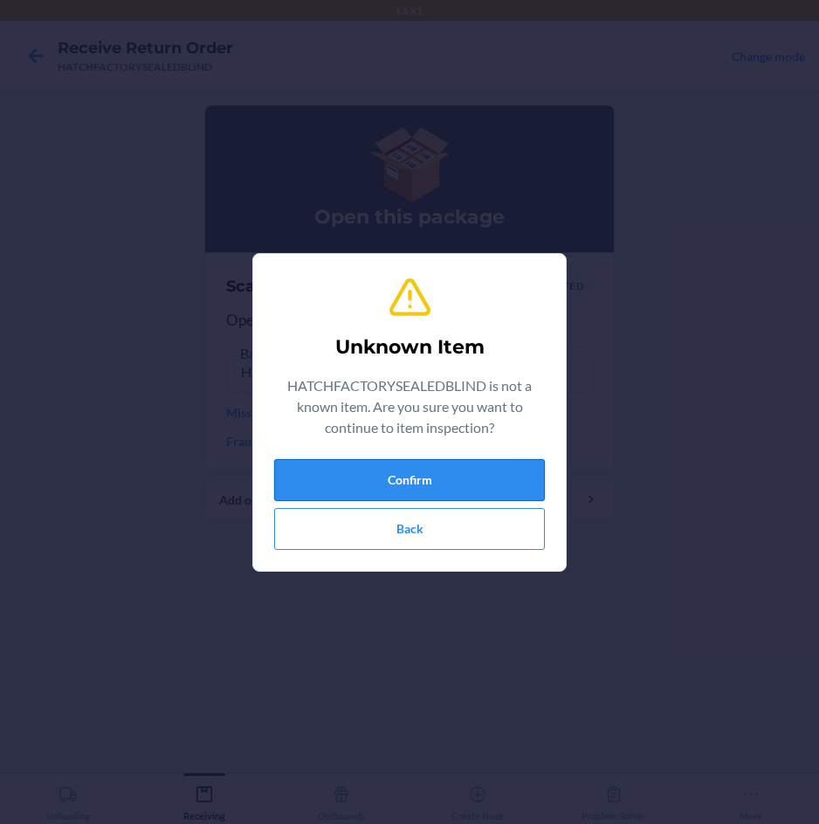
click at [438, 487] on button "Confirm" at bounding box center [409, 480] width 271 height 42
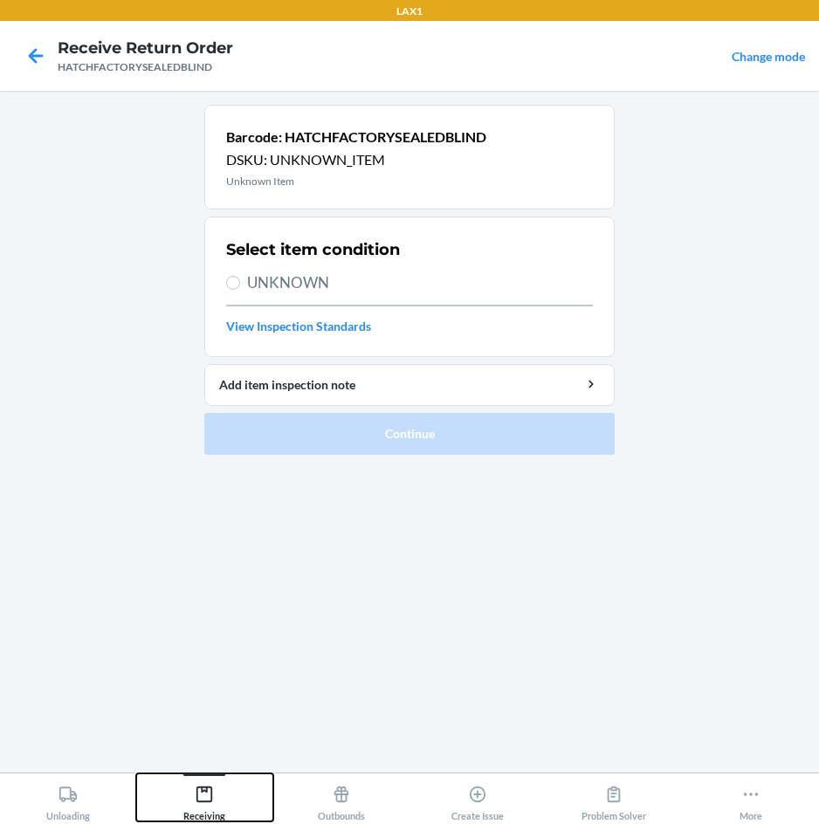
click at [215, 788] on div "Receiving" at bounding box center [204, 800] width 42 height 44
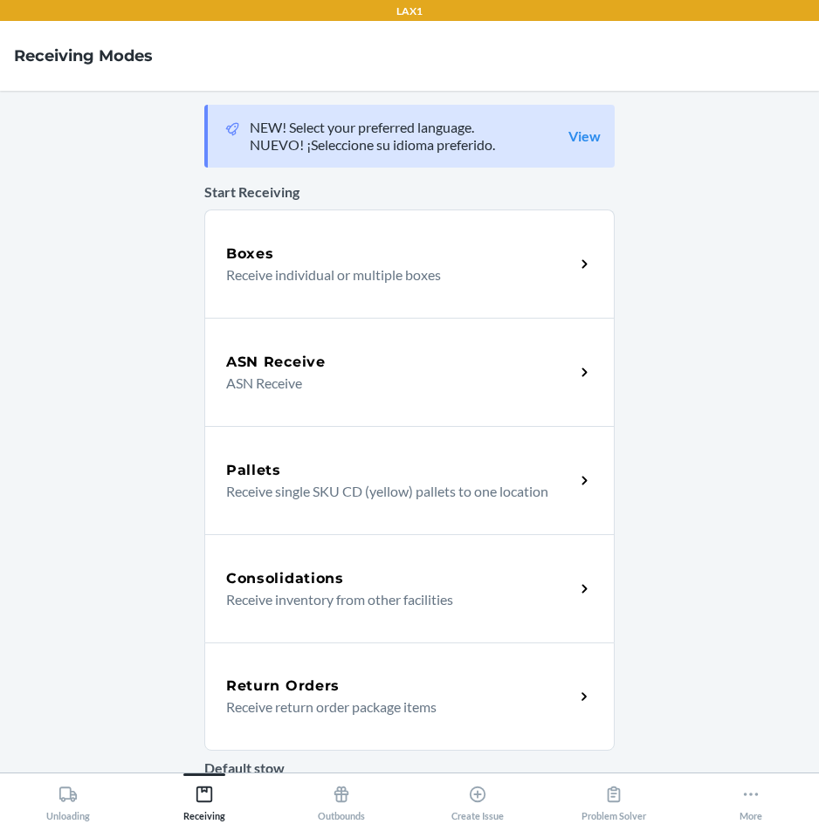
click at [308, 691] on h5 "Return Orders" at bounding box center [282, 686] width 113 height 21
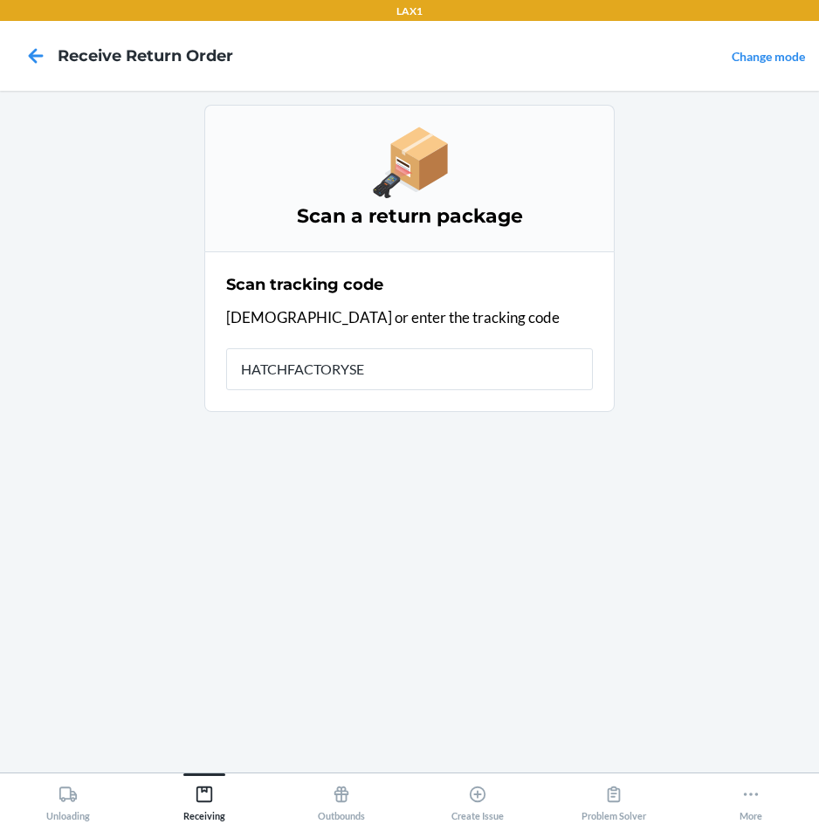
type input "HATCHFACTORYSEA"
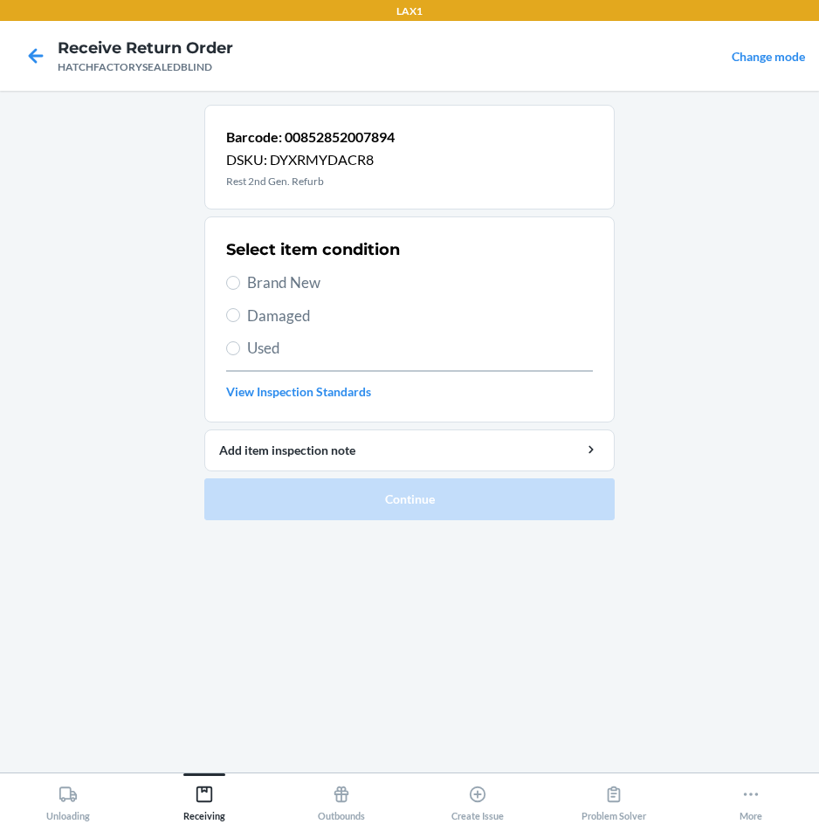
click at [276, 294] on div "Select item condition Brand New Damaged Used View Inspection Standards" at bounding box center [409, 319] width 367 height 173
click at [273, 278] on span "Brand New" at bounding box center [420, 282] width 346 height 23
click at [240, 278] on input "Brand New" at bounding box center [233, 283] width 14 height 14
radio input "true"
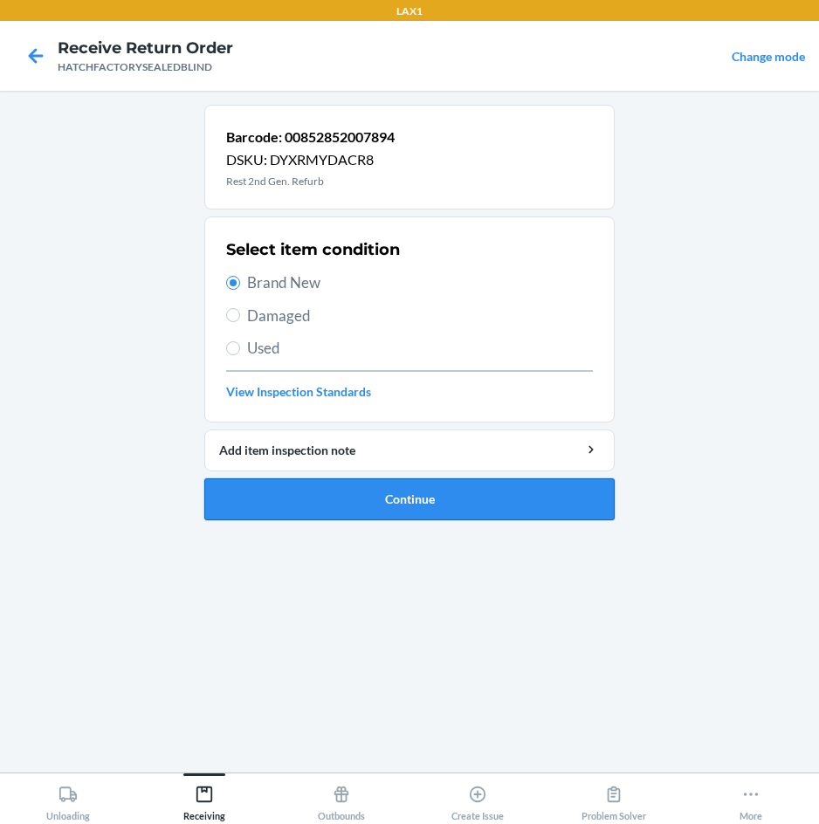
click at [484, 506] on button "Continue" at bounding box center [409, 499] width 410 height 42
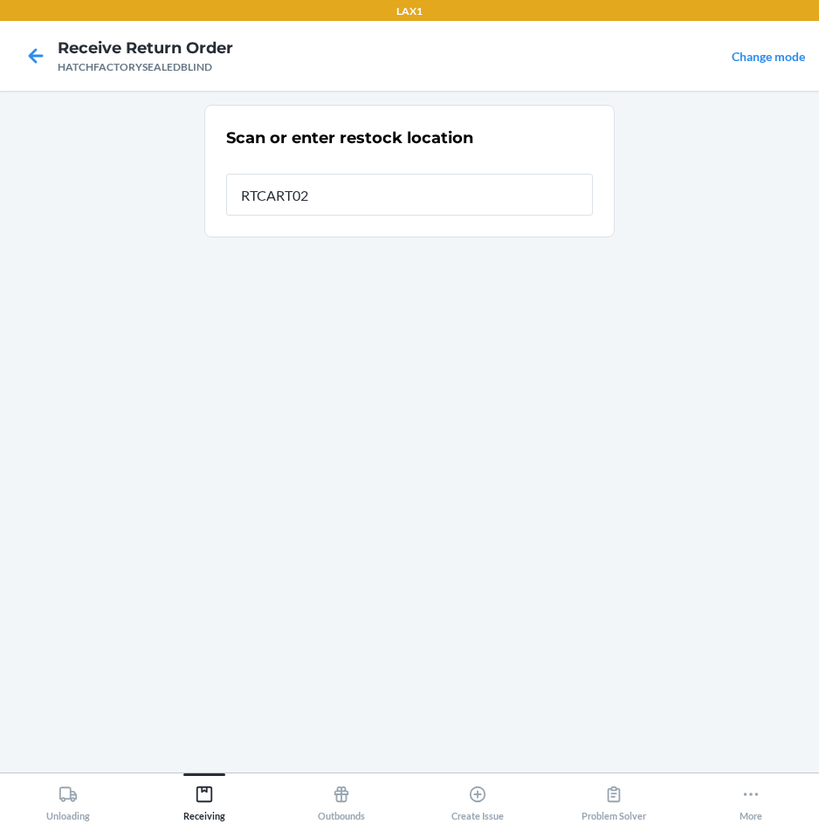
type input "RTCART027"
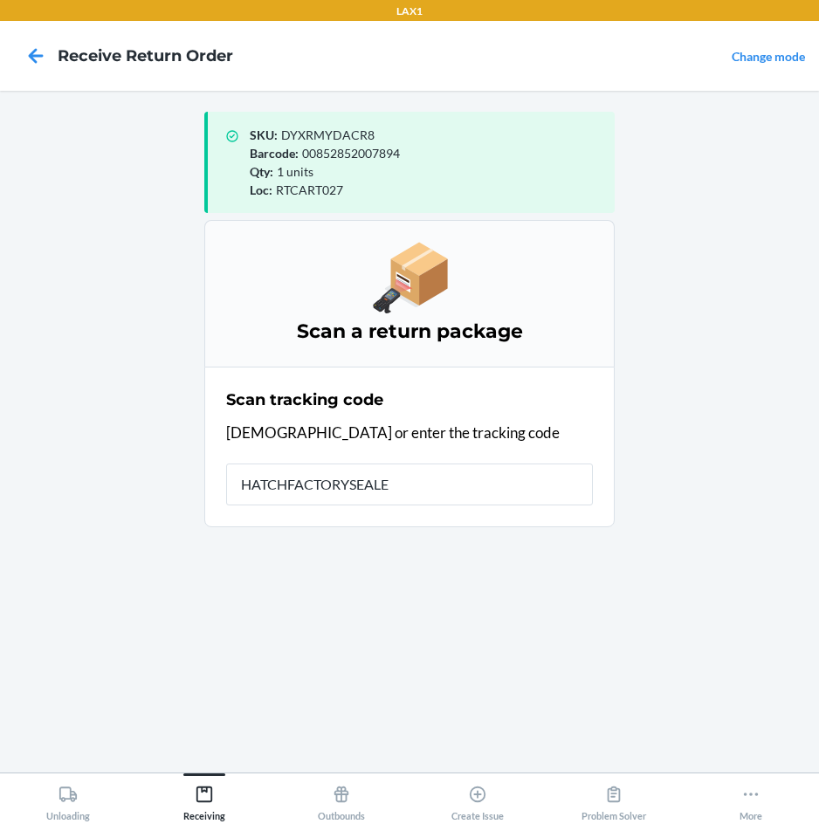
type input "HATCHFACTORYSEALED"
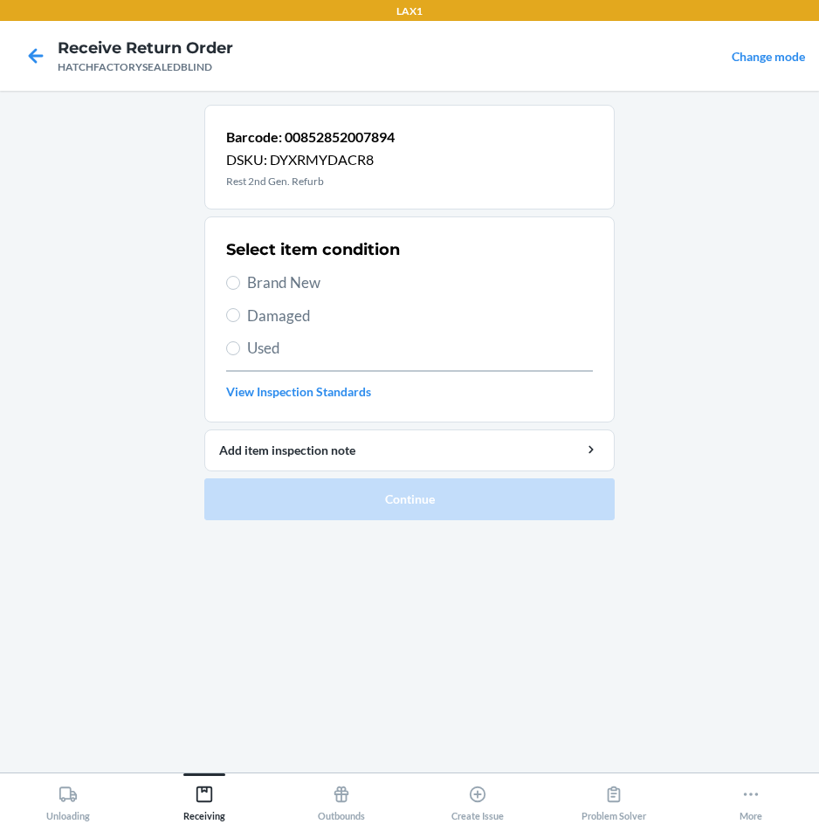
click at [276, 282] on span "Brand New" at bounding box center [420, 282] width 346 height 23
click at [240, 282] on input "Brand New" at bounding box center [233, 283] width 14 height 14
radio input "true"
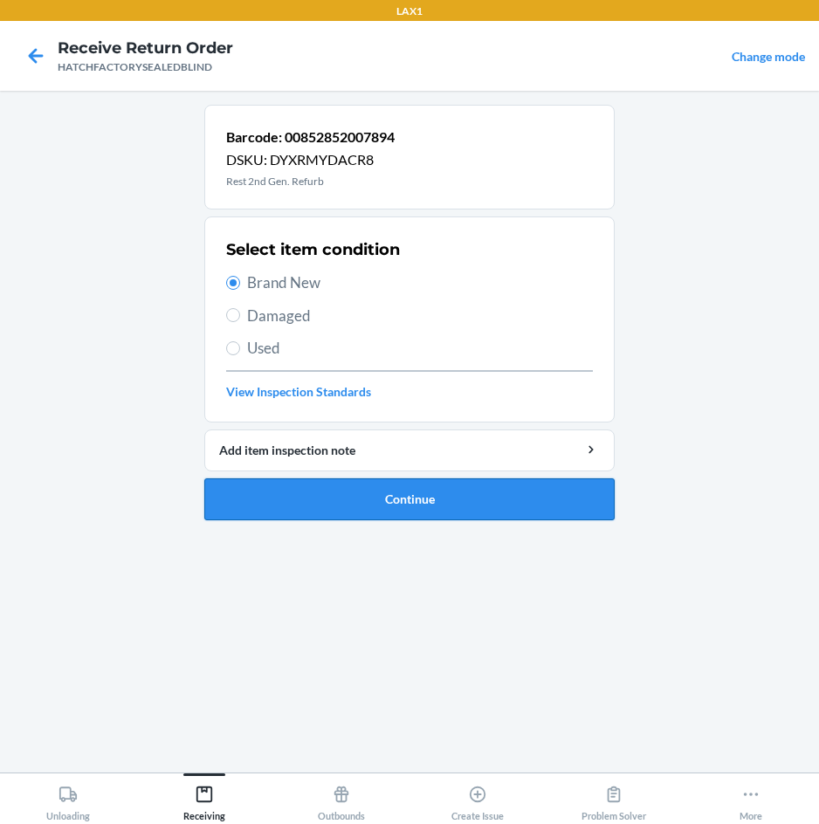
click at [452, 502] on button "Continue" at bounding box center [409, 499] width 410 height 42
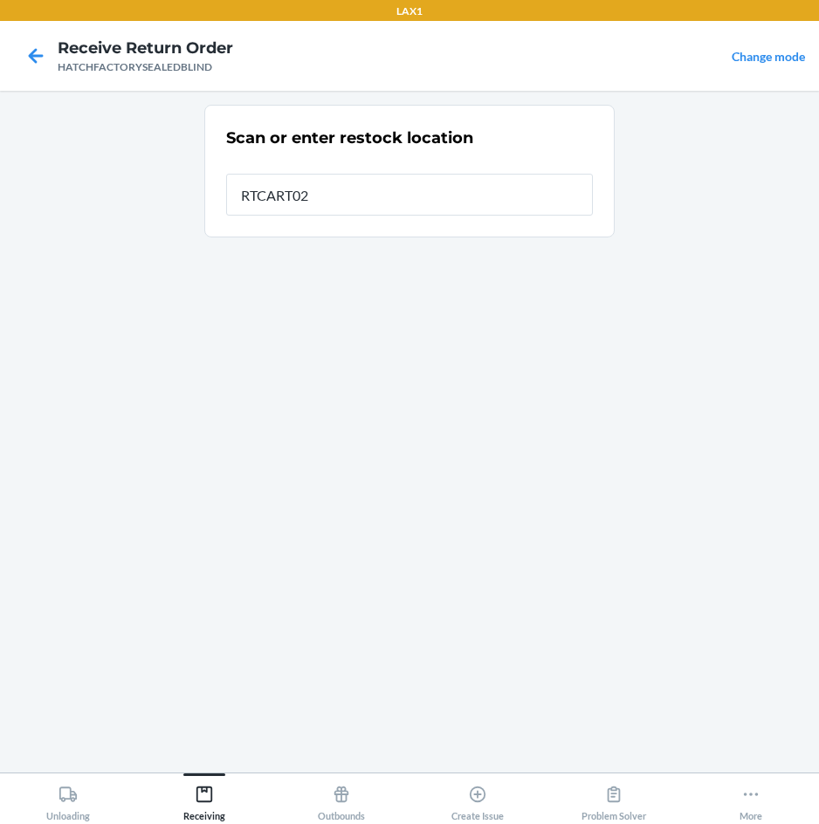
type input "RTCART027"
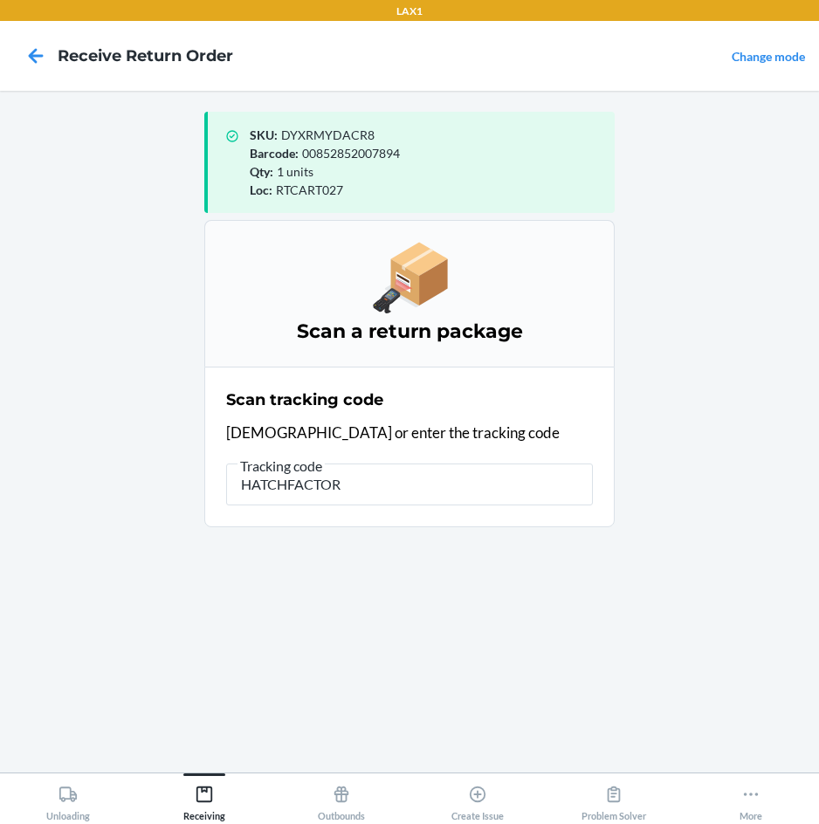
type input "HATCHFACTORY"
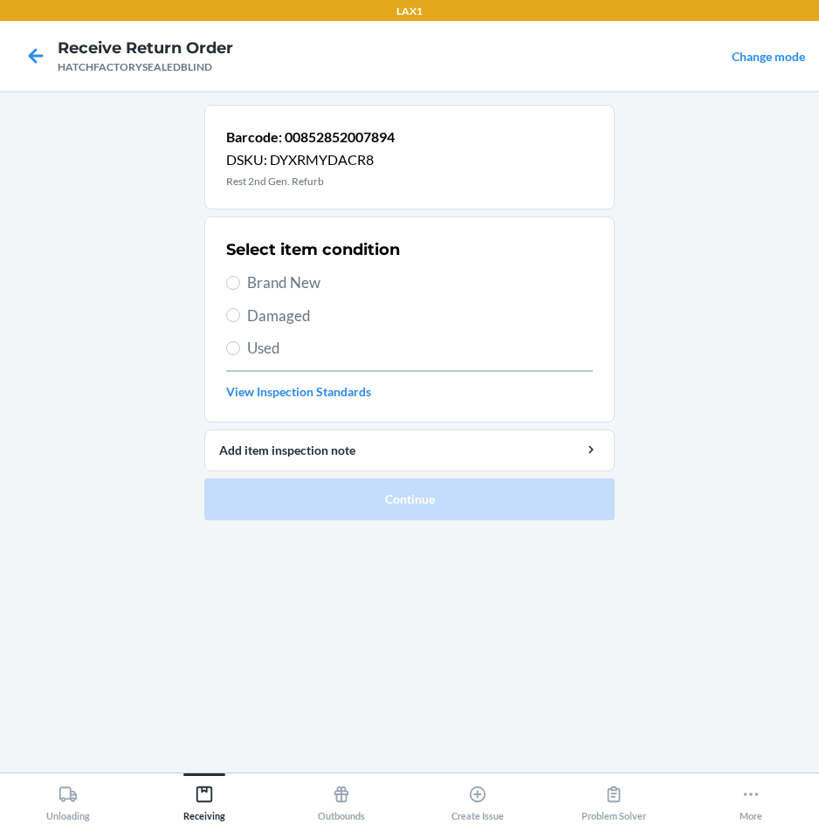
click at [312, 285] on span "Brand New" at bounding box center [420, 282] width 346 height 23
click at [240, 285] on input "Brand New" at bounding box center [233, 283] width 14 height 14
radio input "true"
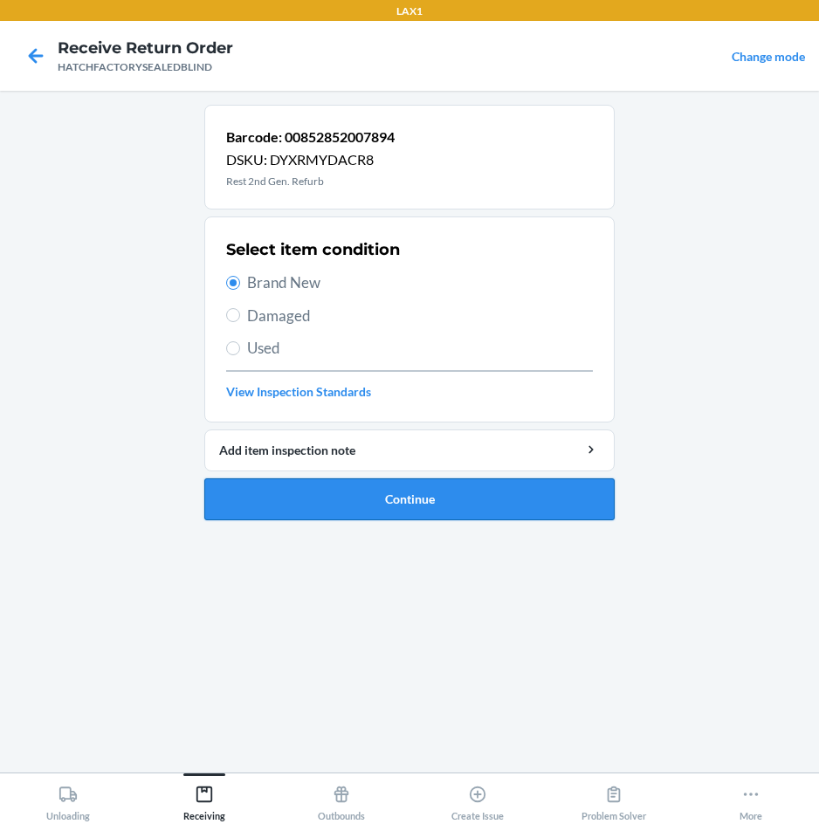
click at [418, 502] on button "Continue" at bounding box center [409, 499] width 410 height 42
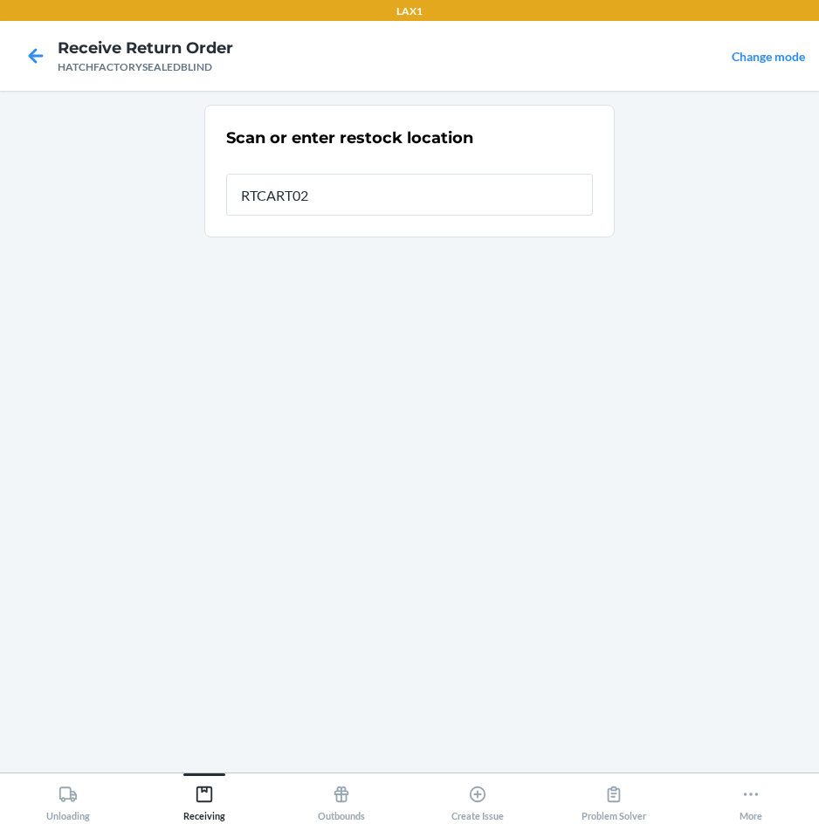
type input "RTCART027"
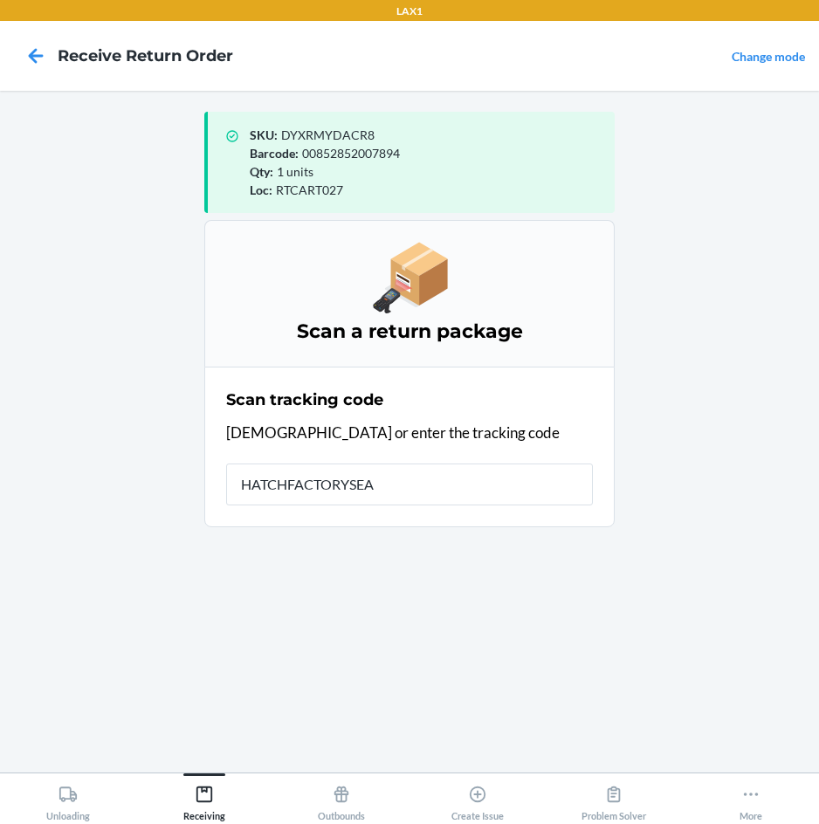
type input "HATCHFACTORYSEAL"
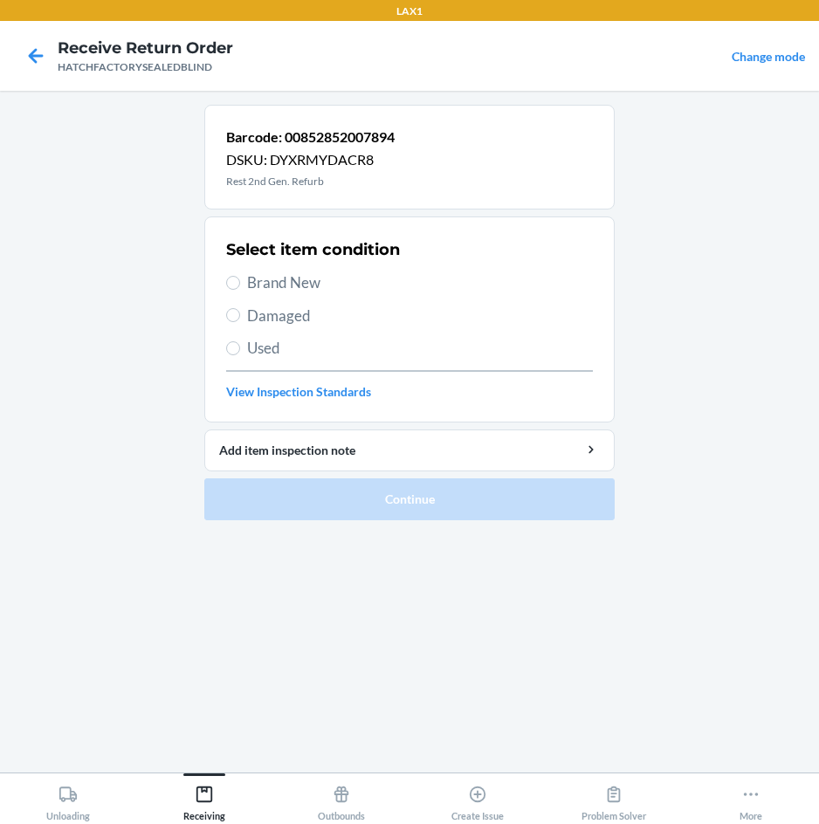
click at [271, 280] on span "Brand New" at bounding box center [420, 282] width 346 height 23
click at [240, 280] on input "Brand New" at bounding box center [233, 283] width 14 height 14
radio input "true"
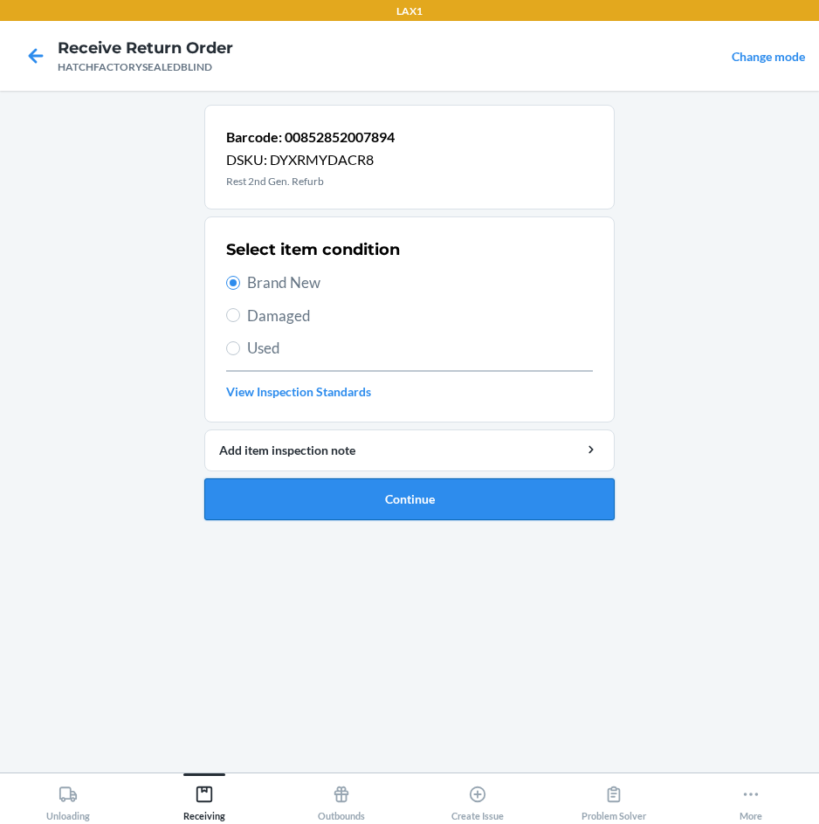
click at [488, 491] on button "Continue" at bounding box center [409, 499] width 410 height 42
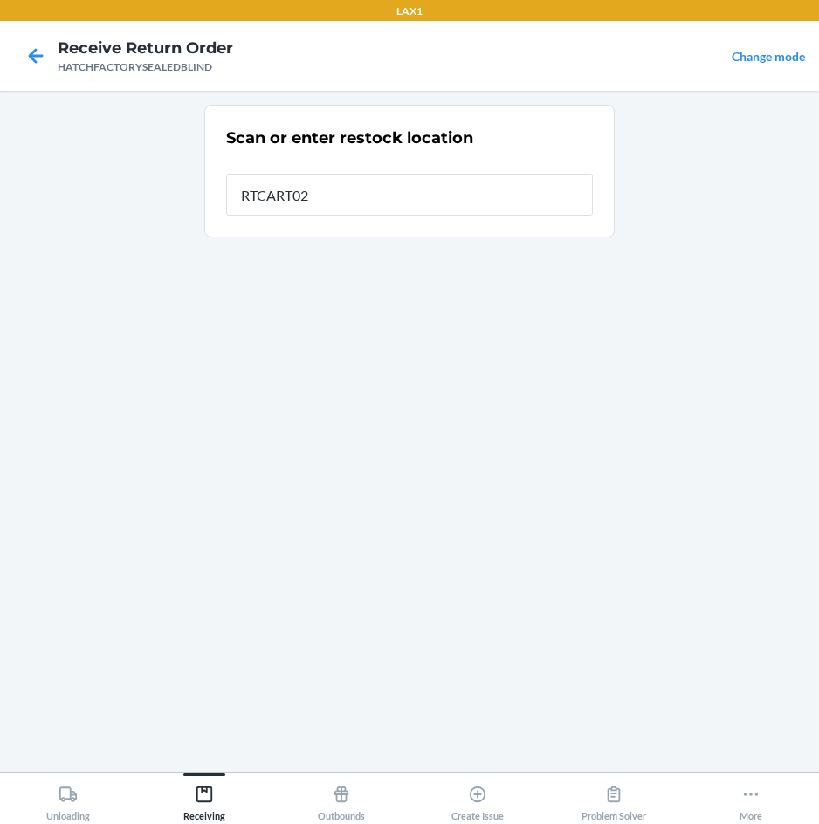
type input "RTCART027"
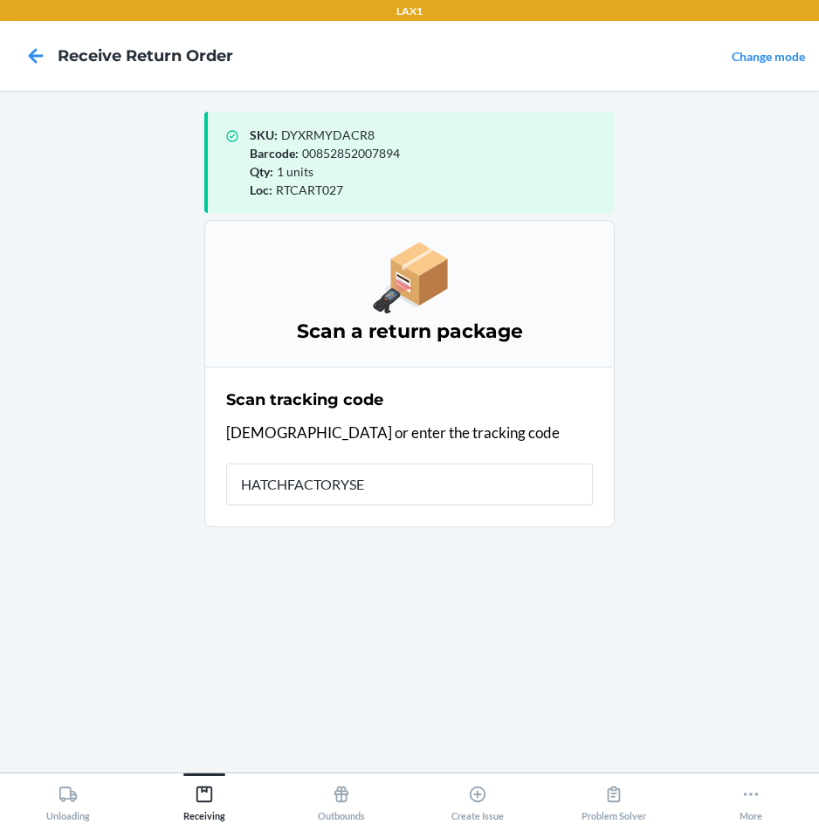
type input "HATCHFACTORYSEA"
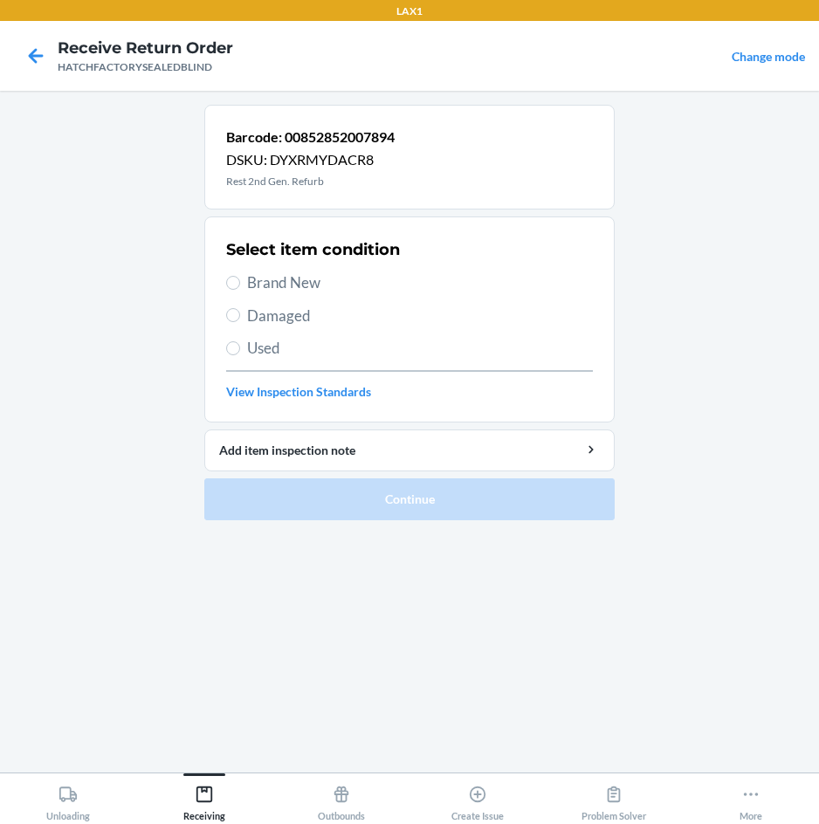
click at [292, 286] on span "Brand New" at bounding box center [420, 282] width 346 height 23
click at [240, 286] on input "Brand New" at bounding box center [233, 283] width 14 height 14
radio input "true"
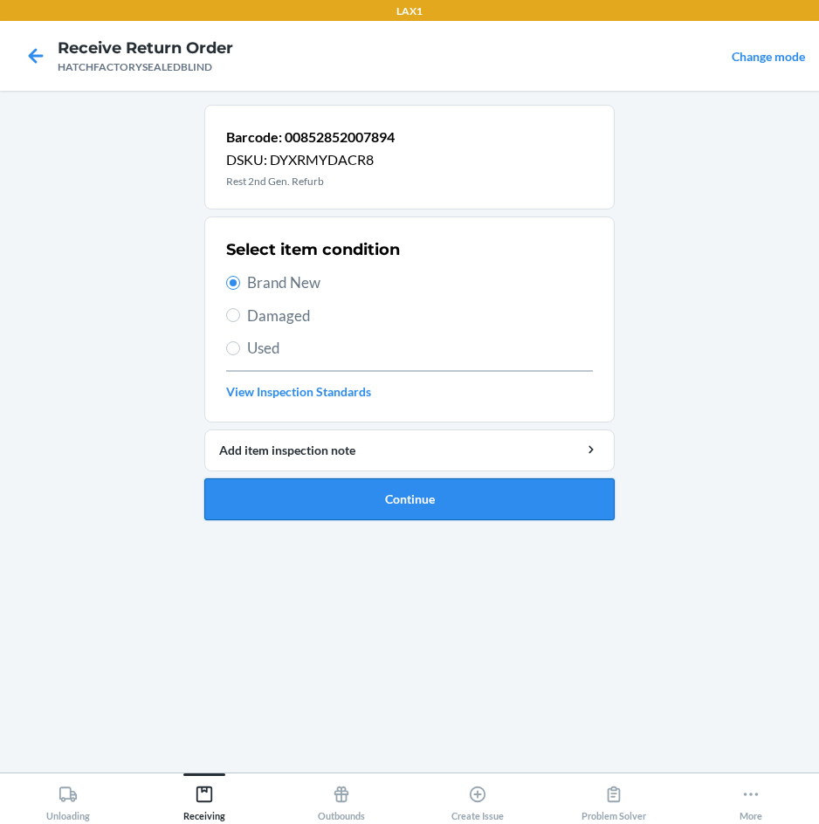
click at [437, 487] on button "Continue" at bounding box center [409, 499] width 410 height 42
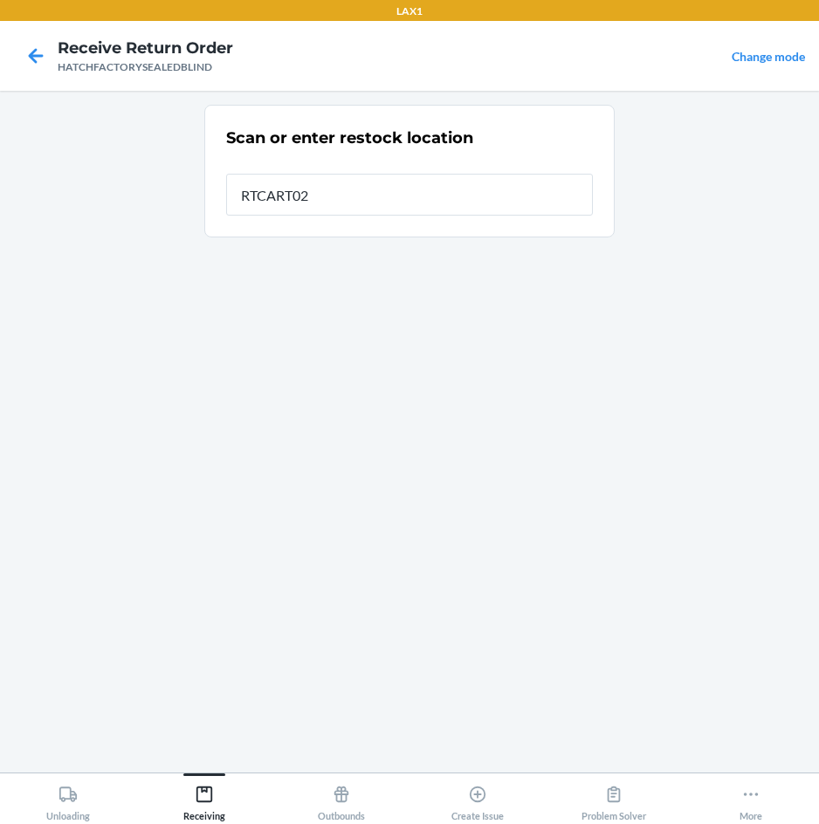
type input "RTCART027"
